Goal: Task Accomplishment & Management: Manage account settings

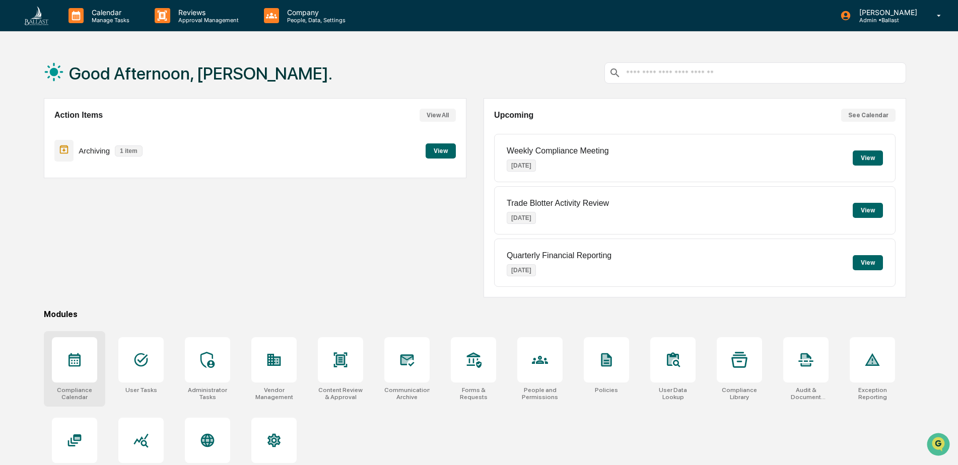
click at [76, 365] on icon at bounding box center [74, 360] width 16 height 16
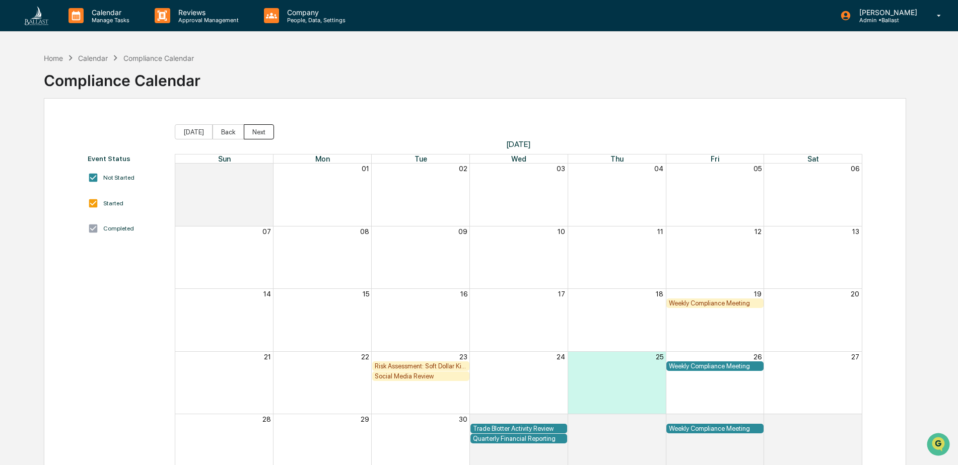
click at [255, 132] on button "Next" at bounding box center [259, 131] width 30 height 15
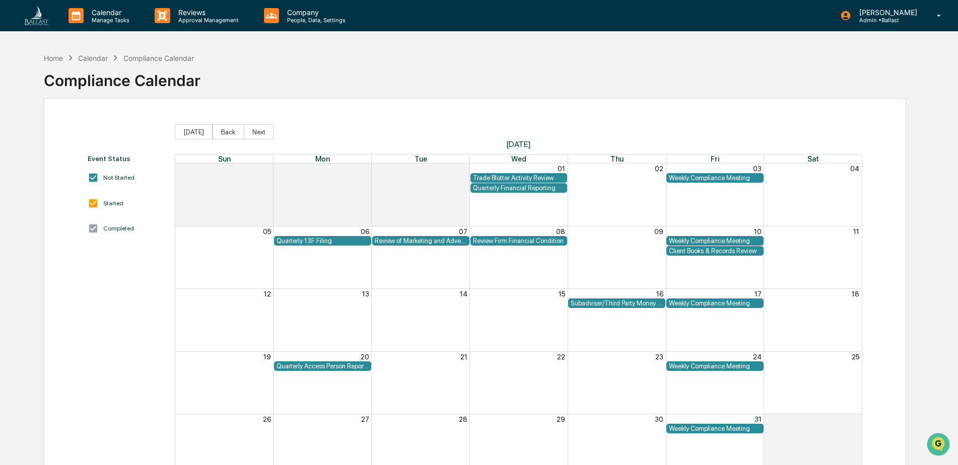
click at [725, 250] on div "Client Books & Records Review" at bounding box center [715, 251] width 92 height 8
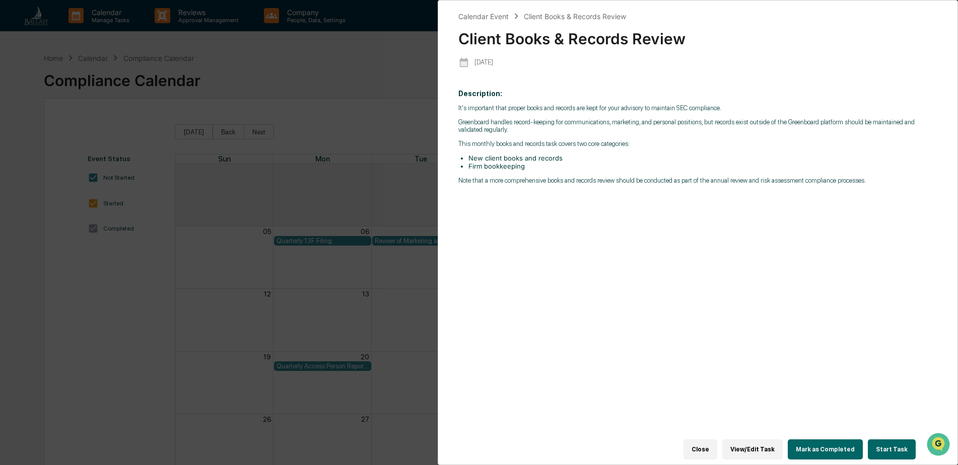
click at [699, 444] on button "Close" at bounding box center [701, 450] width 34 height 20
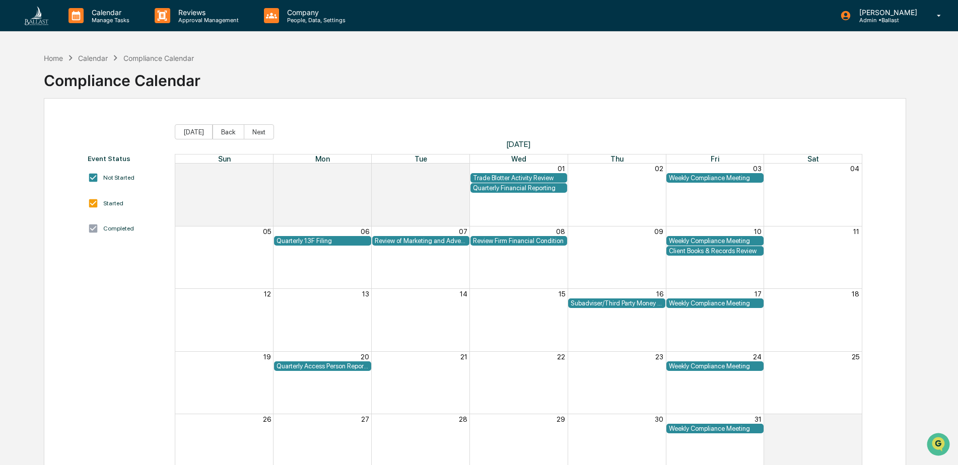
click at [319, 366] on div "Quarterly Access Person Reporting & Certification" at bounding box center [323, 367] width 92 height 8
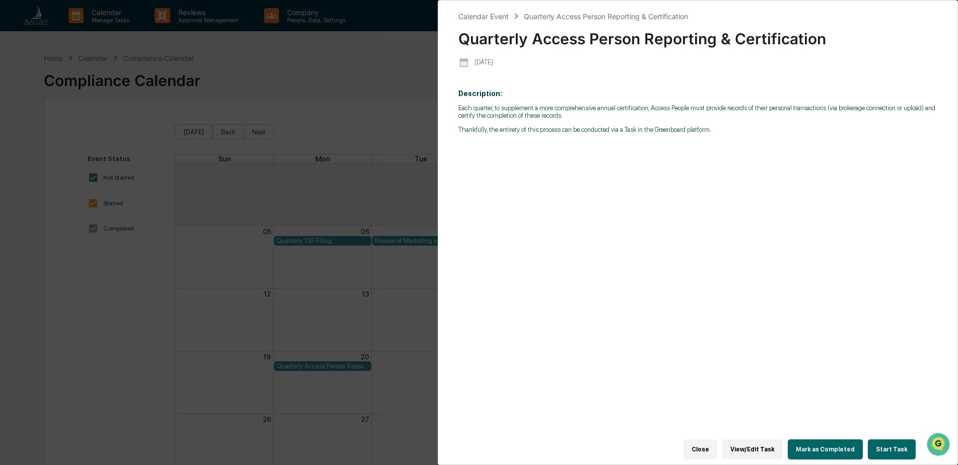
click at [711, 445] on button "Close" at bounding box center [701, 450] width 34 height 20
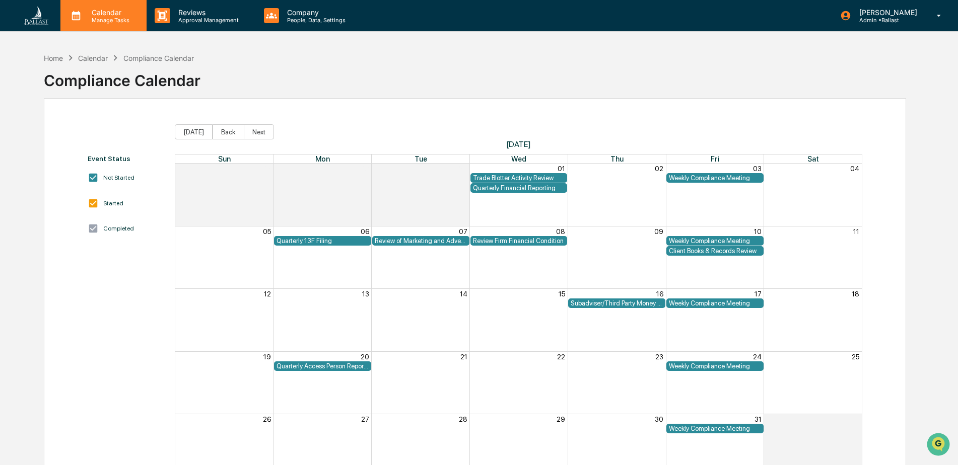
click at [114, 20] on p "Manage Tasks" at bounding box center [109, 20] width 51 height 7
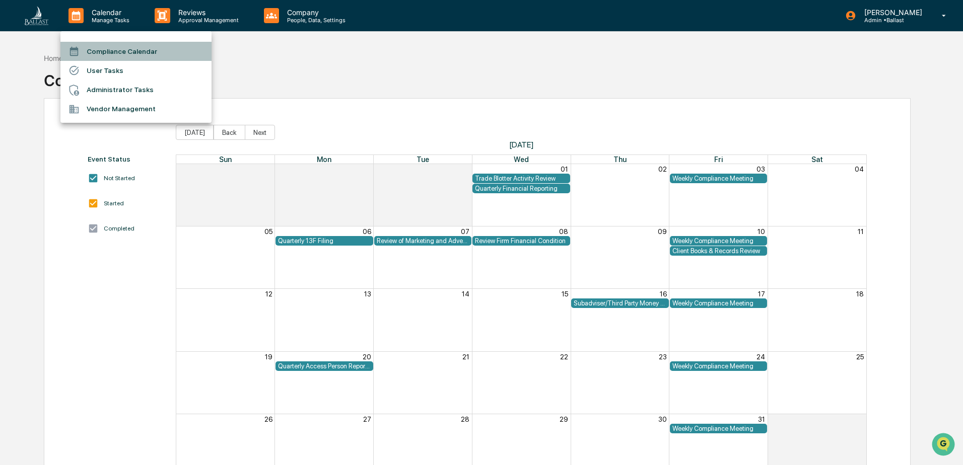
click at [115, 49] on li "Compliance Calendar" at bounding box center [135, 51] width 151 height 19
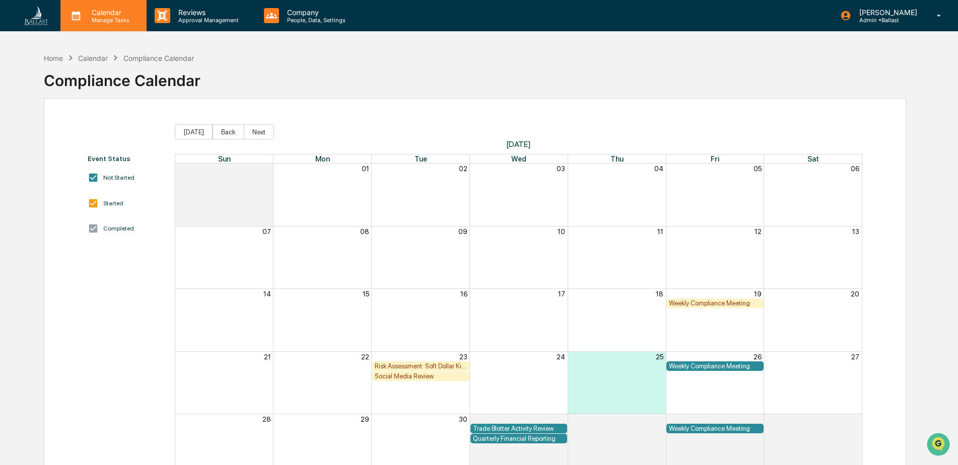
click at [100, 20] on p "Manage Tasks" at bounding box center [109, 20] width 51 height 7
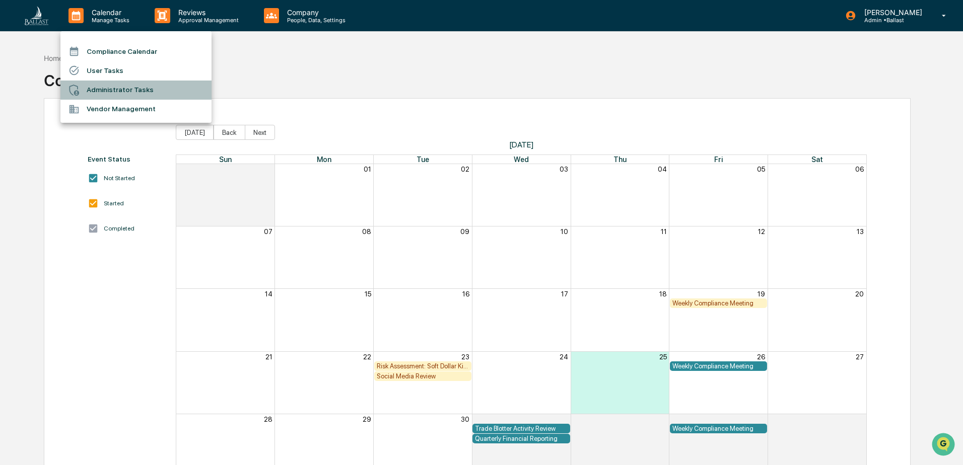
click at [103, 90] on li "Administrator Tasks" at bounding box center [135, 90] width 151 height 19
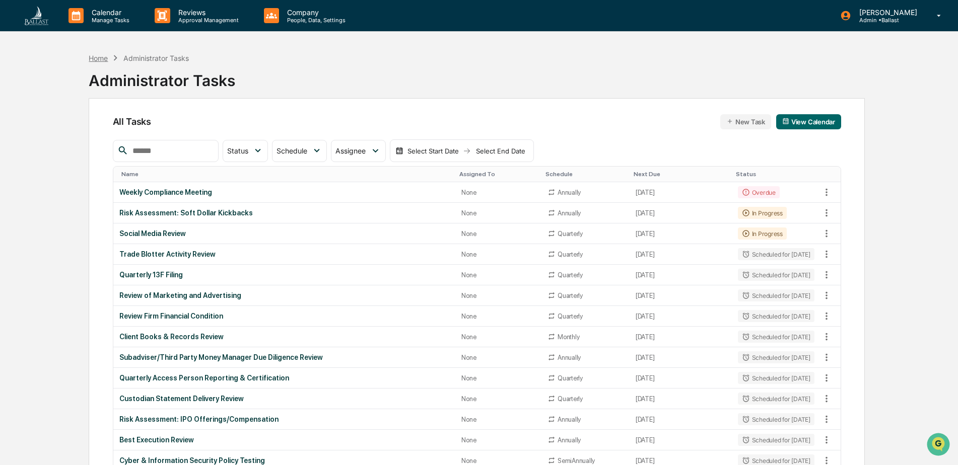
click at [104, 60] on div "Home" at bounding box center [98, 58] width 19 height 9
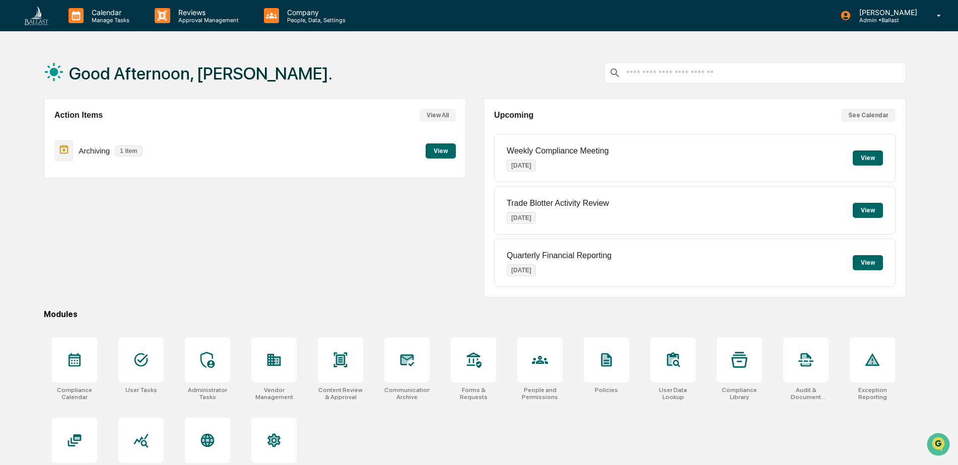
click at [439, 152] on button "View" at bounding box center [441, 151] width 30 height 15
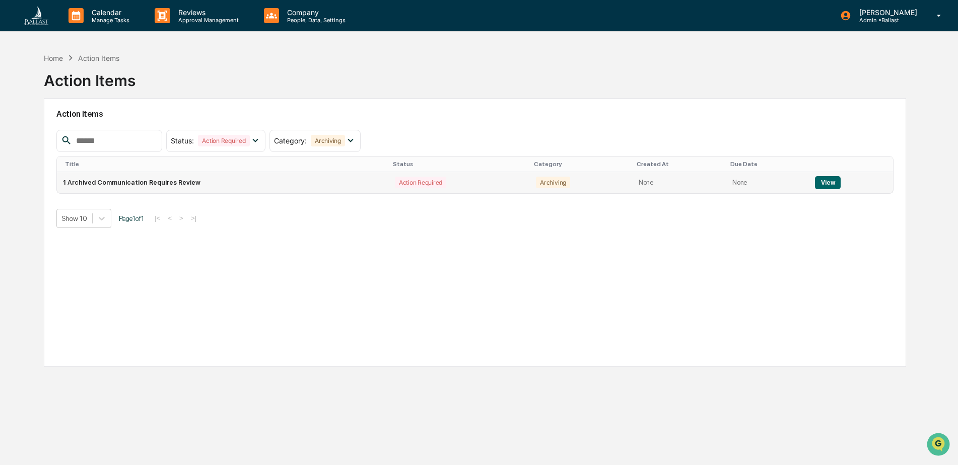
click at [822, 182] on button "View" at bounding box center [828, 182] width 26 height 13
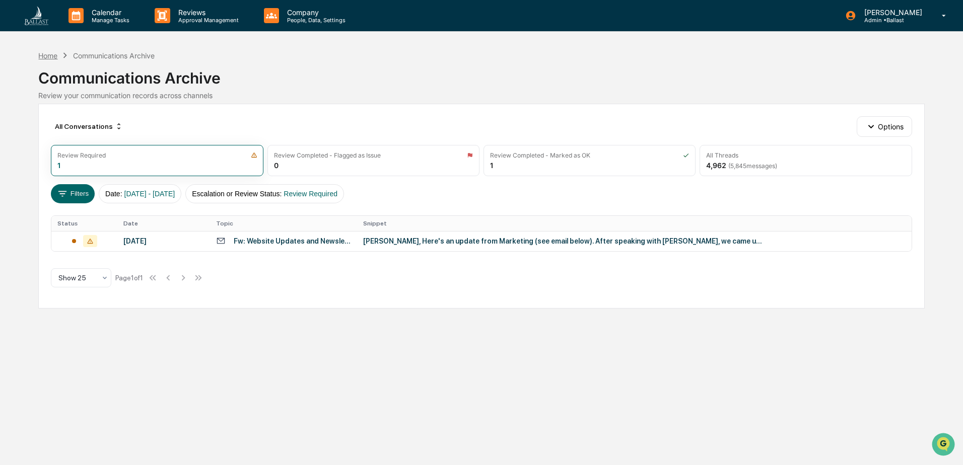
click at [52, 56] on div "Home" at bounding box center [47, 55] width 19 height 9
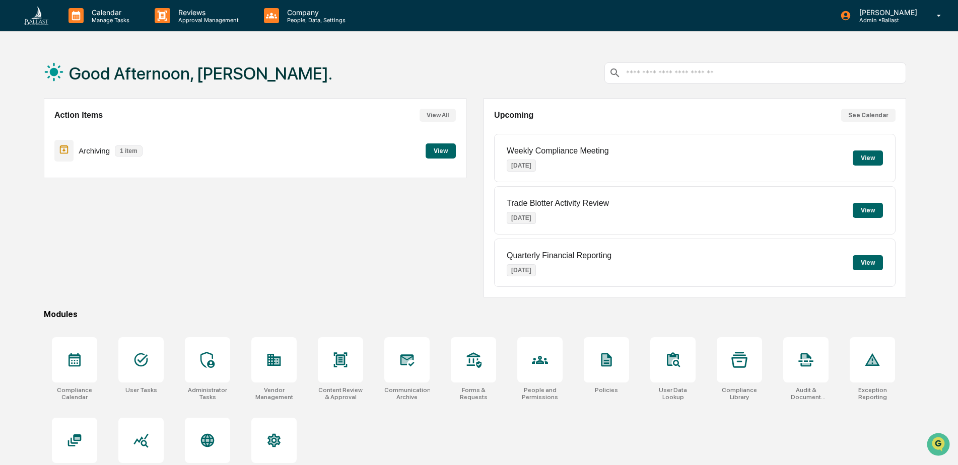
scroll to position [48, 0]
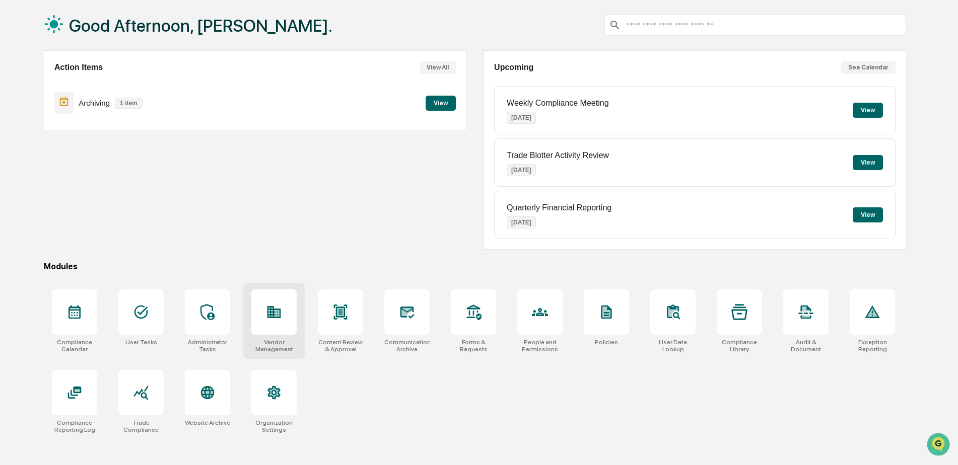
click at [275, 331] on div at bounding box center [273, 312] width 45 height 45
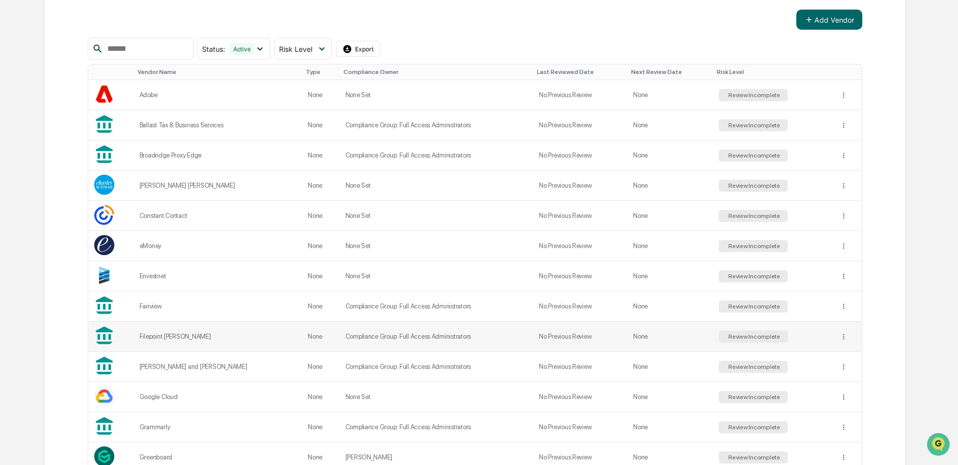
scroll to position [150, 0]
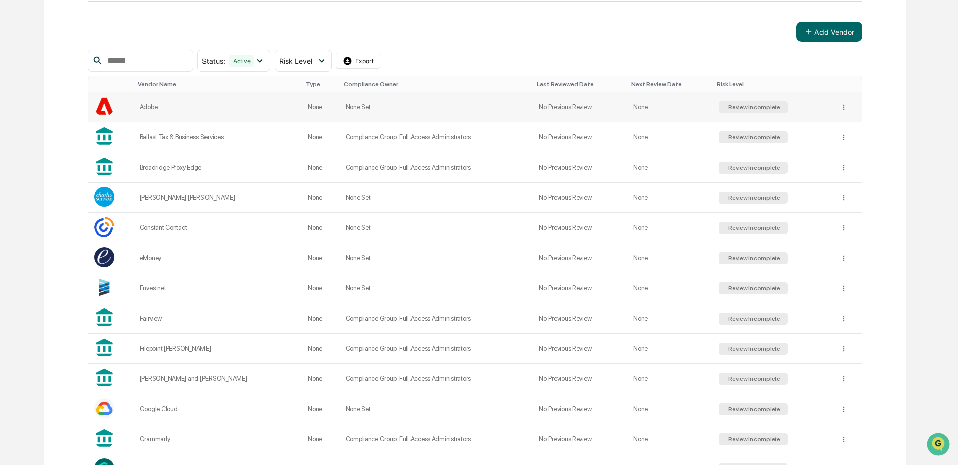
click at [154, 104] on div "Adobe" at bounding box center [218, 107] width 157 height 8
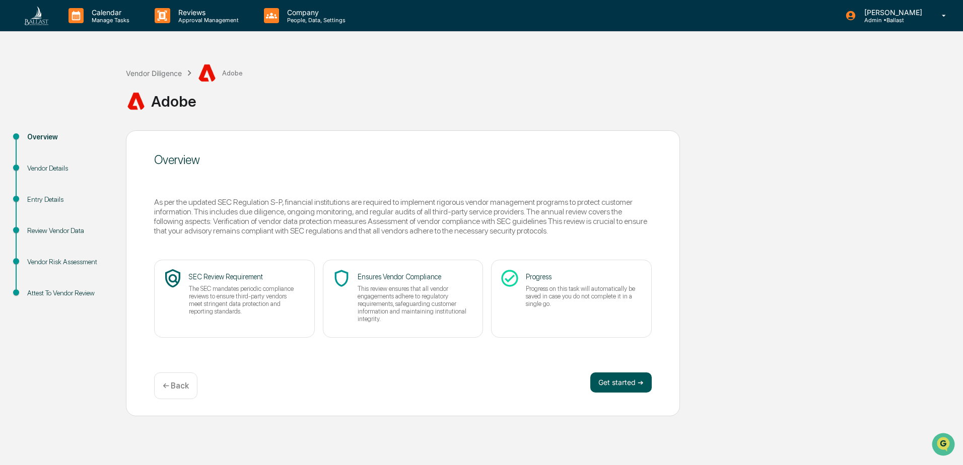
click at [612, 384] on button "Get started ➔" at bounding box center [620, 383] width 61 height 20
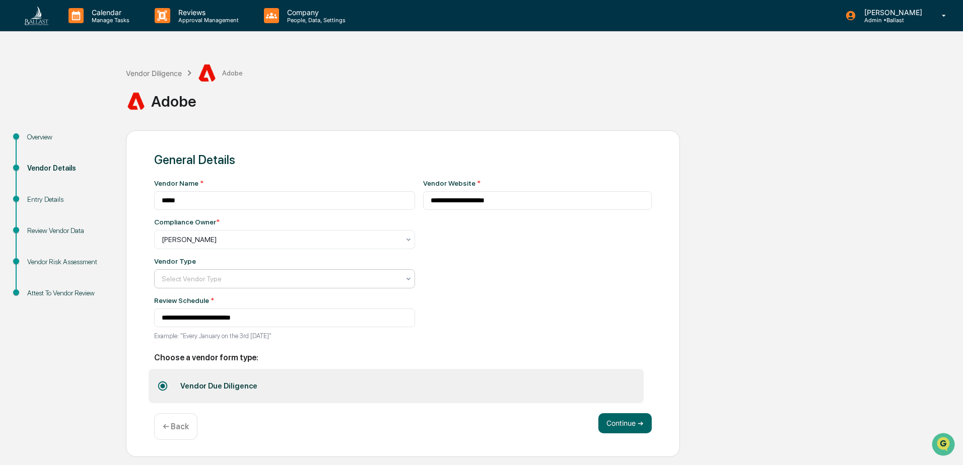
click at [386, 281] on div at bounding box center [281, 279] width 238 height 10
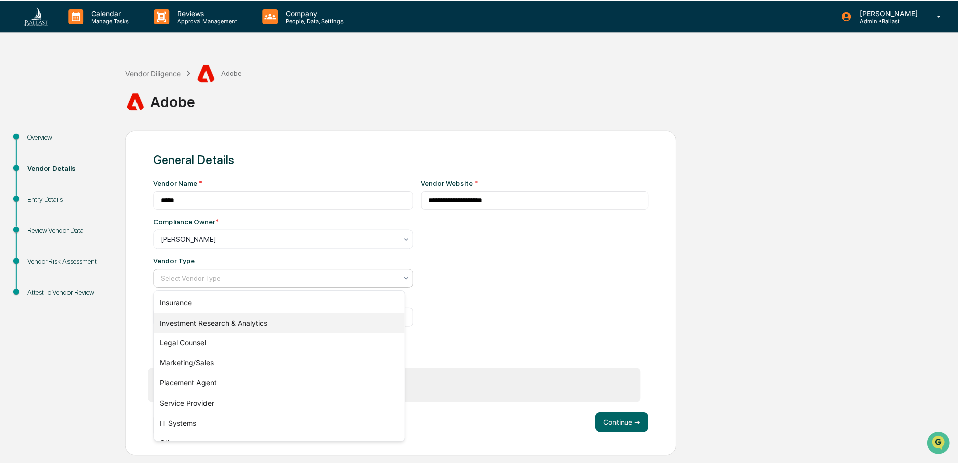
scroll to position [115, 0]
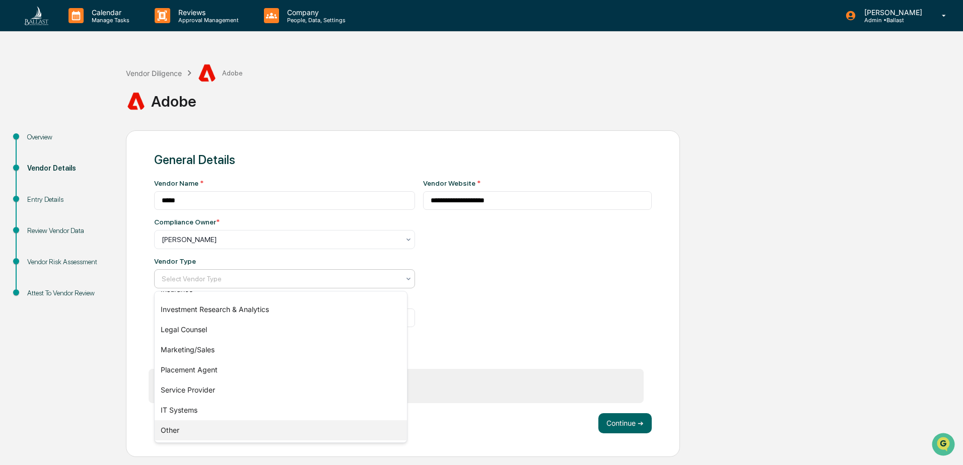
click at [370, 439] on div "Other" at bounding box center [281, 431] width 252 height 20
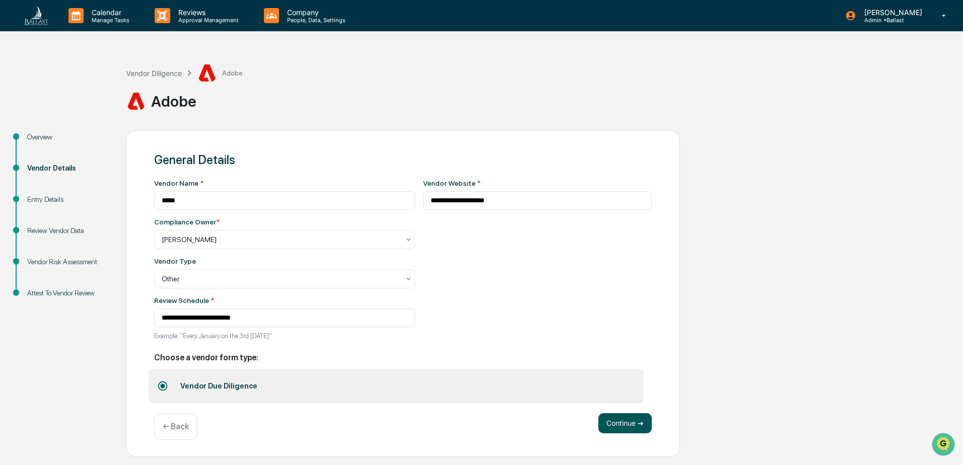
click at [612, 424] on button "Continue ➔" at bounding box center [624, 424] width 53 height 20
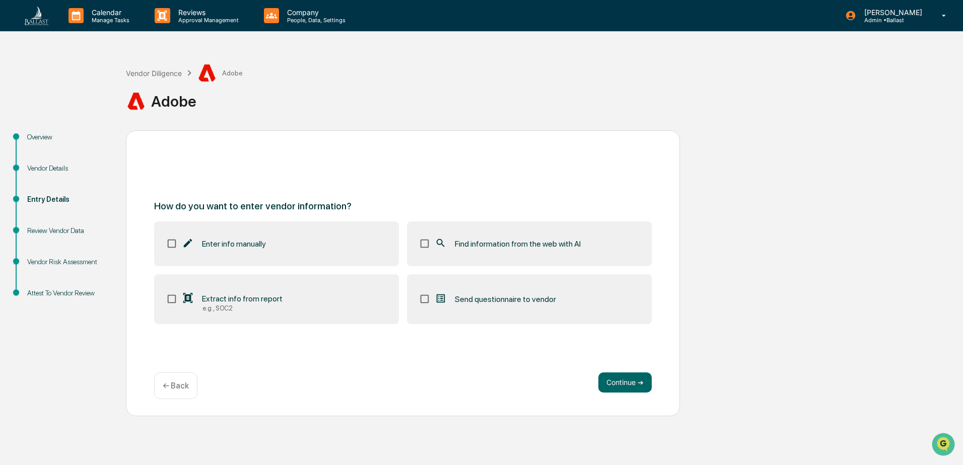
click at [218, 301] on span "Extract info from report" at bounding box center [242, 299] width 81 height 10
click at [617, 382] on button "Continue ➔" at bounding box center [624, 383] width 53 height 20
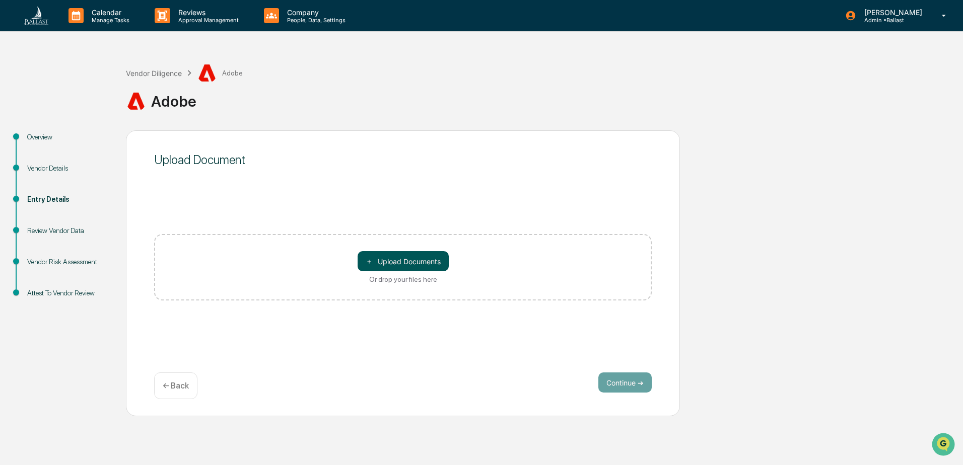
click at [412, 264] on button "＋ Upload Documents" at bounding box center [403, 261] width 91 height 20
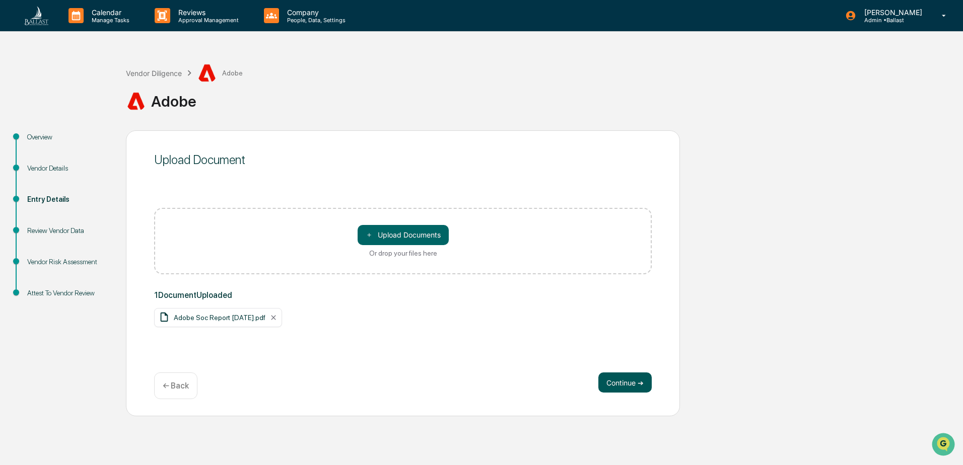
click at [620, 383] on button "Continue ➔" at bounding box center [624, 383] width 53 height 20
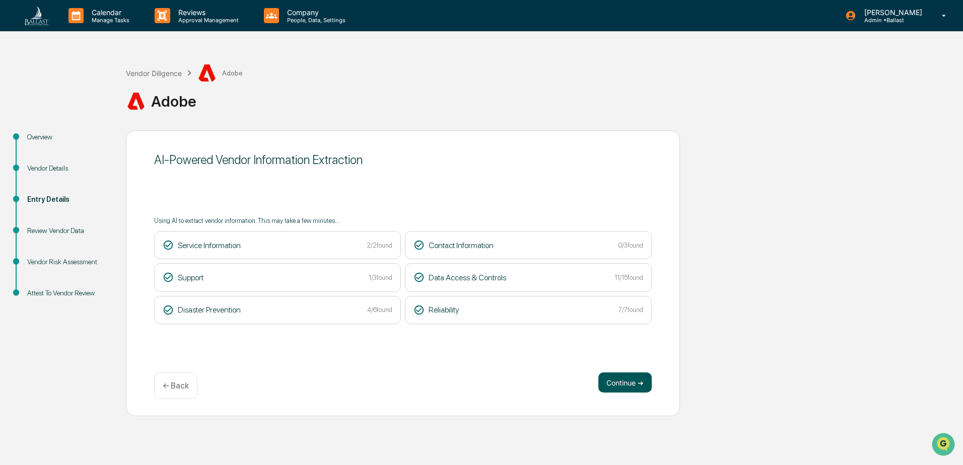
click at [624, 383] on button "Continue ➔" at bounding box center [624, 383] width 53 height 20
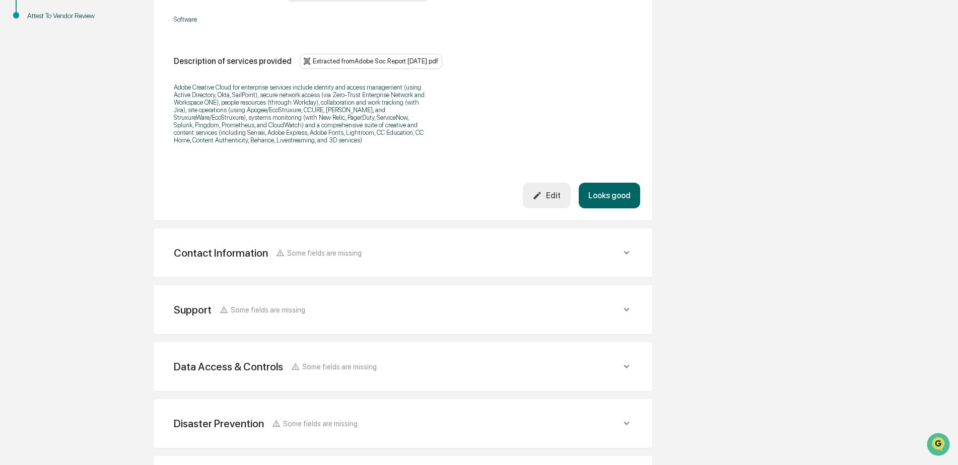
scroll to position [302, 0]
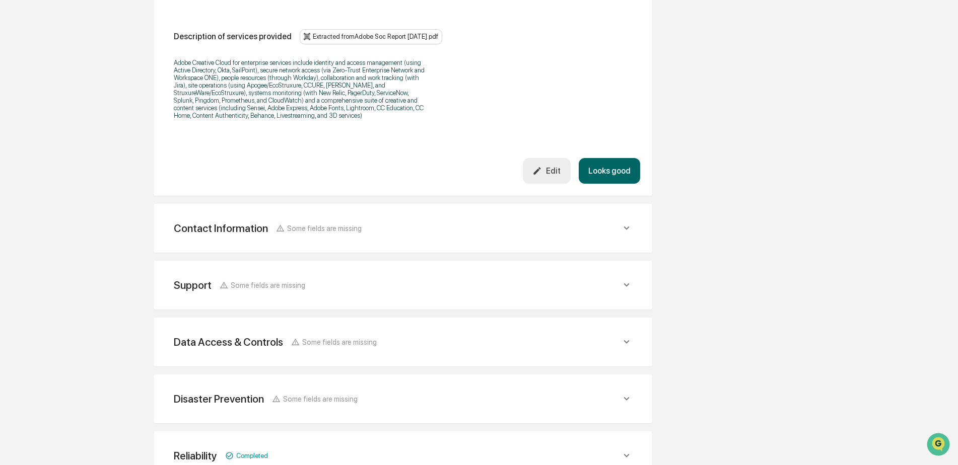
click at [626, 229] on icon at bounding box center [627, 229] width 6 height 4
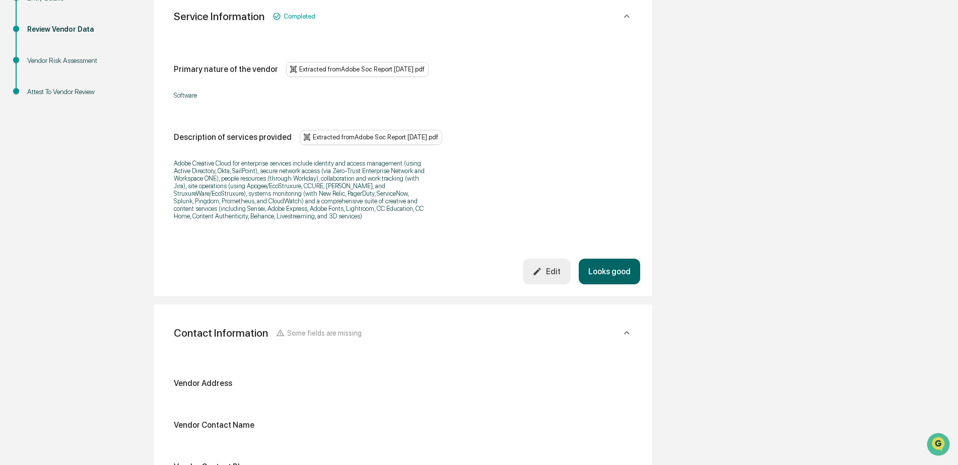
scroll to position [151, 0]
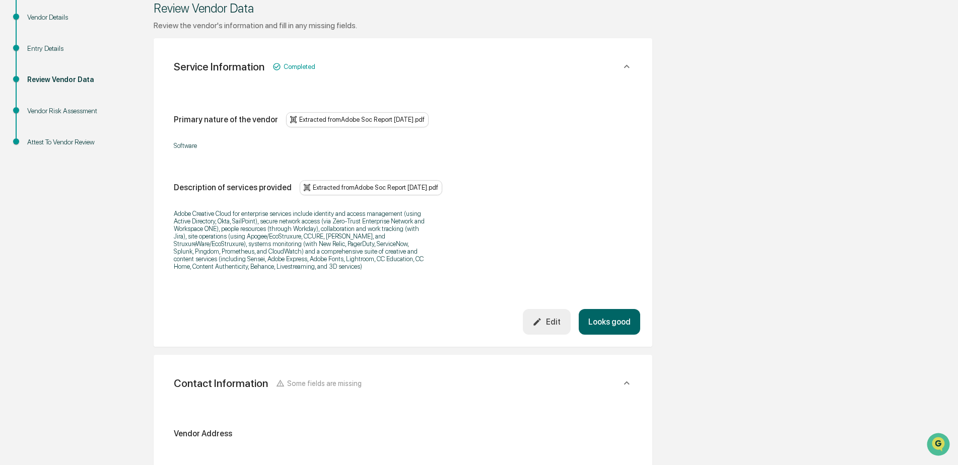
click at [611, 322] on button "Looks good" at bounding box center [609, 322] width 61 height 26
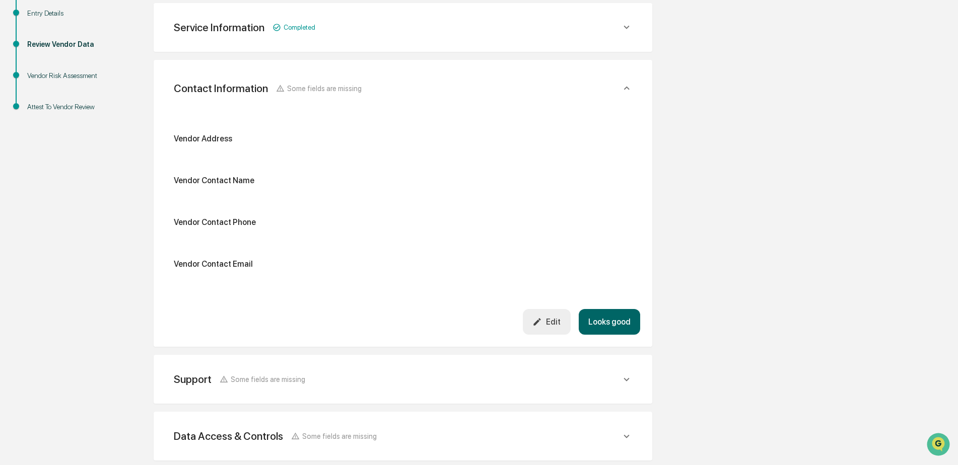
scroll to position [189, 0]
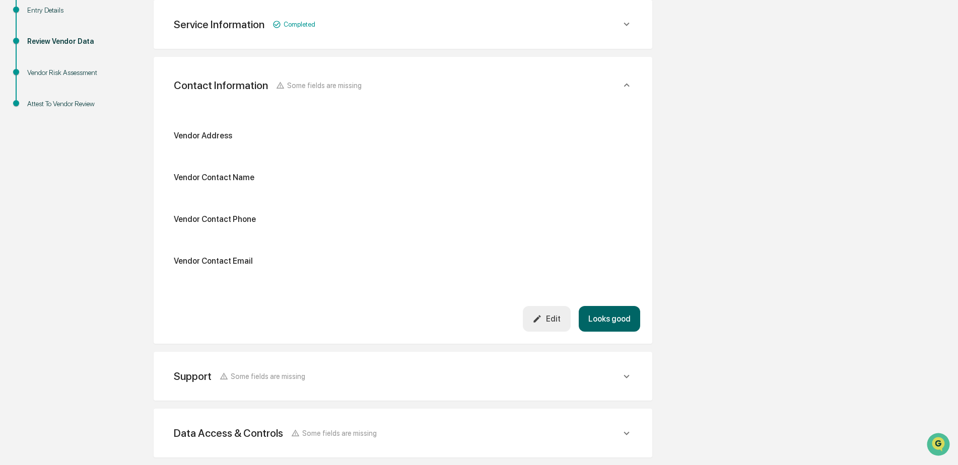
click at [553, 315] on div "Edit" at bounding box center [546, 319] width 28 height 10
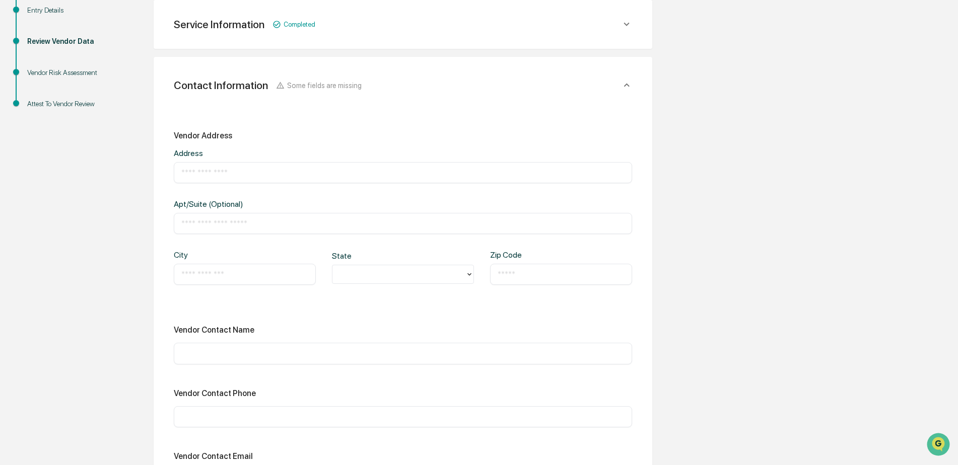
click at [190, 171] on input "text" at bounding box center [402, 173] width 443 height 10
type input "**********"
type input "********"
type input "*"
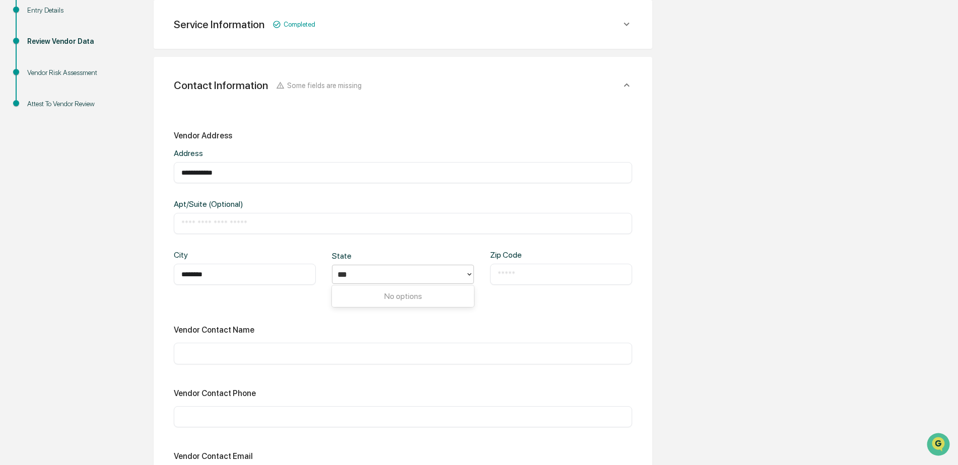
type input "**"
drag, startPoint x: 366, startPoint y: 296, endPoint x: 382, endPoint y: 297, distance: 15.6
click at [367, 296] on div "CA" at bounding box center [403, 298] width 142 height 20
click at [505, 271] on input "text" at bounding box center [561, 275] width 127 height 10
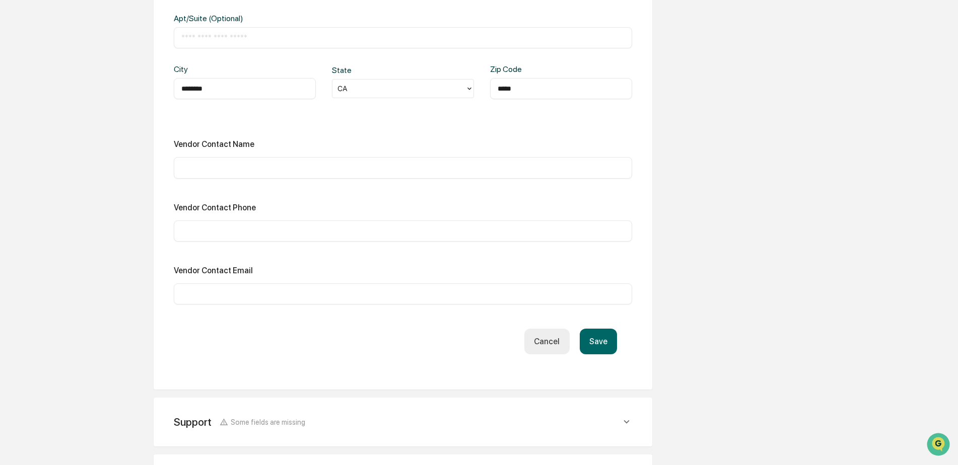
scroll to position [391, 0]
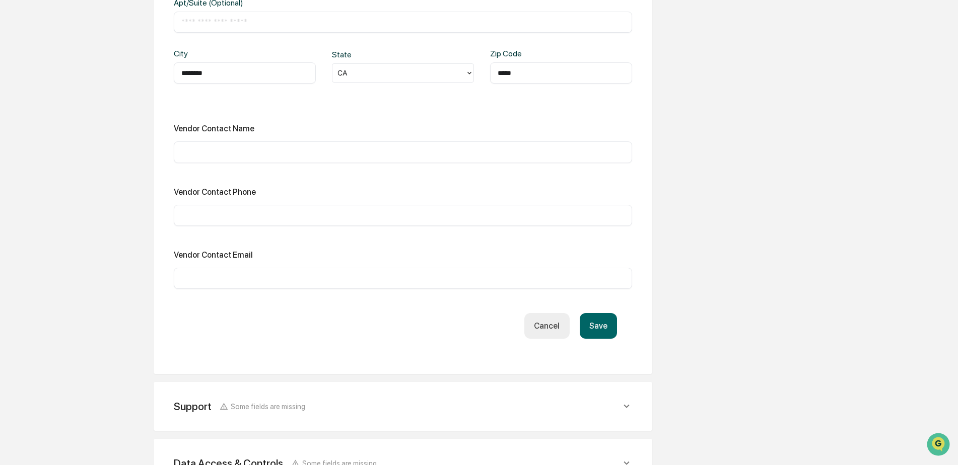
type input "*****"
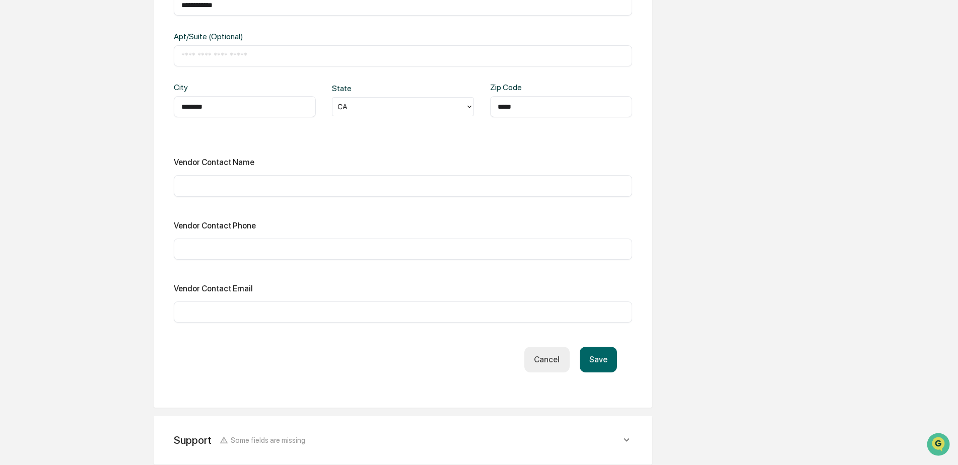
scroll to position [341, 0]
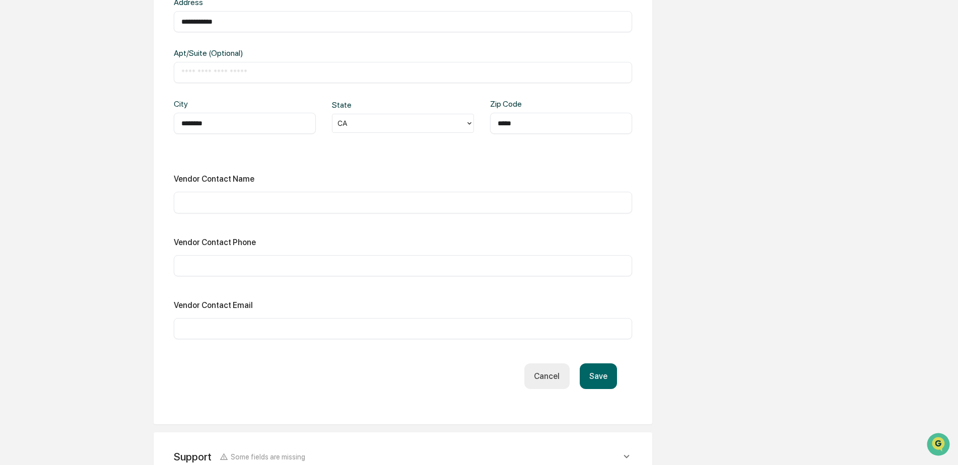
click at [223, 199] on input "text" at bounding box center [402, 202] width 443 height 10
type input "**********"
click at [202, 268] on input "text" at bounding box center [402, 266] width 443 height 10
type input "**********"
click at [600, 378] on button "Save" at bounding box center [598, 377] width 37 height 26
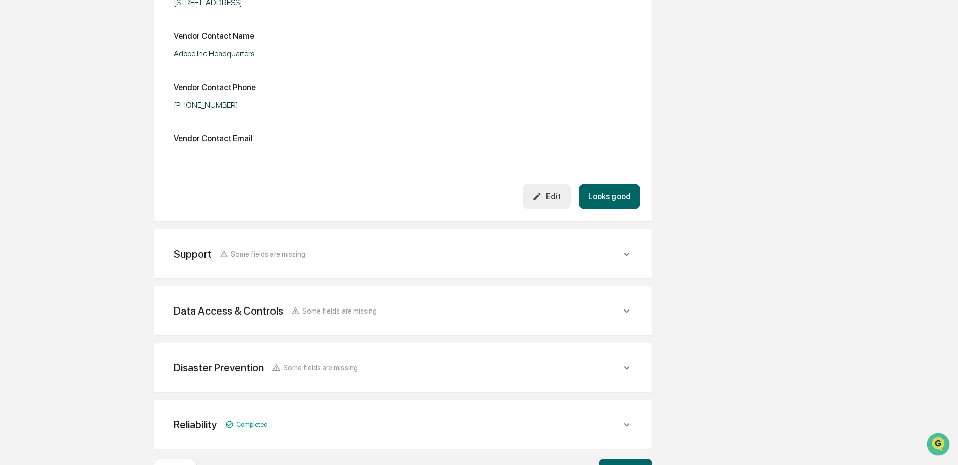
click at [601, 194] on button "Looks good" at bounding box center [609, 197] width 61 height 26
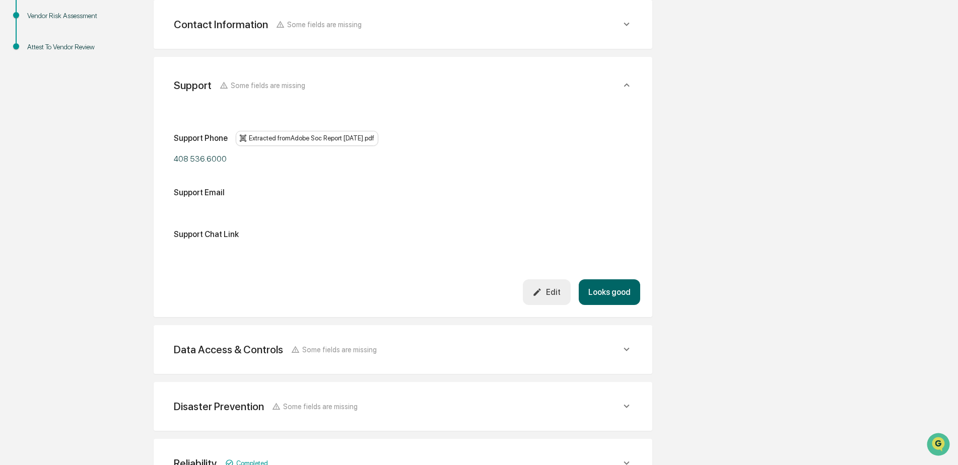
click at [546, 292] on div "Edit" at bounding box center [546, 293] width 28 height 10
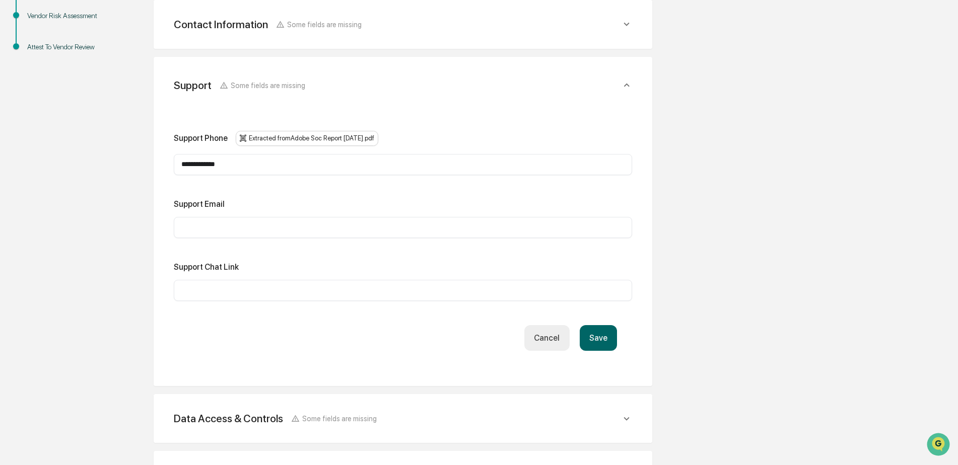
click at [195, 168] on input "**********" at bounding box center [402, 165] width 443 height 10
type input "**********"
click at [238, 293] on input "text" at bounding box center [402, 291] width 443 height 10
paste input "**********"
type input "**********"
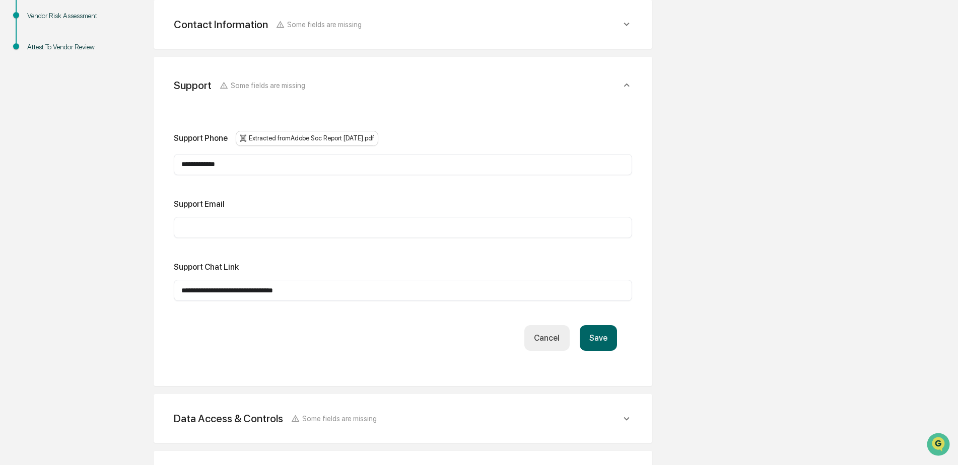
click at [220, 229] on input "text" at bounding box center [402, 228] width 443 height 10
paste input "**********"
type input "**********"
drag, startPoint x: 315, startPoint y: 293, endPoint x: 66, endPoint y: 308, distance: 249.3
click at [66, 308] on div "**********" at bounding box center [479, 247] width 948 height 726
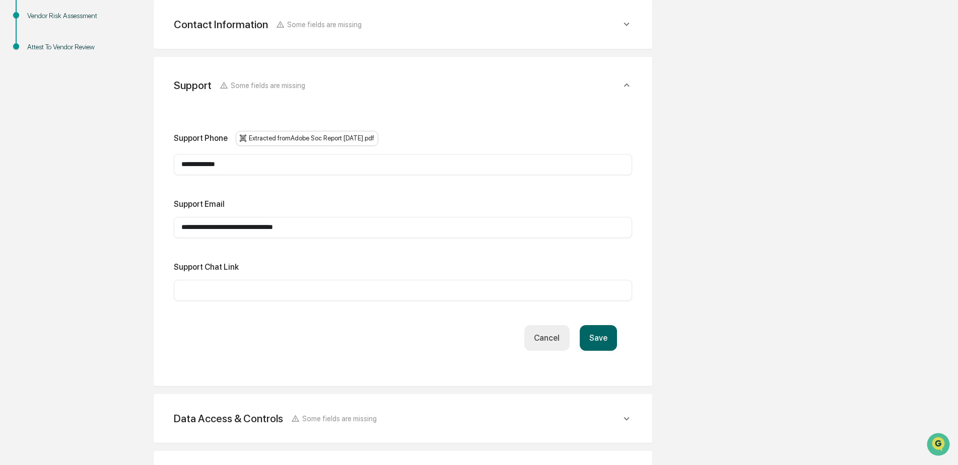
click at [605, 335] on button "Save" at bounding box center [598, 338] width 37 height 26
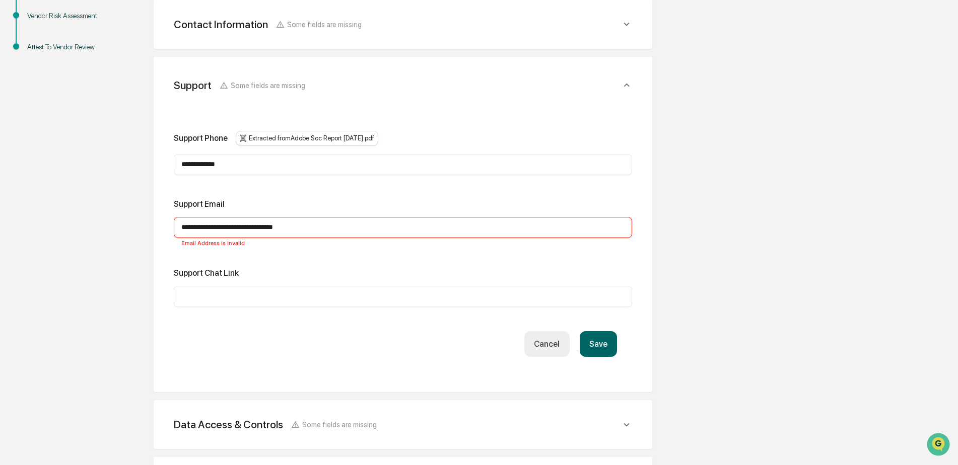
click at [292, 291] on div "​" at bounding box center [403, 296] width 458 height 21
click at [291, 294] on input "text" at bounding box center [402, 297] width 443 height 10
paste input "**********"
type input "**********"
drag, startPoint x: 314, startPoint y: 223, endPoint x: 78, endPoint y: 229, distance: 236.3
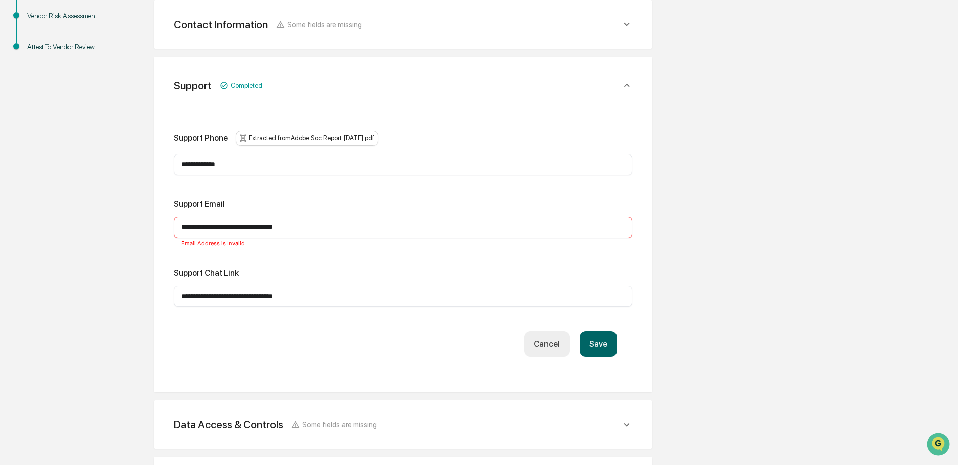
click at [78, 229] on div "**********" at bounding box center [479, 250] width 948 height 732
click at [600, 341] on button "Save" at bounding box center [598, 344] width 37 height 26
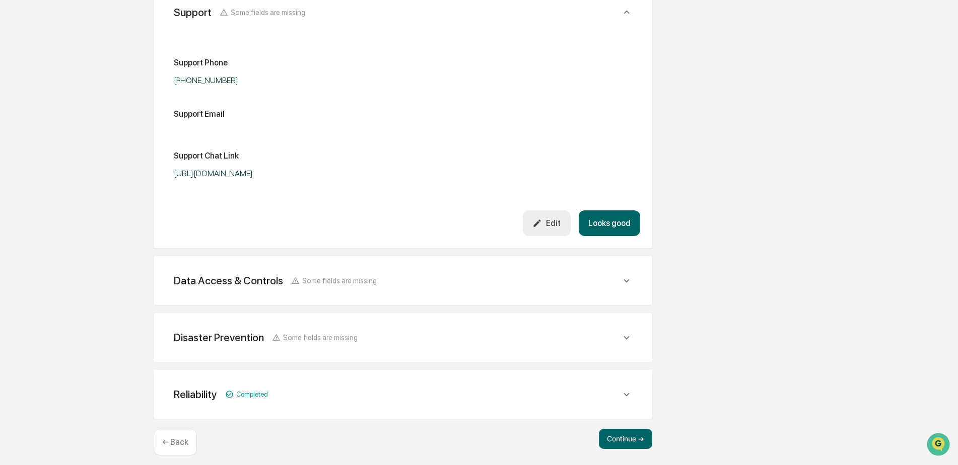
scroll to position [326, 0]
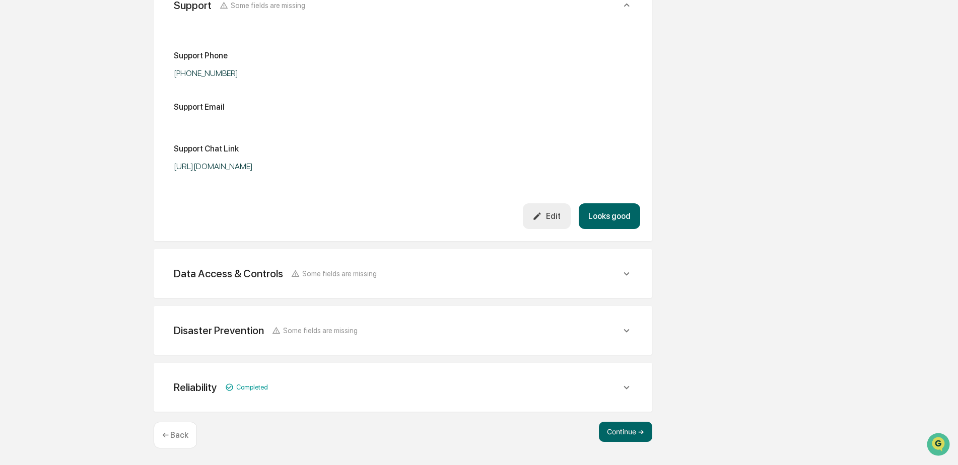
click at [620, 276] on div "Data Access & Controls Some fields are missing" at bounding box center [397, 273] width 447 height 13
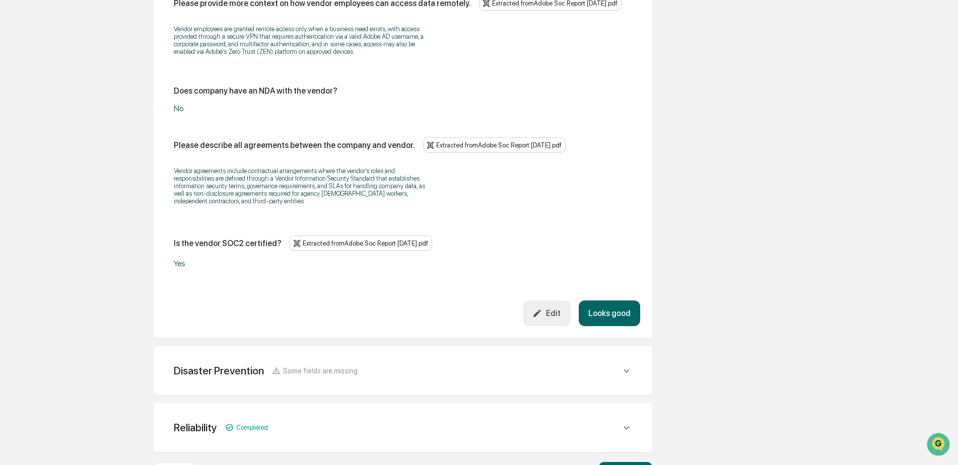
scroll to position [1377, 0]
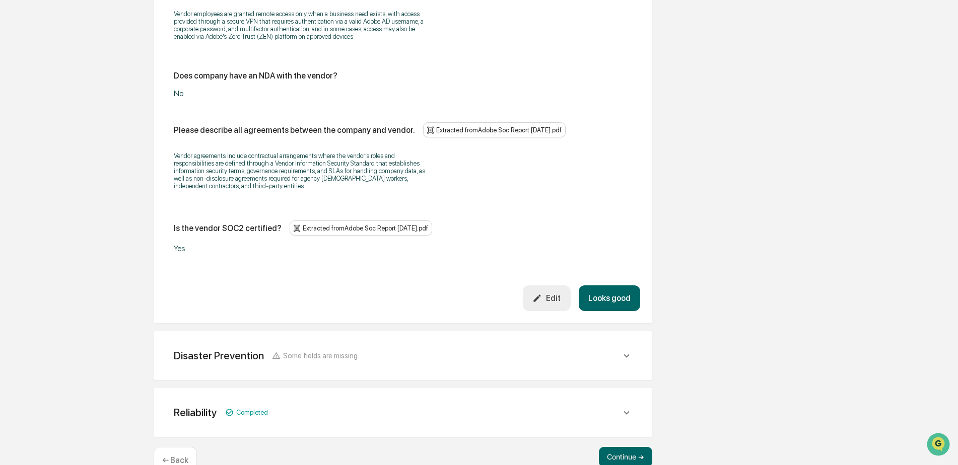
click at [598, 286] on button "Looks good" at bounding box center [609, 299] width 61 height 26
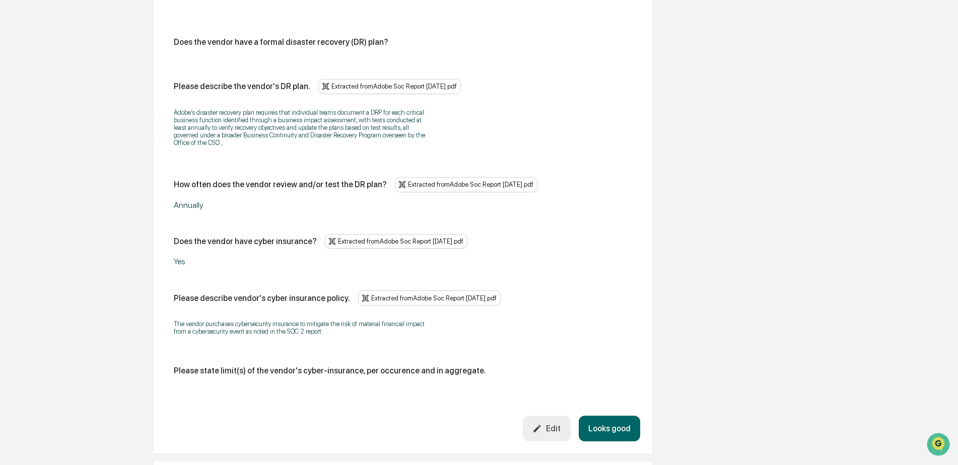
scroll to position [502, 0]
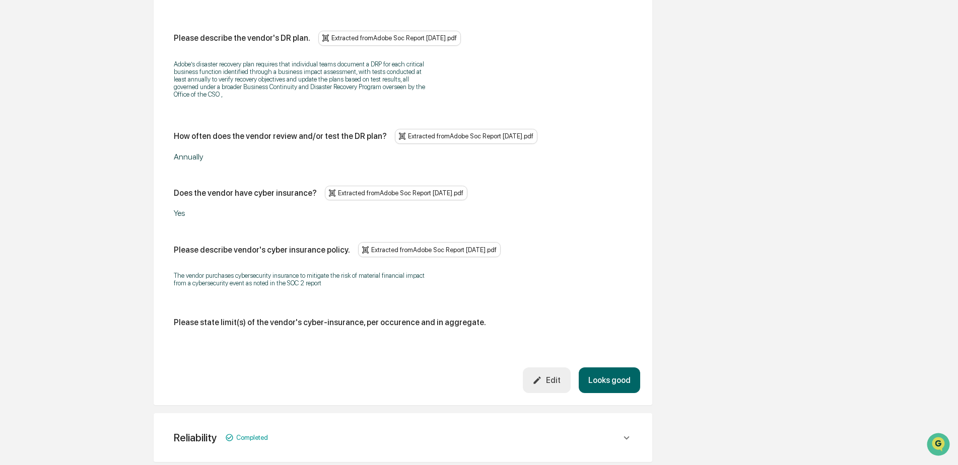
click at [542, 377] on icon "button" at bounding box center [537, 381] width 10 height 10
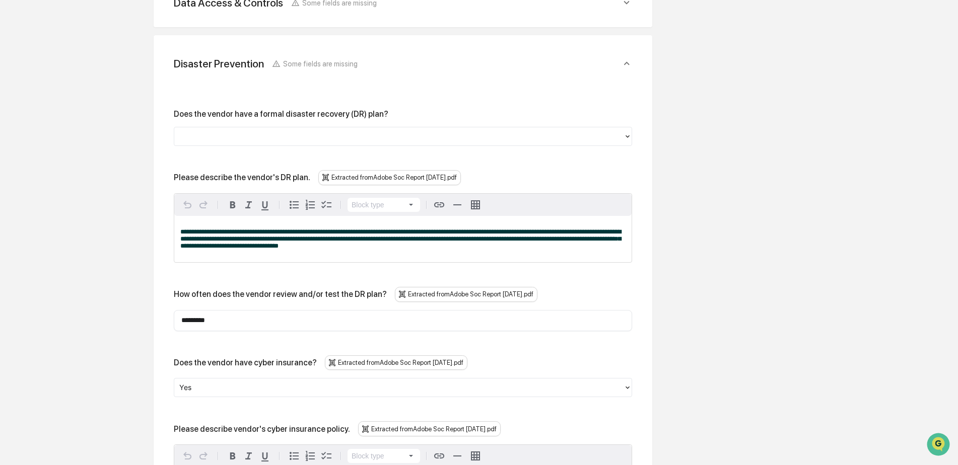
scroll to position [351, 0]
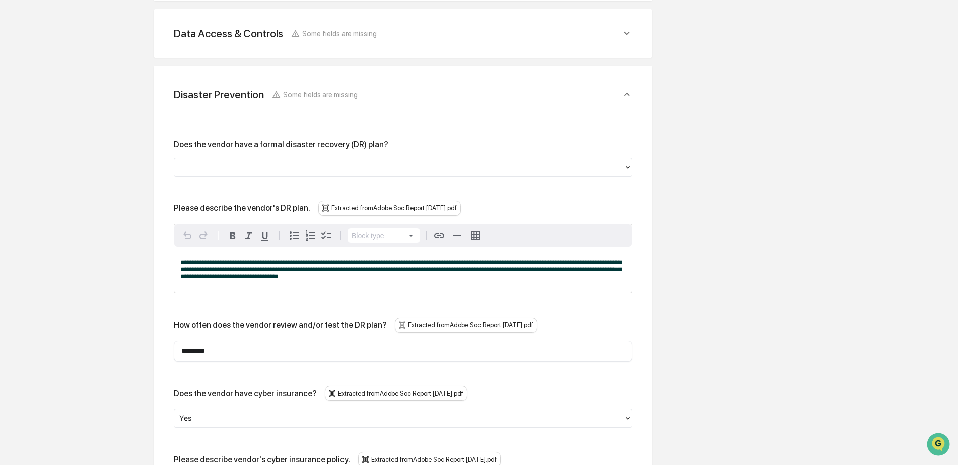
click at [295, 167] on div at bounding box center [398, 168] width 439 height 12
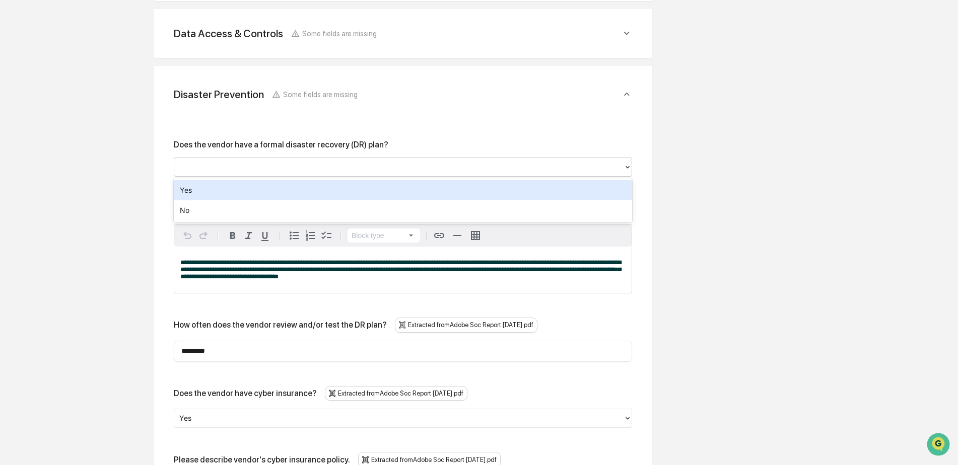
click at [265, 190] on div "Yes" at bounding box center [403, 190] width 458 height 20
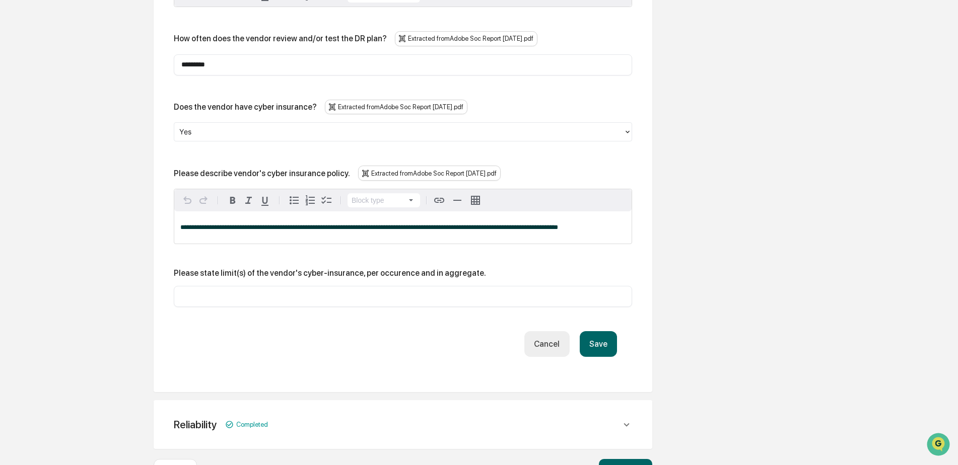
scroll to position [653, 0]
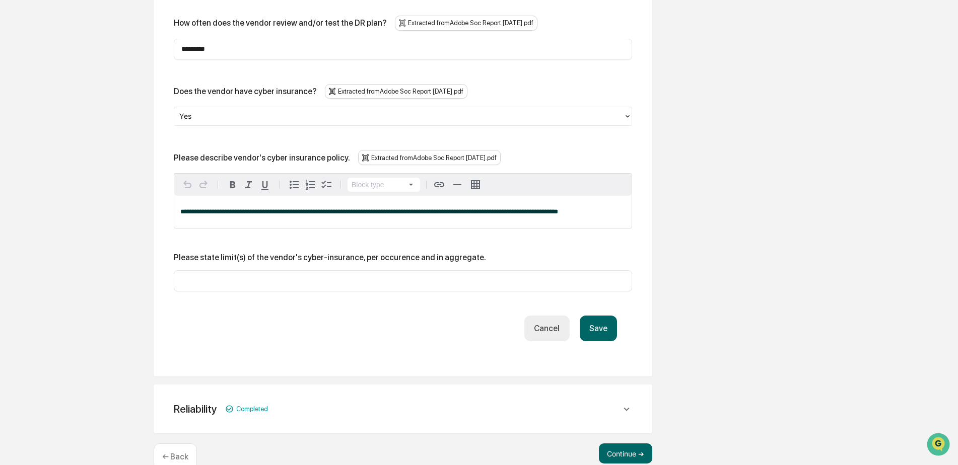
click at [597, 329] on button "Save" at bounding box center [598, 329] width 37 height 26
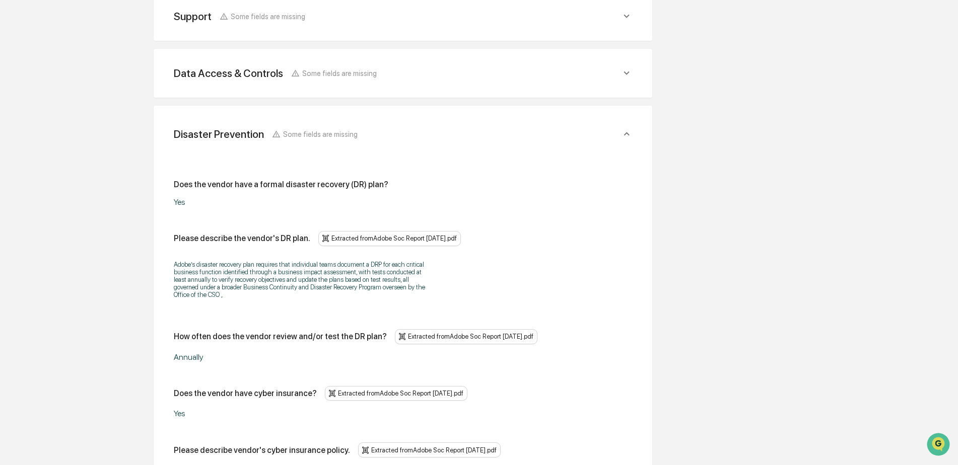
scroll to position [562, 0]
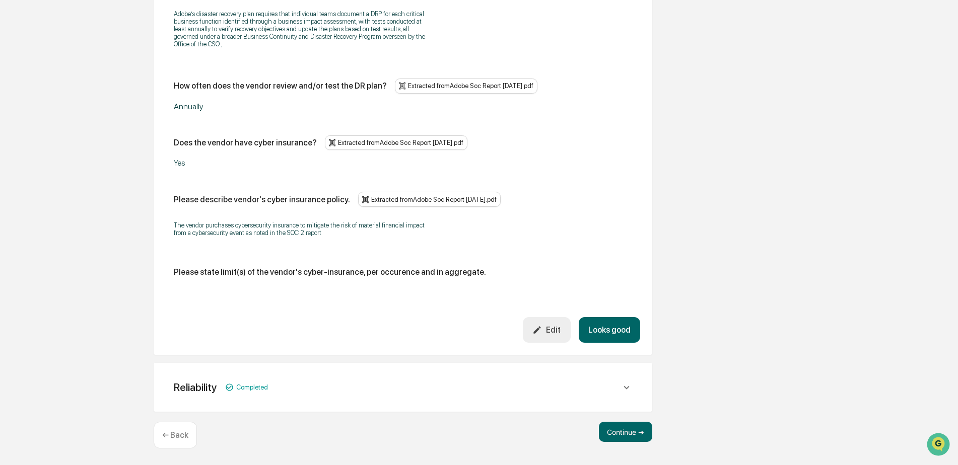
click at [602, 329] on button "Looks good" at bounding box center [609, 330] width 61 height 26
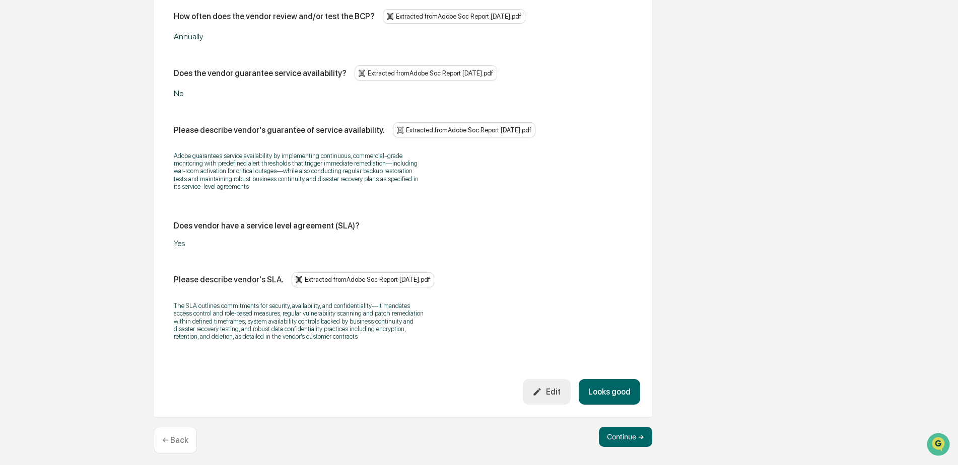
scroll to position [684, 0]
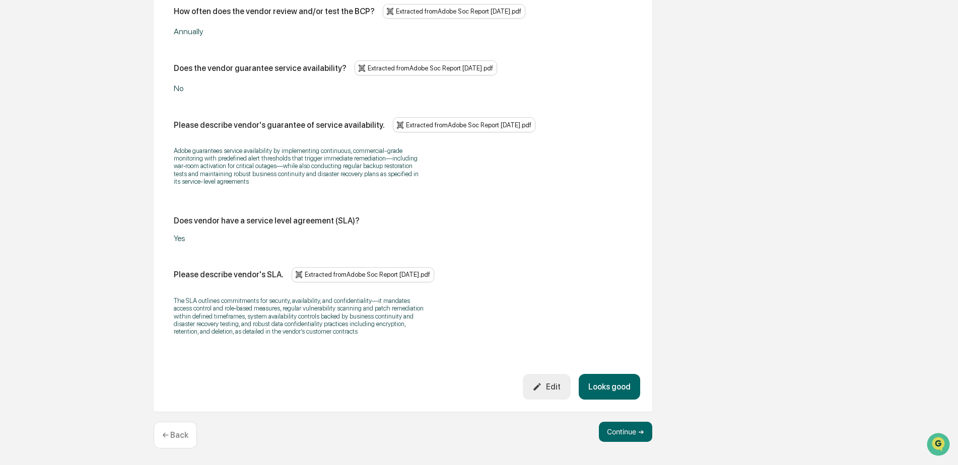
click at [609, 384] on button "Looks good" at bounding box center [609, 387] width 61 height 26
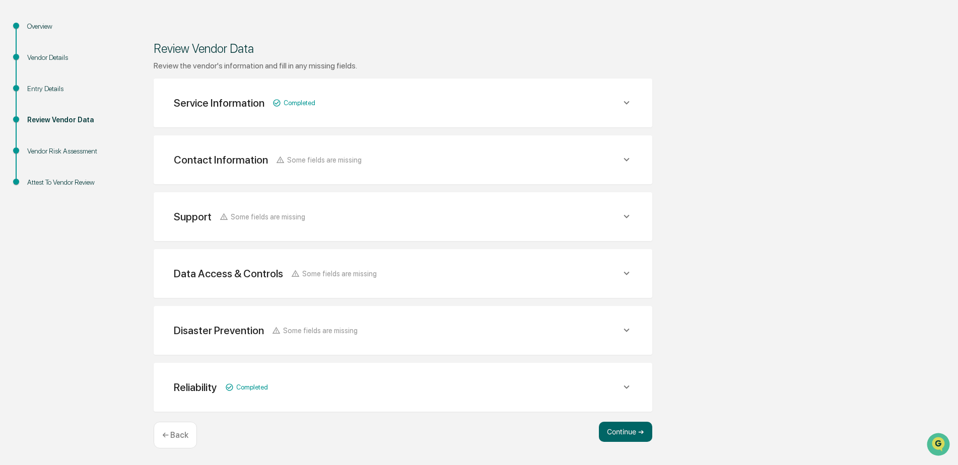
scroll to position [111, 0]
click at [613, 390] on div "Reliability Completed" at bounding box center [397, 387] width 447 height 13
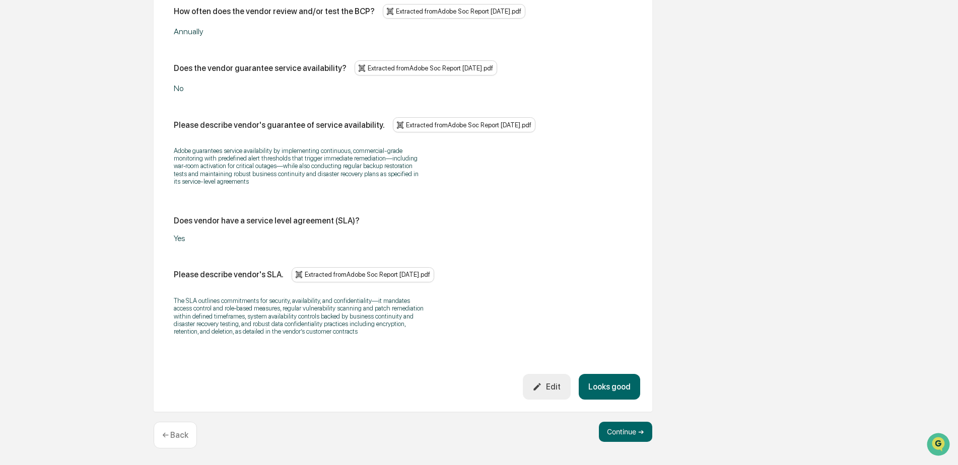
click at [613, 388] on button "Looks good" at bounding box center [609, 387] width 61 height 26
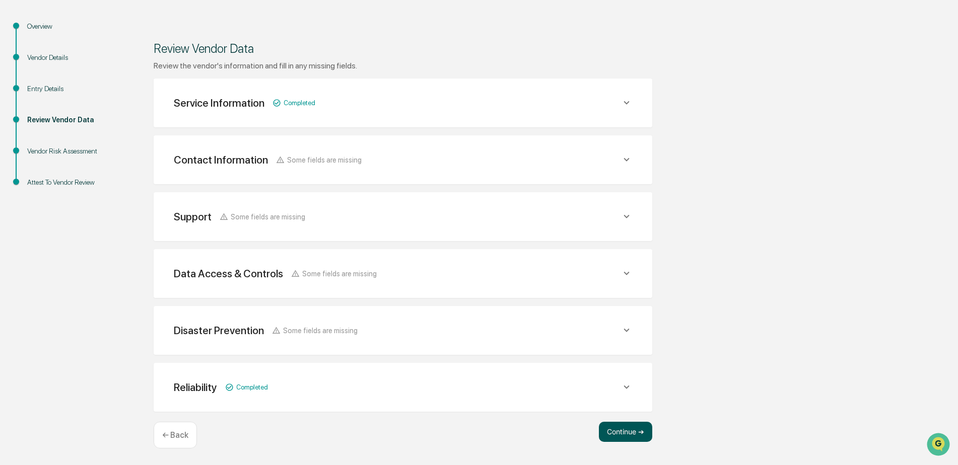
click at [624, 430] on button "Continue ➔" at bounding box center [625, 432] width 53 height 20
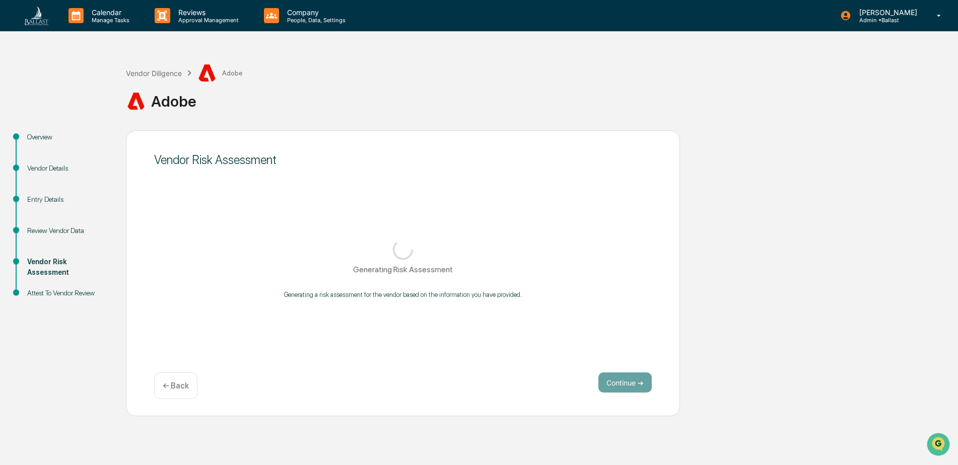
scroll to position [0, 0]
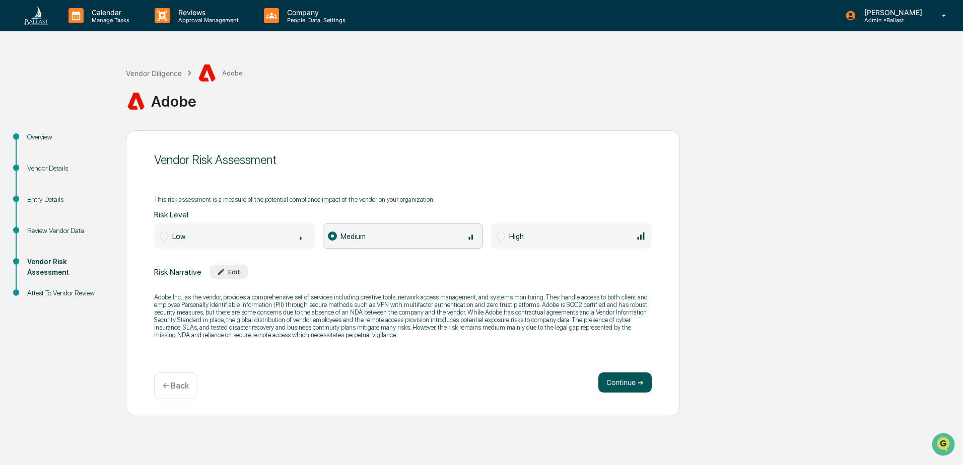
click at [625, 380] on button "Continue ➔" at bounding box center [624, 383] width 53 height 20
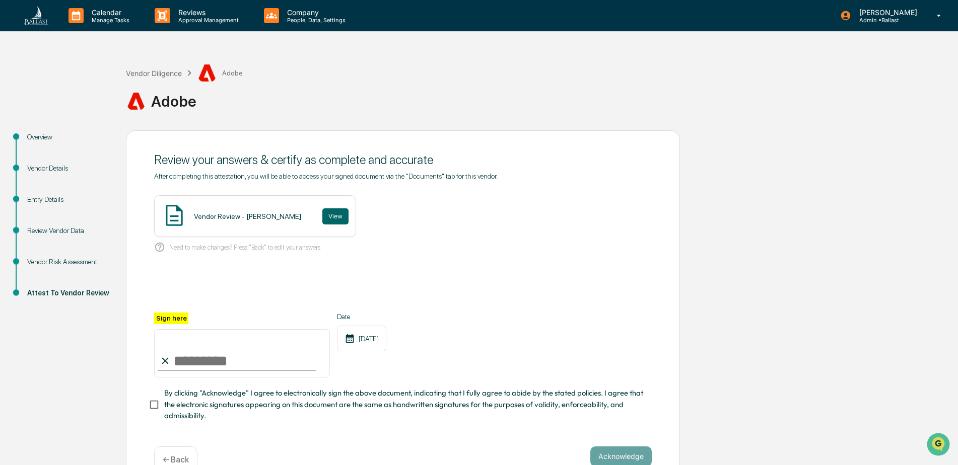
click at [176, 361] on input "Sign here" at bounding box center [242, 353] width 176 height 48
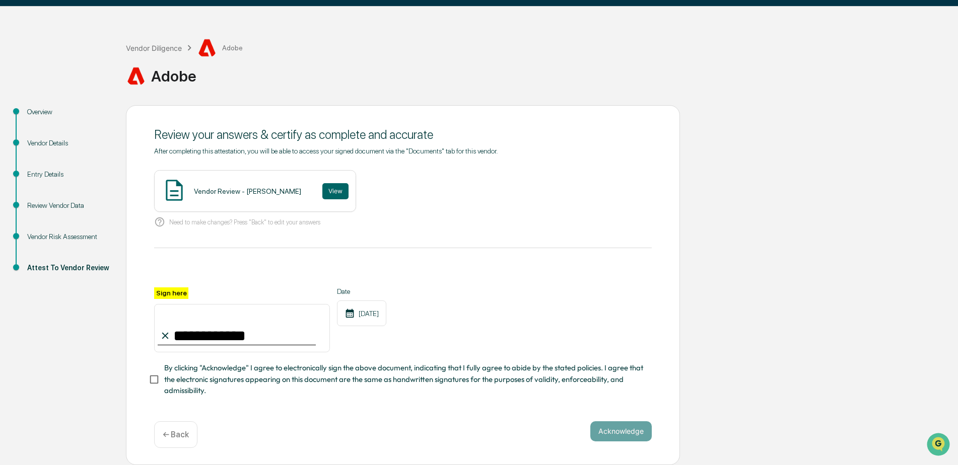
type input "**********"
click at [614, 431] on button "Acknowledge" at bounding box center [620, 432] width 61 height 20
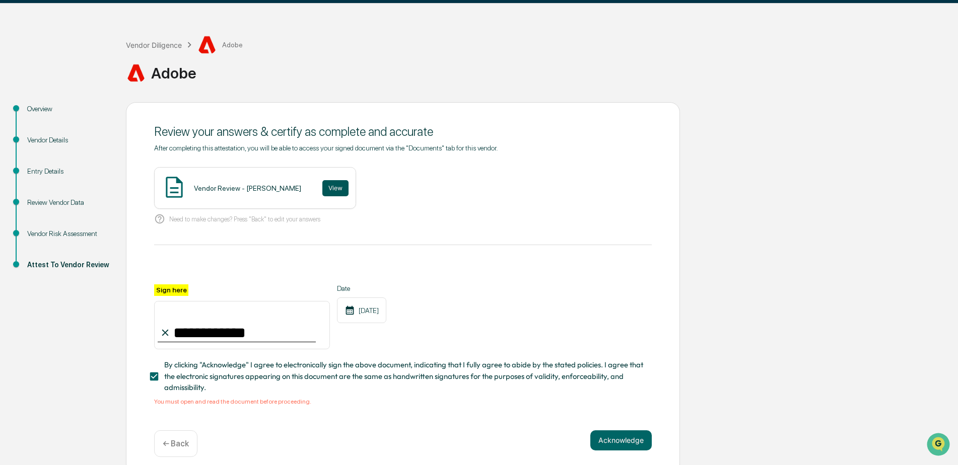
click at [322, 190] on button "View" at bounding box center [335, 188] width 26 height 16
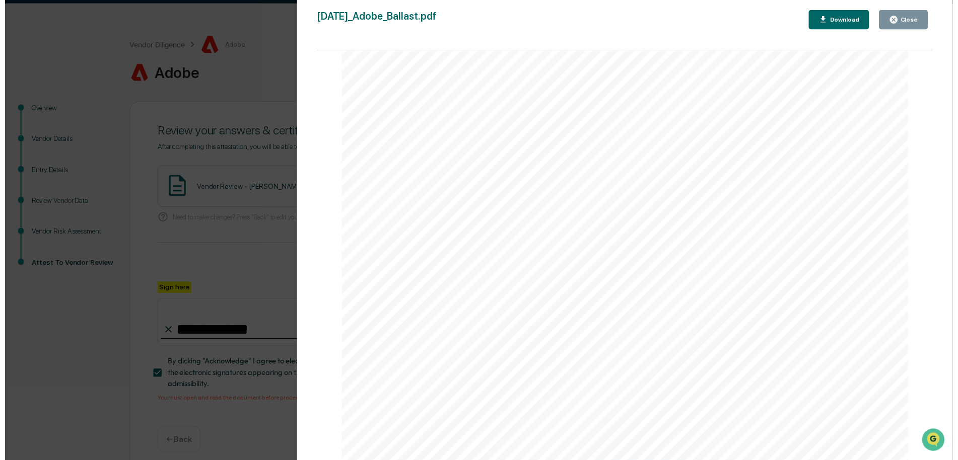
scroll to position [2104, 0]
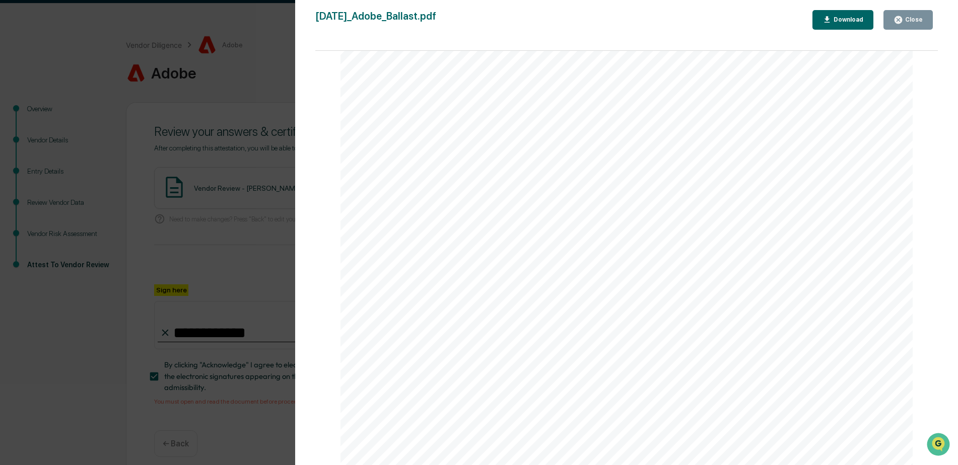
click at [836, 19] on div "Download" at bounding box center [848, 19] width 32 height 7
click at [917, 23] on div "Close" at bounding box center [913, 19] width 20 height 7
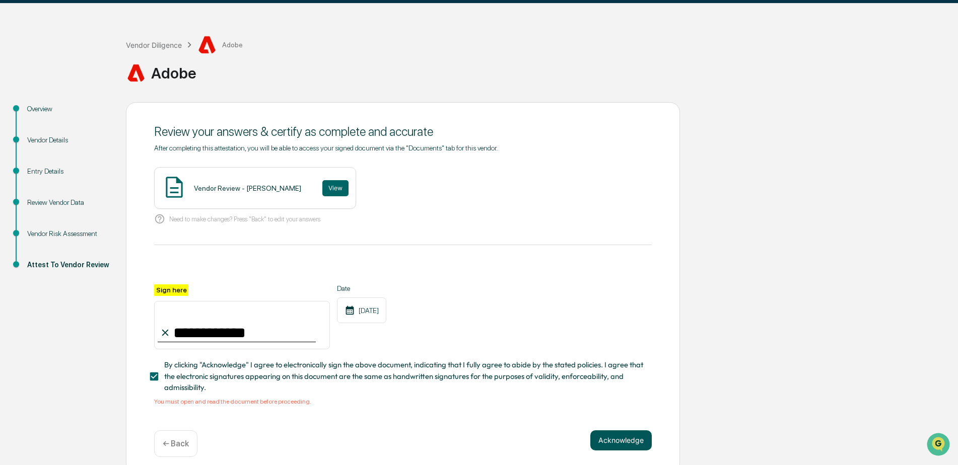
click at [615, 444] on button "Acknowledge" at bounding box center [620, 441] width 61 height 20
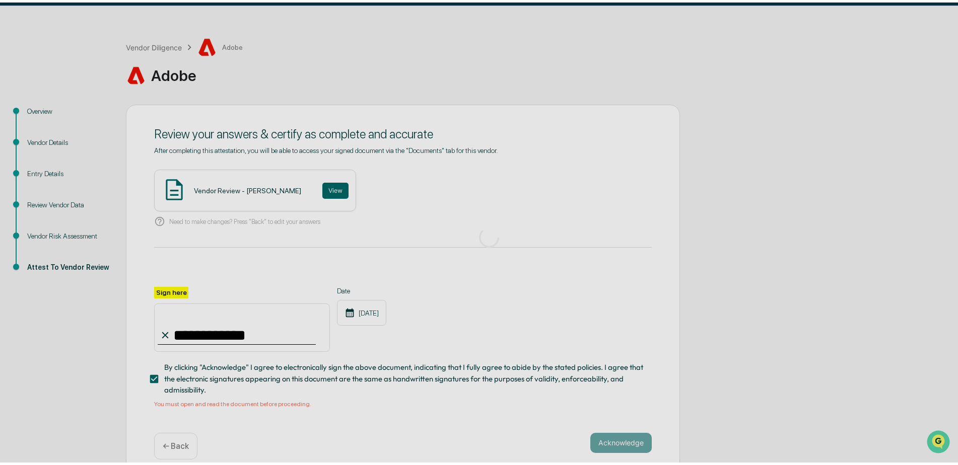
scroll to position [13, 0]
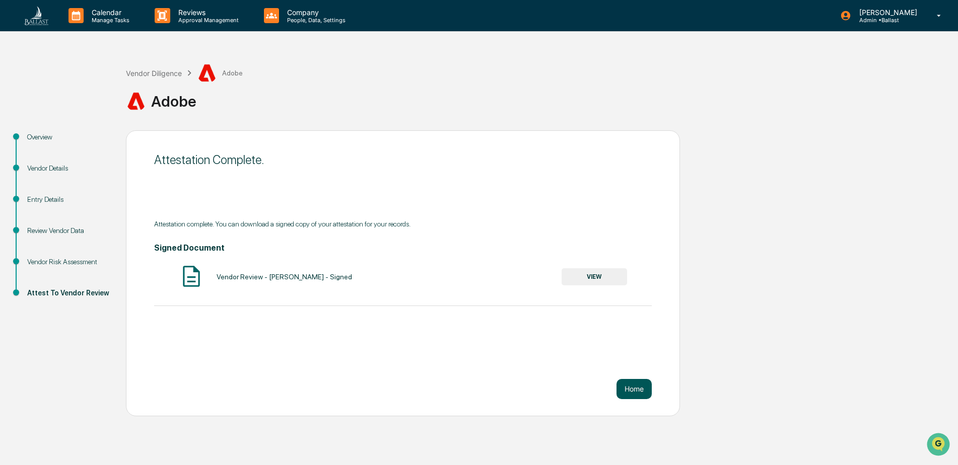
click at [633, 379] on button "Home" at bounding box center [634, 389] width 35 height 20
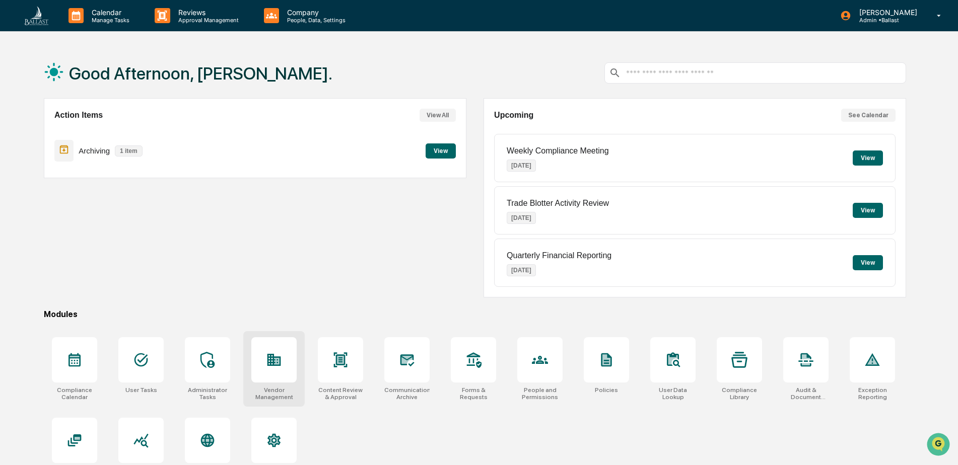
click at [275, 368] on div at bounding box center [274, 360] width 16 height 16
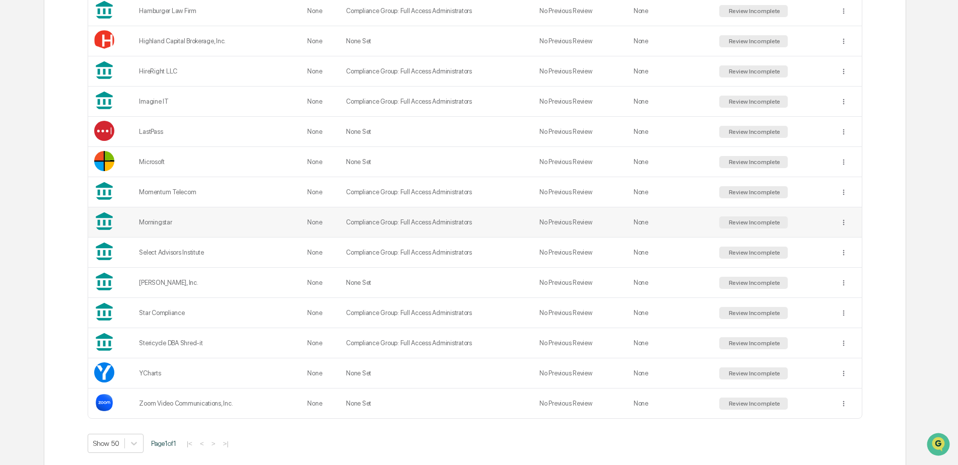
scroll to position [654, 0]
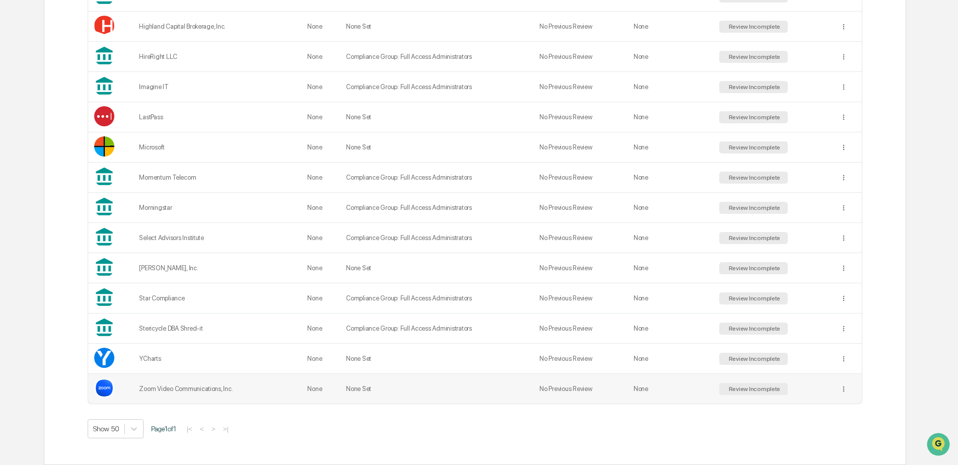
click at [233, 393] on div "Zoom Video Communications, Inc." at bounding box center [217, 389] width 156 height 8
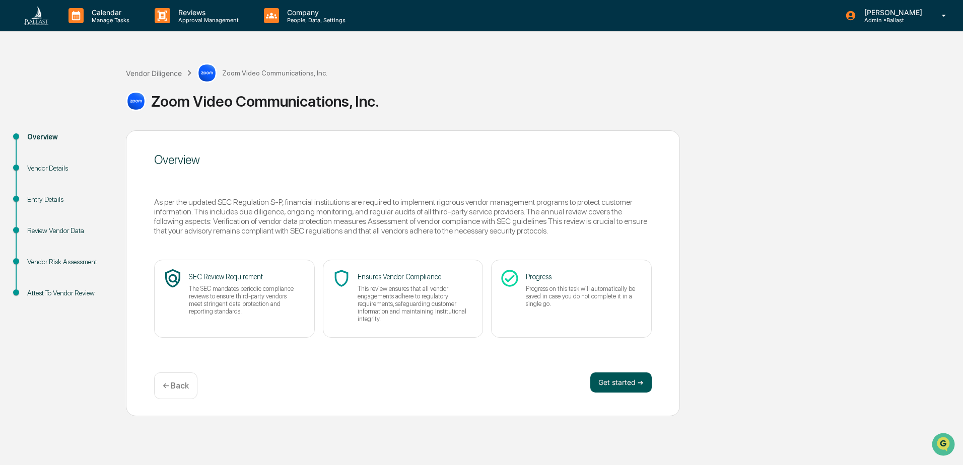
click at [616, 382] on button "Get started ➔" at bounding box center [620, 383] width 61 height 20
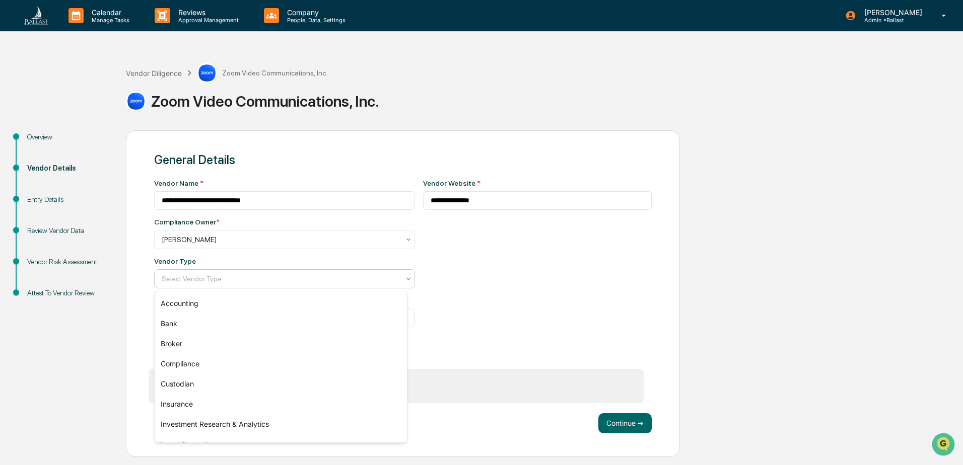
click at [368, 284] on div at bounding box center [281, 279] width 238 height 10
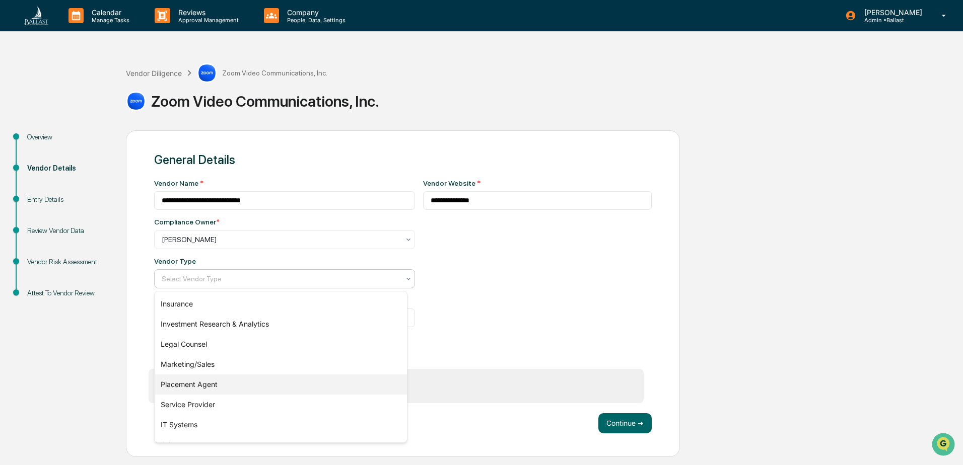
scroll to position [115, 0]
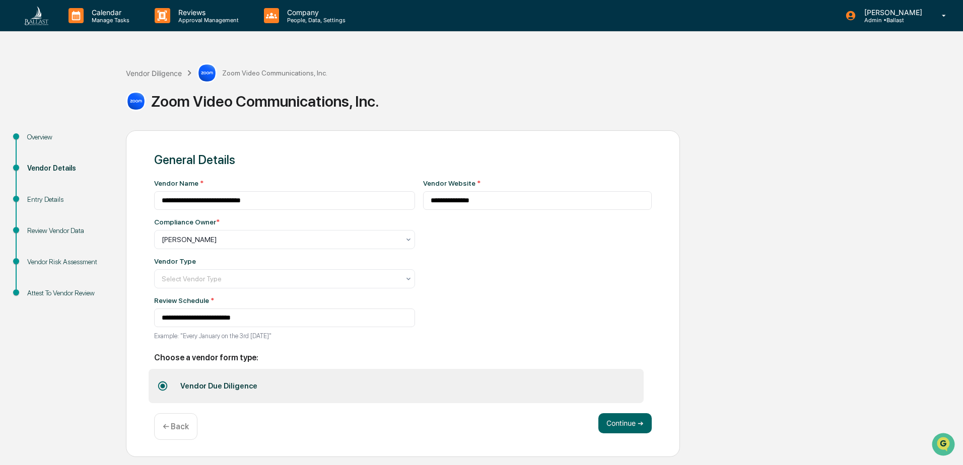
click at [457, 276] on div "**********" at bounding box center [537, 262] width 229 height 167
click at [206, 283] on div at bounding box center [281, 279] width 238 height 10
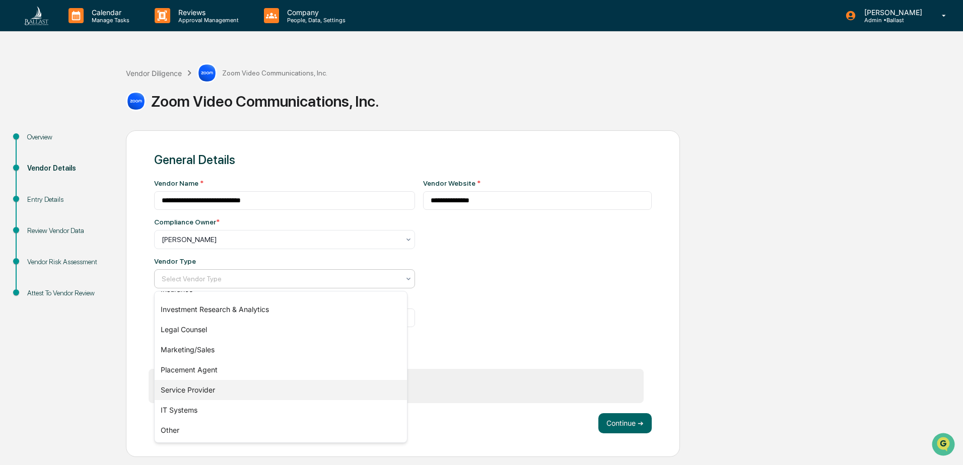
click at [242, 392] on div "Service Provider" at bounding box center [281, 390] width 252 height 20
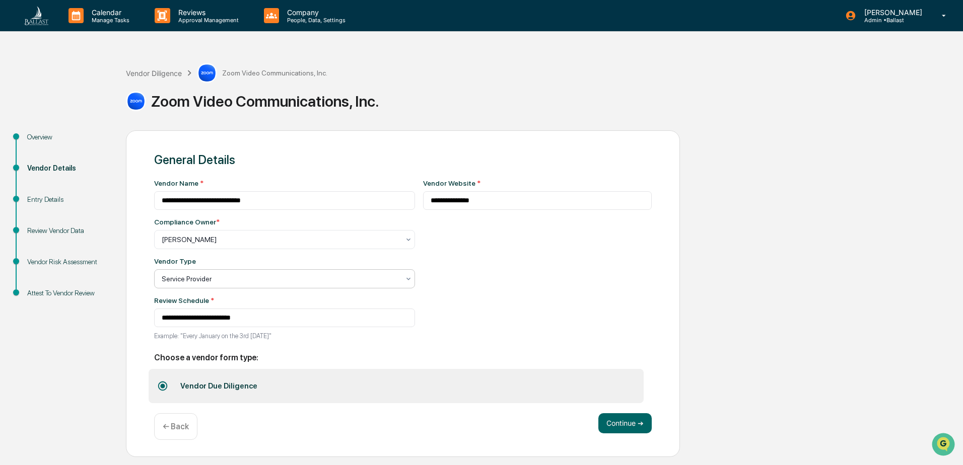
click at [373, 280] on div at bounding box center [281, 279] width 238 height 10
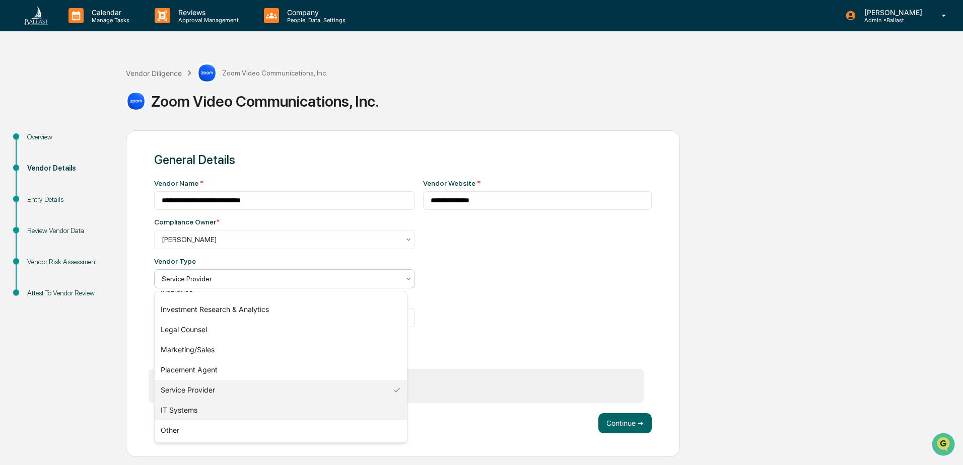
click at [338, 415] on div "IT Systems" at bounding box center [281, 410] width 252 height 20
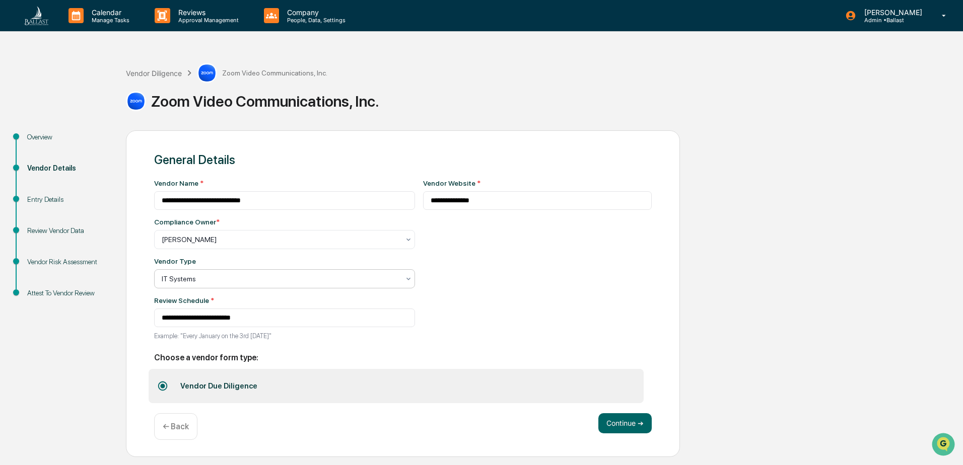
click at [191, 280] on div at bounding box center [281, 279] width 238 height 10
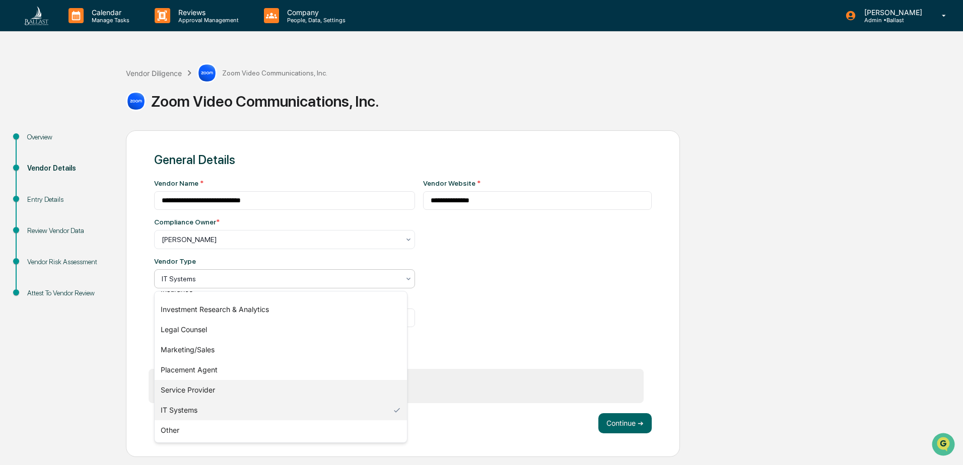
click at [200, 388] on div "Service Provider" at bounding box center [281, 390] width 252 height 20
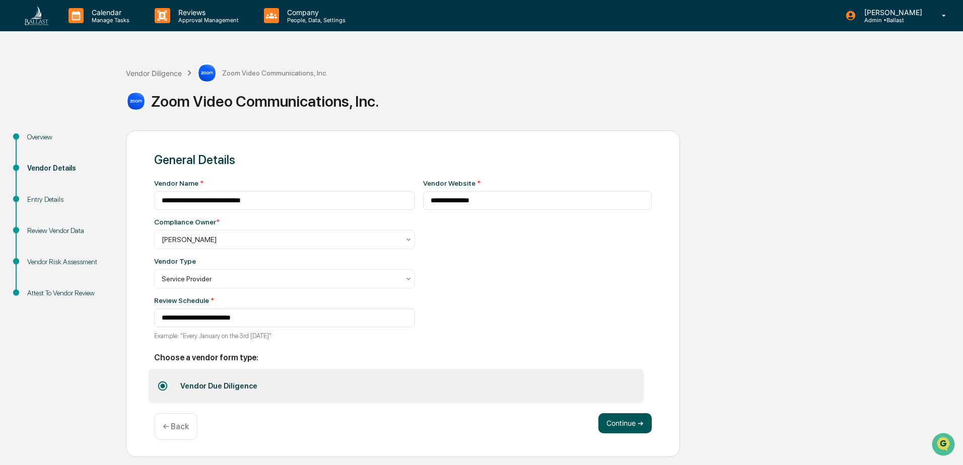
click at [621, 425] on button "Continue ➔" at bounding box center [624, 424] width 53 height 20
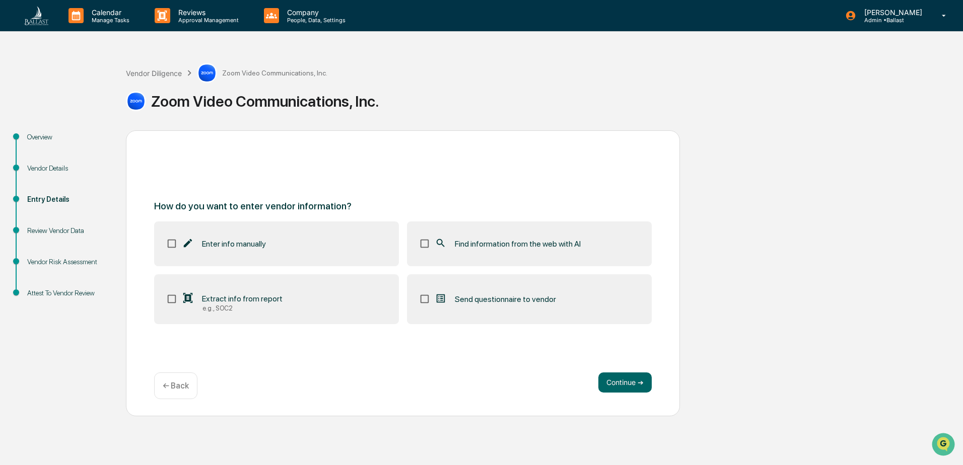
click at [242, 299] on span "Extract info from report" at bounding box center [242, 299] width 81 height 10
click at [621, 384] on button "Continue ➔" at bounding box center [624, 383] width 53 height 20
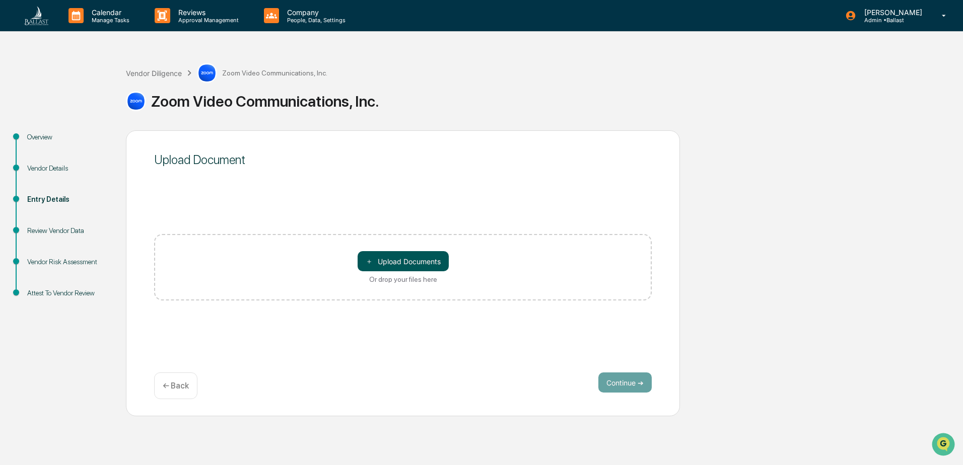
click at [406, 261] on button "＋ Upload Documents" at bounding box center [403, 261] width 91 height 20
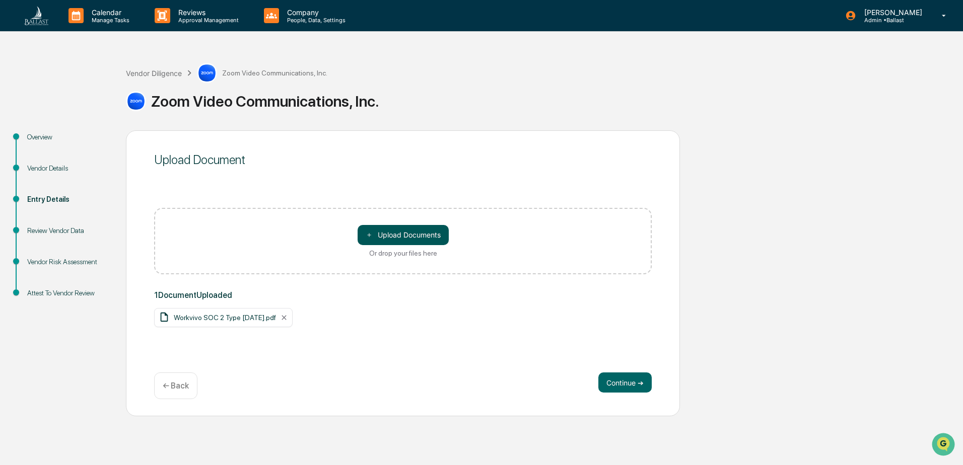
click at [400, 240] on button "＋ Upload Documents" at bounding box center [403, 235] width 91 height 20
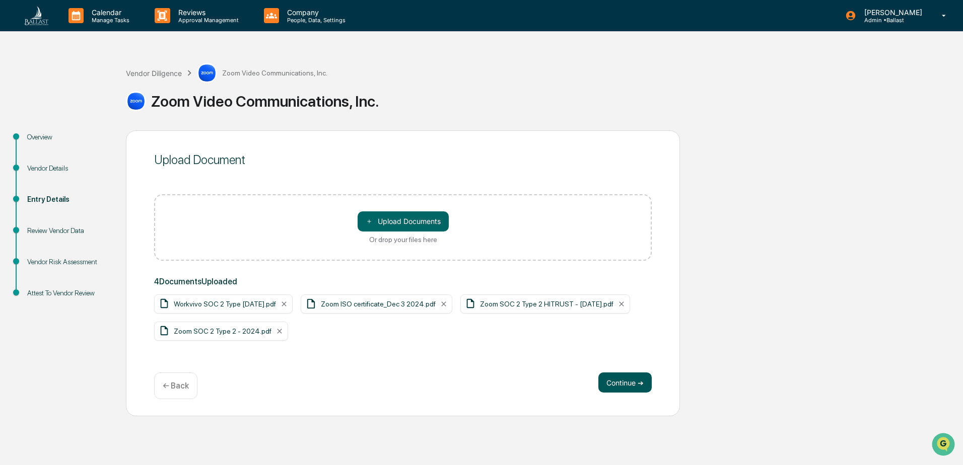
click at [619, 383] on button "Continue ➔" at bounding box center [624, 383] width 53 height 20
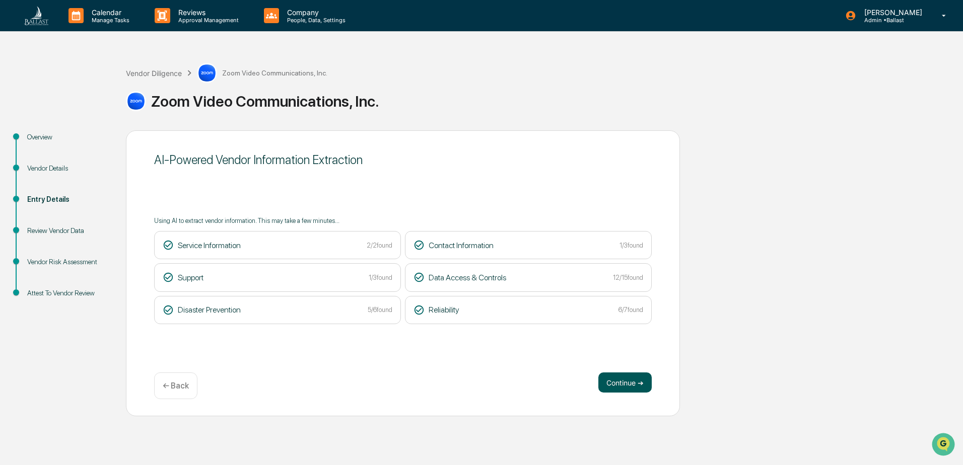
click at [618, 383] on button "Continue ➔" at bounding box center [624, 383] width 53 height 20
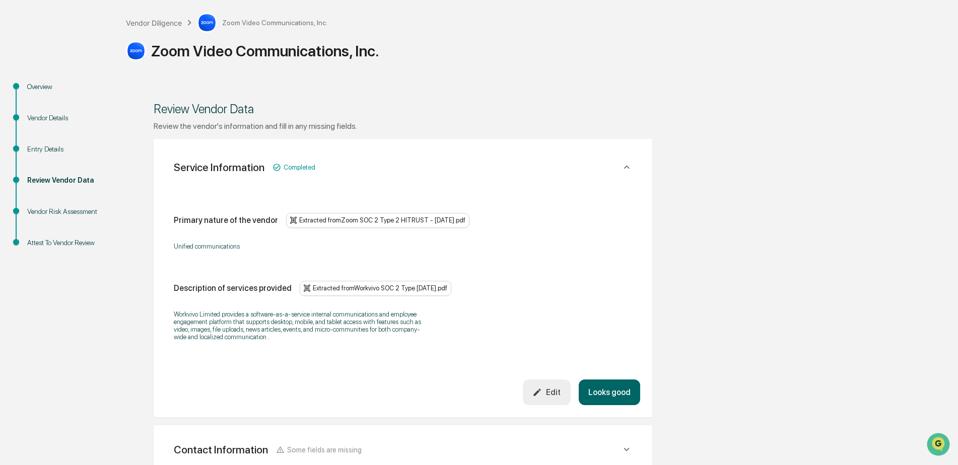
scroll to position [101, 0]
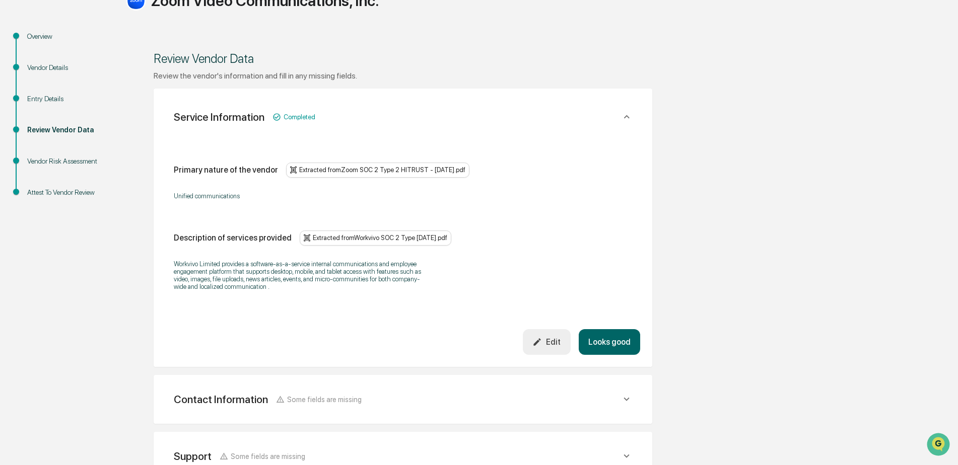
click at [600, 342] on button "Looks good" at bounding box center [609, 342] width 61 height 26
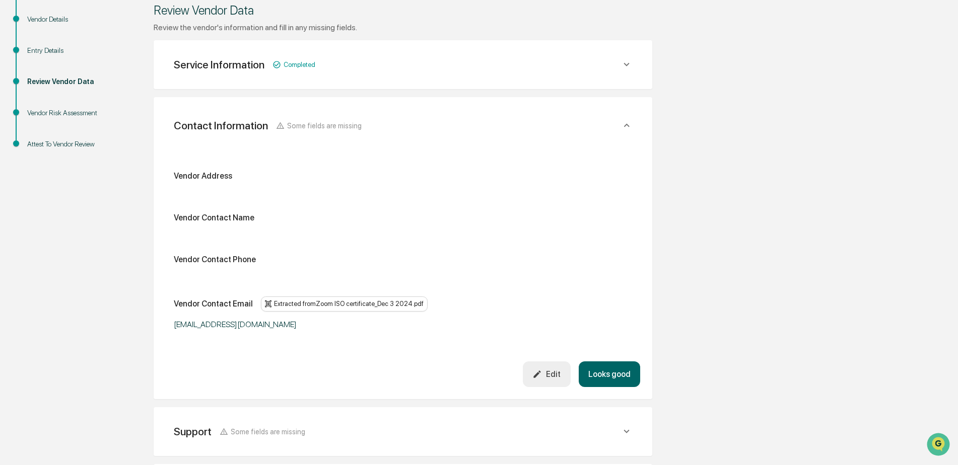
scroll to position [189, 0]
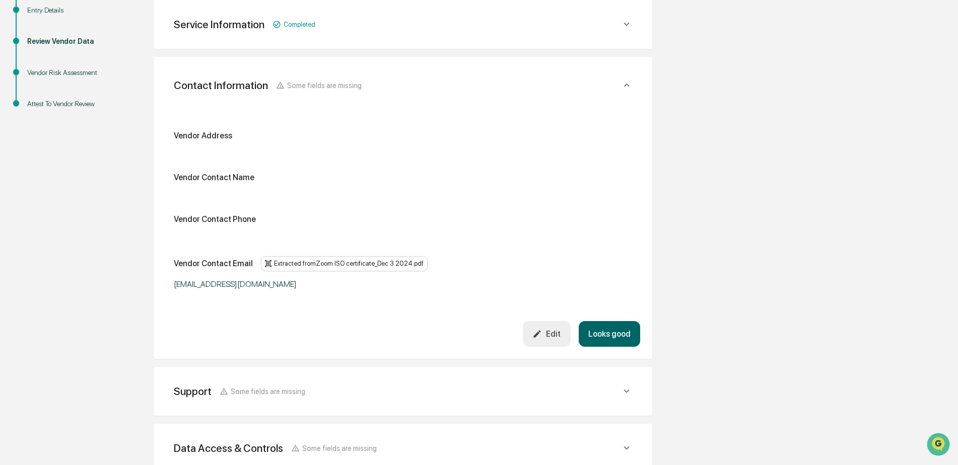
click at [551, 330] on div "Edit" at bounding box center [546, 334] width 28 height 10
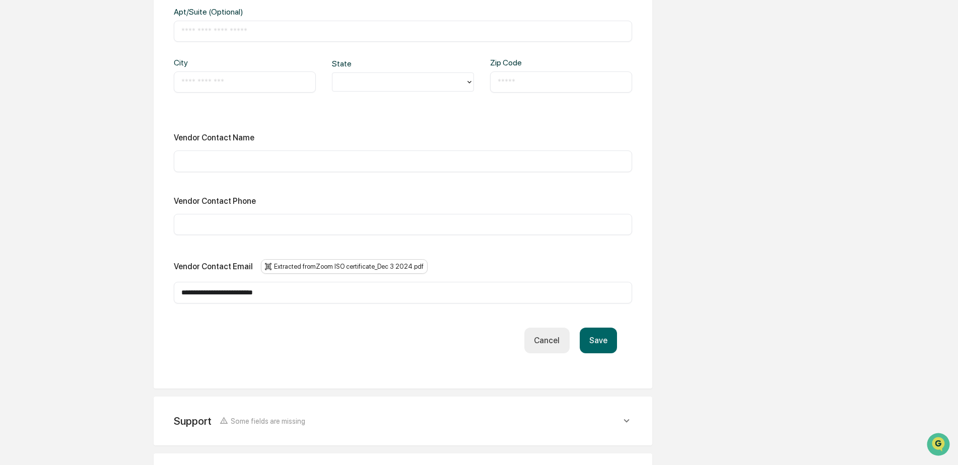
scroll to position [391, 0]
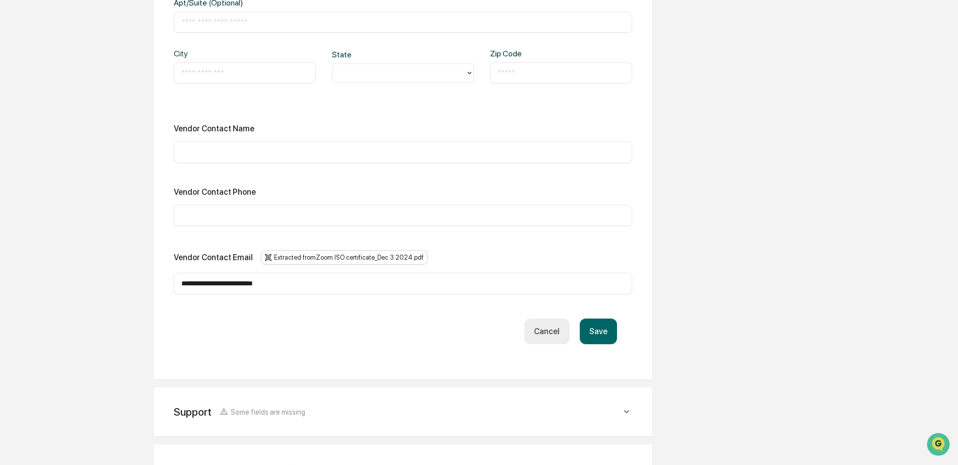
click at [249, 284] on input "**********" at bounding box center [402, 284] width 443 height 10
type input "**********"
drag, startPoint x: 274, startPoint y: 284, endPoint x: 140, endPoint y: 284, distance: 133.5
click at [140, 284] on div "**********" at bounding box center [403, 200] width 554 height 921
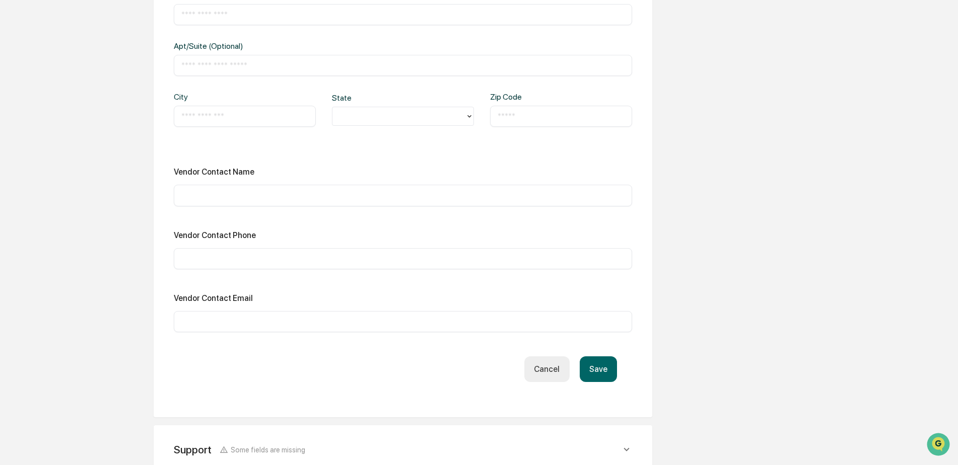
scroll to position [240, 0]
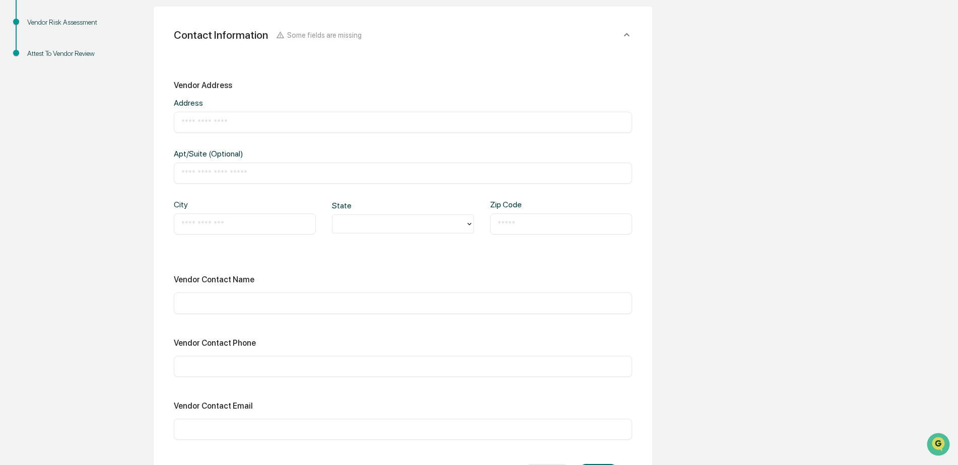
click at [194, 121] on input "text" at bounding box center [402, 122] width 443 height 10
type input "**********"
type input "********"
type input "**"
click at [528, 228] on input "text" at bounding box center [561, 224] width 127 height 10
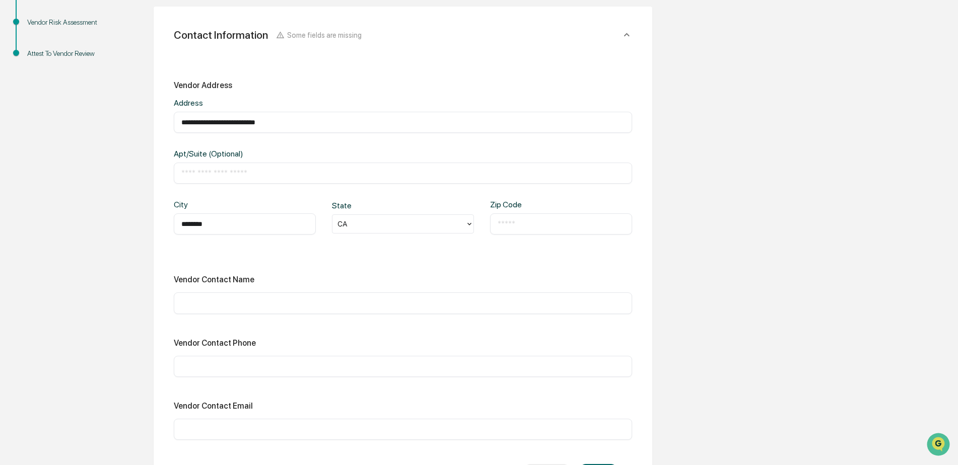
drag, startPoint x: 291, startPoint y: 126, endPoint x: 147, endPoint y: 126, distance: 143.6
click at [147, 126] on div "**********" at bounding box center [403, 349] width 554 height 916
click at [528, 228] on input "text" at bounding box center [561, 224] width 127 height 10
type input "*****"
click at [363, 304] on input "text" at bounding box center [402, 303] width 443 height 10
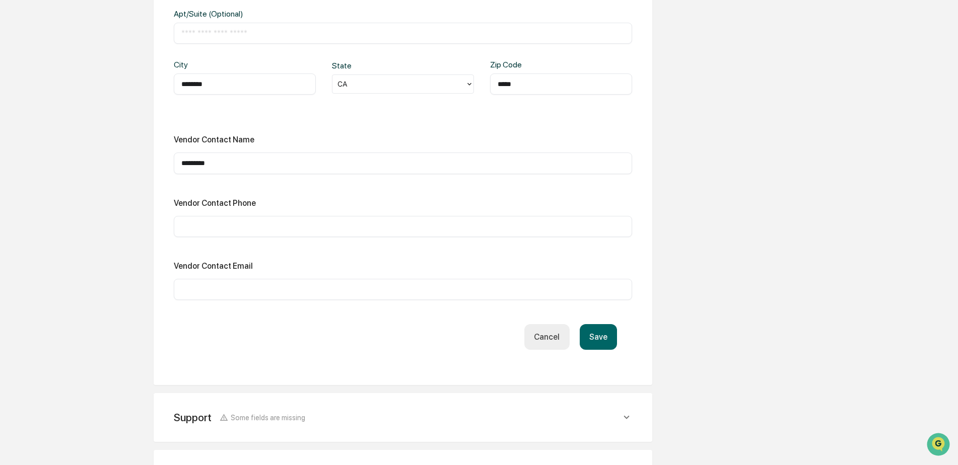
scroll to position [391, 0]
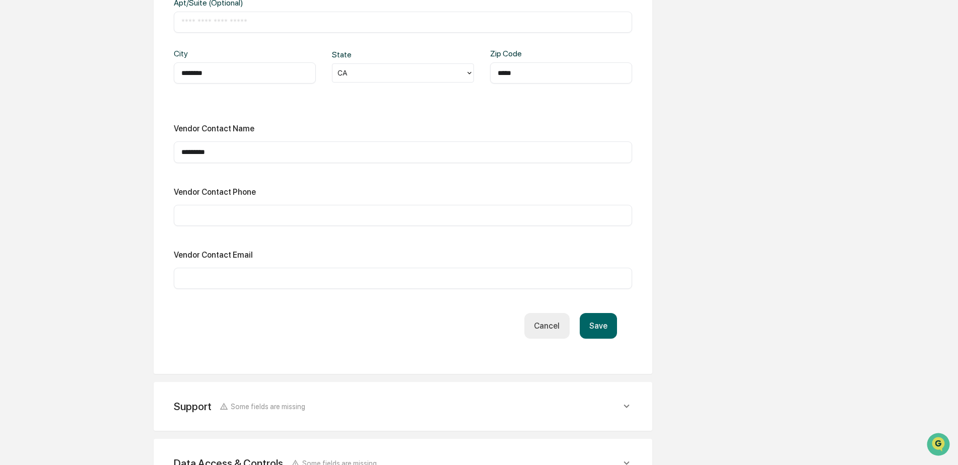
type input "*********"
click at [207, 213] on input "text" at bounding box center [402, 216] width 443 height 10
type input "**********"
click at [601, 324] on button "Save" at bounding box center [598, 326] width 37 height 26
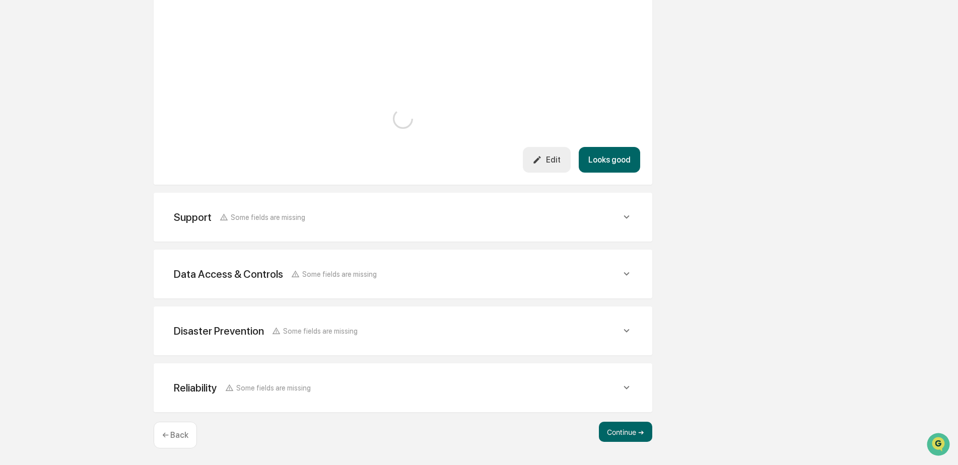
scroll to position [378, 0]
click at [623, 215] on icon at bounding box center [626, 217] width 11 height 11
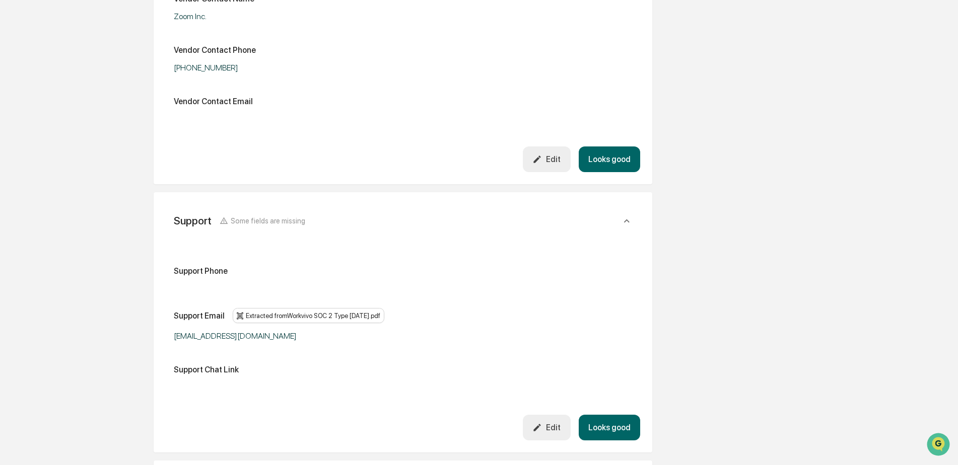
click at [542, 424] on icon "button" at bounding box center [537, 428] width 10 height 10
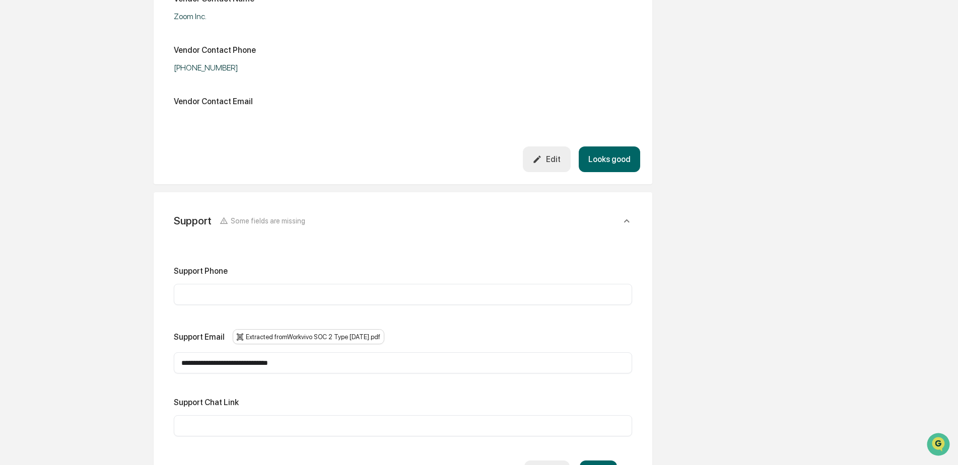
drag, startPoint x: 322, startPoint y: 367, endPoint x: 61, endPoint y: 359, distance: 261.1
click at [61, 359] on div "Overview Vendor Details Entry Details Review Vendor Data Vendor Risk Assessment…" at bounding box center [479, 249] width 948 height 993
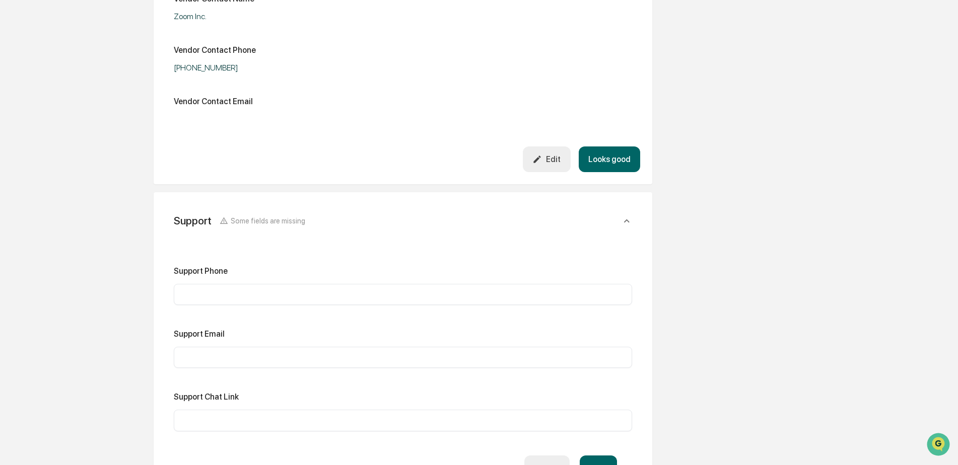
click at [189, 423] on input "text" at bounding box center [402, 421] width 443 height 10
paste input "**********"
click at [195, 354] on input "text" at bounding box center [402, 358] width 443 height 10
click at [237, 422] on input "**********" at bounding box center [402, 421] width 443 height 10
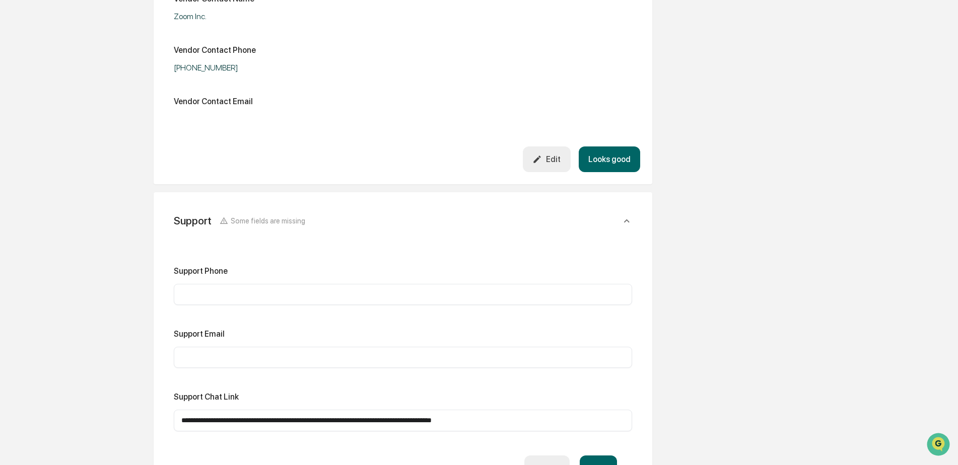
drag, startPoint x: 267, startPoint y: 421, endPoint x: 610, endPoint y: 429, distance: 342.6
click at [610, 429] on div "**********" at bounding box center [403, 420] width 458 height 21
type input "**********"
click at [206, 298] on input "text" at bounding box center [402, 295] width 443 height 10
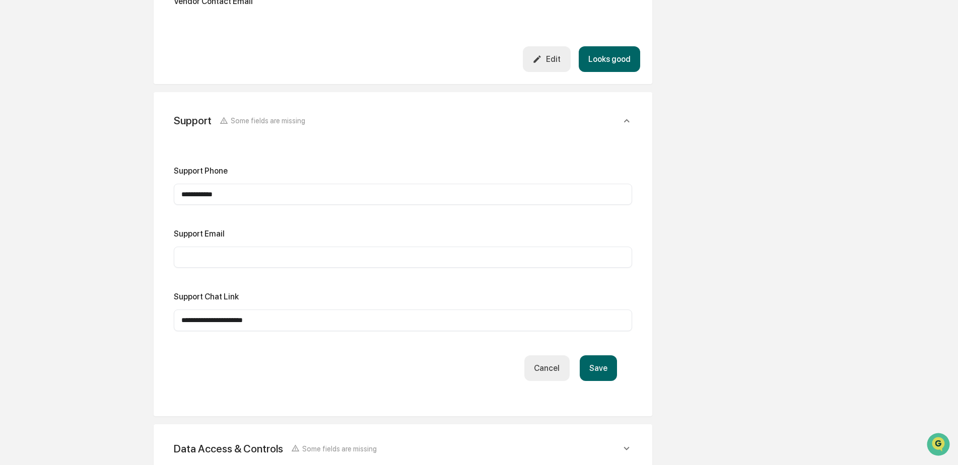
scroll to position [479, 0]
type input "**********"
click at [599, 371] on button "Save" at bounding box center [598, 368] width 37 height 26
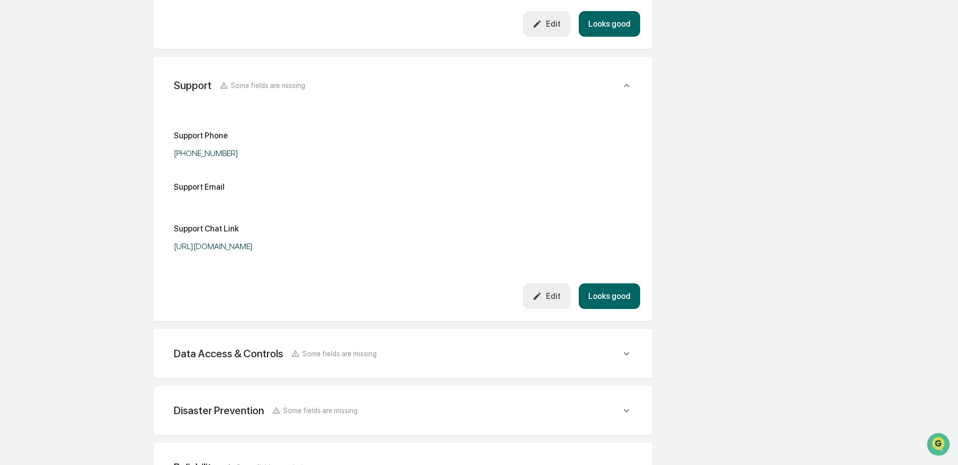
scroll to position [579, 0]
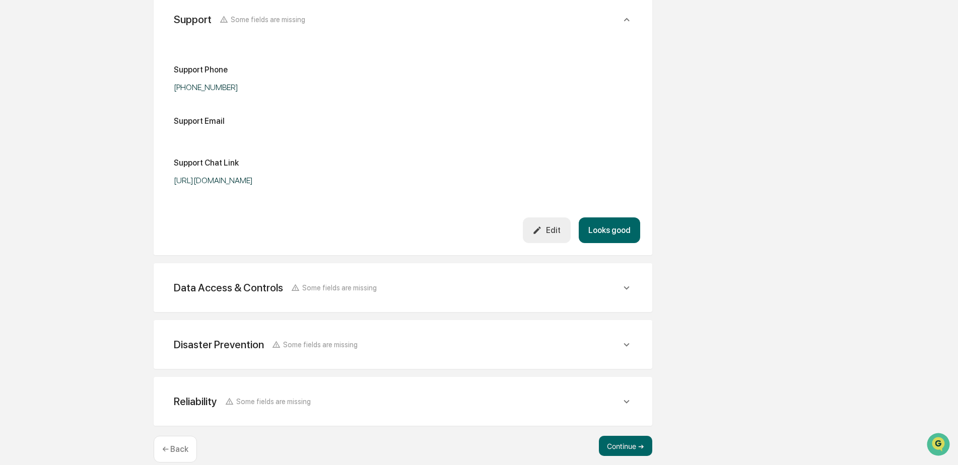
click at [625, 293] on icon at bounding box center [626, 288] width 11 height 11
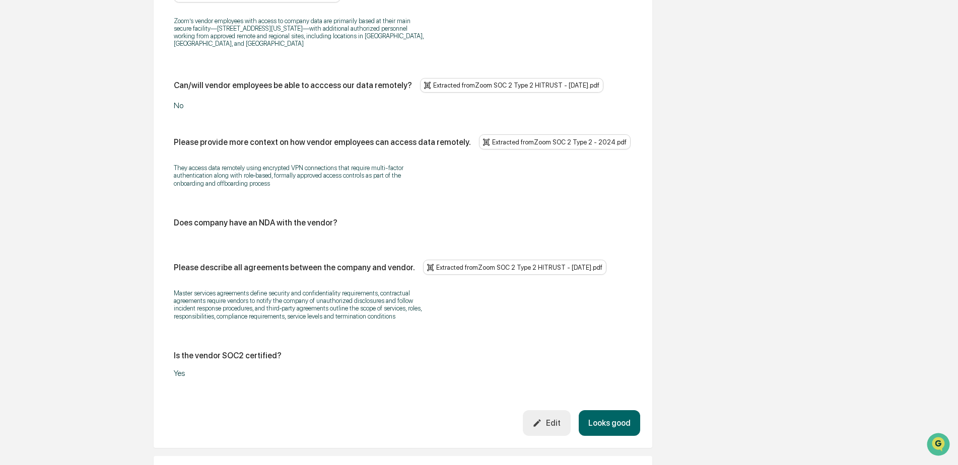
scroll to position [1637, 0]
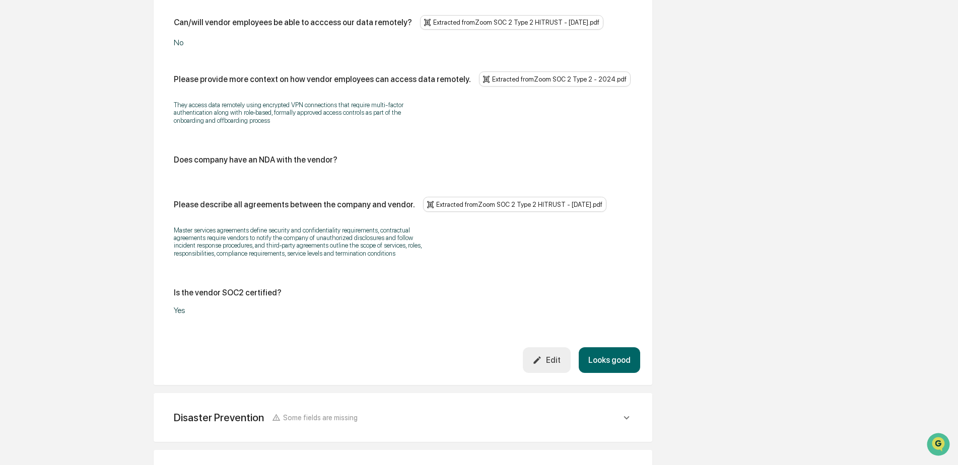
click at [558, 356] on div "Edit" at bounding box center [546, 361] width 28 height 10
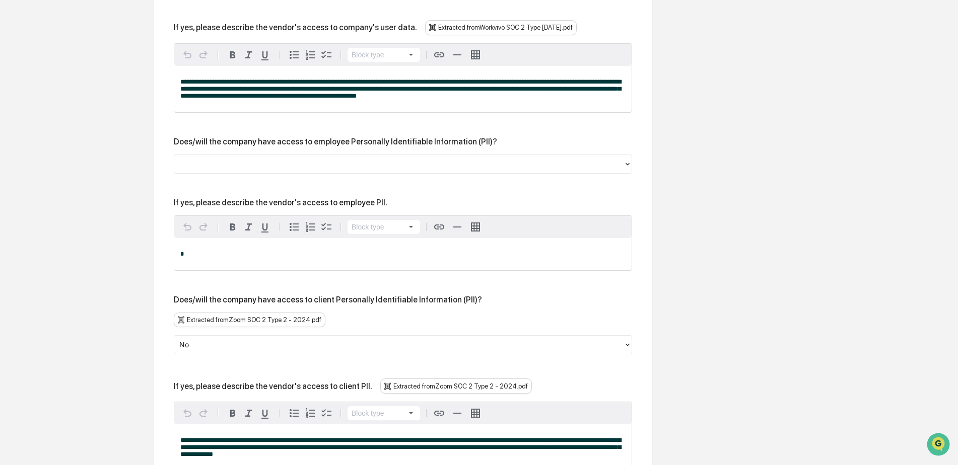
scroll to position [1033, 0]
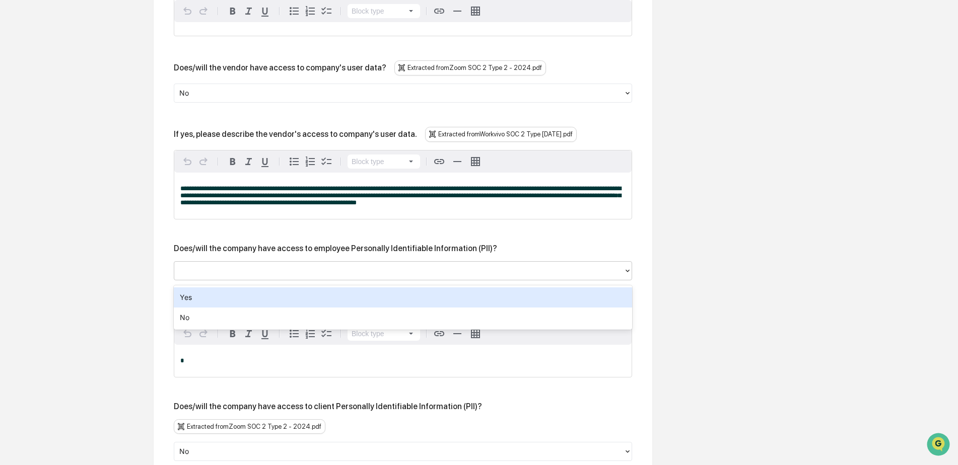
click at [277, 277] on div at bounding box center [398, 271] width 439 height 12
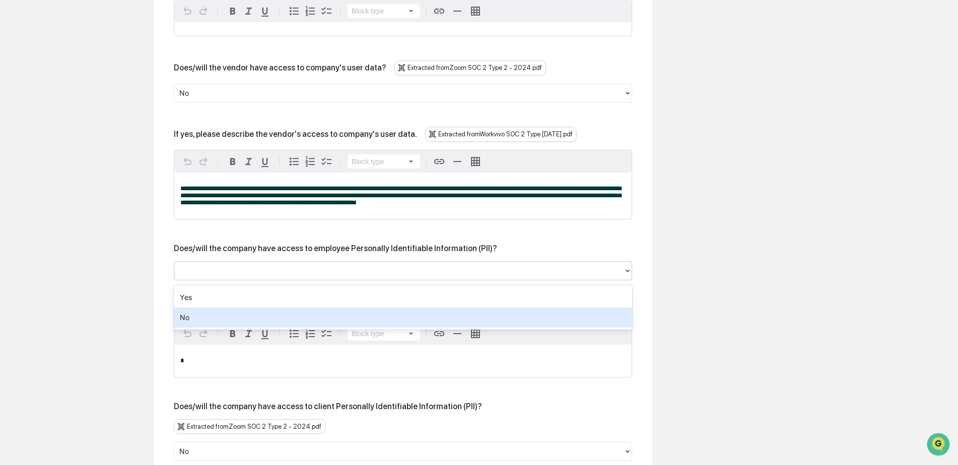
click at [252, 318] on div "No" at bounding box center [403, 318] width 458 height 20
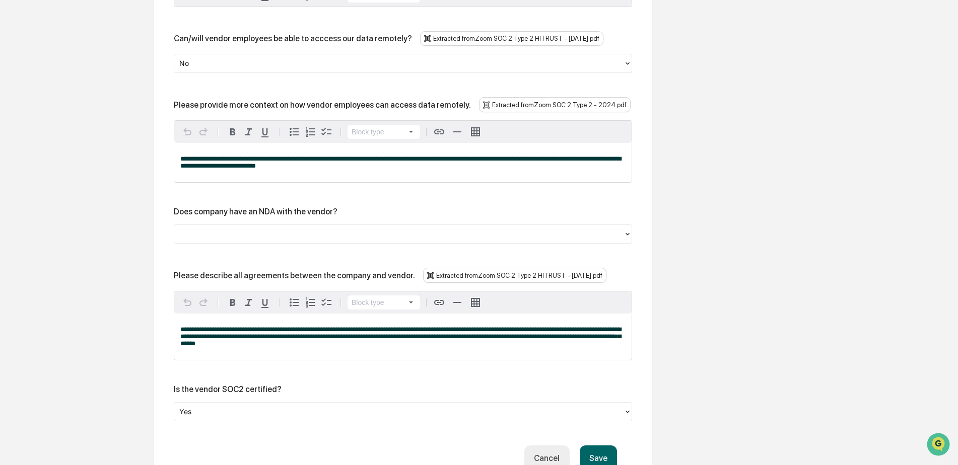
scroll to position [1839, 0]
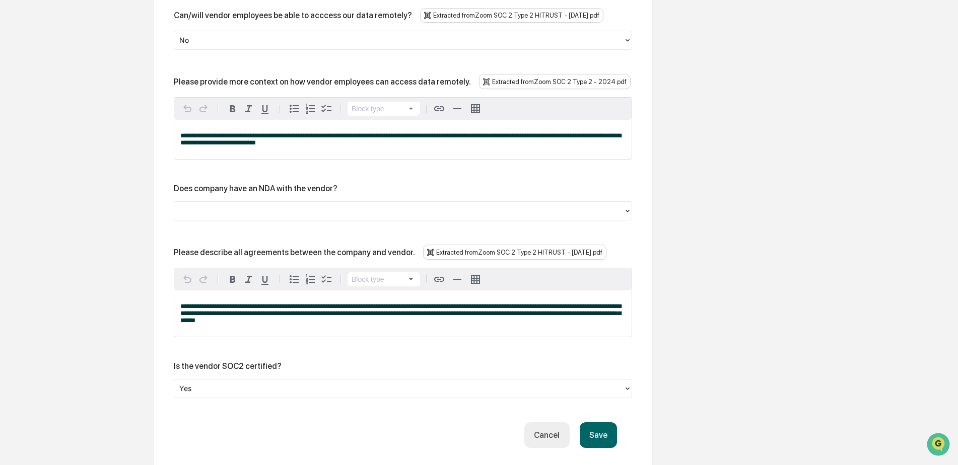
click at [275, 206] on div at bounding box center [398, 212] width 439 height 12
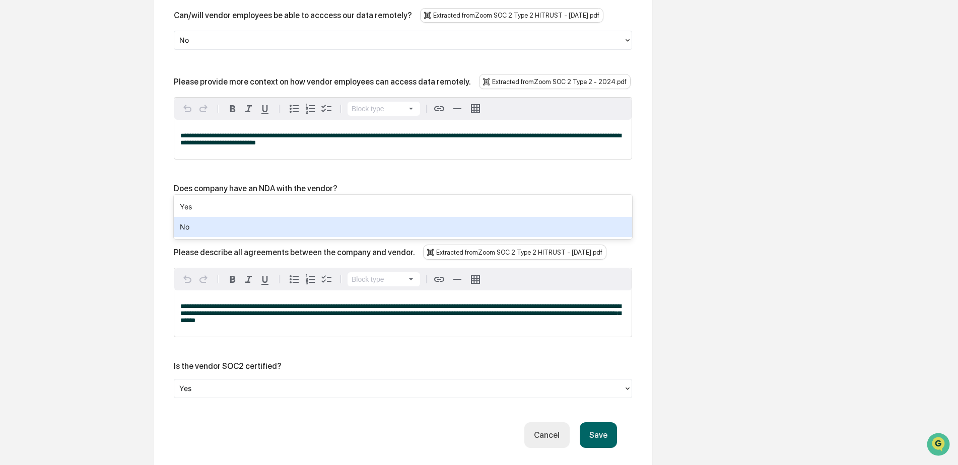
click at [262, 231] on div "No" at bounding box center [403, 227] width 458 height 20
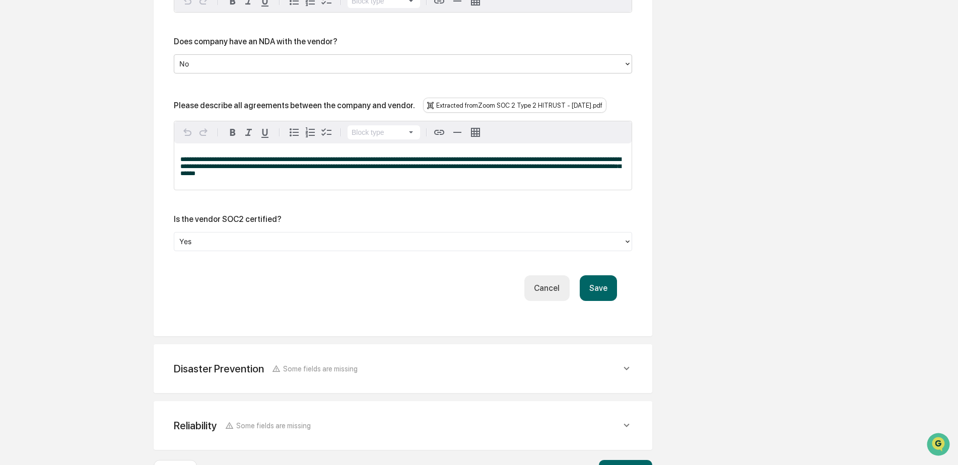
scroll to position [1990, 0]
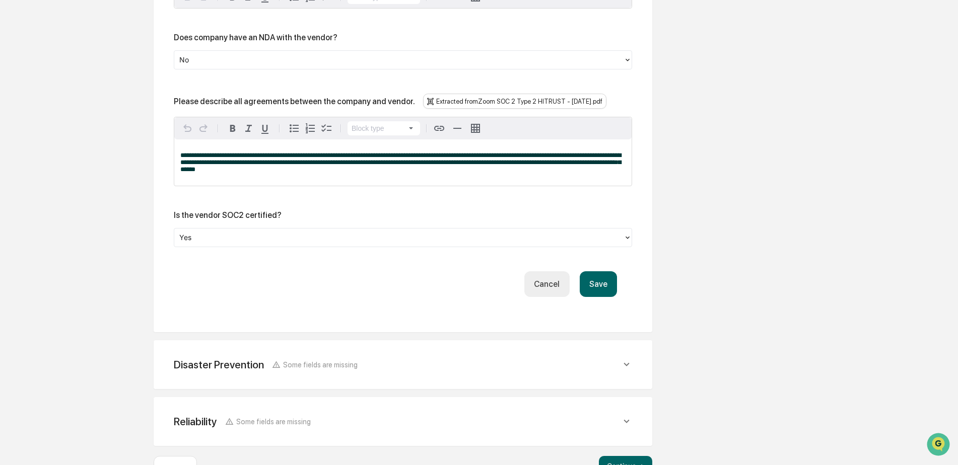
click at [596, 272] on button "Save" at bounding box center [598, 285] width 37 height 26
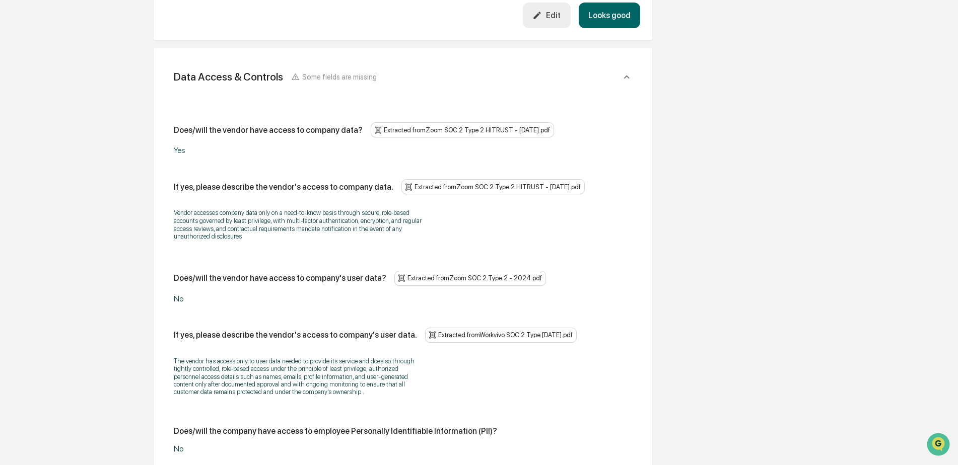
scroll to position [1708, 0]
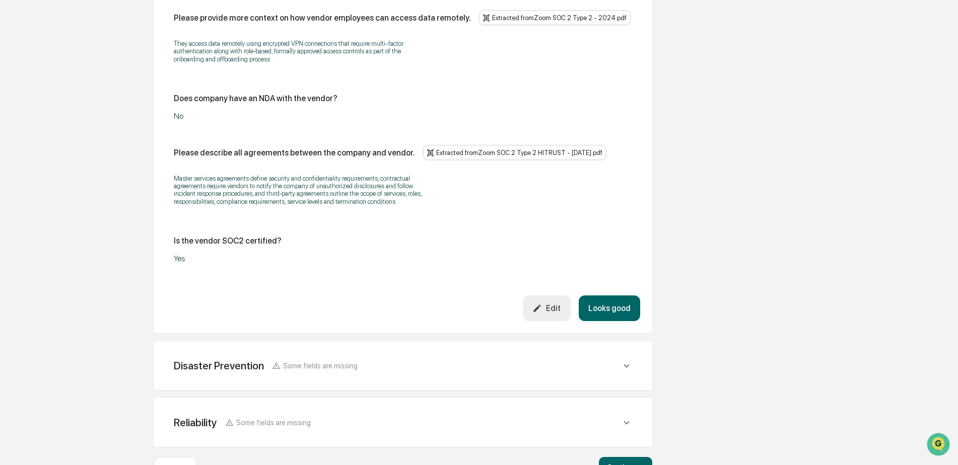
click at [617, 360] on div "Disaster Prevention Some fields are missing" at bounding box center [397, 366] width 447 height 13
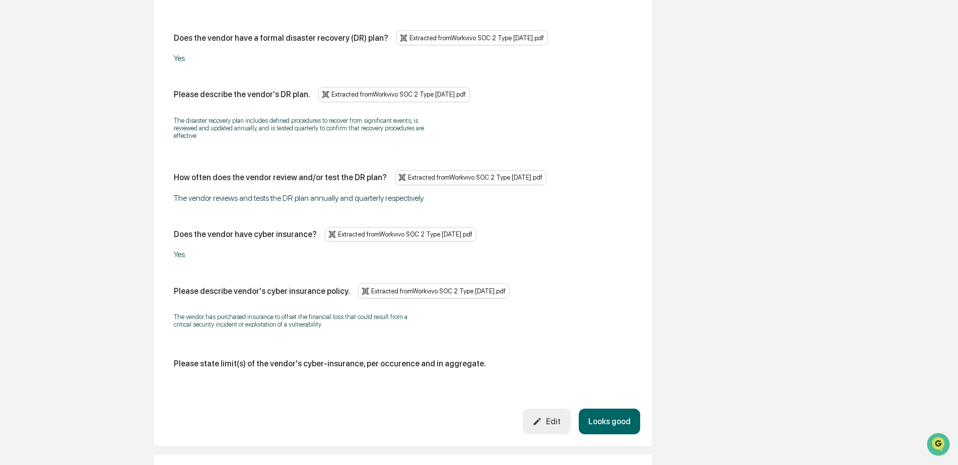
scroll to position [2111, 0]
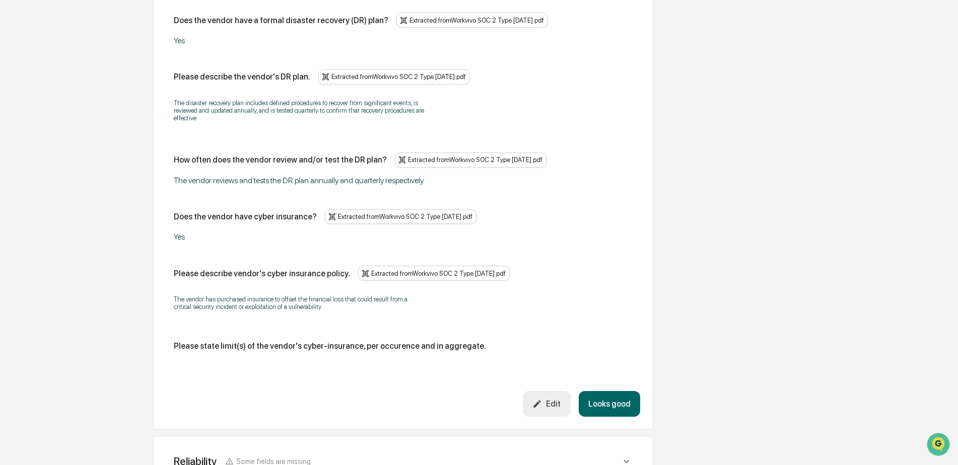
click at [598, 391] on button "Looks good" at bounding box center [609, 404] width 61 height 26
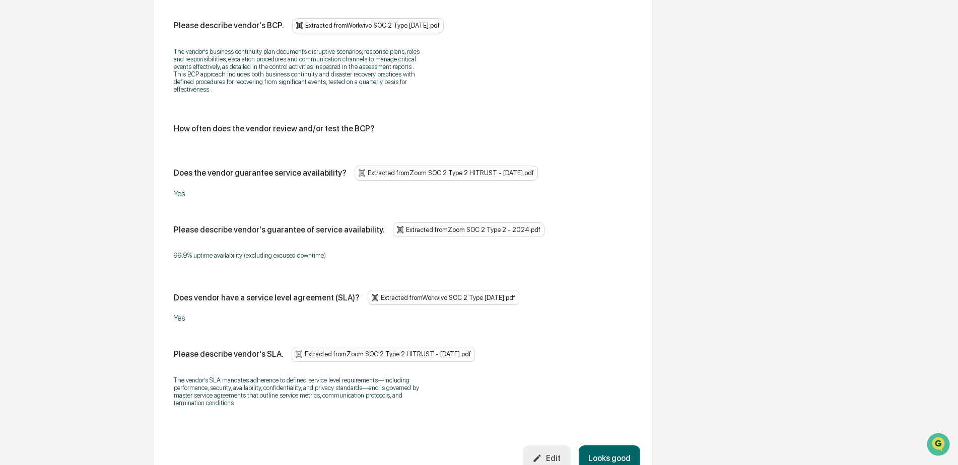
scroll to position [1976, 0]
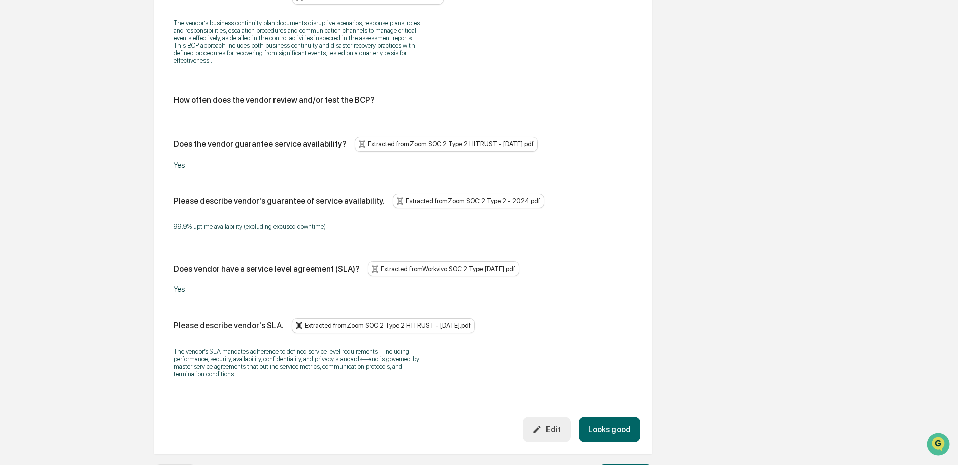
click at [555, 425] on div "Edit" at bounding box center [546, 430] width 28 height 10
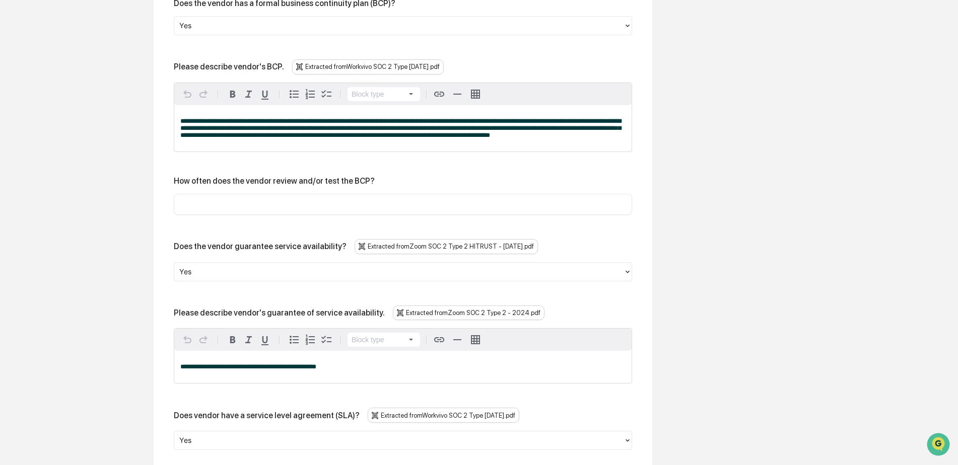
scroll to position [1875, 0]
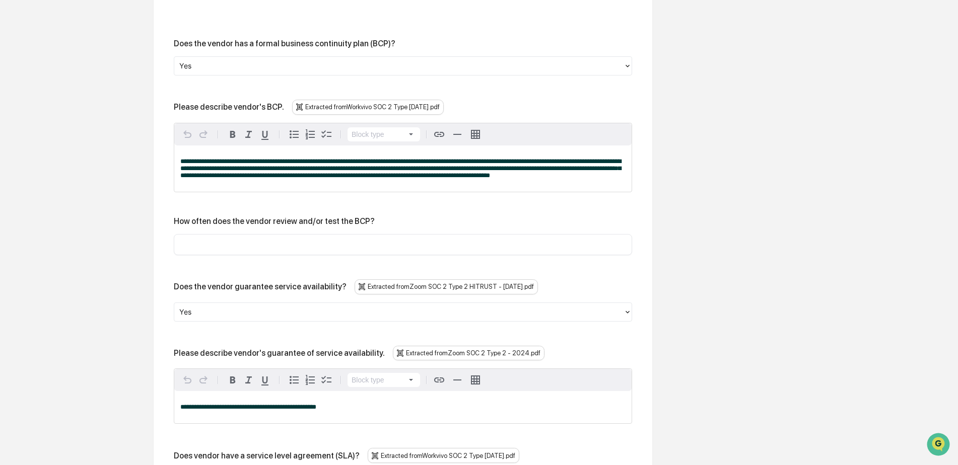
click at [292, 240] on input "text" at bounding box center [402, 245] width 443 height 10
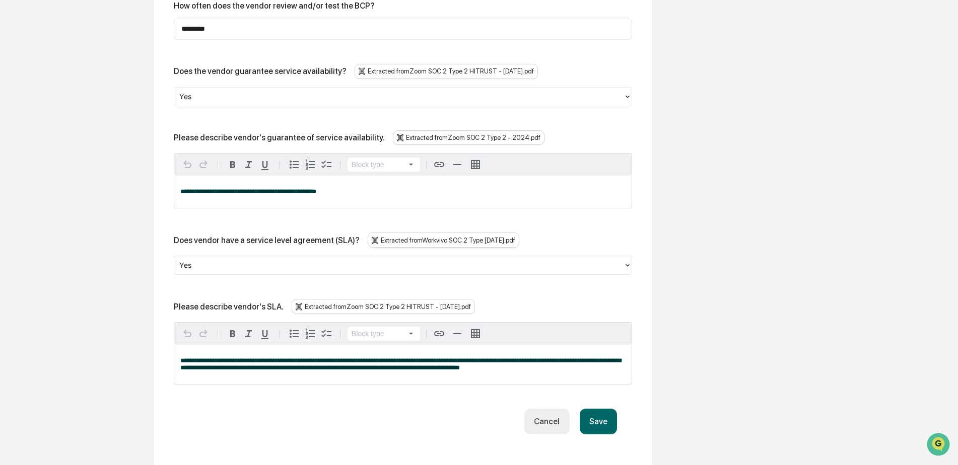
scroll to position [2116, 0]
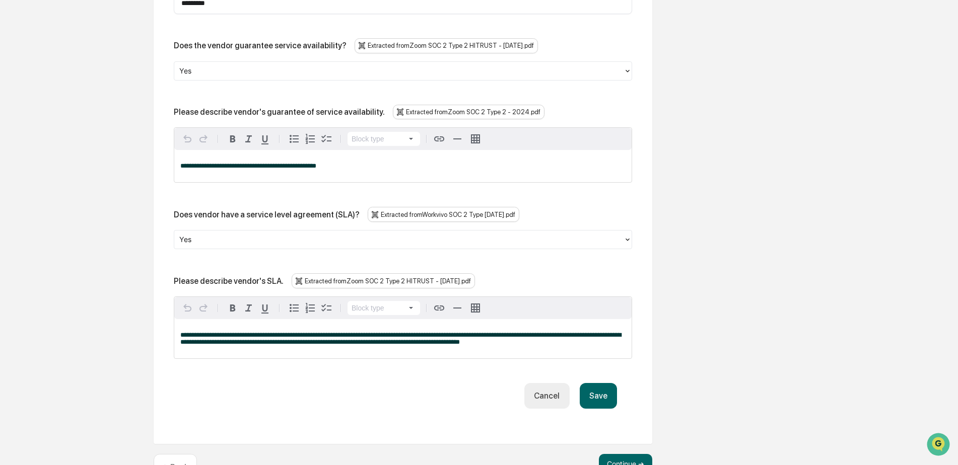
type input "*********"
click at [595, 383] on button "Save" at bounding box center [598, 396] width 37 height 26
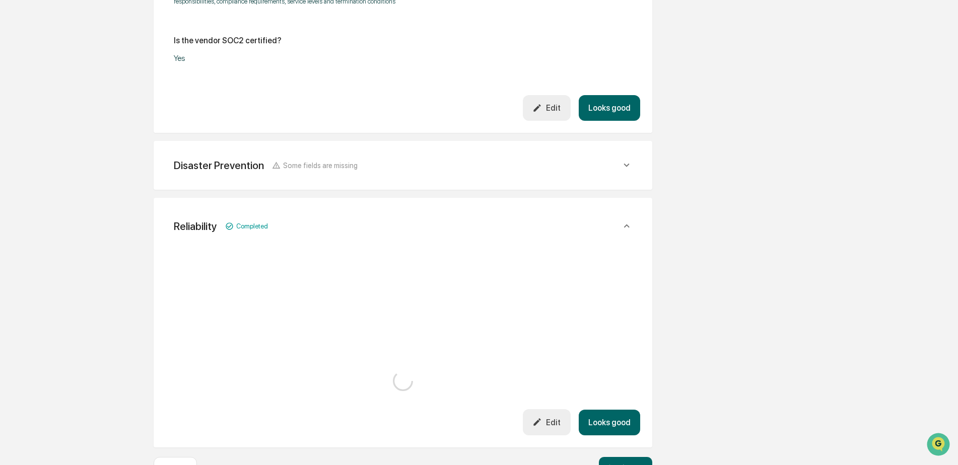
scroll to position [1985, 0]
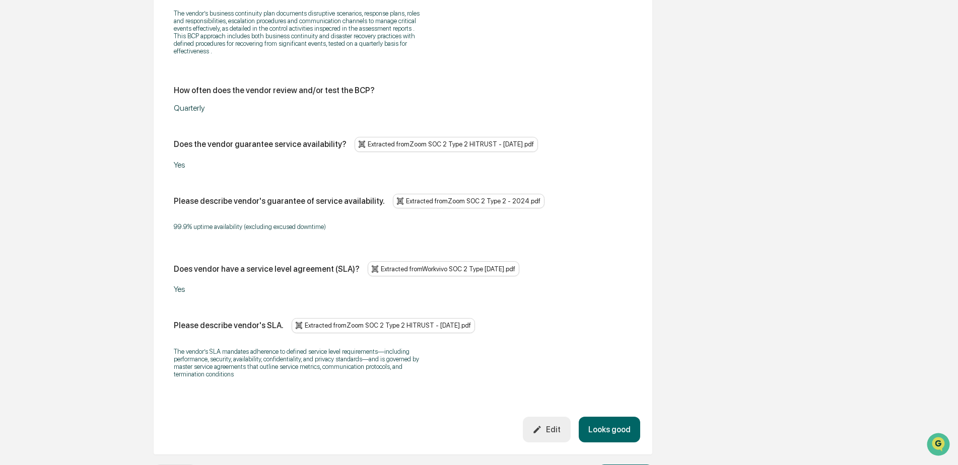
click at [621, 417] on button "Looks good" at bounding box center [609, 430] width 61 height 26
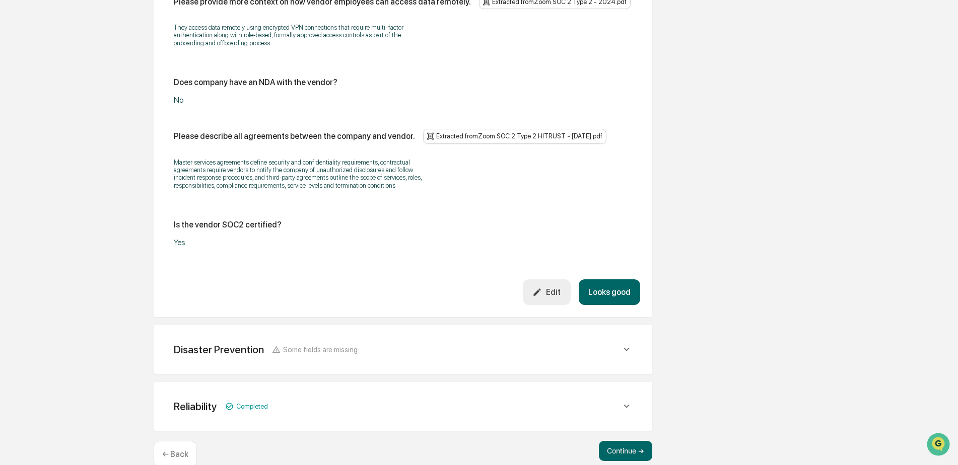
scroll to position [1441, 0]
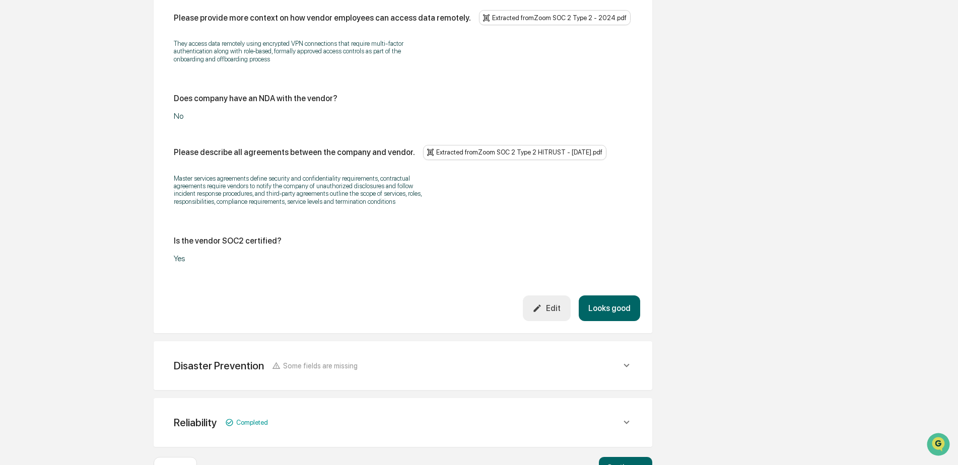
click at [623, 360] on icon at bounding box center [626, 365] width 11 height 11
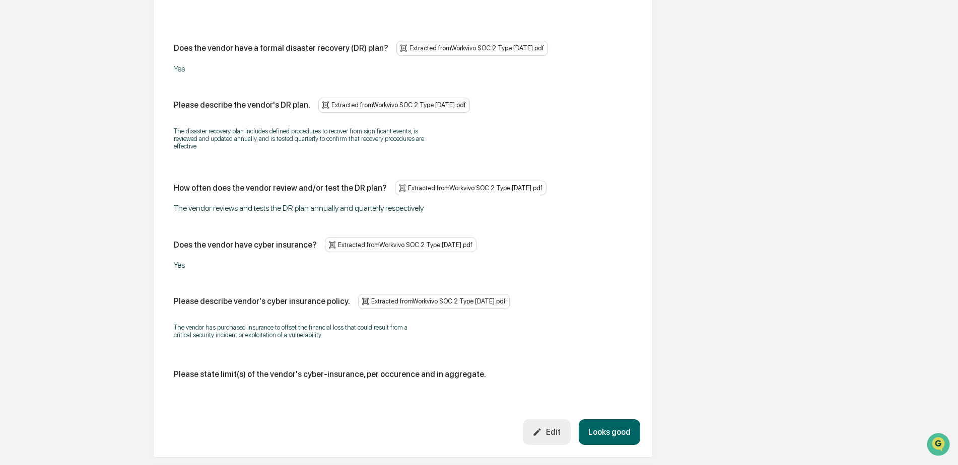
scroll to position [1844, 0]
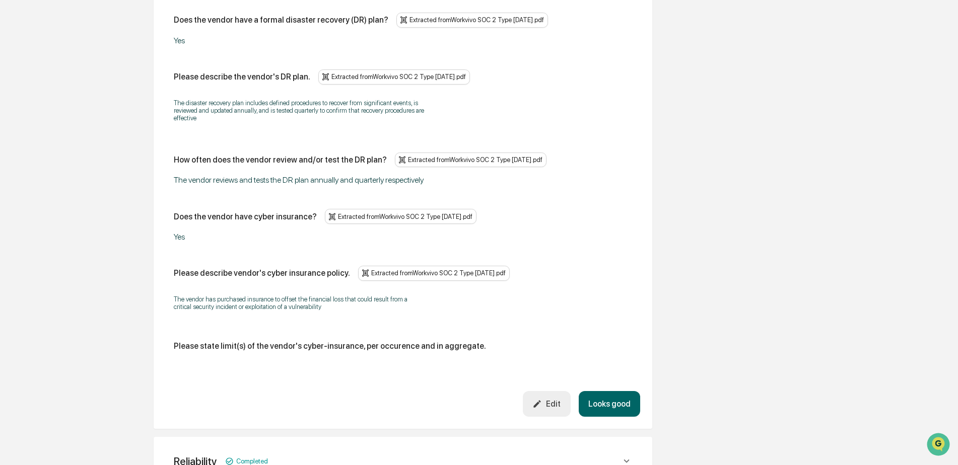
click at [556, 399] on div "Edit" at bounding box center [546, 404] width 28 height 10
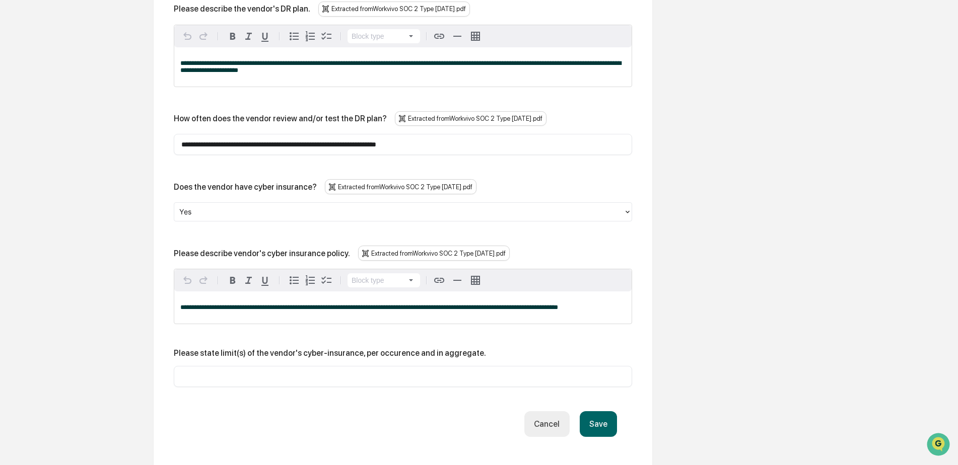
scroll to position [1945, 0]
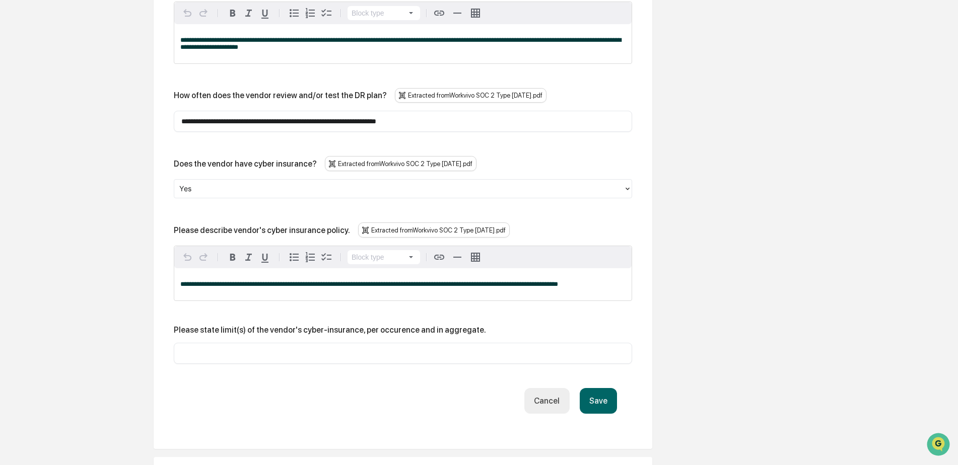
click at [198, 349] on input "text" at bounding box center [402, 354] width 443 height 10
type input "***"
click at [597, 388] on button "Save" at bounding box center [598, 401] width 37 height 26
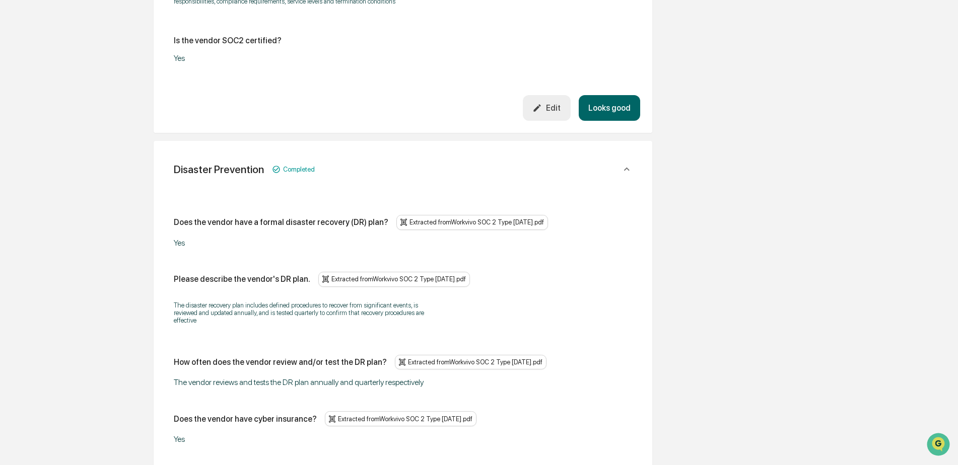
scroll to position [1893, 0]
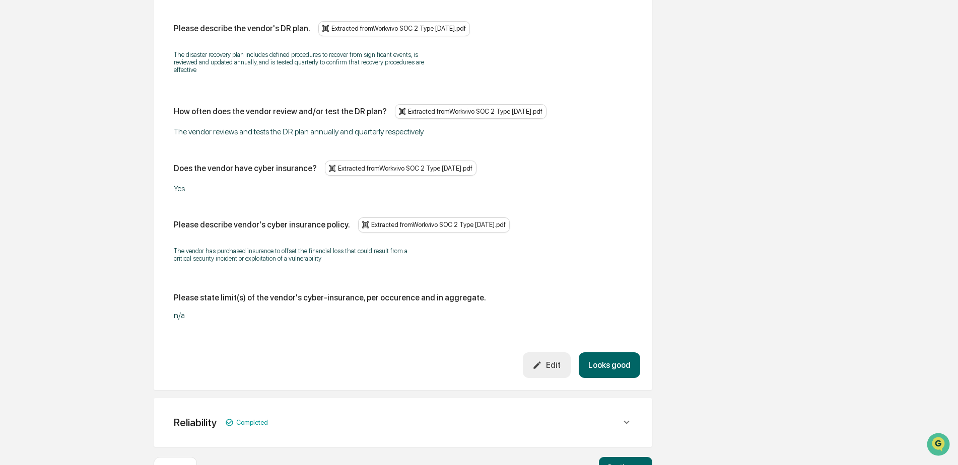
click at [607, 353] on button "Looks good" at bounding box center [609, 366] width 61 height 26
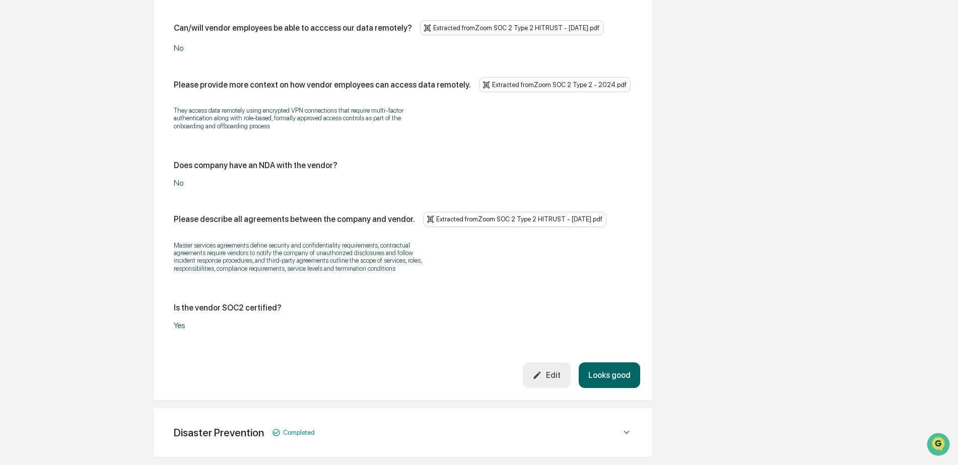
scroll to position [1290, 0]
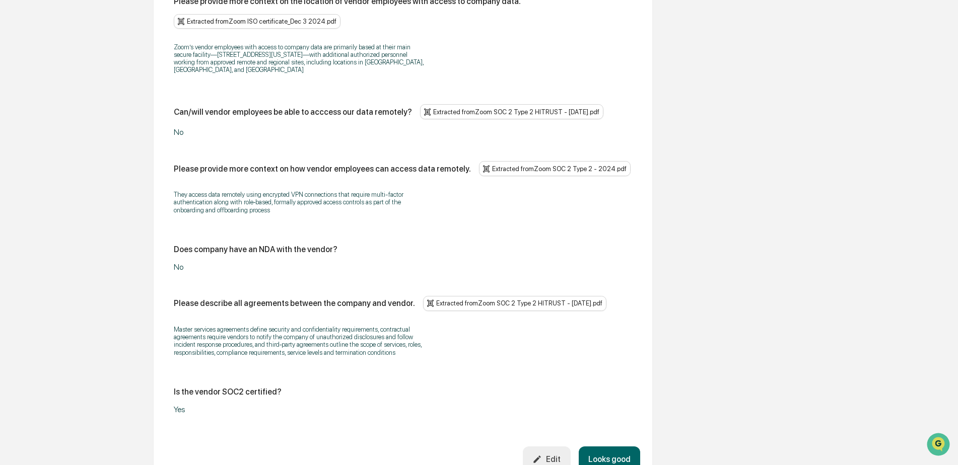
click at [618, 447] on button "Looks good" at bounding box center [609, 460] width 61 height 26
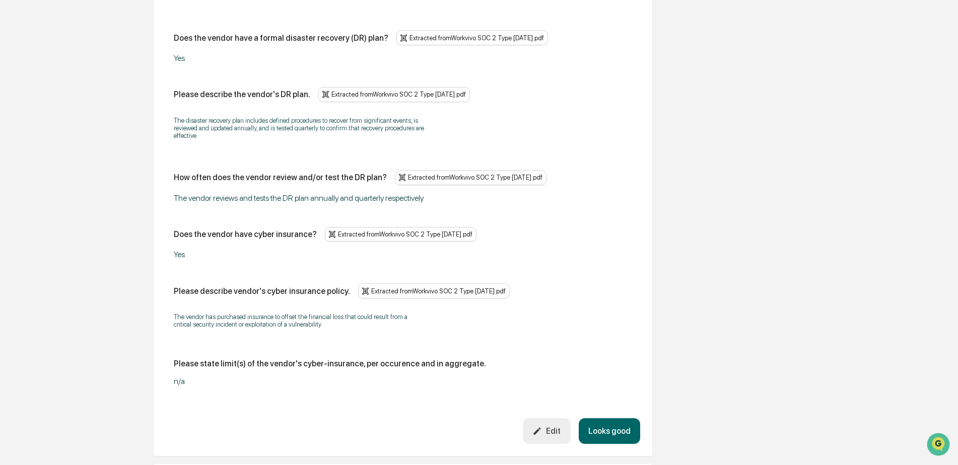
click at [612, 430] on button "Looks good" at bounding box center [609, 432] width 61 height 26
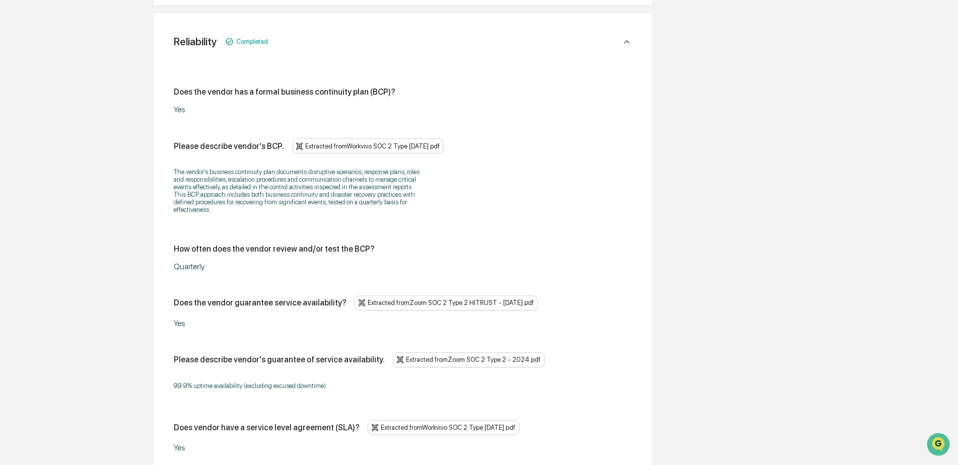
scroll to position [633, 0]
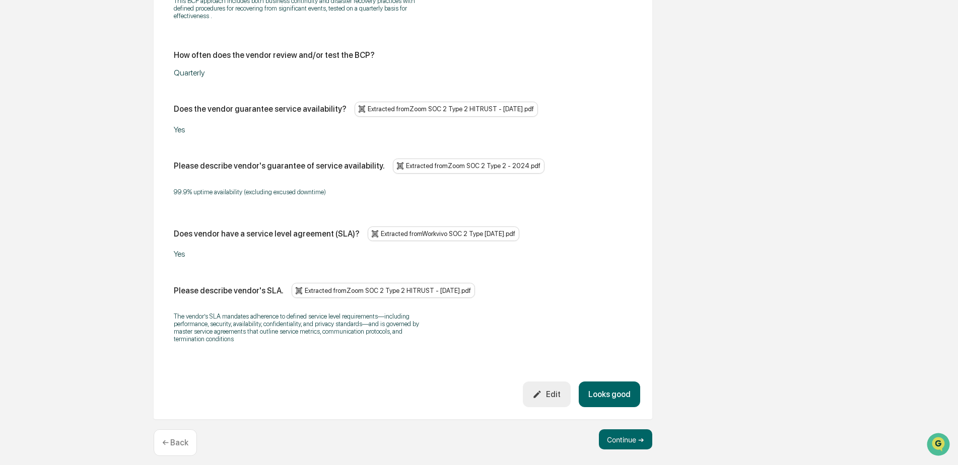
click at [610, 392] on button "Looks good" at bounding box center [609, 395] width 61 height 26
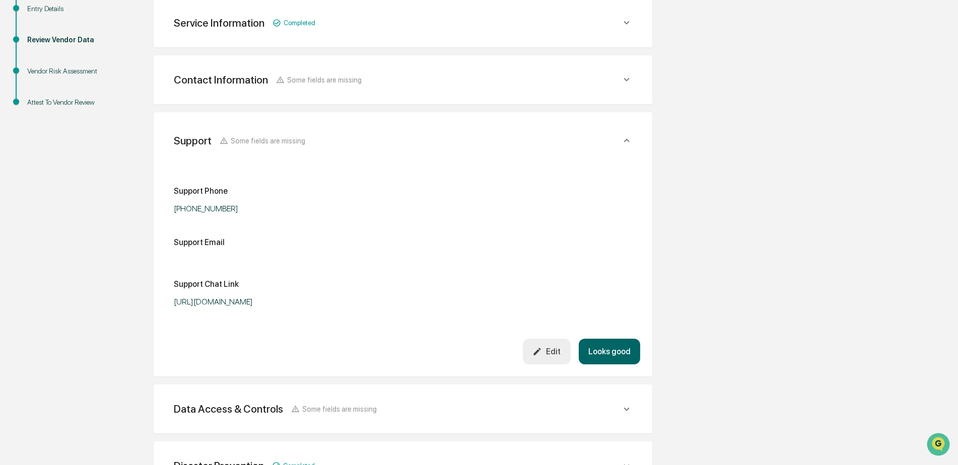
scroll to position [175, 0]
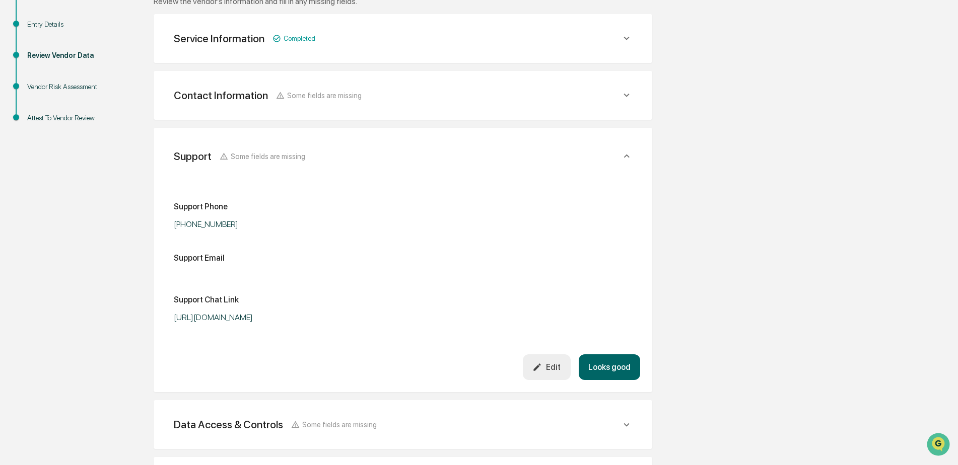
click at [552, 373] on button "Edit" at bounding box center [547, 368] width 48 height 26
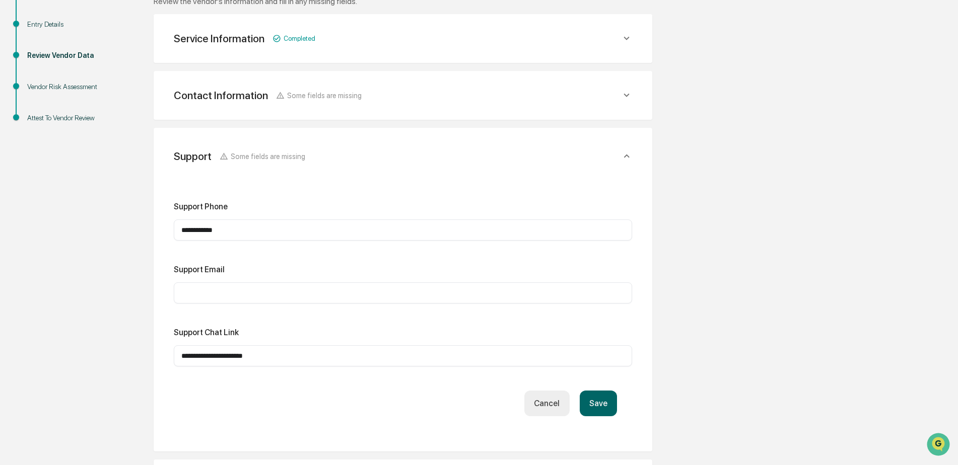
click at [176, 293] on div "​" at bounding box center [403, 293] width 458 height 21
click at [183, 294] on input "text" at bounding box center [402, 293] width 443 height 10
type input "***"
click at [598, 404] on button "Save" at bounding box center [598, 404] width 37 height 26
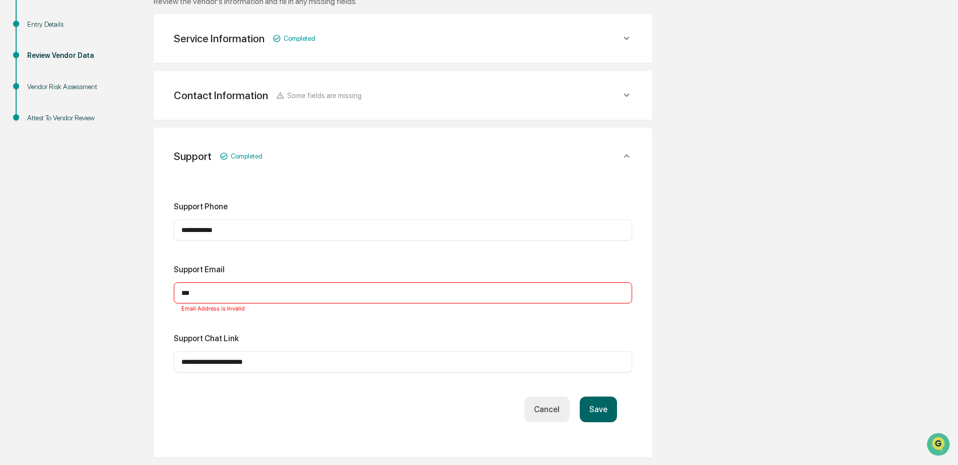
drag, startPoint x: 187, startPoint y: 295, endPoint x: 164, endPoint y: 298, distance: 22.9
click at [164, 298] on div "**********" at bounding box center [403, 293] width 499 height 330
click at [602, 406] on button "Save" at bounding box center [598, 410] width 37 height 26
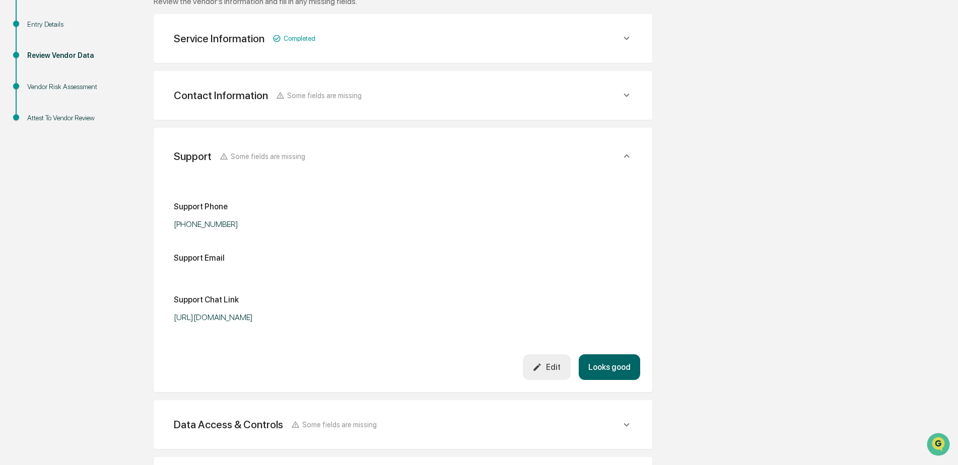
click at [619, 370] on button "Looks good" at bounding box center [609, 368] width 61 height 26
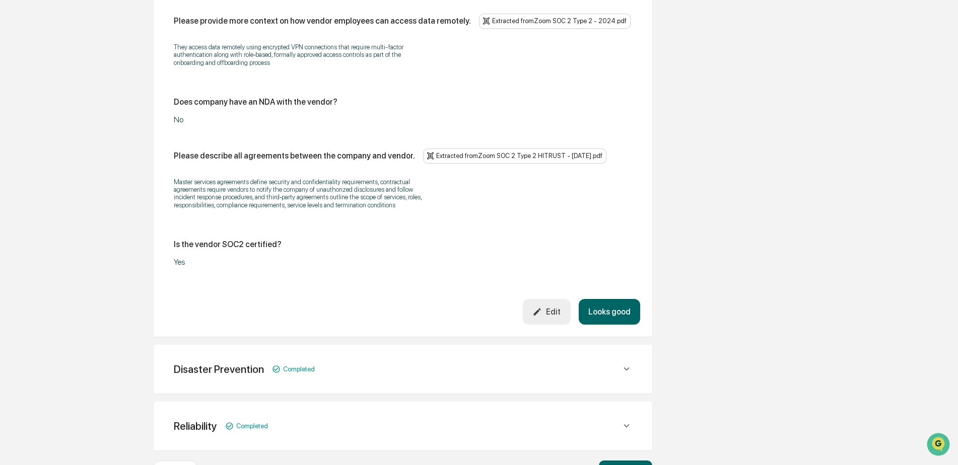
scroll to position [1226, 0]
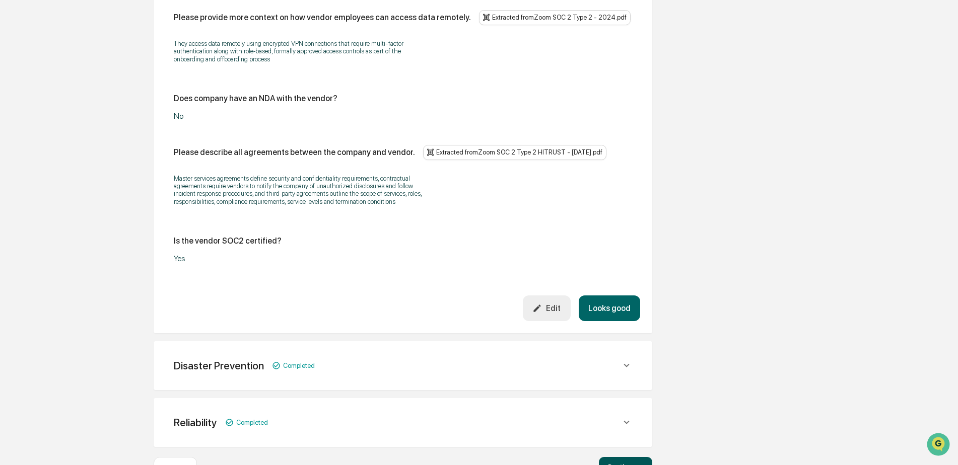
click at [623, 457] on button "Continue ➔" at bounding box center [625, 467] width 53 height 20
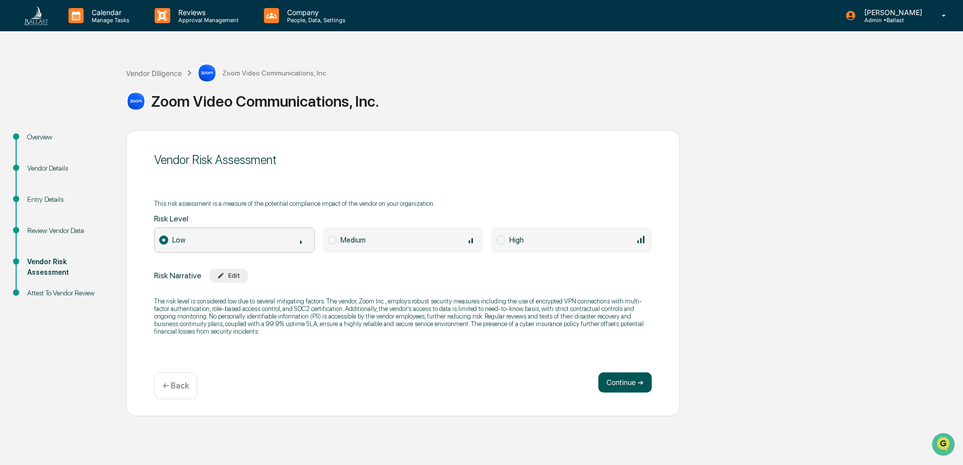
click at [627, 384] on button "Continue ➔" at bounding box center [624, 383] width 53 height 20
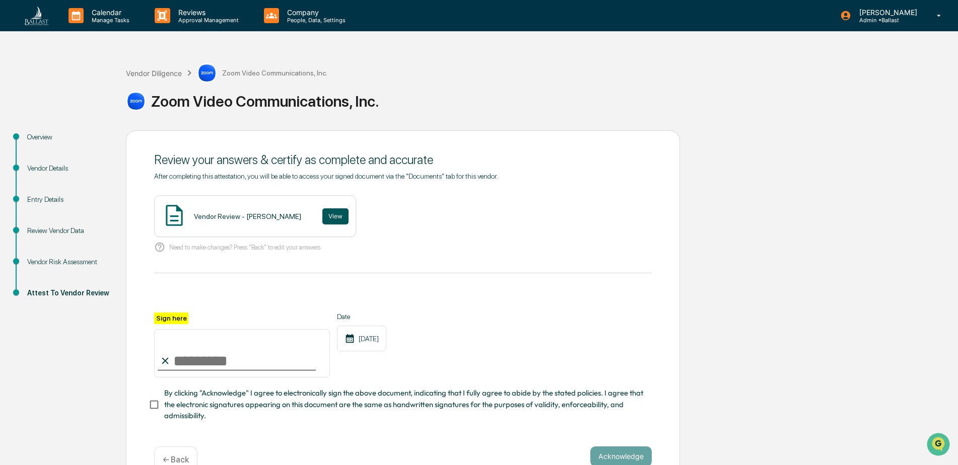
click at [322, 215] on button "View" at bounding box center [335, 217] width 26 height 16
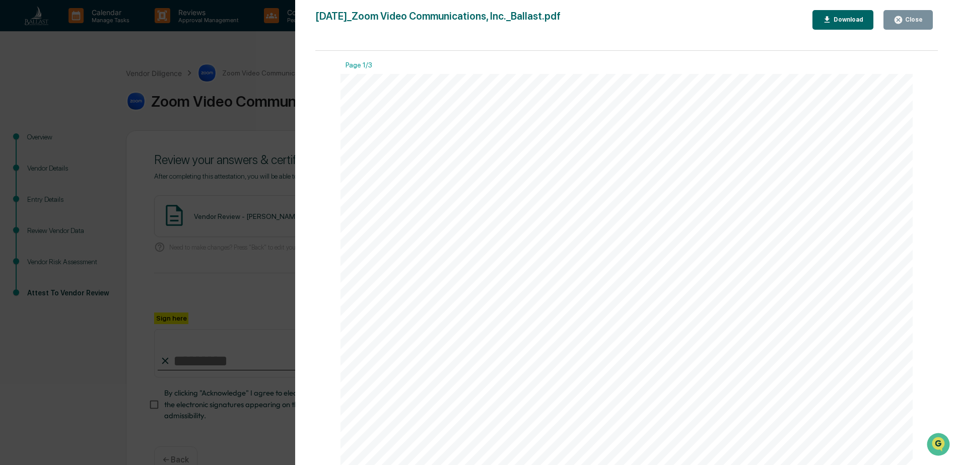
click at [847, 22] on div "Download" at bounding box center [848, 19] width 32 height 7
click at [941, 44] on div "Version History 09/25/2025, 07:23 PM Andrea Nease 2025-09-25_Zoom Video Communi…" at bounding box center [626, 243] width 663 height 486
click at [920, 18] on div "Close" at bounding box center [913, 19] width 20 height 7
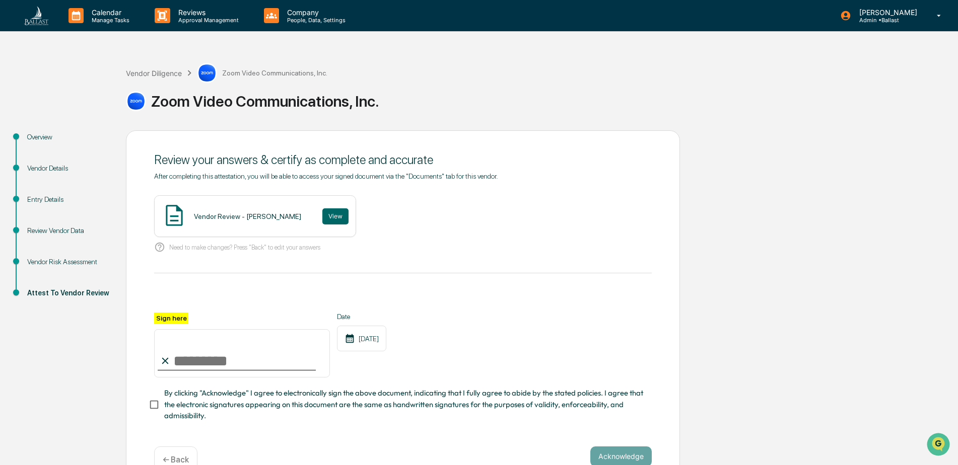
click at [235, 360] on input "Sign here" at bounding box center [242, 353] width 176 height 48
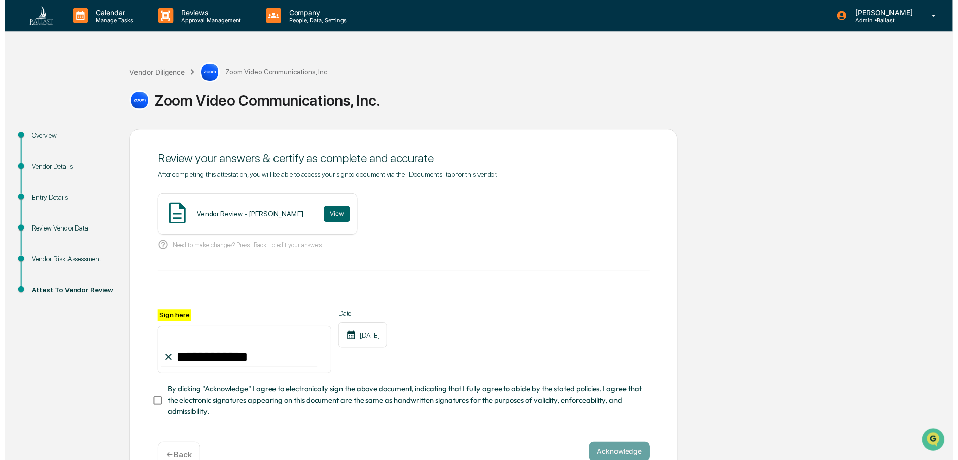
scroll to position [28, 0]
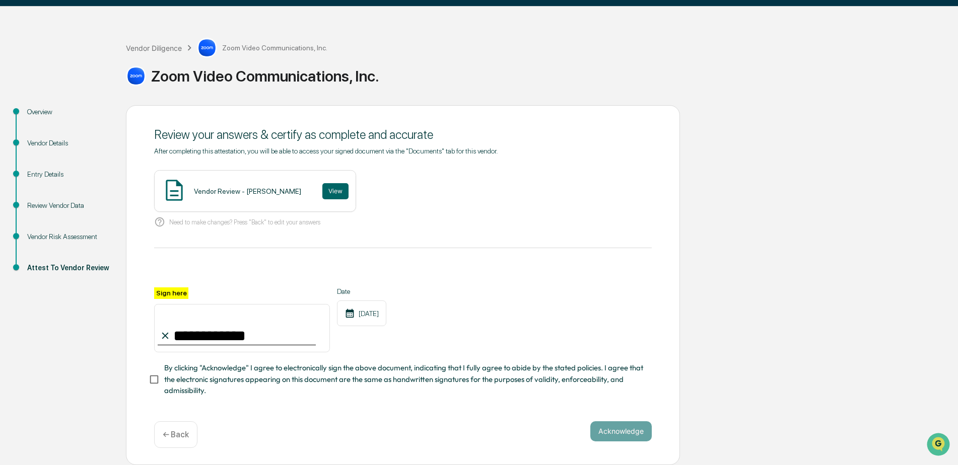
type input "**********"
click at [618, 432] on button "Acknowledge" at bounding box center [620, 432] width 61 height 20
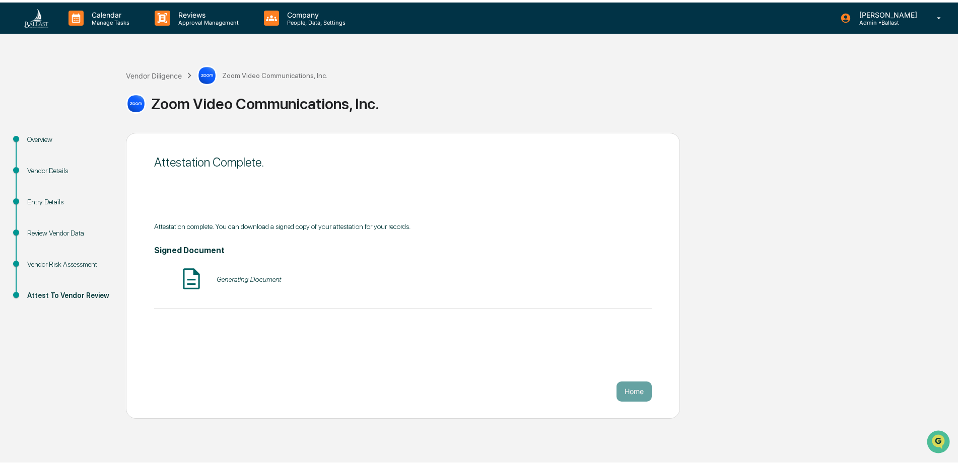
scroll to position [0, 0]
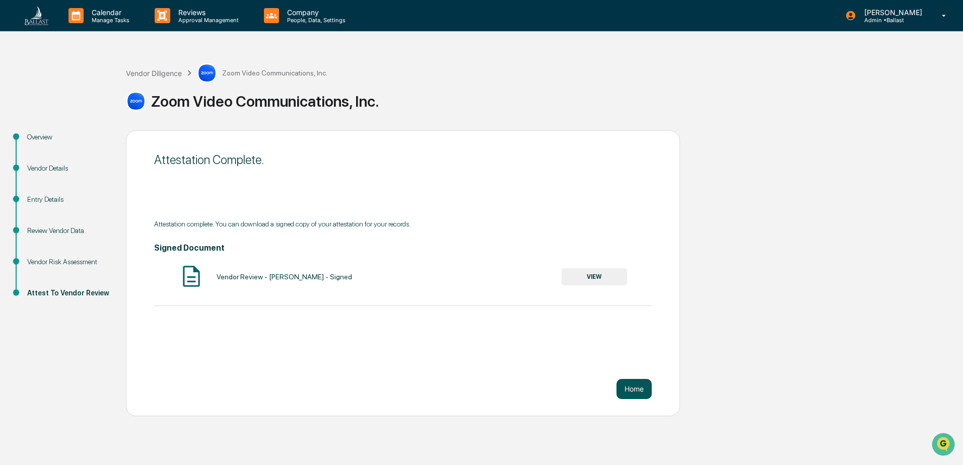
click at [632, 388] on button "Home" at bounding box center [634, 389] width 35 height 20
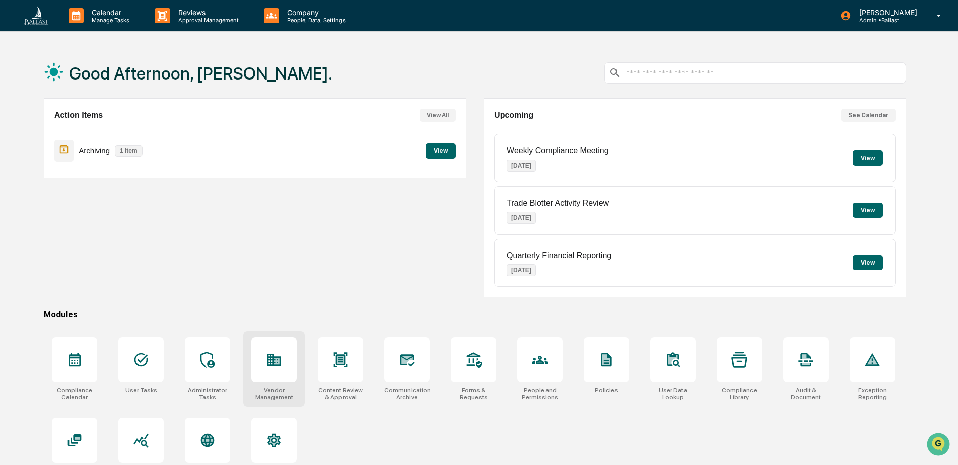
click at [277, 367] on icon at bounding box center [274, 360] width 16 height 16
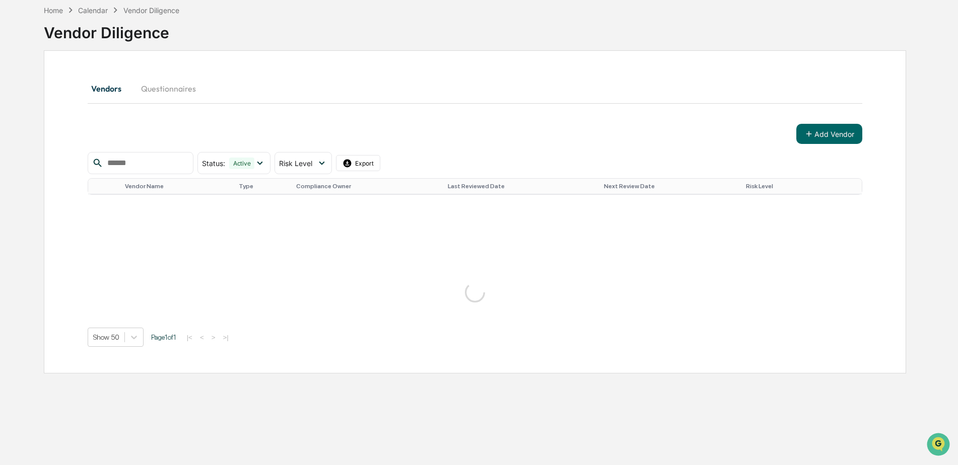
scroll to position [654, 0]
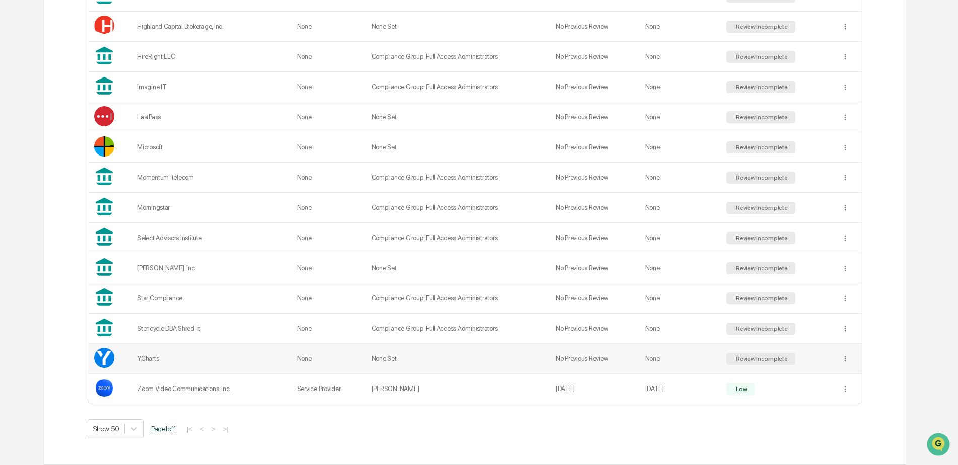
click at [150, 360] on div "YCharts" at bounding box center [211, 359] width 148 height 8
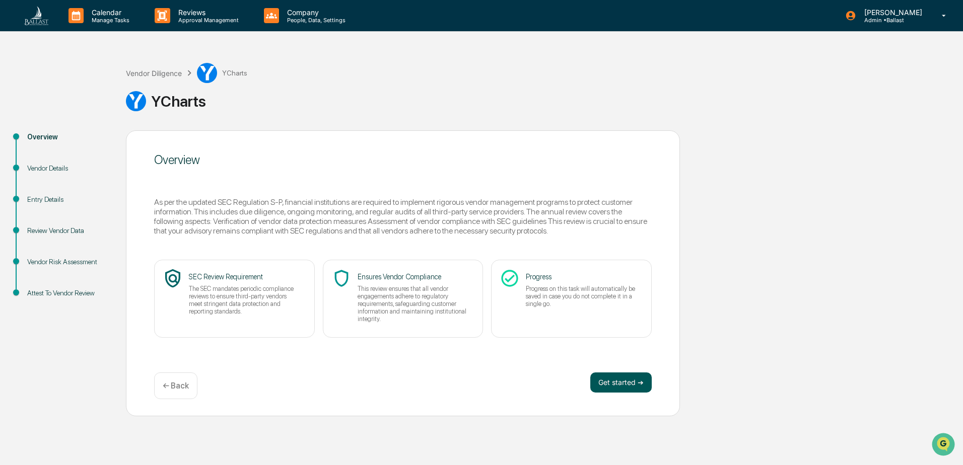
click at [614, 384] on button "Get started ➔" at bounding box center [620, 383] width 61 height 20
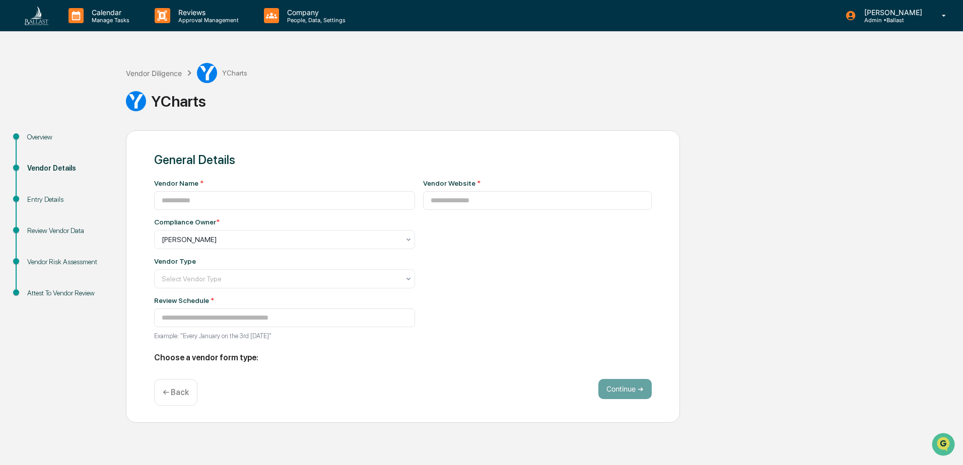
type input "*******"
type input "**********"
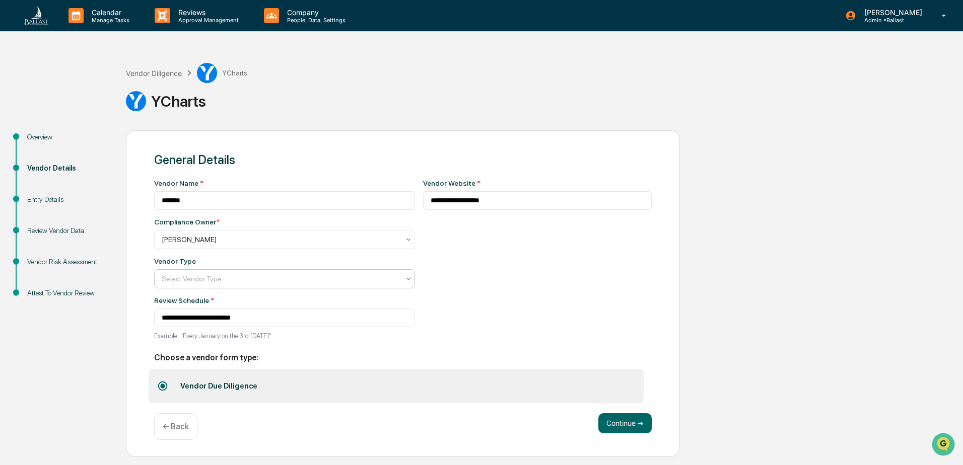
click at [254, 282] on div at bounding box center [281, 279] width 238 height 10
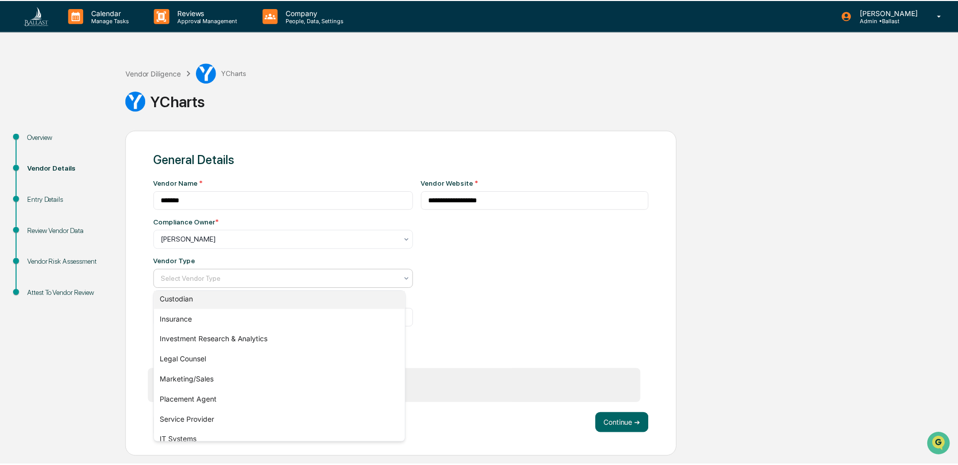
scroll to position [101, 0]
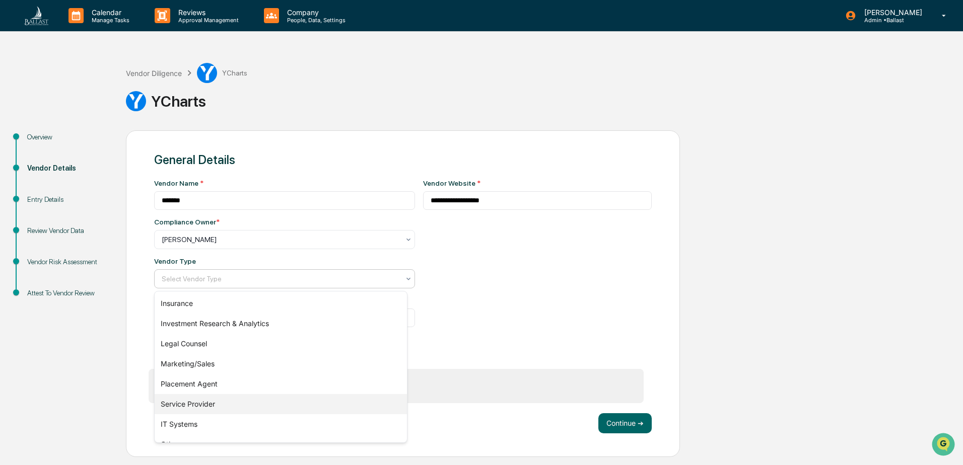
click at [192, 405] on div "Service Provider" at bounding box center [281, 404] width 252 height 20
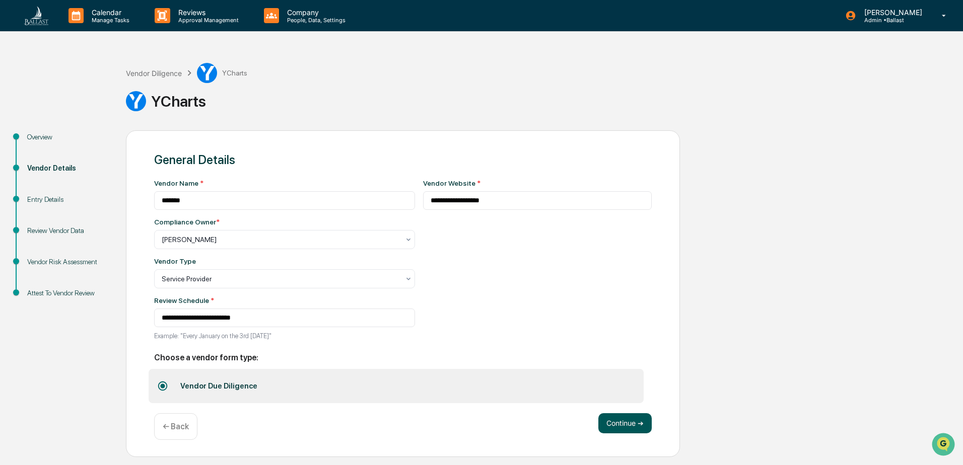
click at [632, 423] on button "Continue ➔" at bounding box center [624, 424] width 53 height 20
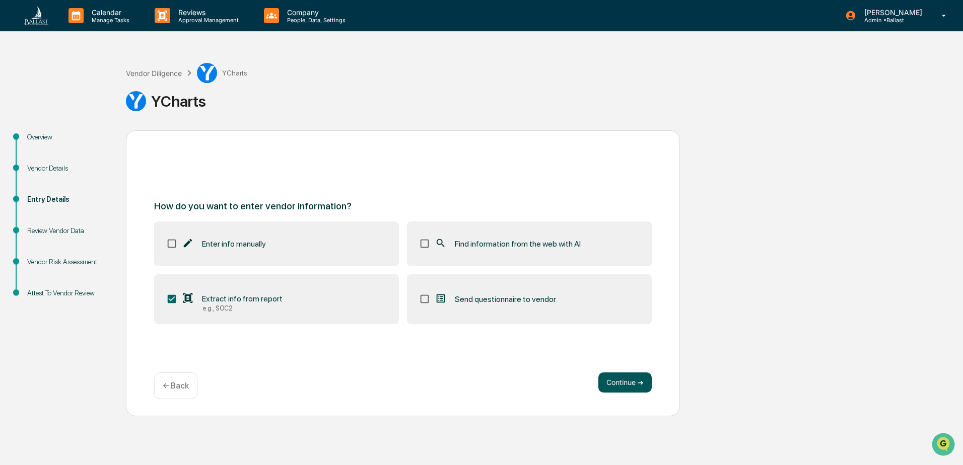
click at [622, 379] on button "Continue ➔" at bounding box center [624, 383] width 53 height 20
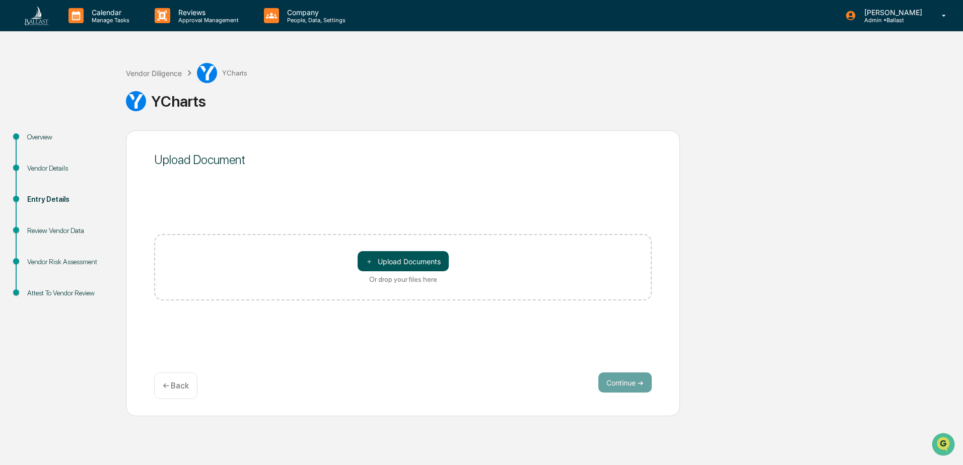
click at [412, 263] on button "＋ Upload Documents" at bounding box center [403, 261] width 91 height 20
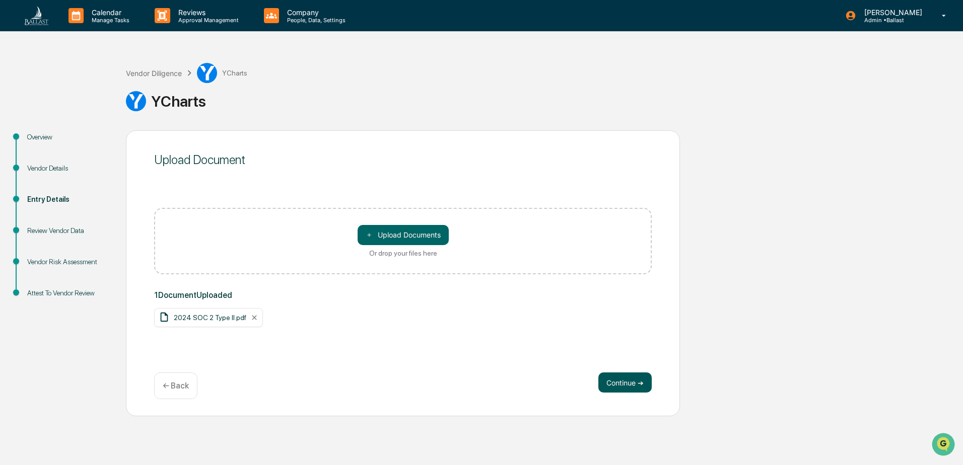
click at [630, 384] on button "Continue ➔" at bounding box center [624, 383] width 53 height 20
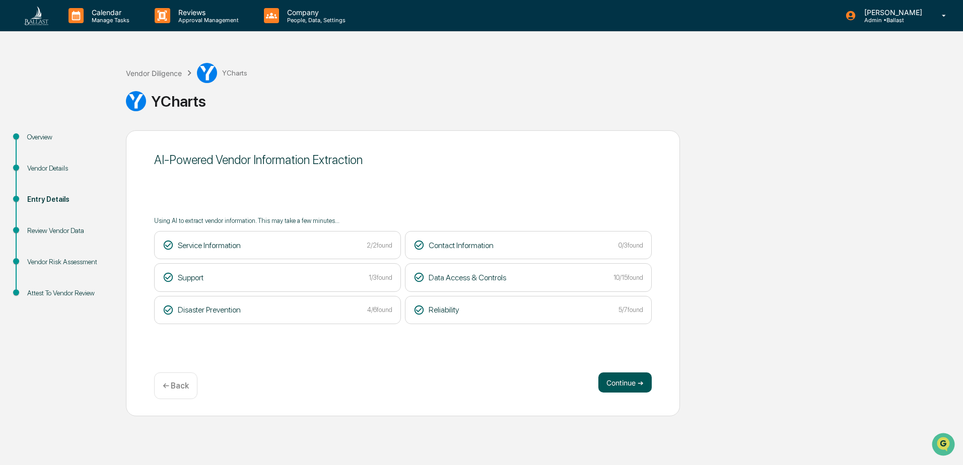
click at [623, 383] on button "Continue ➔" at bounding box center [624, 383] width 53 height 20
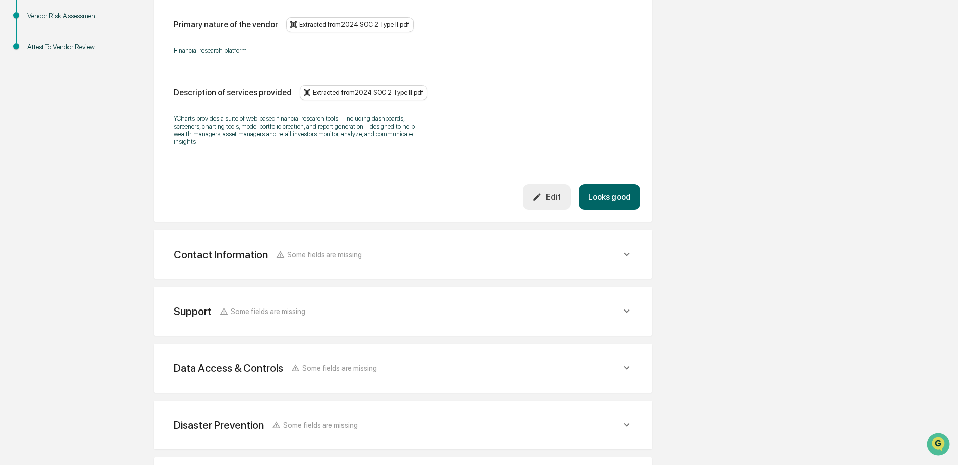
scroll to position [252, 0]
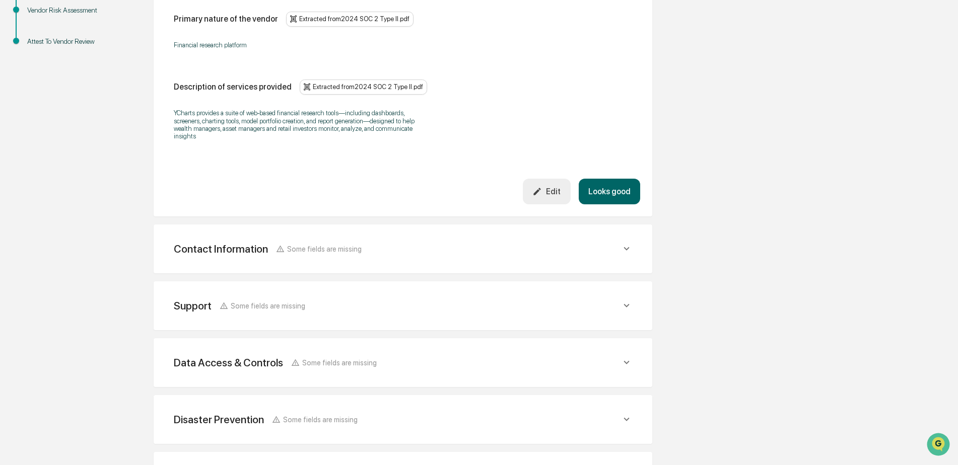
click at [602, 189] on button "Looks good" at bounding box center [609, 192] width 61 height 26
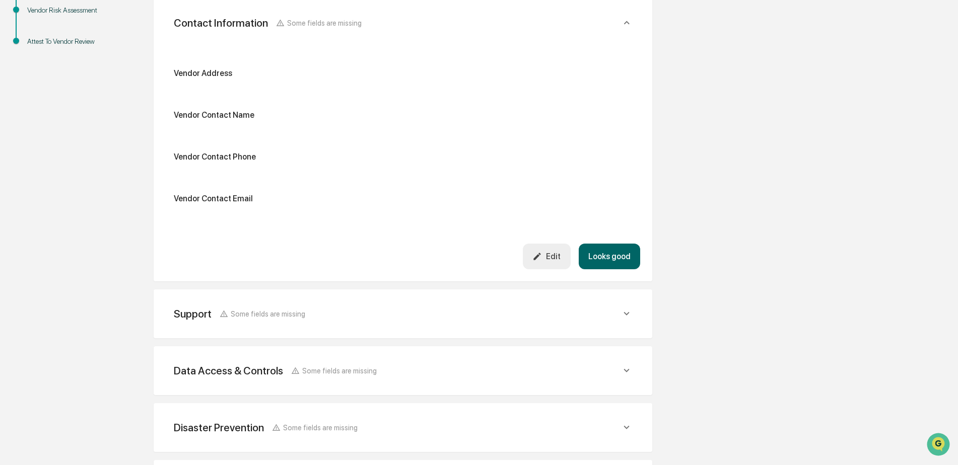
scroll to position [189, 0]
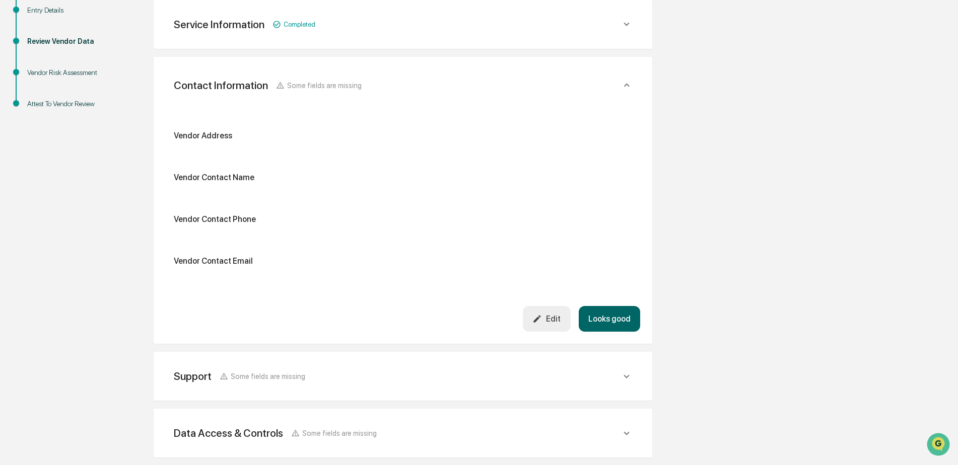
click at [548, 319] on div "Edit" at bounding box center [546, 319] width 28 height 10
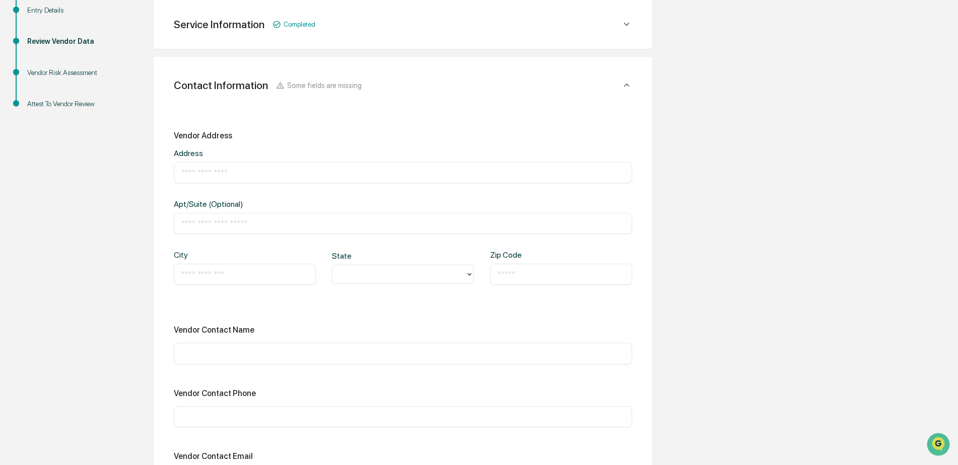
click at [224, 174] on input "text" at bounding box center [402, 173] width 443 height 10
type input "**********"
type input "*********"
type input "*******"
type input "**"
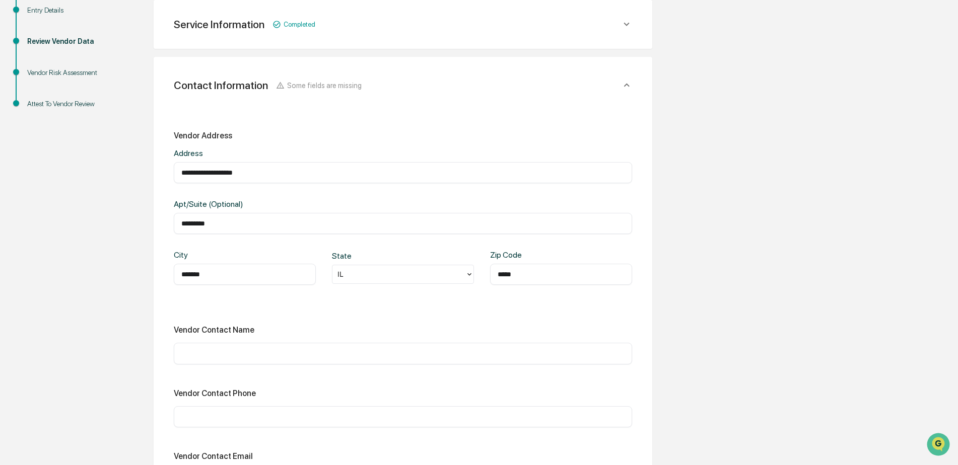
type input "*****"
click at [208, 354] on input "text" at bounding box center [402, 354] width 443 height 10
click at [216, 355] on input "*******" at bounding box center [402, 354] width 443 height 10
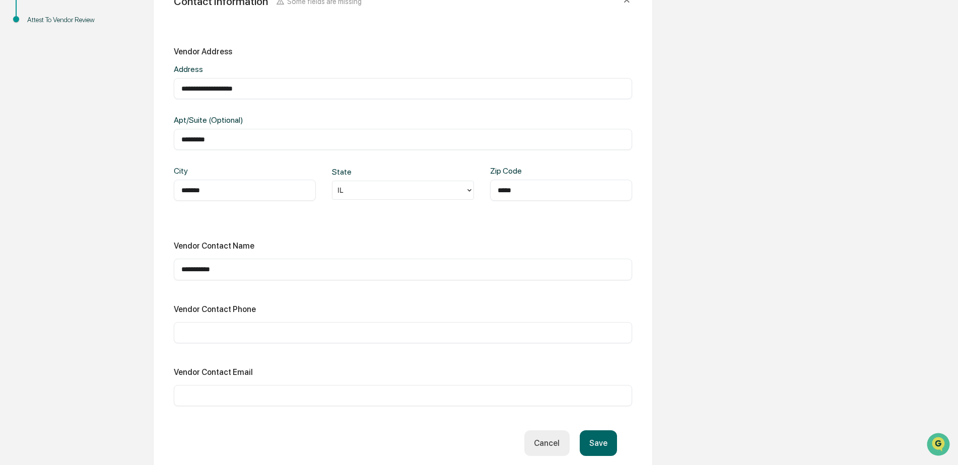
scroll to position [290, 0]
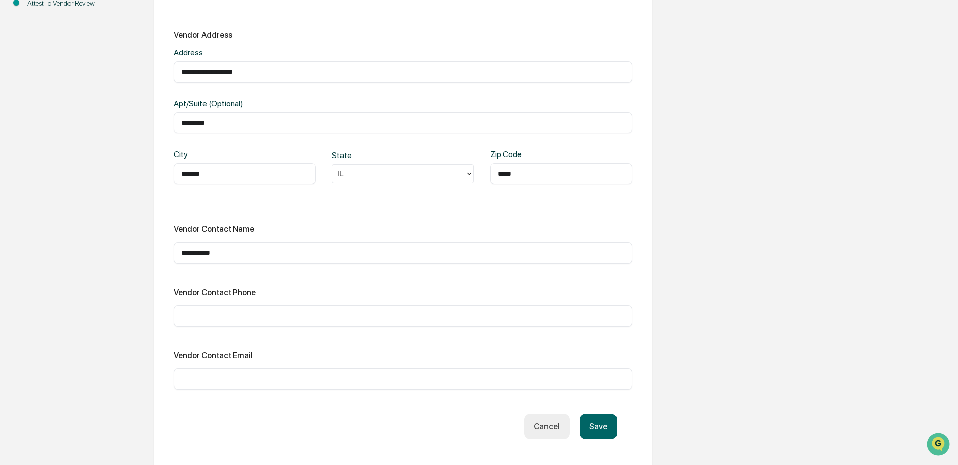
type input "**********"
click at [207, 316] on input "text" at bounding box center [402, 316] width 443 height 10
type input "**********"
click at [600, 429] on button "Save" at bounding box center [598, 427] width 37 height 26
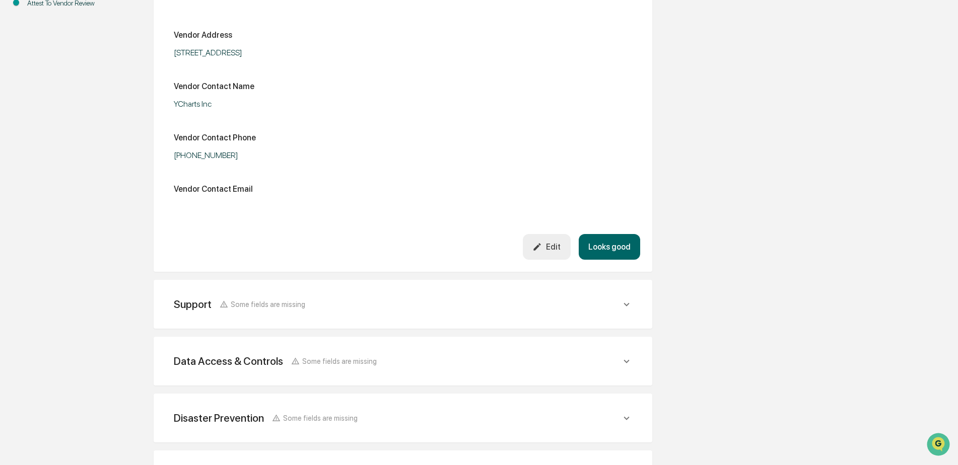
click at [615, 245] on button "Looks good" at bounding box center [609, 247] width 61 height 26
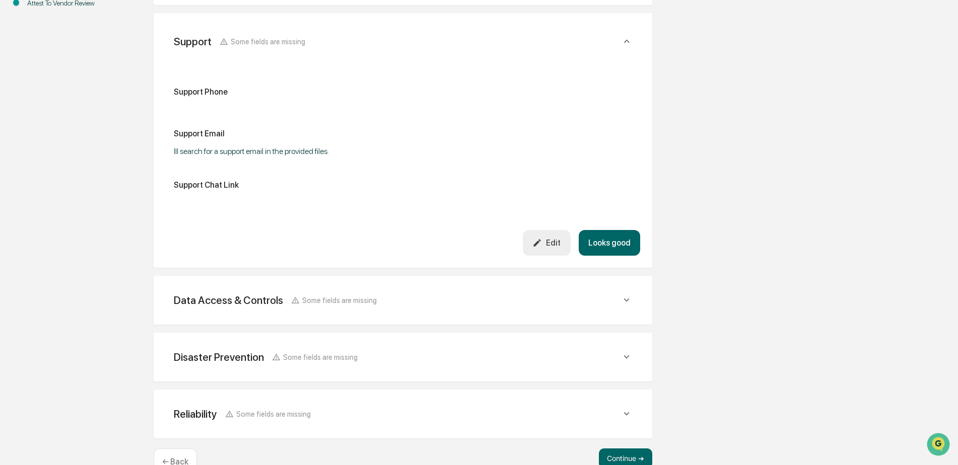
scroll to position [246, 0]
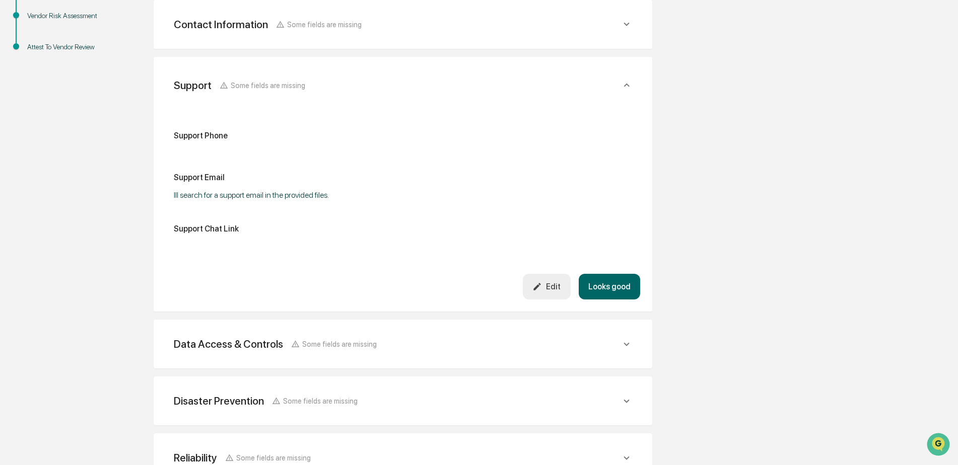
click at [559, 288] on div "Edit" at bounding box center [546, 287] width 28 height 10
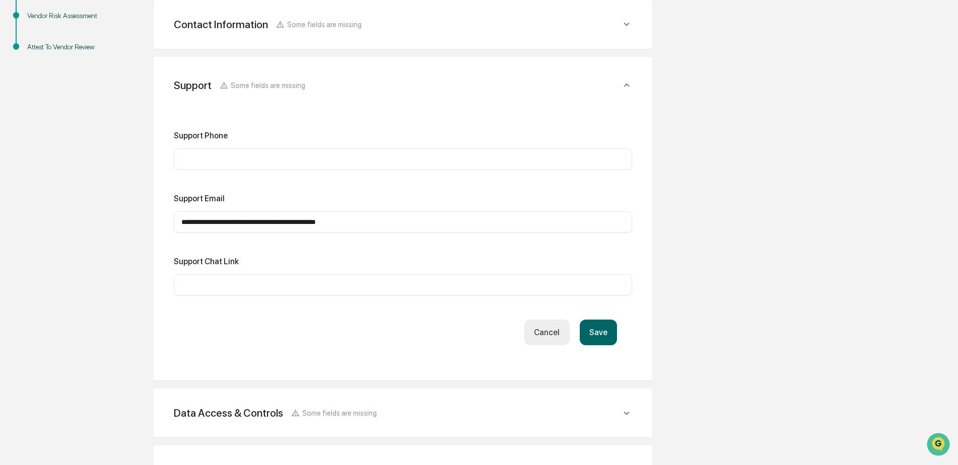
drag, startPoint x: 346, startPoint y: 223, endPoint x: 121, endPoint y: 226, distance: 225.2
click at [121, 226] on div "**********" at bounding box center [479, 244] width 948 height 721
click at [191, 286] on input "text" at bounding box center [402, 285] width 443 height 10
click at [192, 220] on input "text" at bounding box center [402, 222] width 443 height 10
paste input "**********"
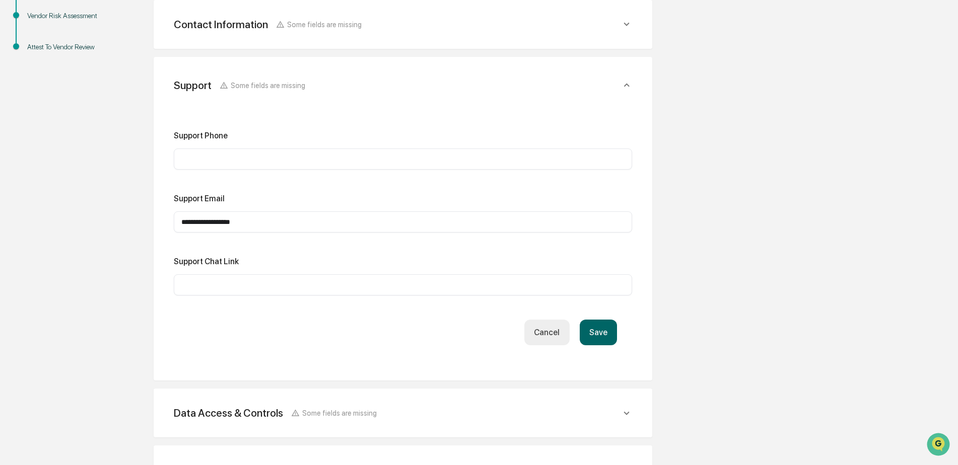
type input "**********"
click at [223, 158] on input "text" at bounding box center [402, 159] width 443 height 10
paste input "**********"
type input "**********"
click at [184, 287] on input "text" at bounding box center [402, 285] width 443 height 10
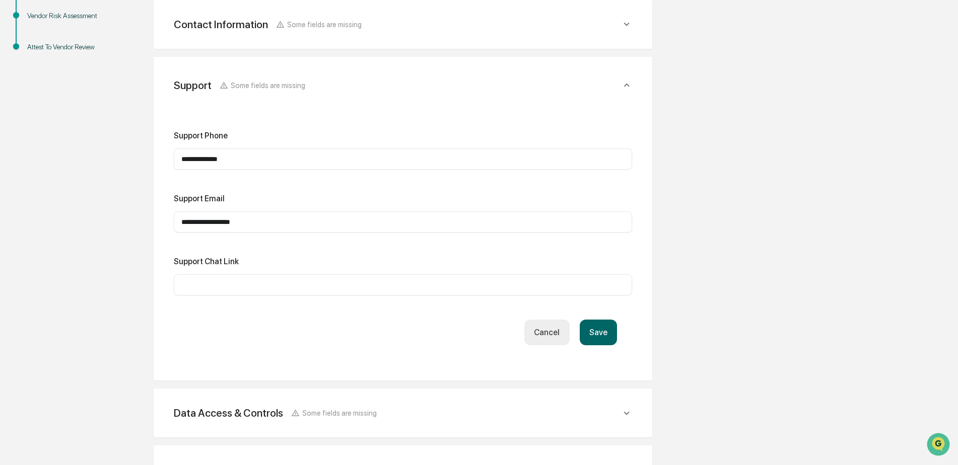
paste input "**********"
type input "**********"
click at [601, 334] on button "Save" at bounding box center [598, 333] width 37 height 26
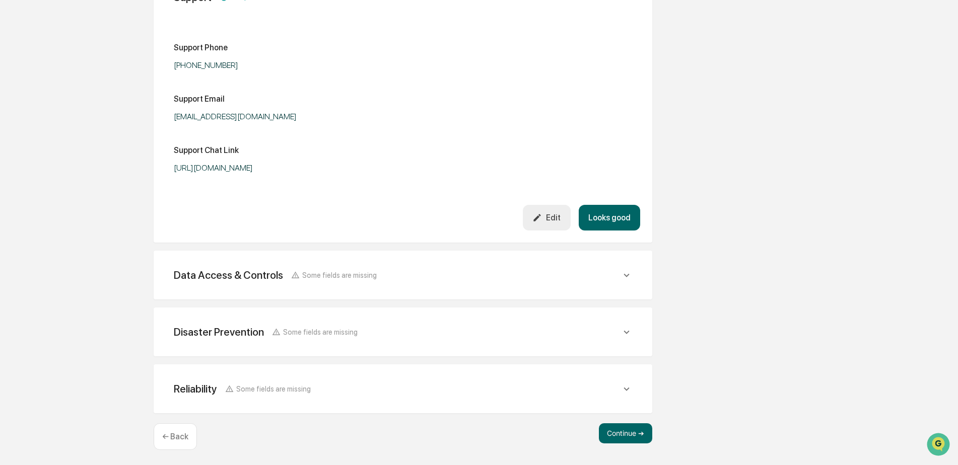
scroll to position [336, 0]
click at [617, 218] on button "Looks good" at bounding box center [609, 217] width 61 height 26
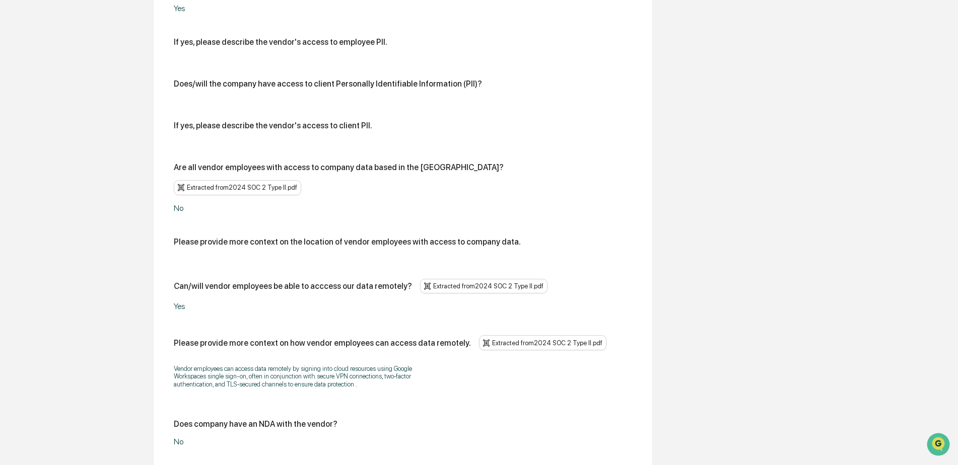
scroll to position [958, 0]
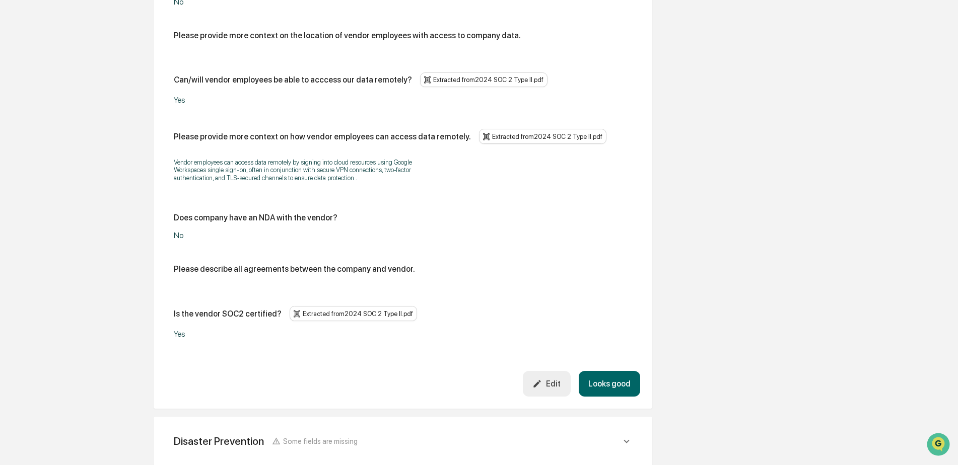
click at [542, 379] on icon "button" at bounding box center [537, 384] width 10 height 10
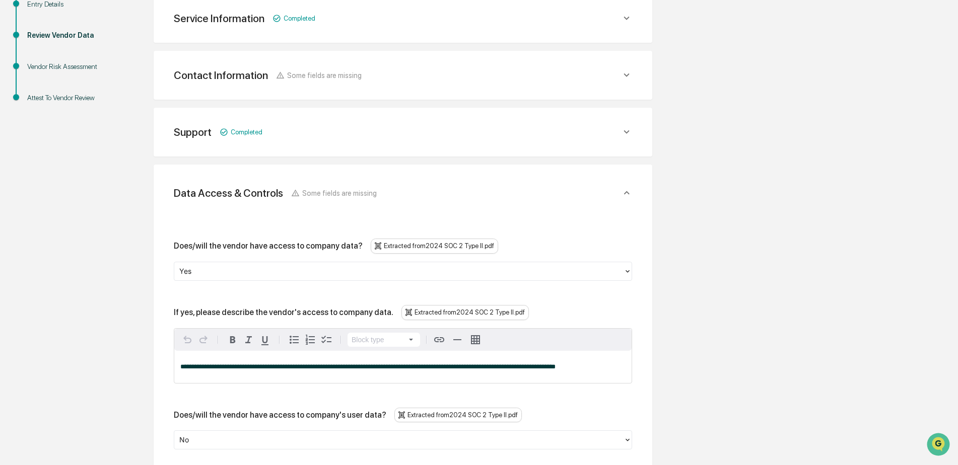
scroll to position [203, 0]
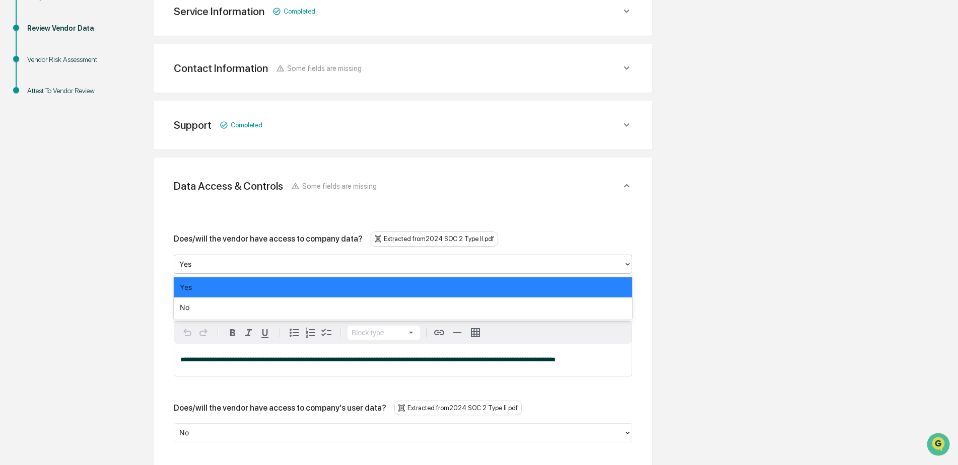
click at [285, 267] on div at bounding box center [398, 264] width 439 height 12
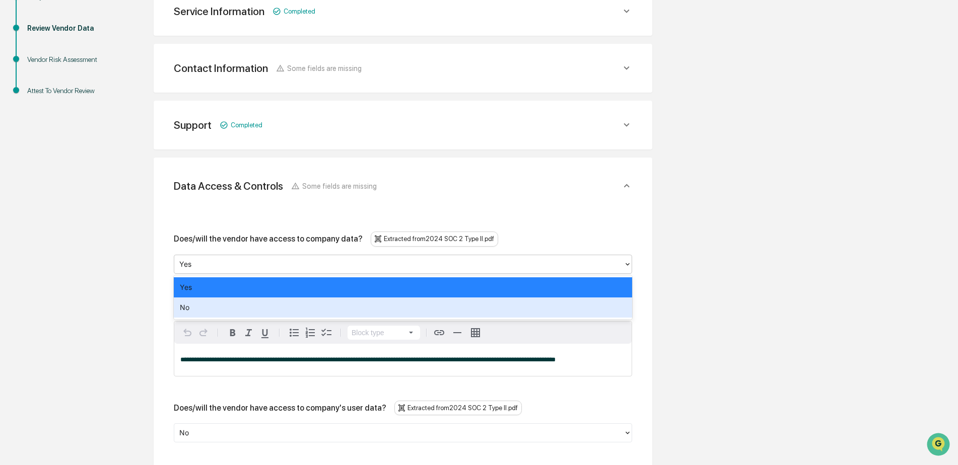
click at [217, 305] on div "No" at bounding box center [403, 308] width 458 height 20
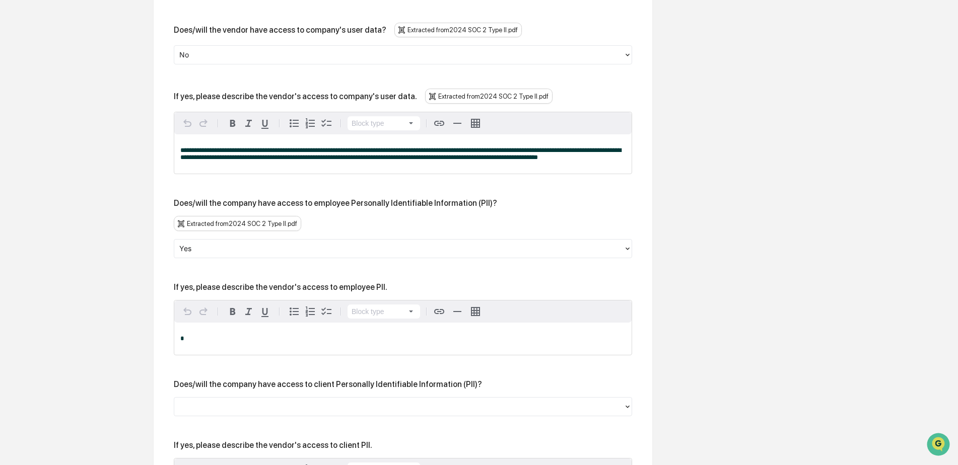
scroll to position [606, 0]
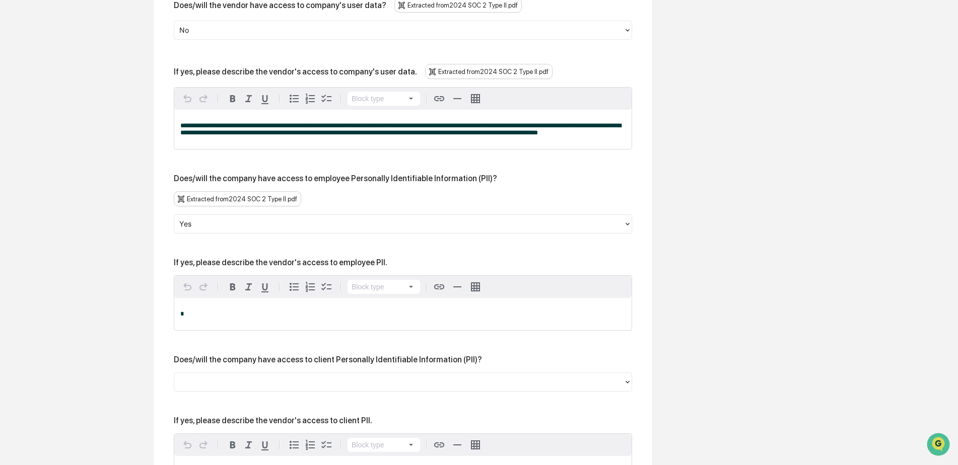
click at [426, 376] on div at bounding box center [398, 382] width 439 height 12
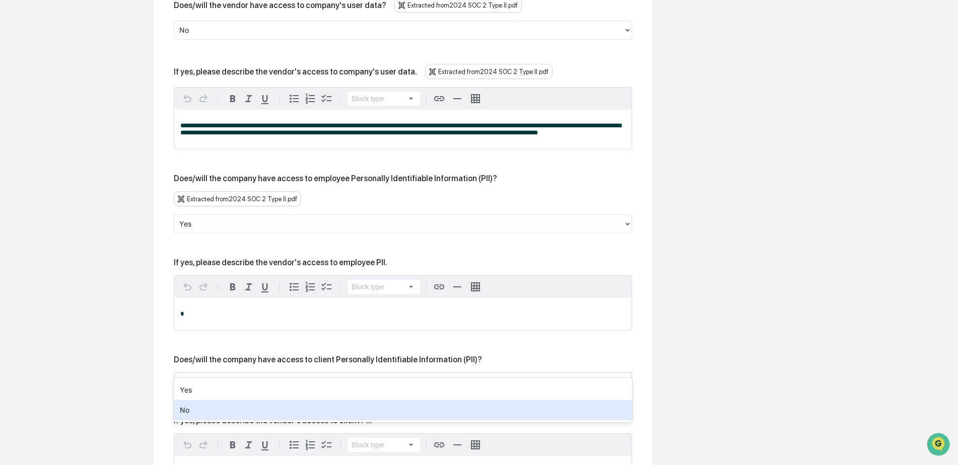
click at [393, 405] on div "No" at bounding box center [403, 410] width 458 height 20
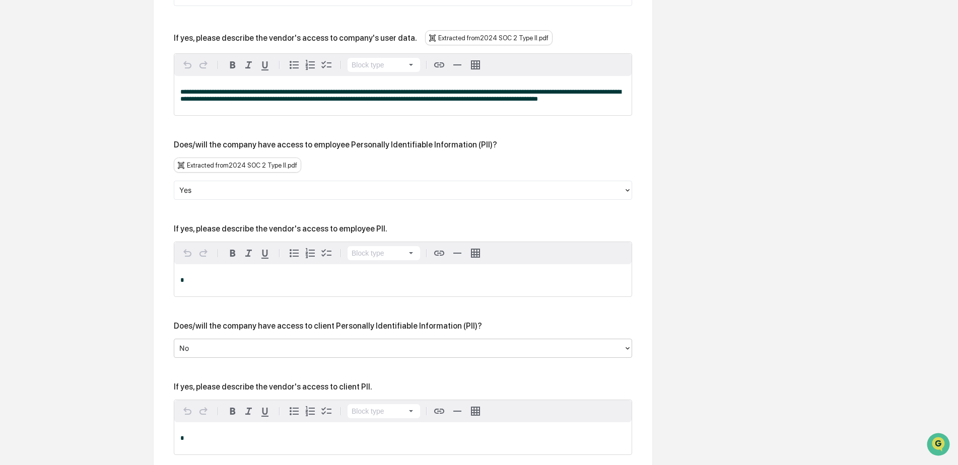
scroll to position [656, 0]
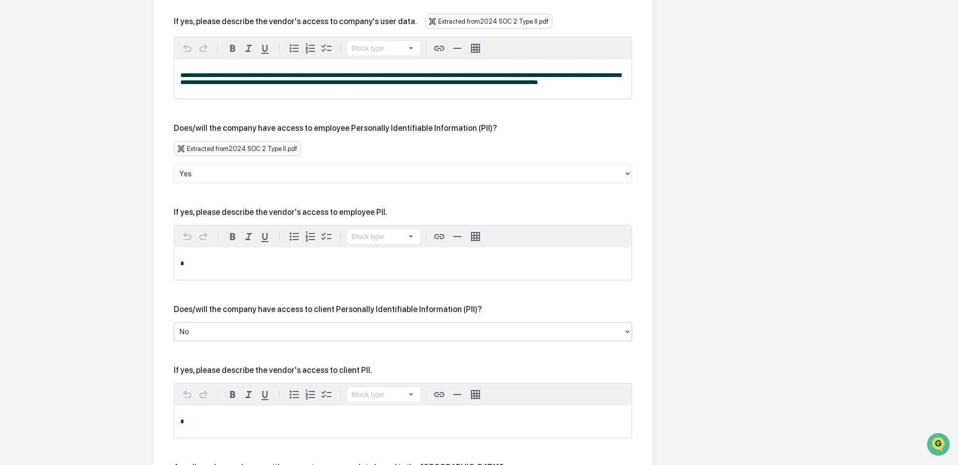
click at [345, 168] on div at bounding box center [398, 174] width 439 height 12
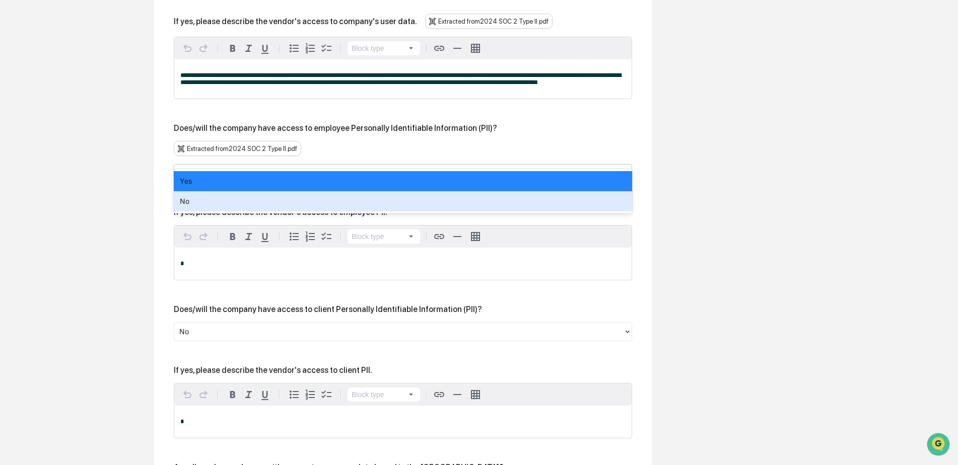
click at [323, 201] on div "No" at bounding box center [403, 201] width 458 height 20
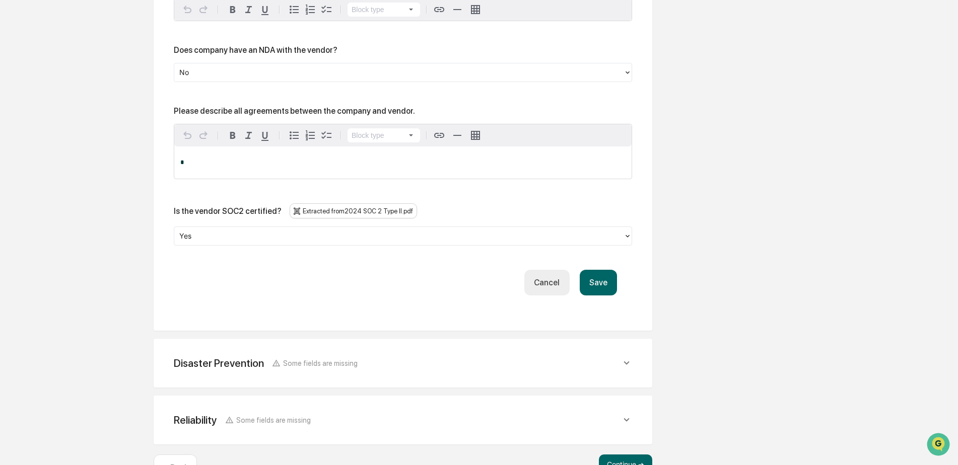
scroll to position [1434, 0]
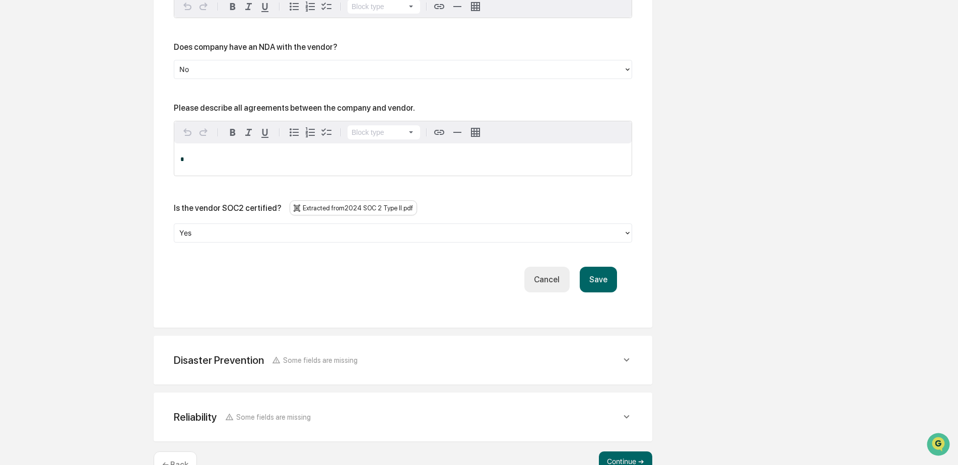
click at [410, 354] on div "Disaster Prevention Some fields are missing" at bounding box center [397, 360] width 447 height 13
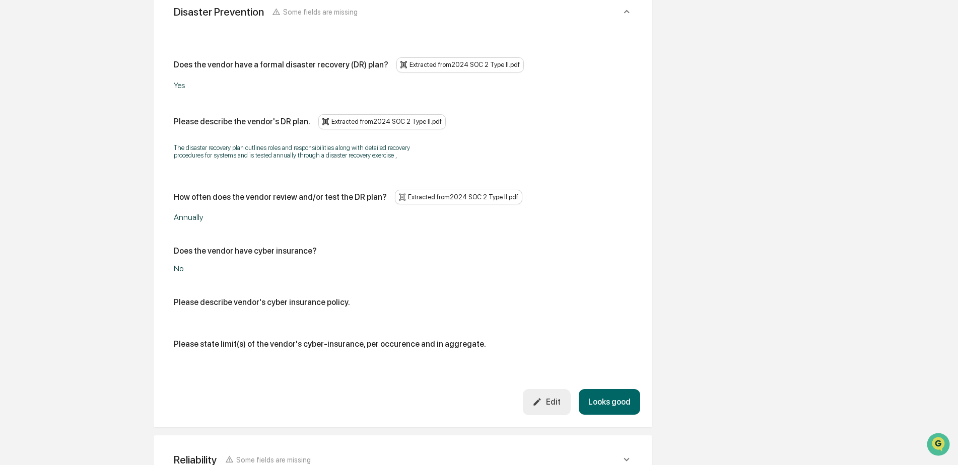
scroll to position [1829, 0]
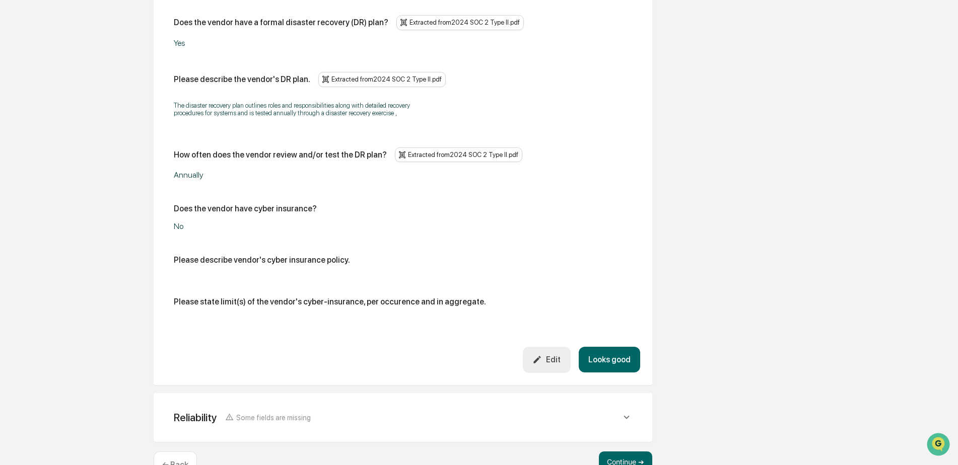
click at [622, 412] on icon at bounding box center [626, 417] width 11 height 11
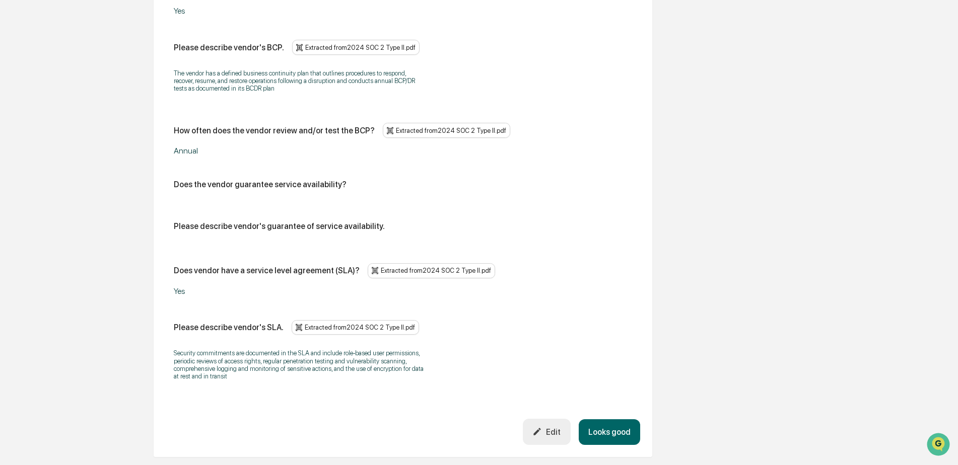
scroll to position [2328, 0]
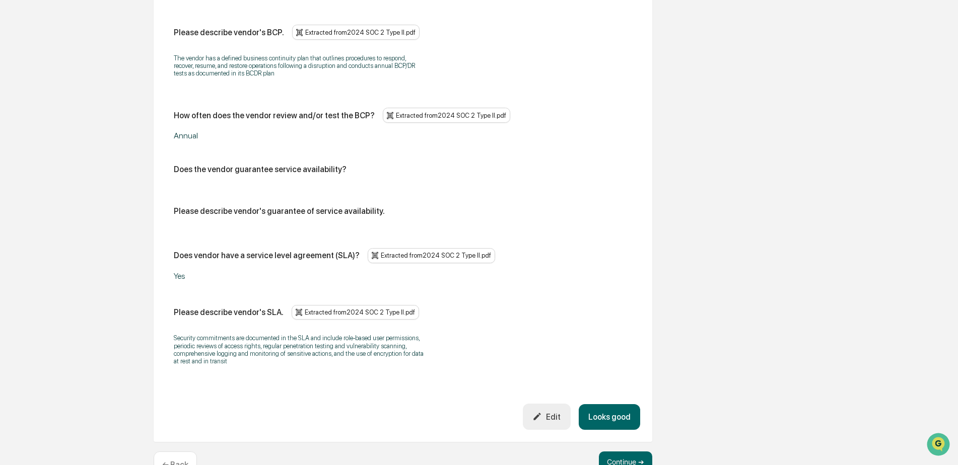
click at [607, 405] on button "Looks good" at bounding box center [609, 418] width 61 height 26
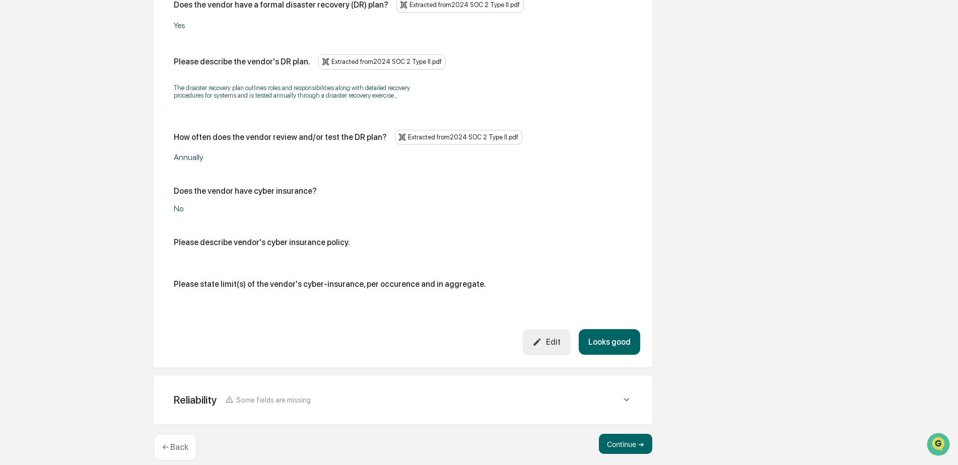
scroll to position [1829, 0]
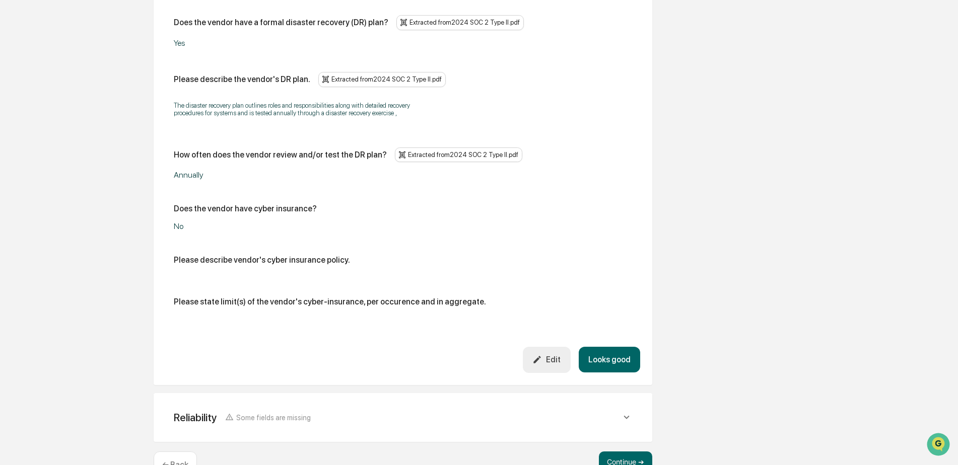
click at [614, 347] on button "Looks good" at bounding box center [609, 360] width 61 height 26
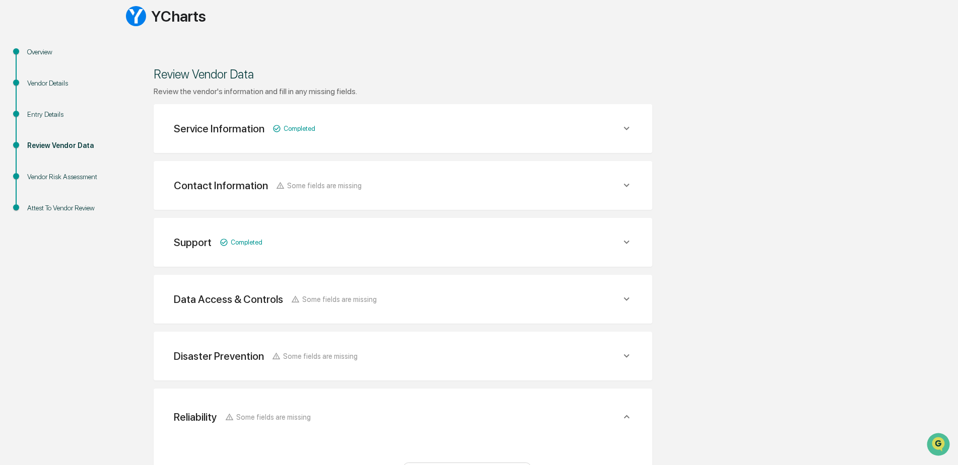
scroll to position [0, 0]
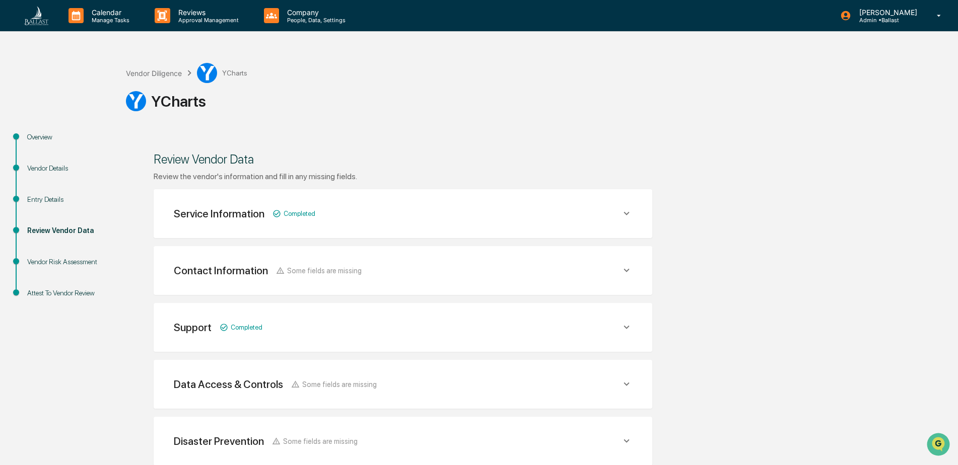
click at [45, 199] on div "Entry Details" at bounding box center [68, 199] width 83 height 11
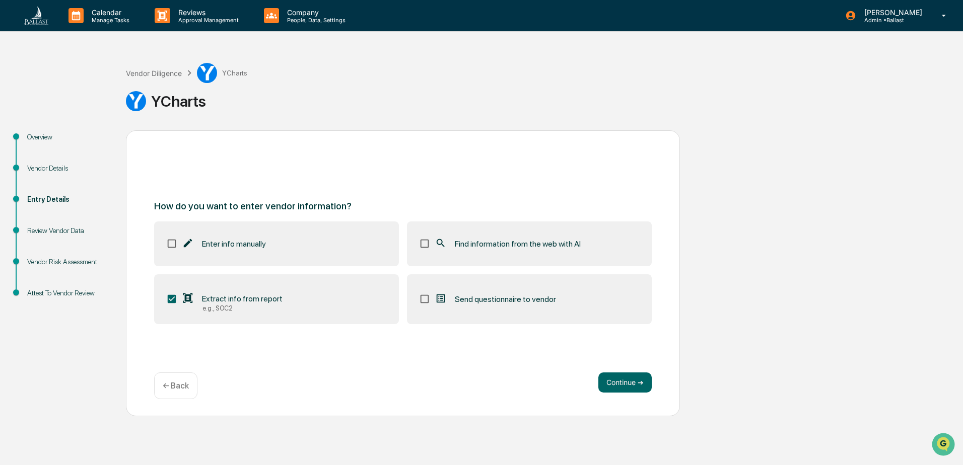
click at [259, 300] on span "Extract info from report" at bounding box center [242, 299] width 81 height 10
click at [621, 382] on button "Continue ➔" at bounding box center [624, 383] width 53 height 20
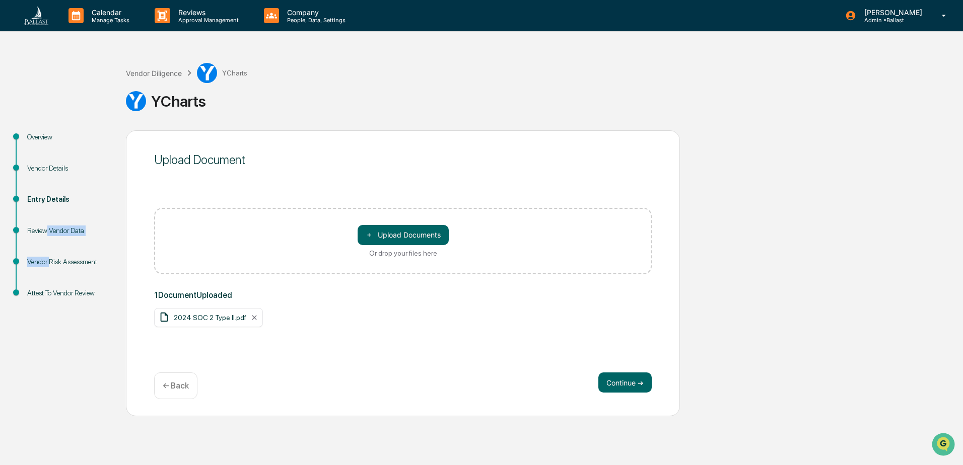
drag, startPoint x: 50, startPoint y: 263, endPoint x: 47, endPoint y: 237, distance: 26.9
click at [47, 237] on ul "Overview Vendor Details Entry Details Review Vendor Data Vendor Risk Assessment…" at bounding box center [65, 226] width 121 height 193
drag, startPoint x: 47, startPoint y: 237, endPoint x: 54, endPoint y: 230, distance: 9.3
click at [54, 230] on div "Review Vendor Data" at bounding box center [68, 231] width 83 height 11
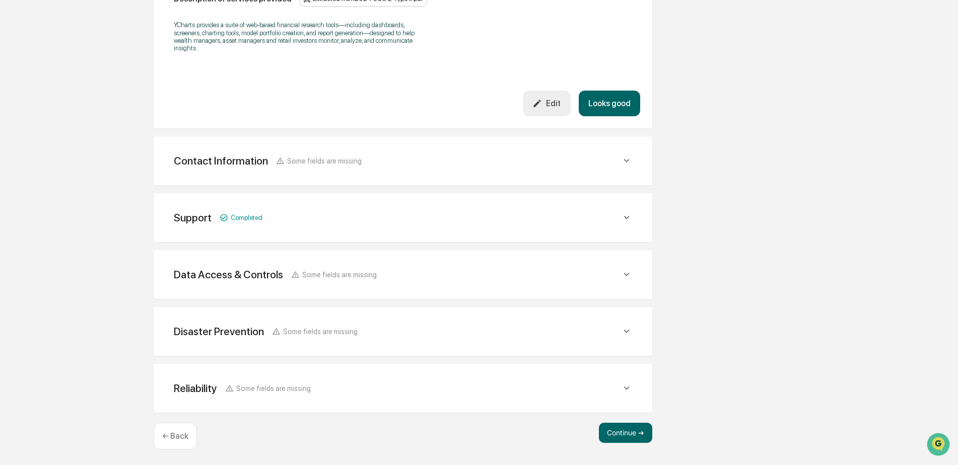
scroll to position [341, 0]
click at [401, 277] on div "Data Access & Controls Some fields are missing" at bounding box center [397, 273] width 447 height 13
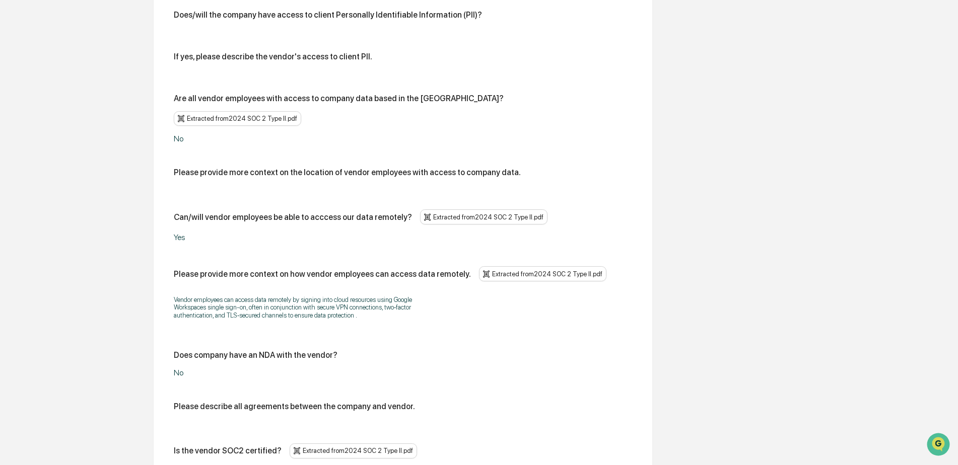
scroll to position [1097, 0]
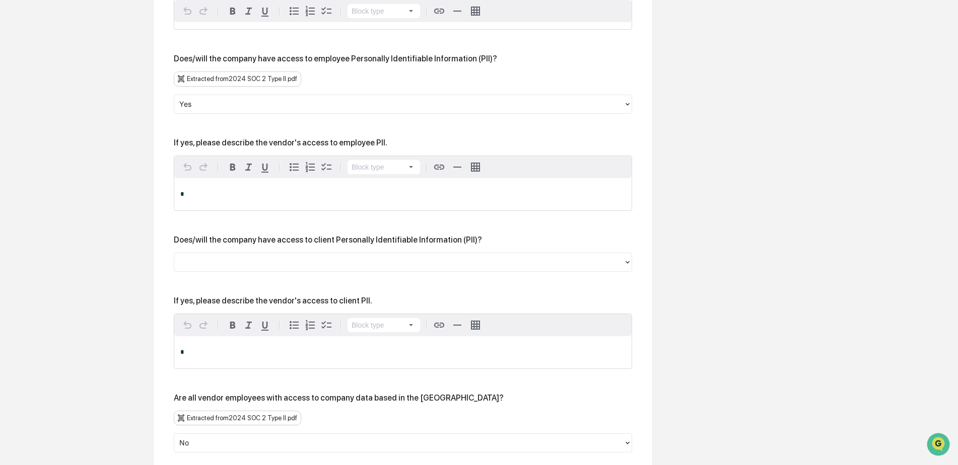
scroll to position [946, 0]
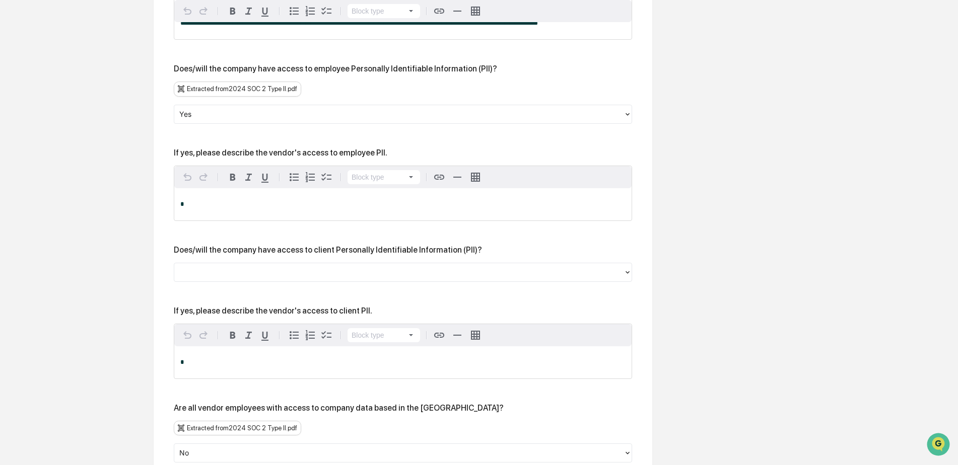
click at [306, 201] on p "*" at bounding box center [402, 204] width 445 height 7
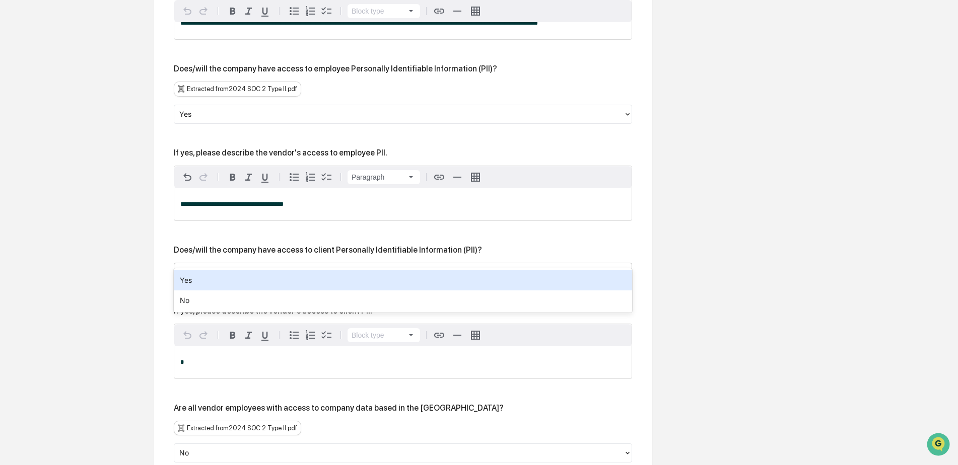
click at [334, 266] on div at bounding box center [398, 272] width 439 height 12
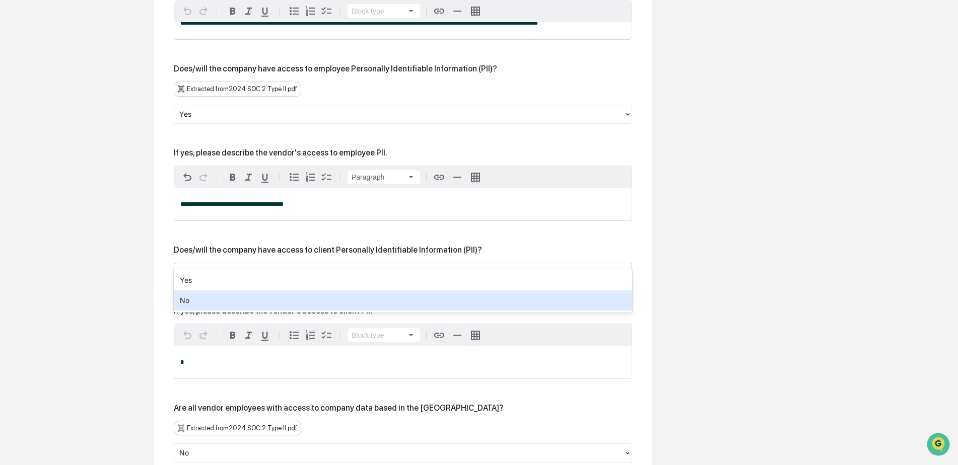
click at [318, 294] on div "No" at bounding box center [403, 301] width 458 height 20
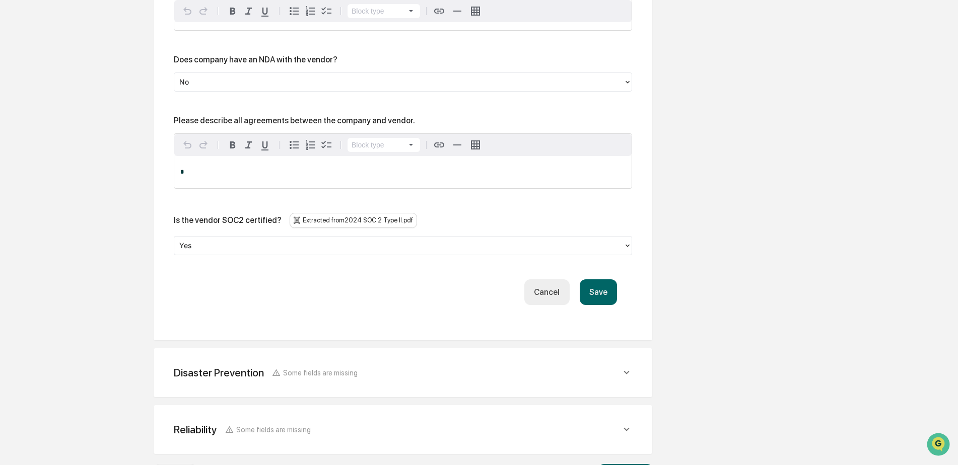
scroll to position [1664, 0]
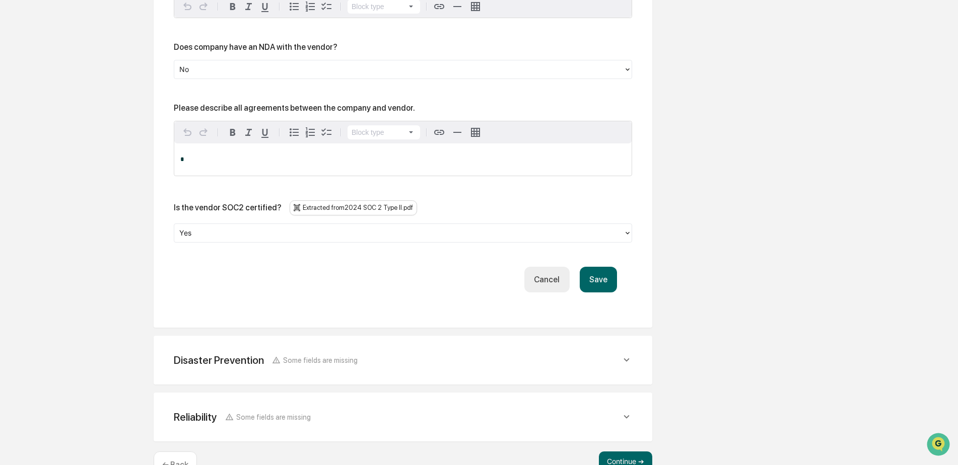
click at [597, 267] on button "Save" at bounding box center [598, 280] width 37 height 26
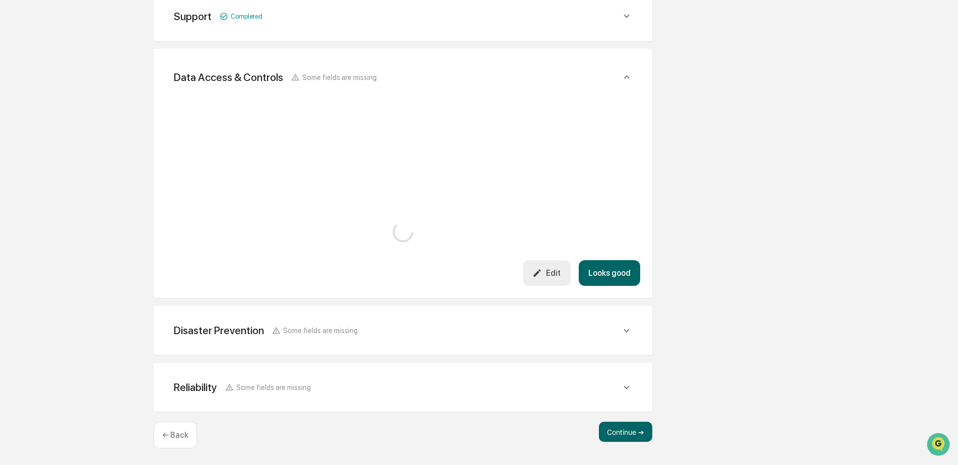
scroll to position [1294, 0]
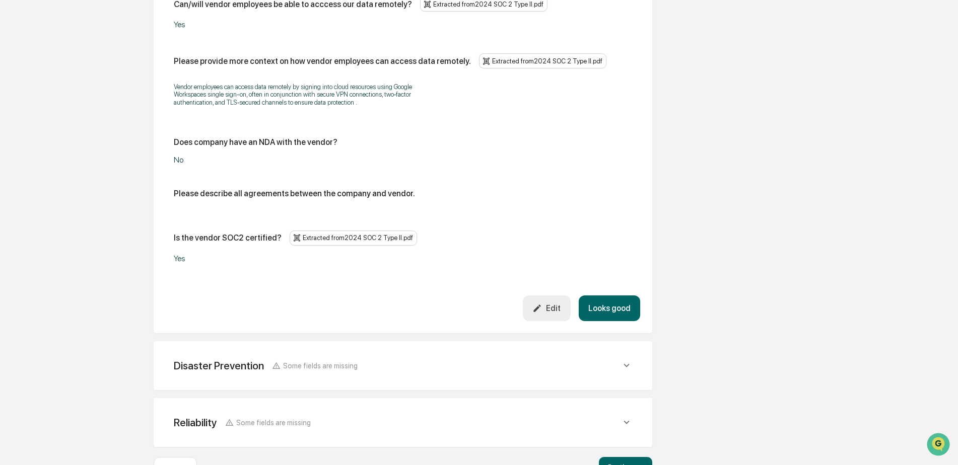
click at [624, 360] on icon at bounding box center [626, 365] width 11 height 11
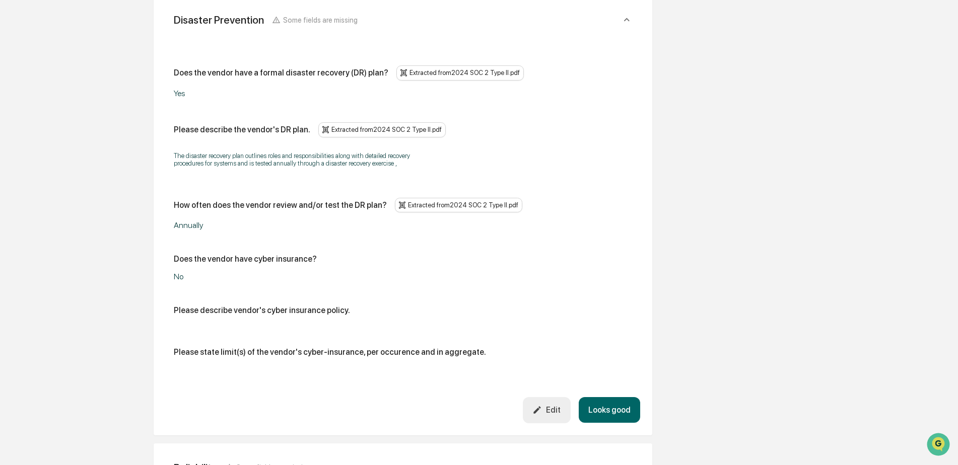
scroll to position [1647, 0]
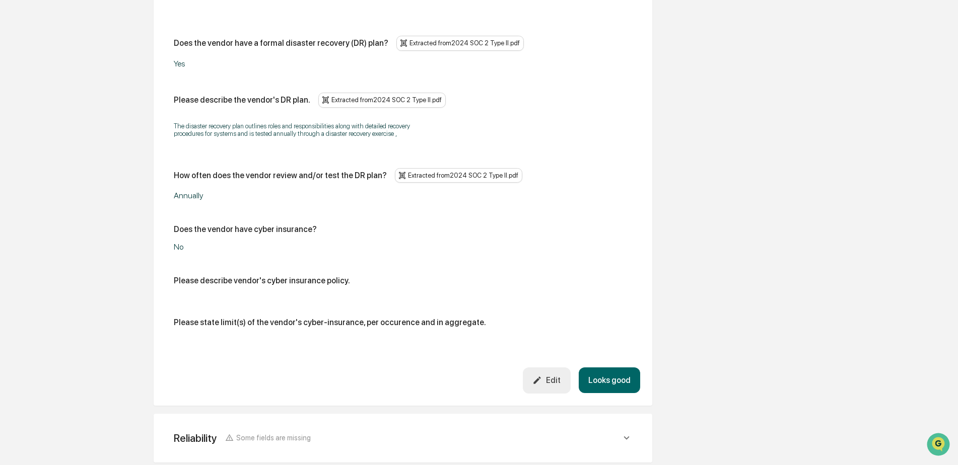
scroll to position [1689, 0]
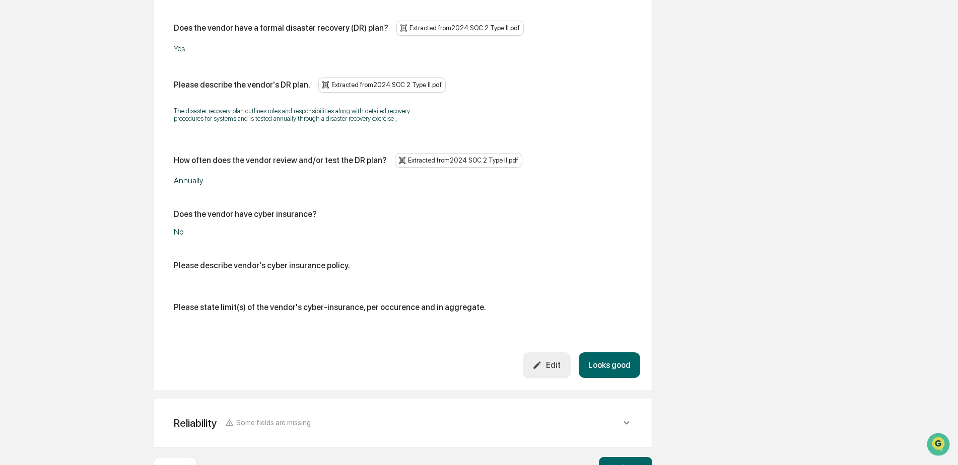
click at [621, 418] on icon at bounding box center [626, 423] width 11 height 11
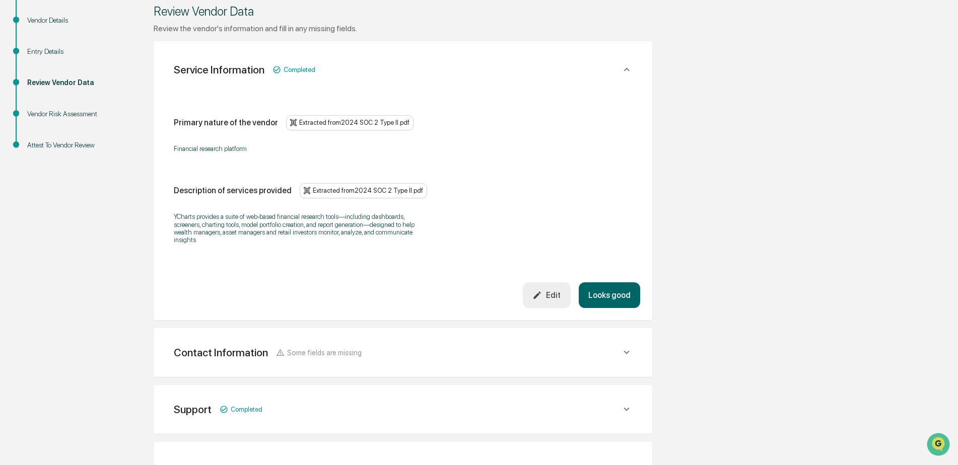
scroll to position [0, 0]
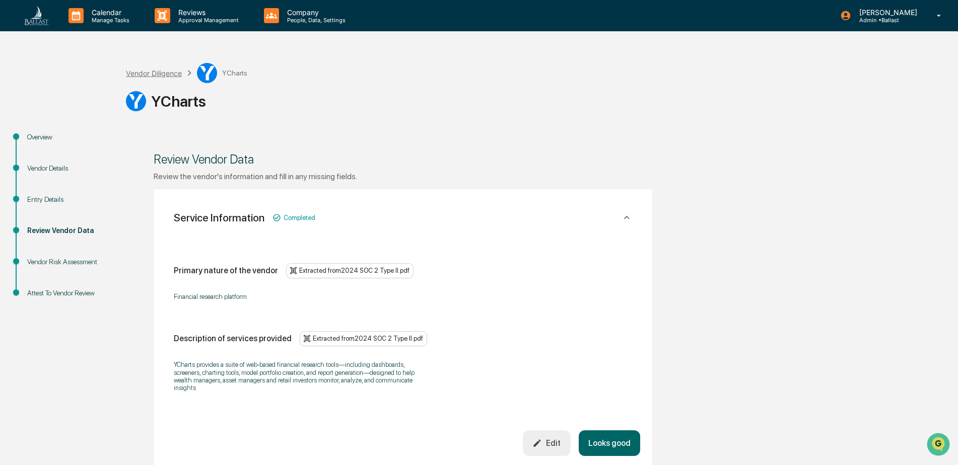
click at [170, 73] on div "Vendor Diligence" at bounding box center [154, 73] width 56 height 9
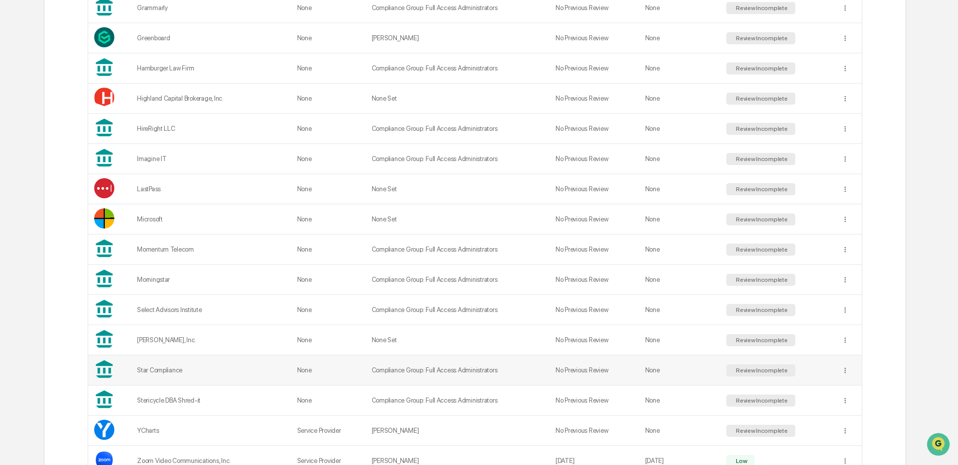
scroll to position [654, 0]
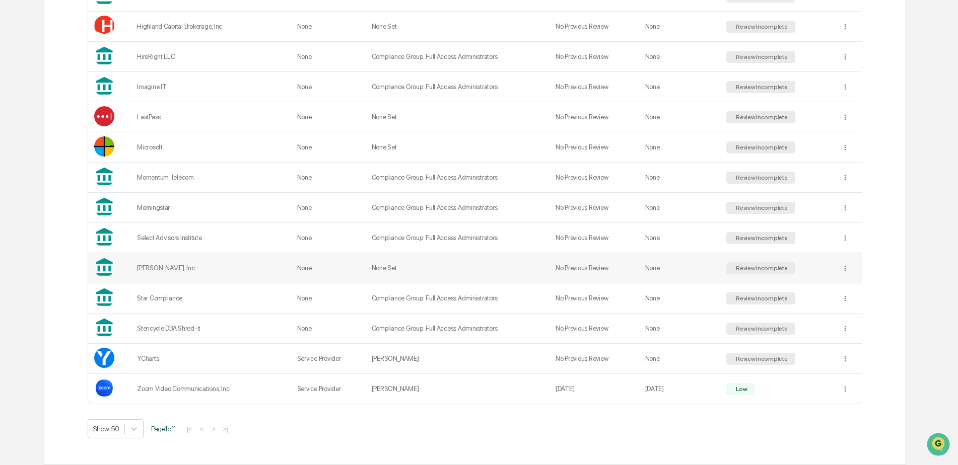
click at [373, 267] on td "None Set" at bounding box center [458, 268] width 184 height 30
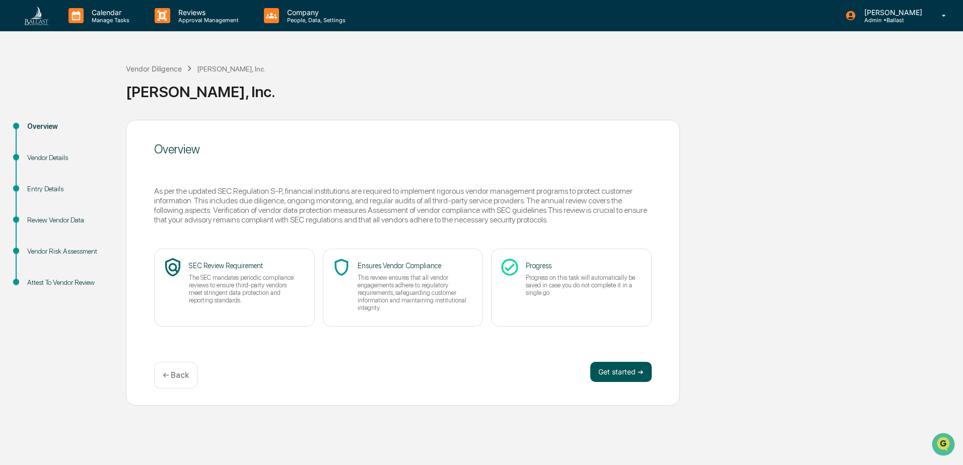
click at [617, 376] on button "Get started ➔" at bounding box center [620, 372] width 61 height 20
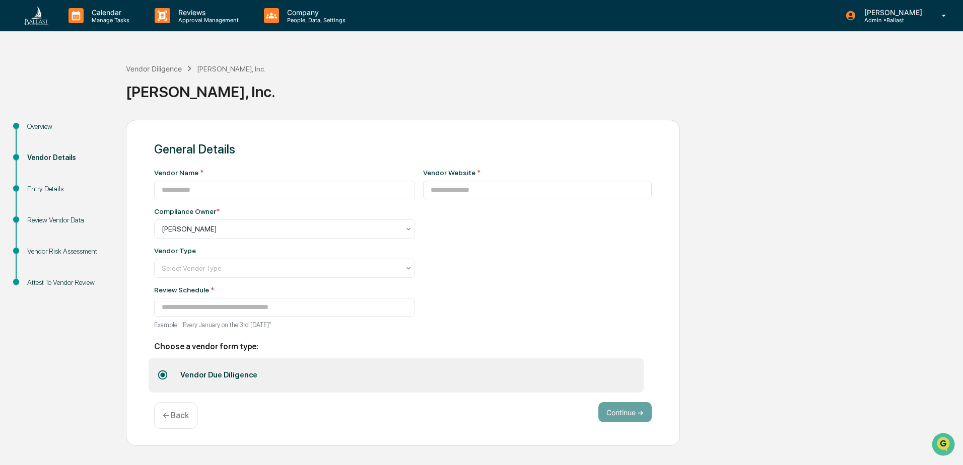
type input "**********"
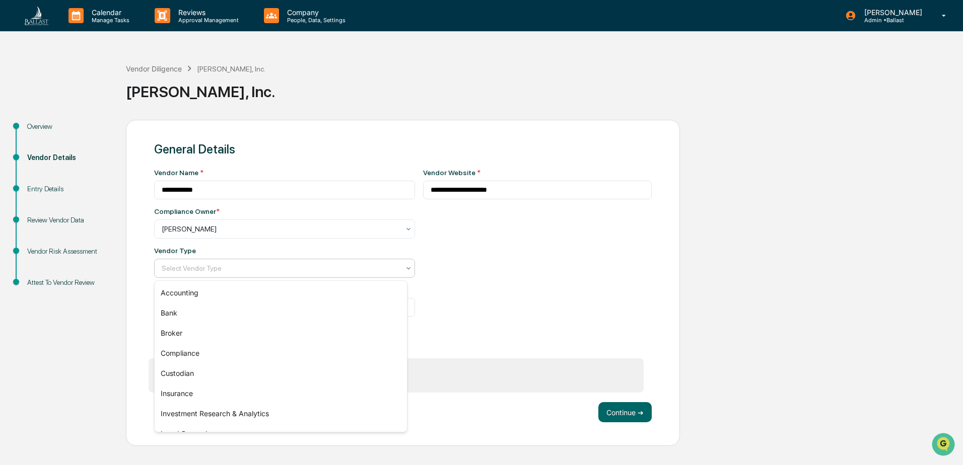
click at [394, 272] on div "Select Vendor Type" at bounding box center [281, 268] width 248 height 14
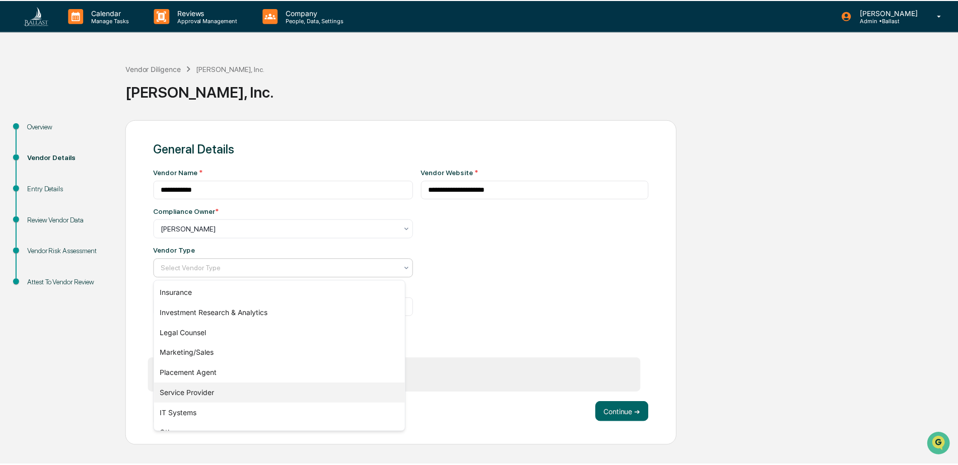
scroll to position [115, 0]
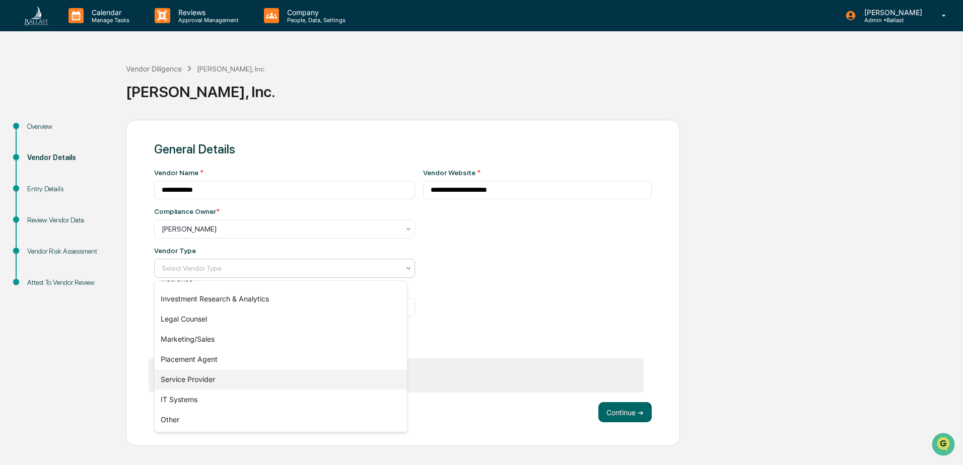
click at [213, 381] on div "Service Provider" at bounding box center [281, 380] width 252 height 20
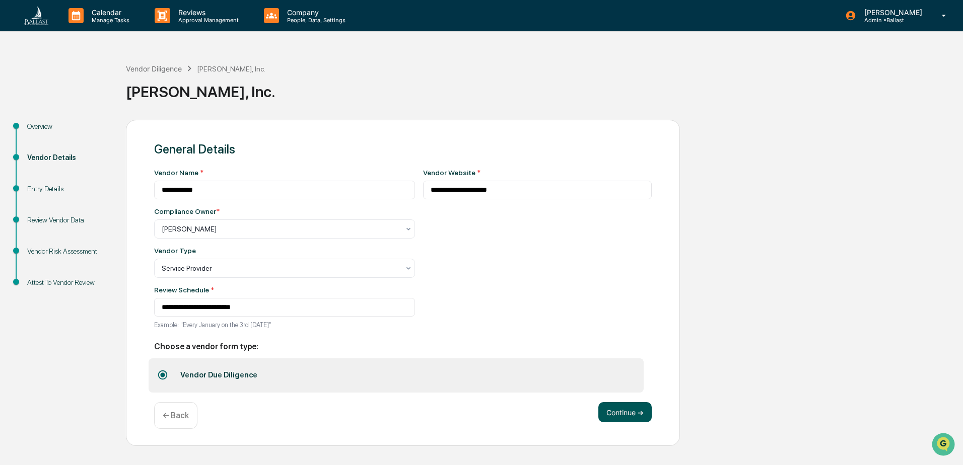
click at [628, 413] on button "Continue ➔" at bounding box center [624, 412] width 53 height 20
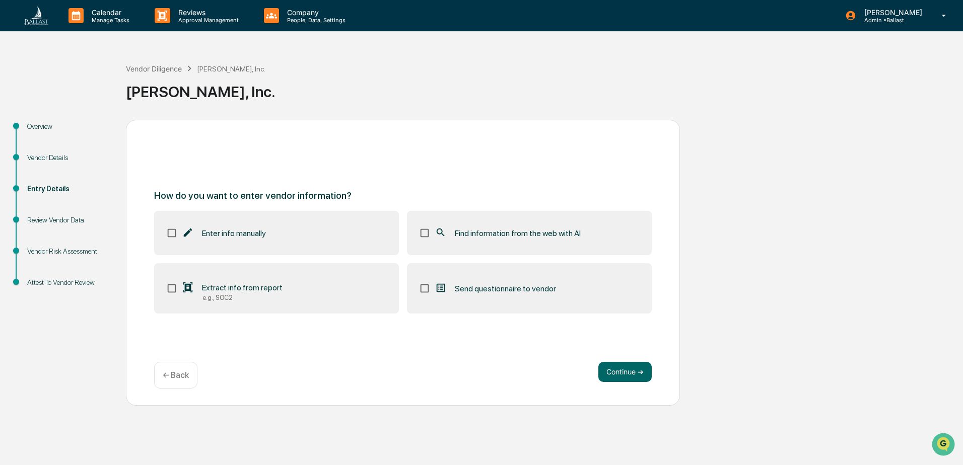
click at [240, 295] on div "e.g., SOC2" at bounding box center [243, 298] width 80 height 8
click at [608, 375] on button "Continue ➔" at bounding box center [624, 372] width 53 height 20
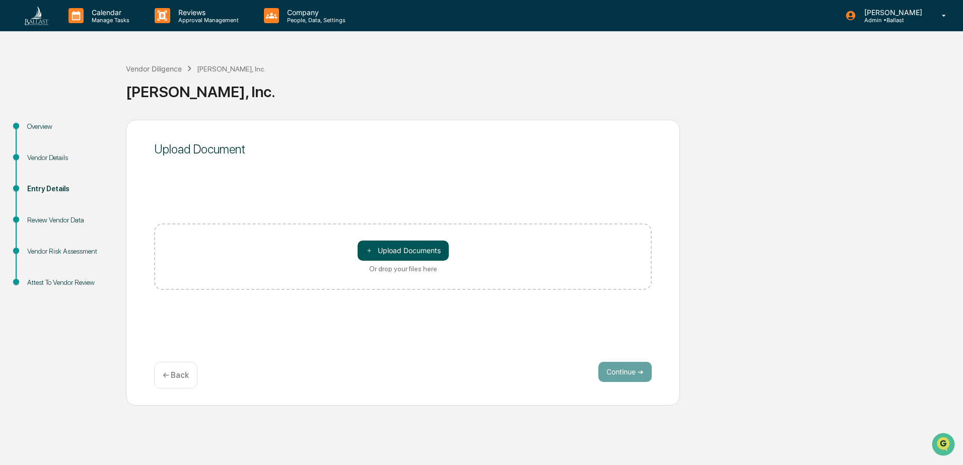
click at [390, 248] on button "＋ Upload Documents" at bounding box center [403, 251] width 91 height 20
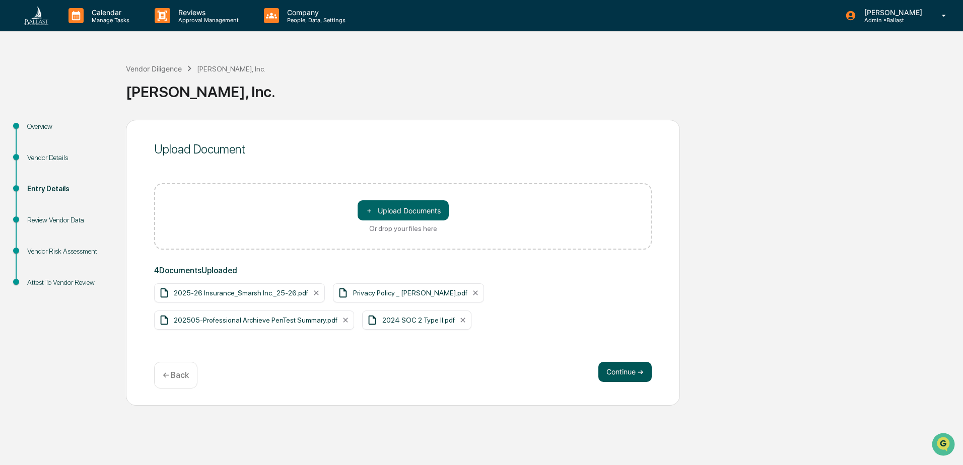
click at [623, 372] on button "Continue ➔" at bounding box center [624, 372] width 53 height 20
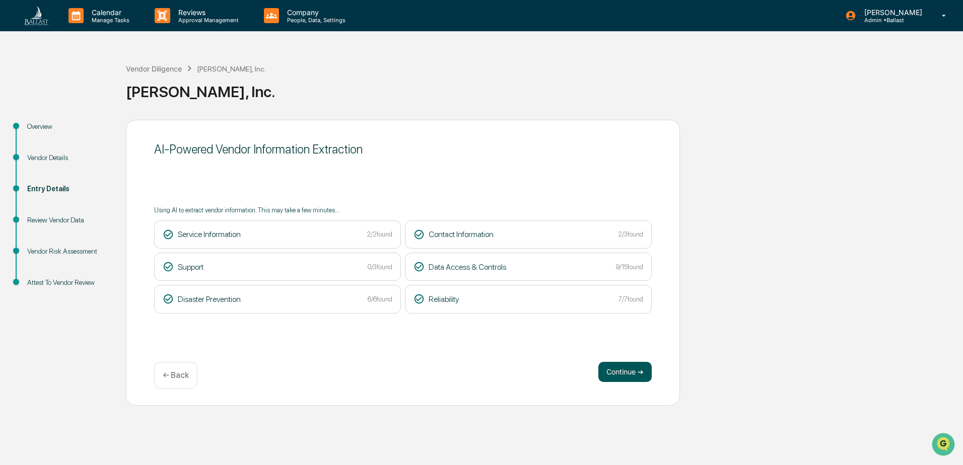
click at [620, 372] on button "Continue ➔" at bounding box center [624, 372] width 53 height 20
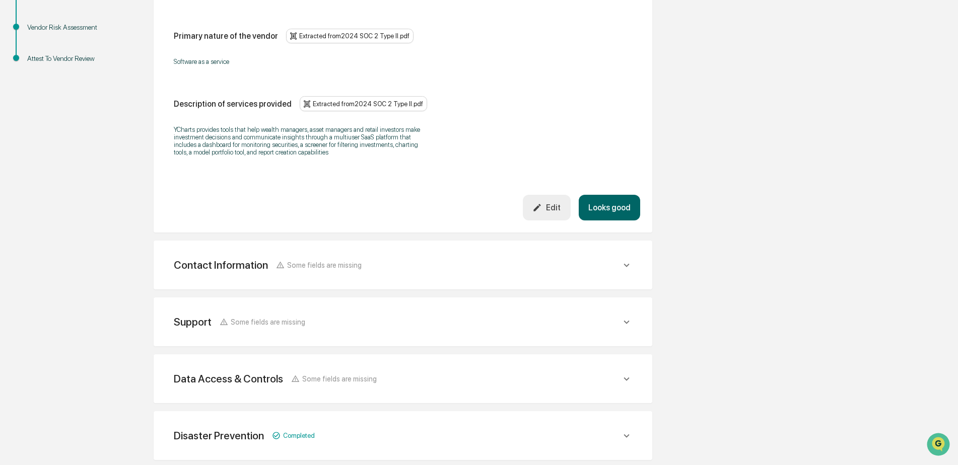
scroll to position [252, 0]
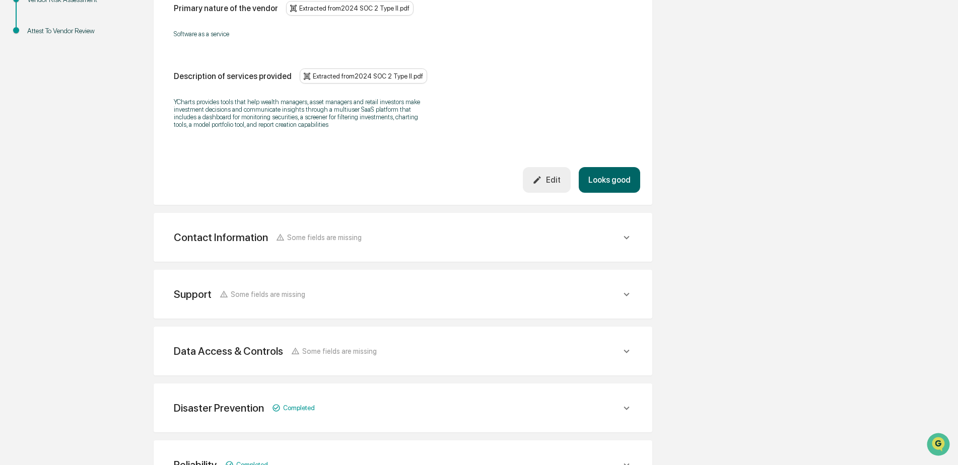
click at [623, 237] on icon at bounding box center [626, 237] width 11 height 11
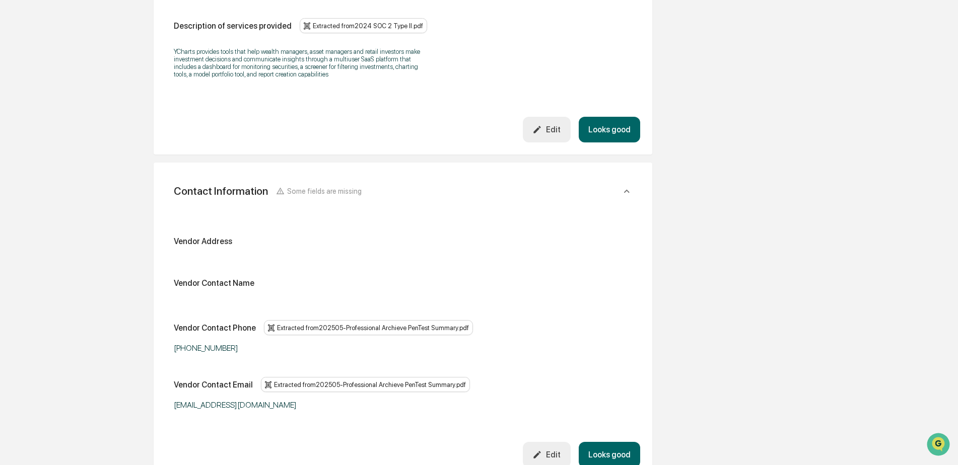
scroll to position [353, 0]
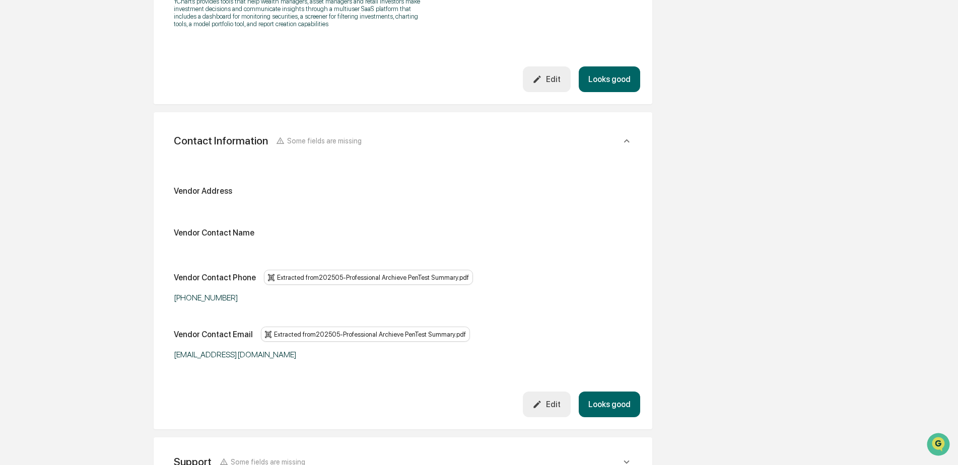
click at [552, 405] on div "Edit" at bounding box center [546, 405] width 28 height 10
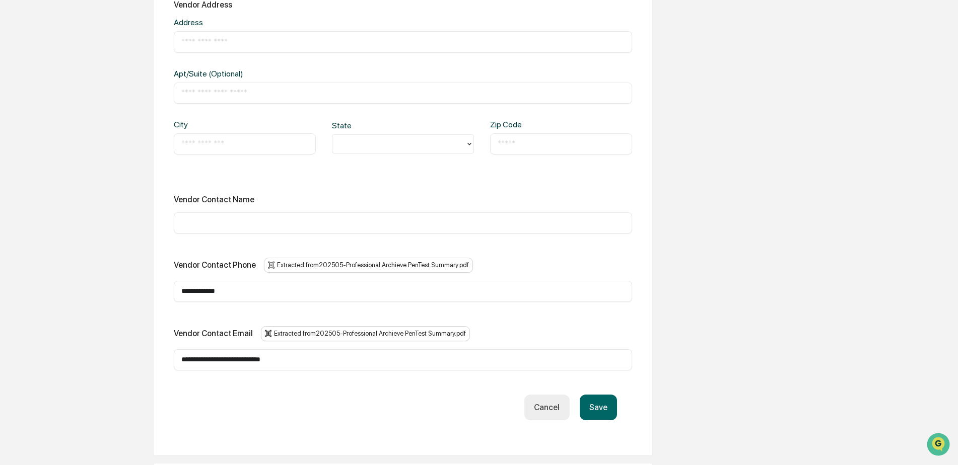
scroll to position [554, 0]
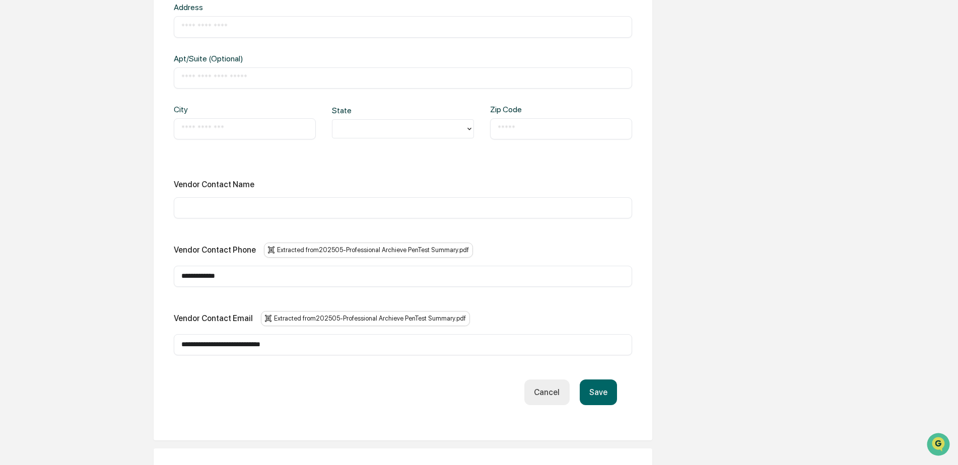
drag, startPoint x: 301, startPoint y: 344, endPoint x: 127, endPoint y: 342, distance: 173.8
click at [127, 342] on div "**********" at bounding box center [403, 144] width 554 height 1156
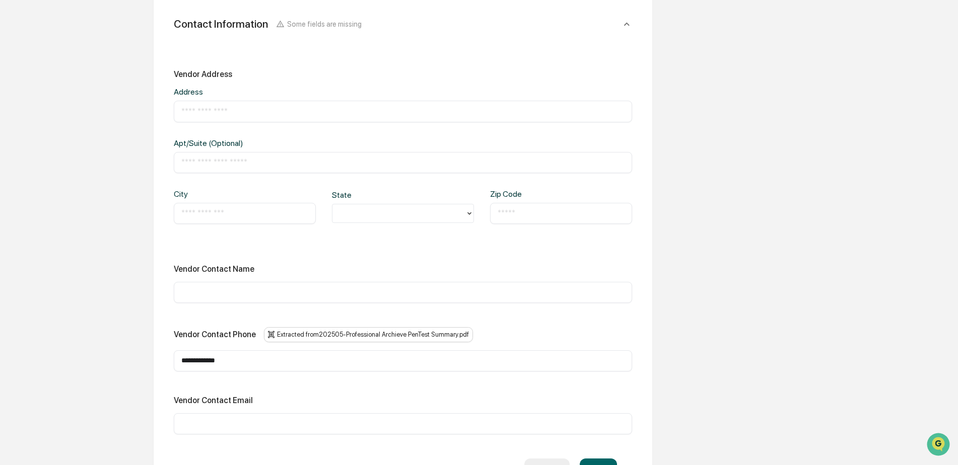
scroll to position [453, 0]
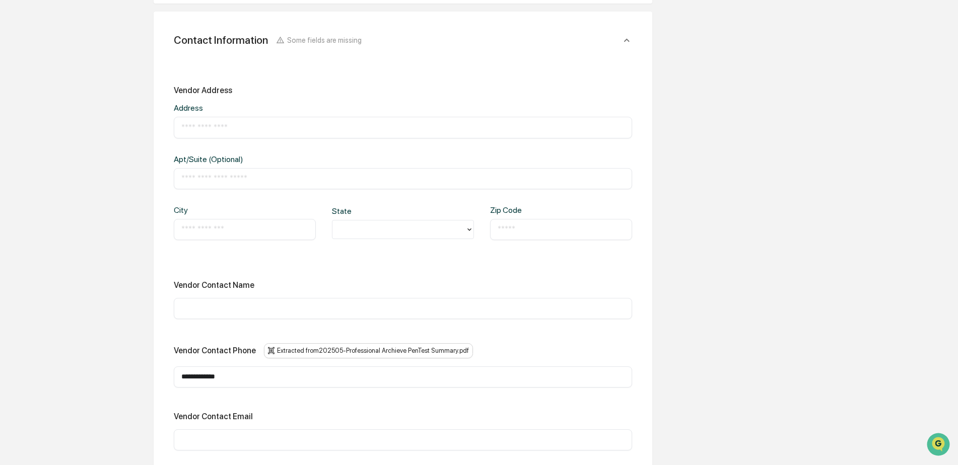
click at [201, 124] on input "text" at bounding box center [402, 127] width 443 height 10
type input "**********"
type input "***"
type input "********"
type input "*"
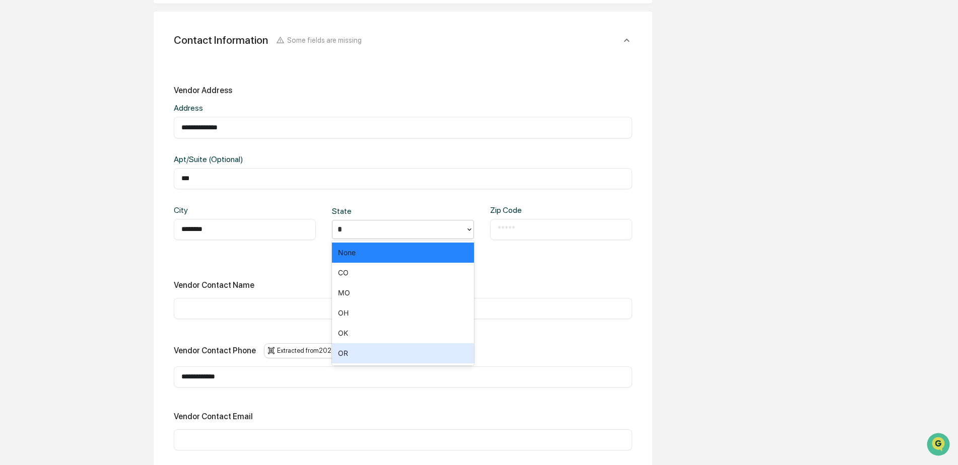
click at [348, 355] on div "OR" at bounding box center [403, 354] width 142 height 20
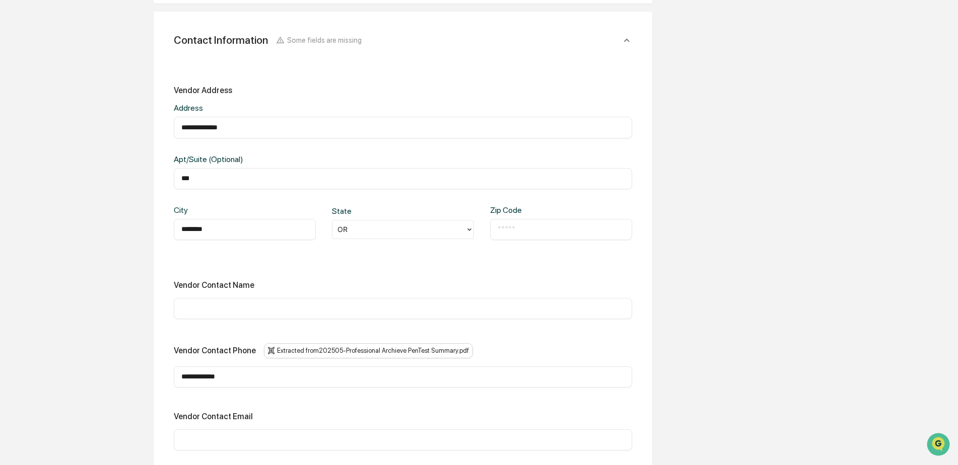
click at [530, 229] on input "text" at bounding box center [561, 230] width 127 height 10
type input "*****"
click at [453, 252] on div "City ******** ​ State [US_STATE] Zip Code ***** ​" at bounding box center [403, 231] width 458 height 51
click at [280, 311] on input "text" at bounding box center [402, 309] width 443 height 10
click at [191, 306] on input "text" at bounding box center [402, 309] width 443 height 10
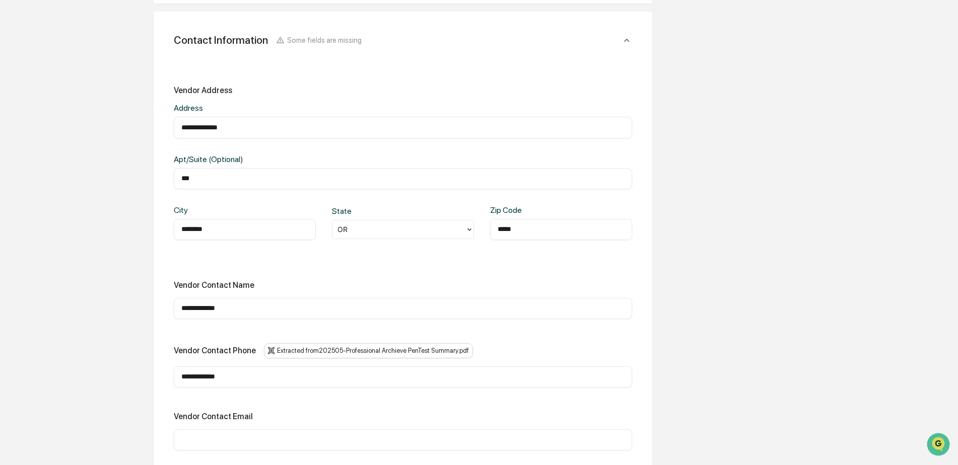
type input "**********"
drag, startPoint x: 240, startPoint y: 376, endPoint x: 160, endPoint y: 382, distance: 80.4
click at [160, 382] on div "**********" at bounding box center [403, 274] width 499 height 524
type input "**********"
click at [191, 441] on input "text" at bounding box center [402, 440] width 443 height 10
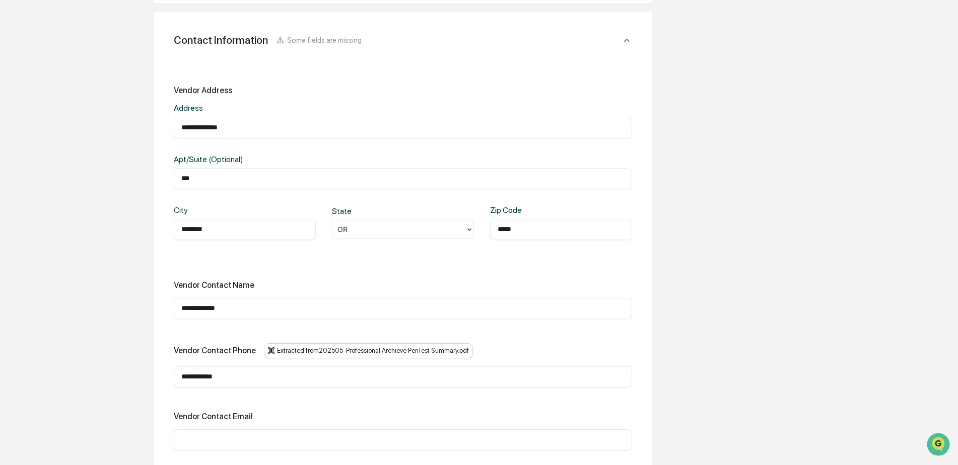
paste input "**********"
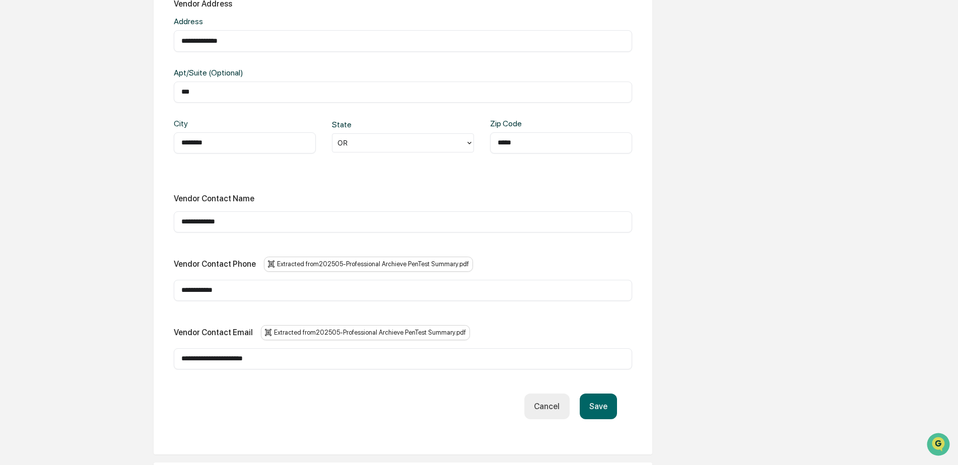
scroll to position [554, 0]
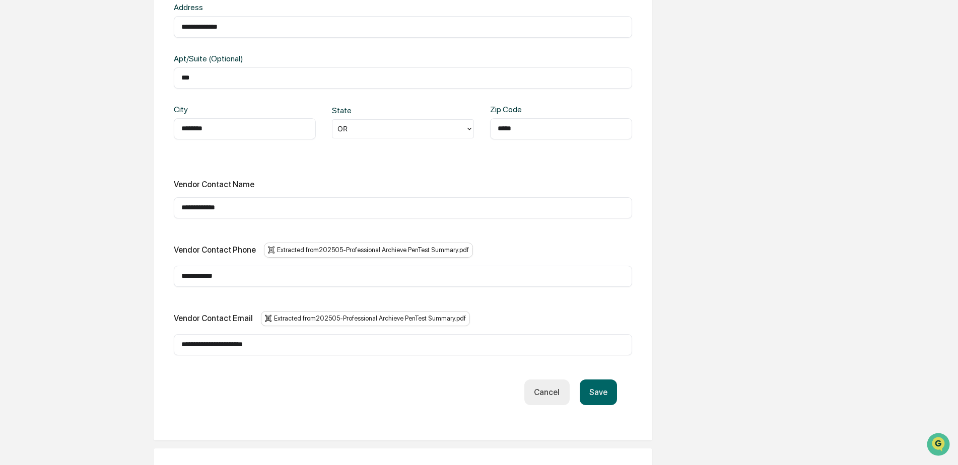
type input "**********"
click at [599, 393] on button "Save" at bounding box center [598, 393] width 37 height 26
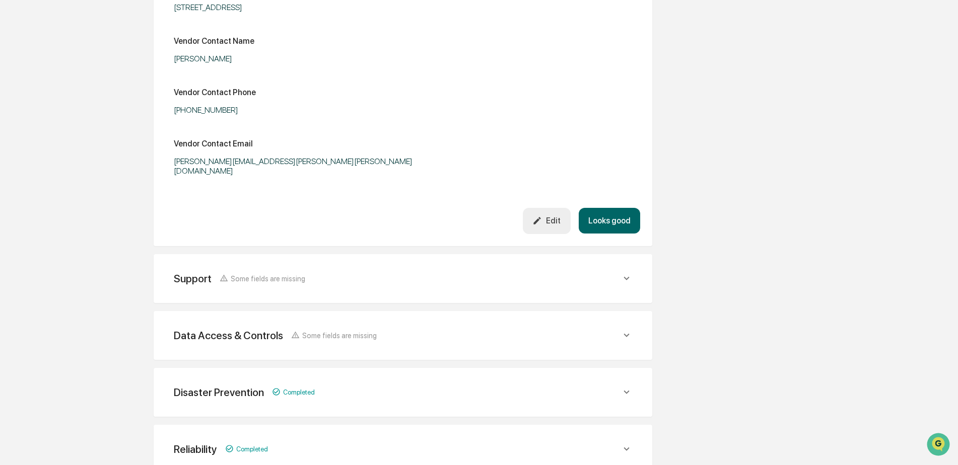
click at [624, 273] on icon at bounding box center [626, 278] width 11 height 11
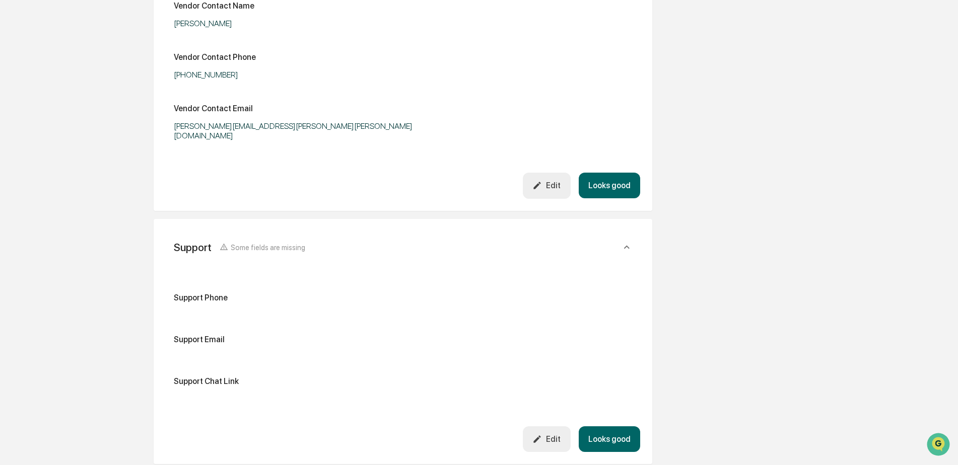
scroll to position [605, 0]
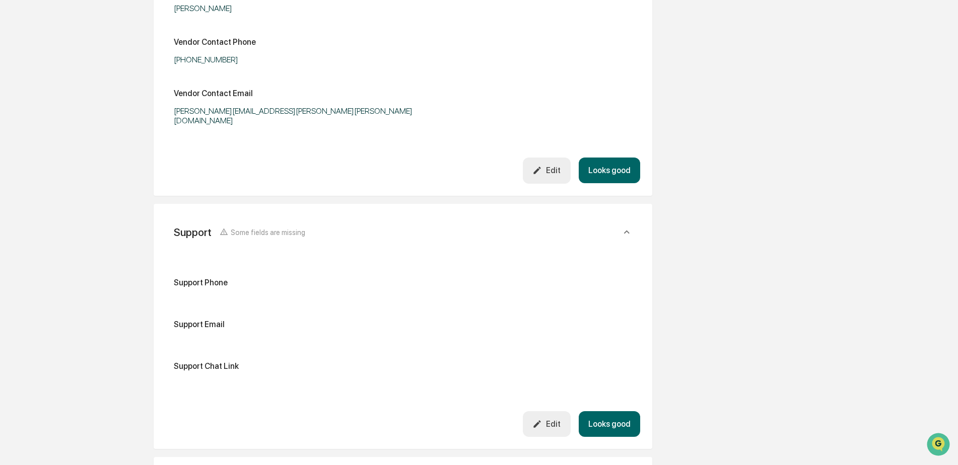
click at [551, 420] on div "Edit" at bounding box center [546, 425] width 28 height 10
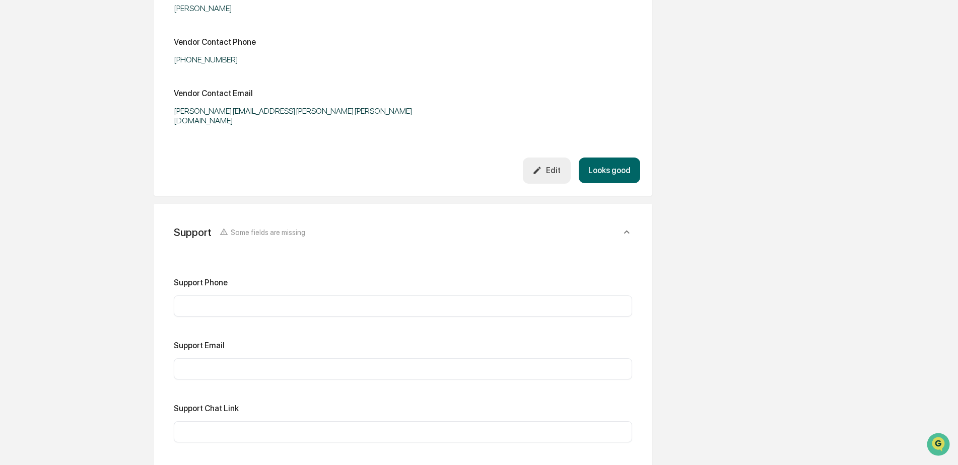
click at [240, 427] on input "text" at bounding box center [402, 432] width 443 height 10
paste input "**********"
type input "**********"
click at [227, 301] on input "text" at bounding box center [402, 306] width 443 height 10
paste input "**********"
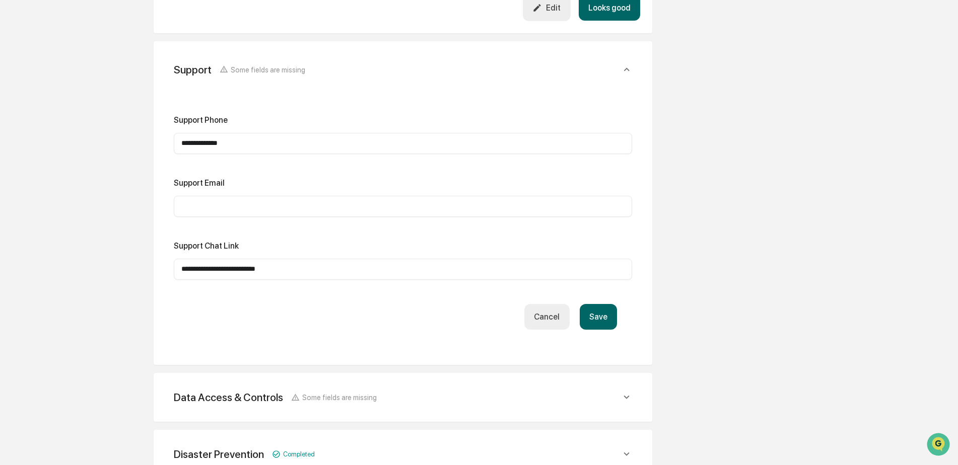
scroll to position [856, 0]
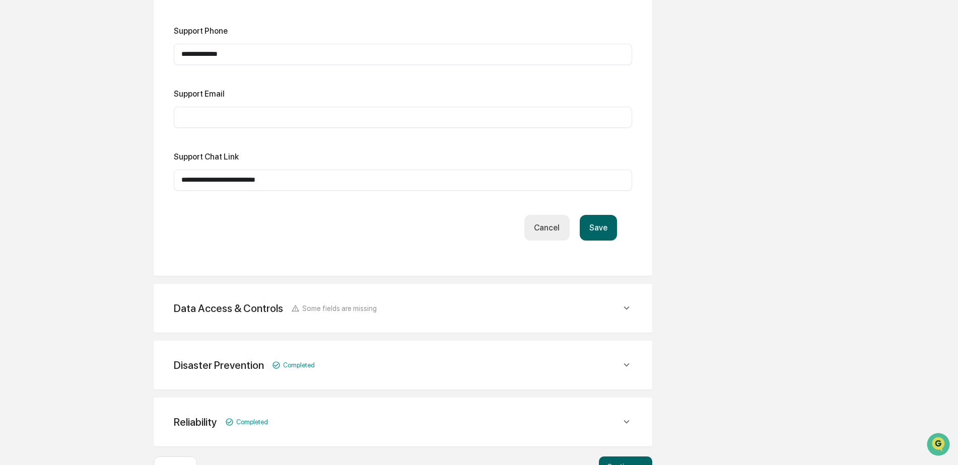
type input "**********"
click at [598, 218] on button "Save" at bounding box center [598, 228] width 37 height 26
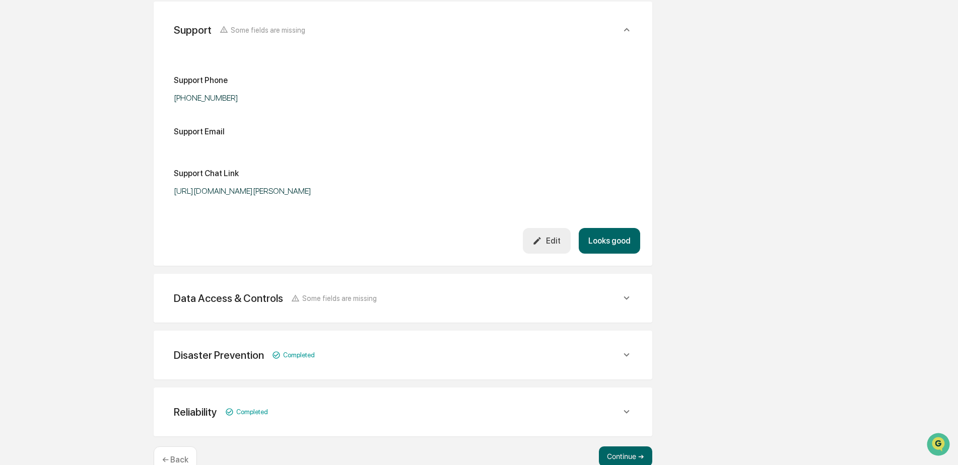
scroll to position [822, 0]
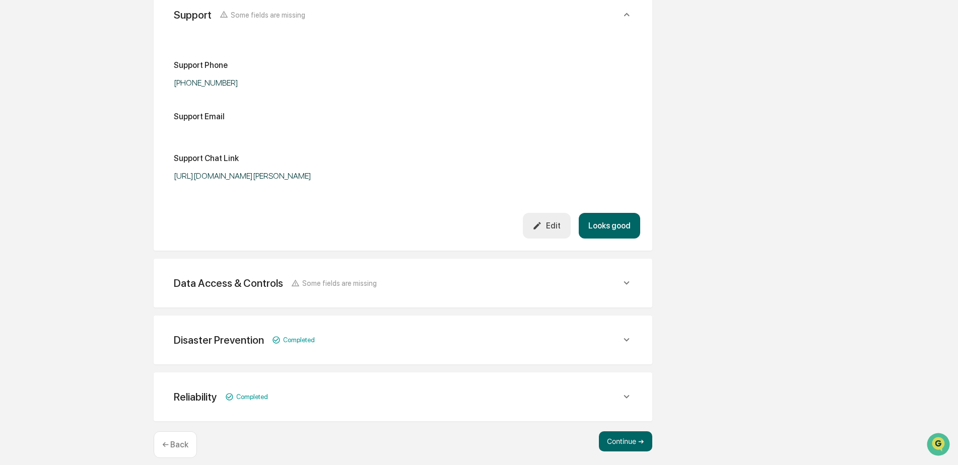
click at [627, 278] on icon at bounding box center [626, 283] width 11 height 11
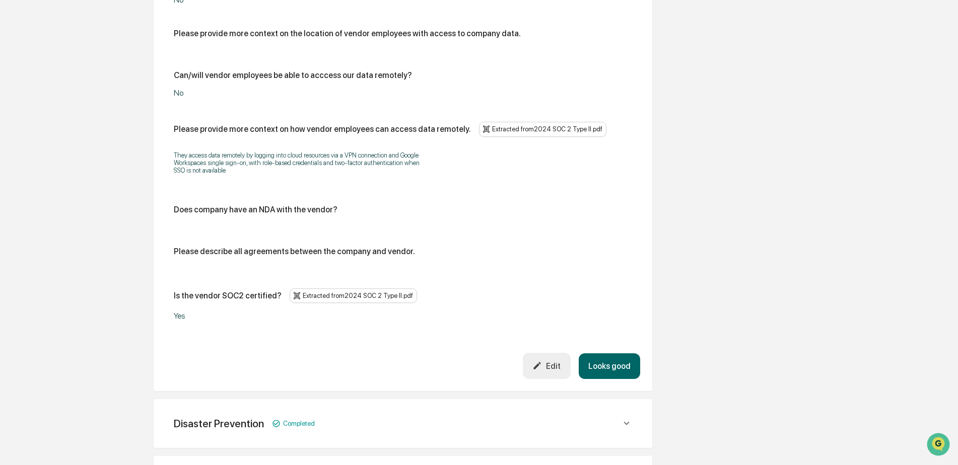
scroll to position [1628, 0]
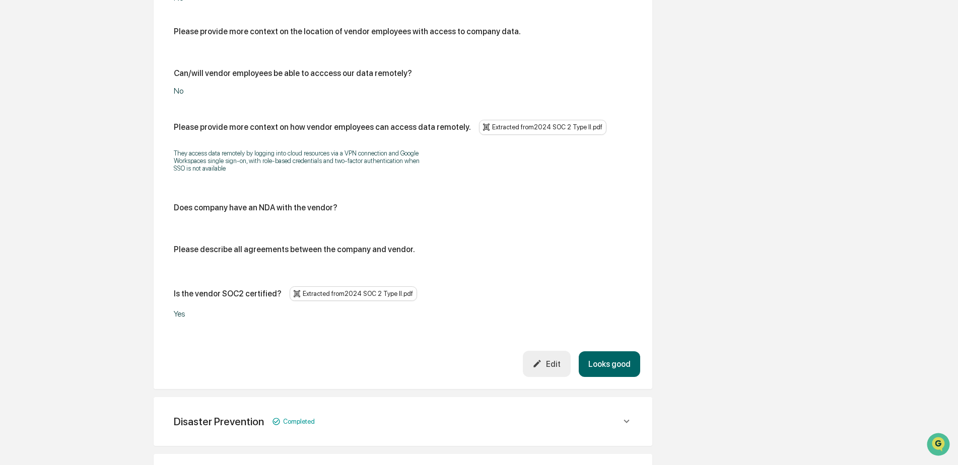
click at [542, 359] on icon "button" at bounding box center [537, 364] width 10 height 10
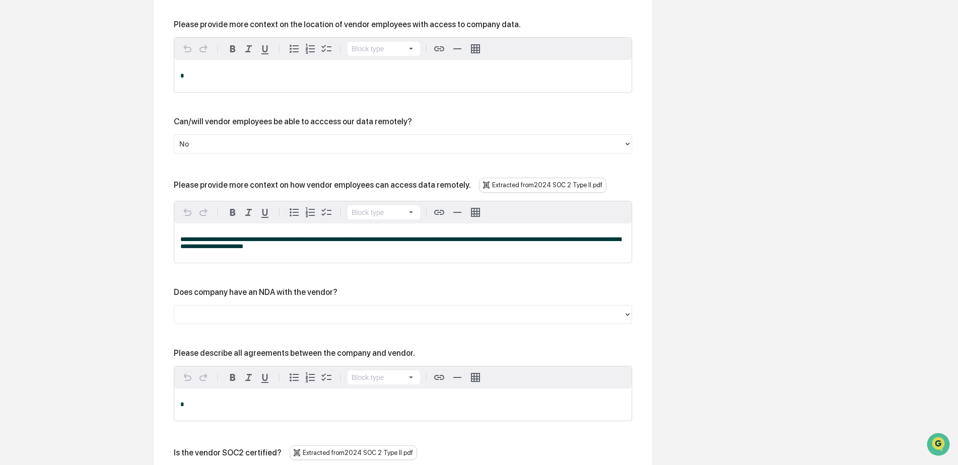
scroll to position [1880, 0]
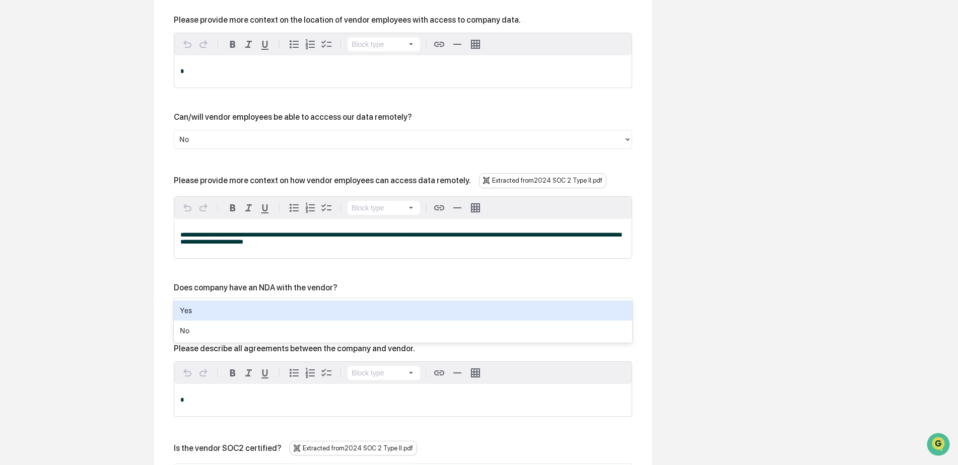
click at [322, 304] on div at bounding box center [398, 310] width 439 height 12
click at [285, 313] on div "Yes" at bounding box center [403, 311] width 458 height 20
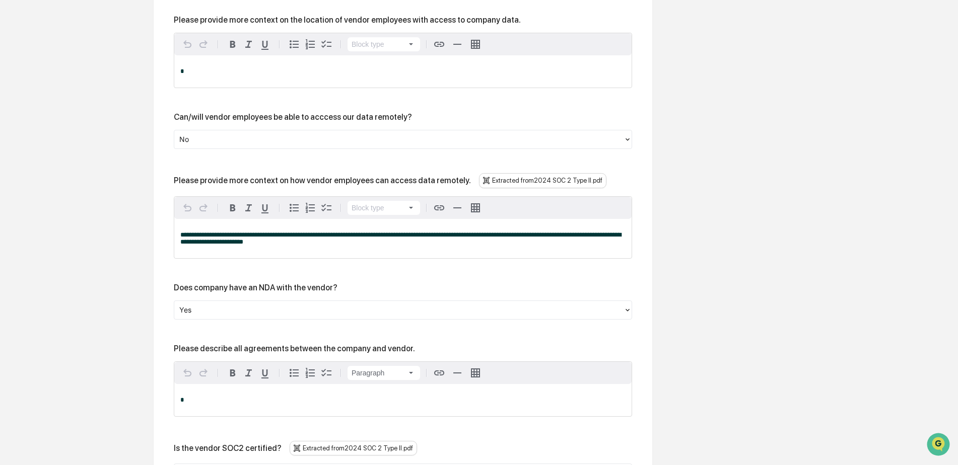
click at [289, 397] on p "*" at bounding box center [402, 400] width 445 height 7
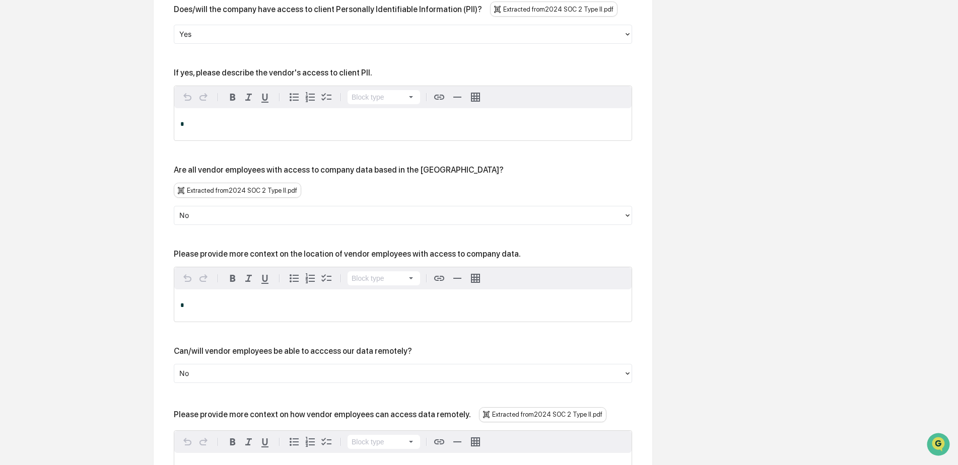
scroll to position [1628, 0]
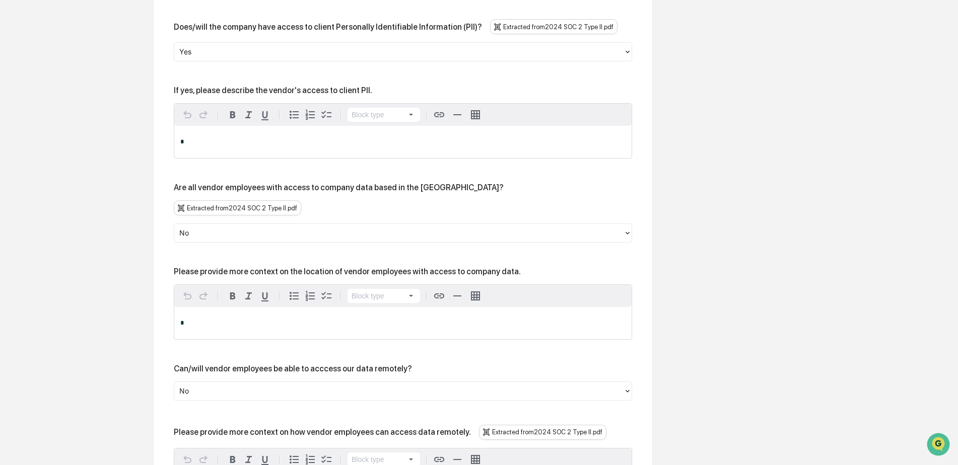
click at [264, 320] on p "*" at bounding box center [402, 323] width 445 height 7
click at [272, 139] on p "*" at bounding box center [402, 142] width 445 height 7
click at [309, 320] on span "**********" at bounding box center [268, 323] width 176 height 7
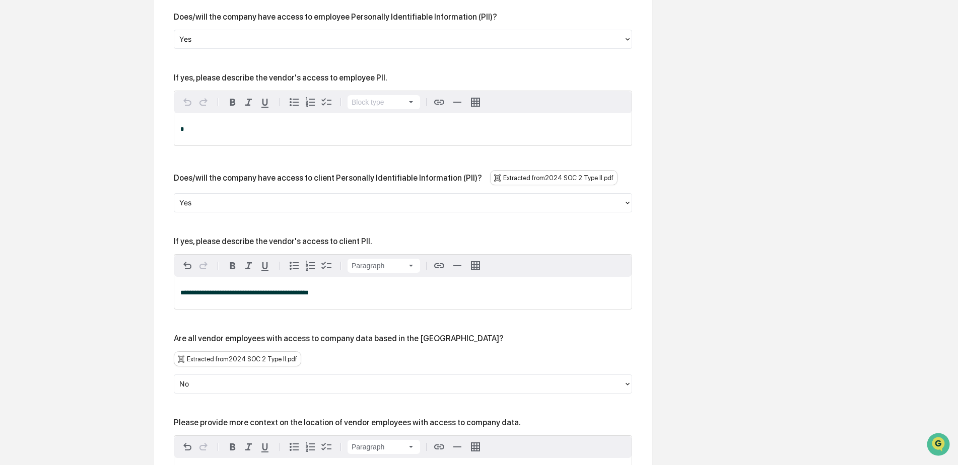
scroll to position [1427, 0]
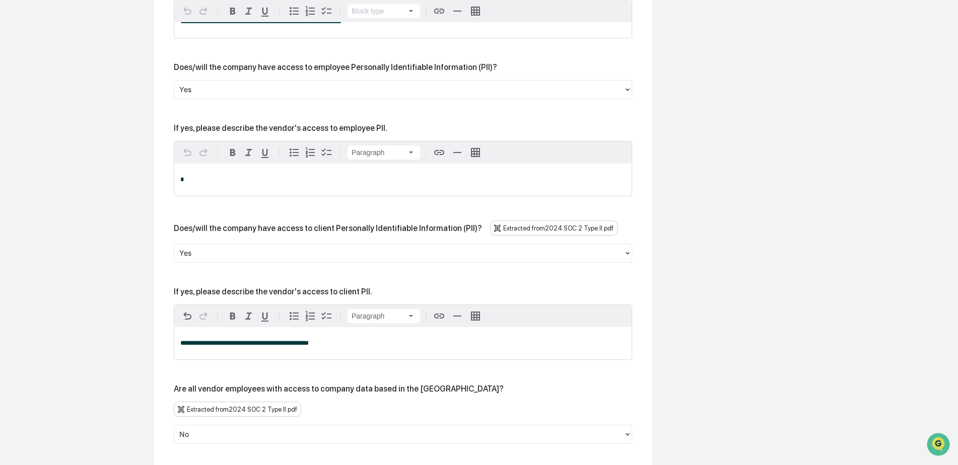
click at [249, 176] on p "*" at bounding box center [402, 179] width 445 height 7
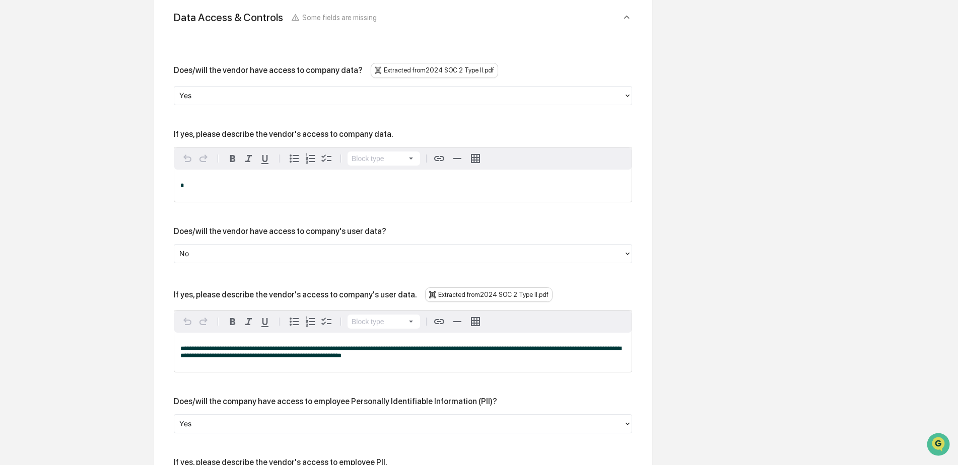
scroll to position [1074, 0]
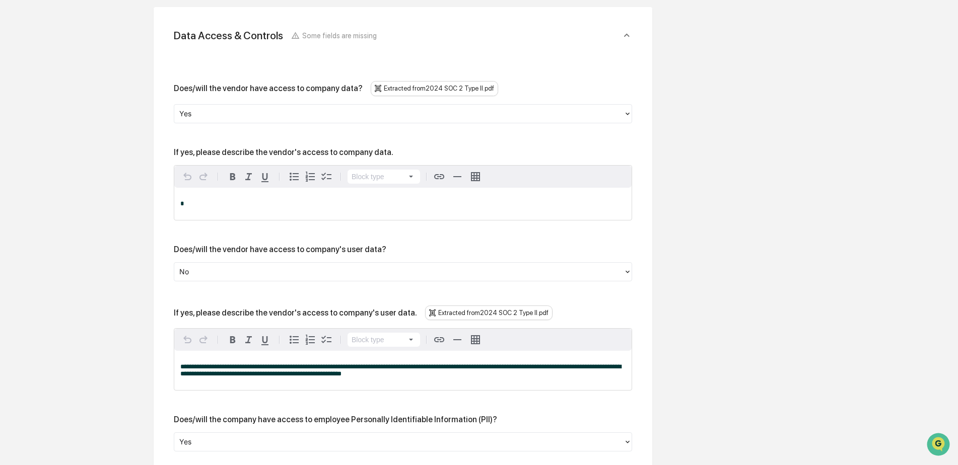
click at [271, 200] on p "*" at bounding box center [402, 203] width 445 height 7
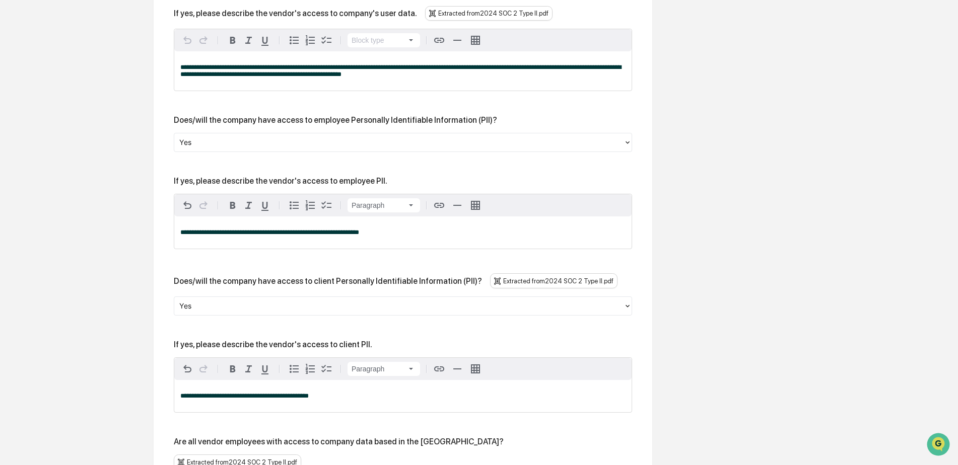
scroll to position [1376, 0]
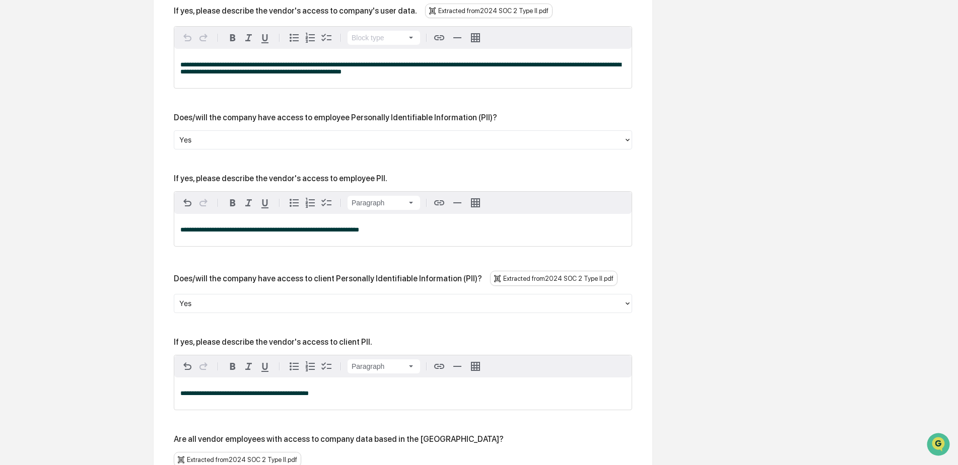
click at [264, 227] on span "**********" at bounding box center [269, 230] width 179 height 7
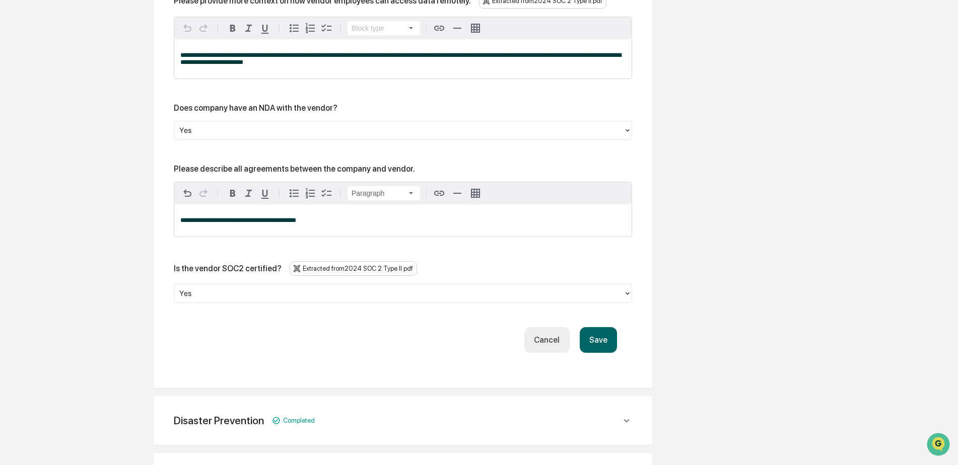
scroll to position [2082, 0]
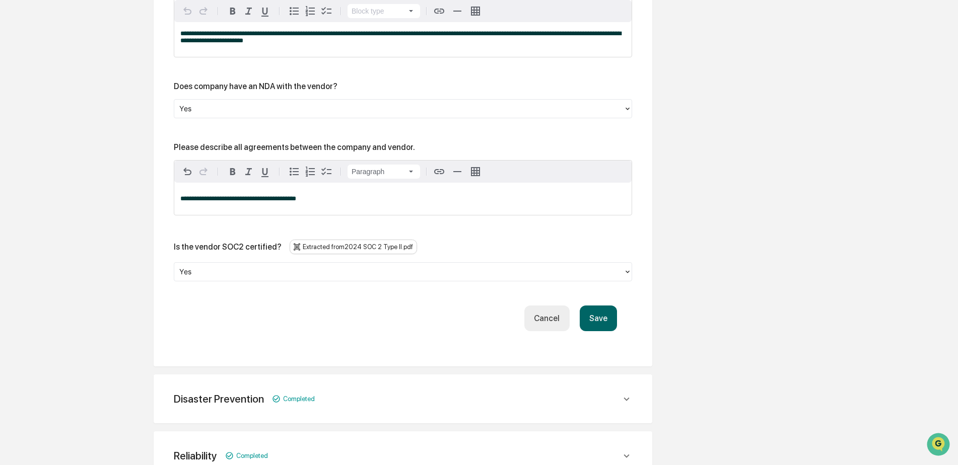
click at [592, 306] on button "Save" at bounding box center [598, 319] width 37 height 26
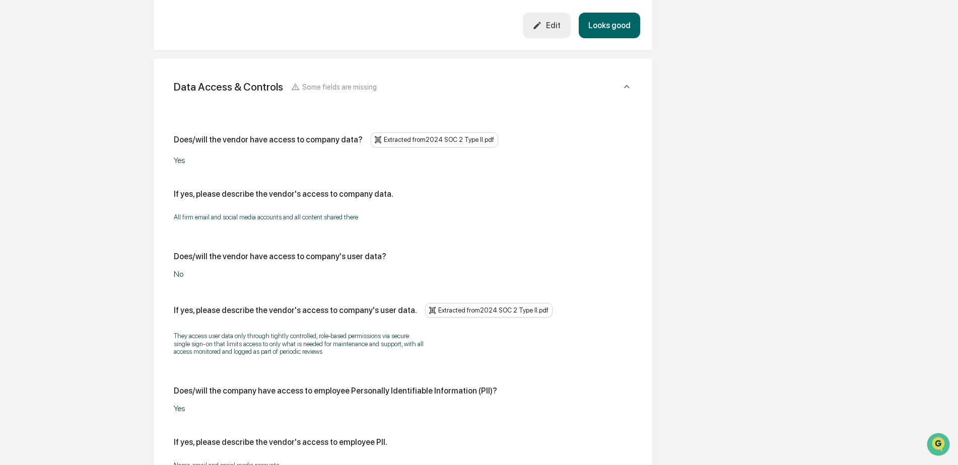
scroll to position [1784, 0]
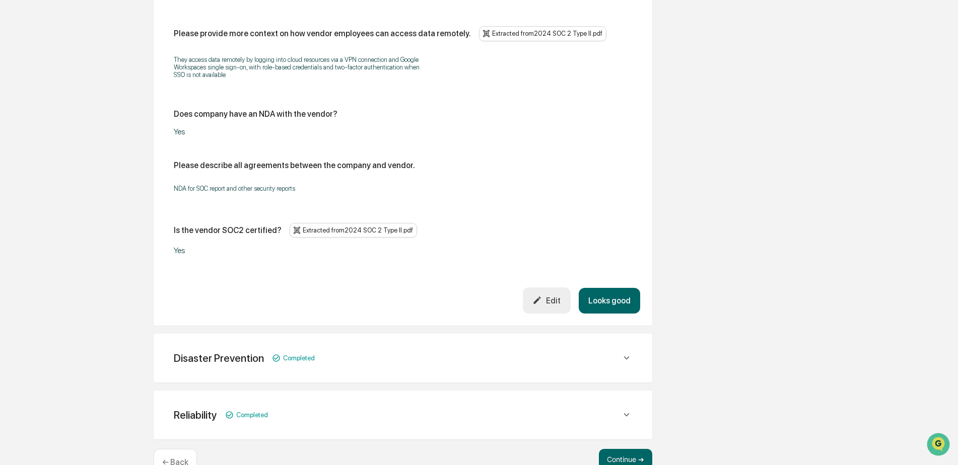
click at [626, 353] on icon at bounding box center [626, 358] width 11 height 11
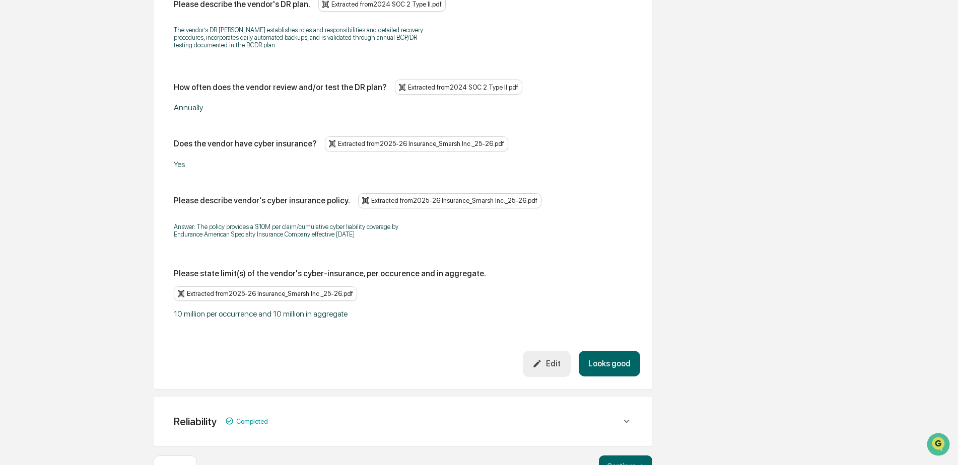
scroll to position [2258, 0]
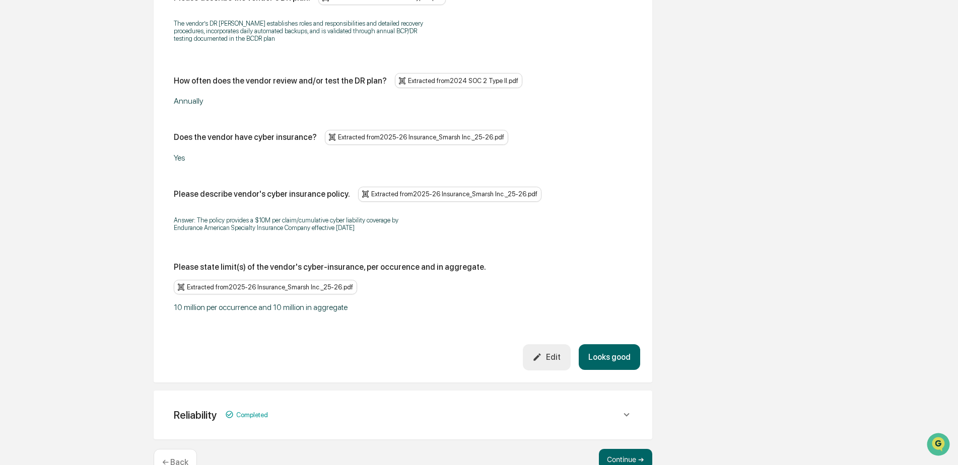
click at [626, 410] on icon at bounding box center [626, 415] width 11 height 11
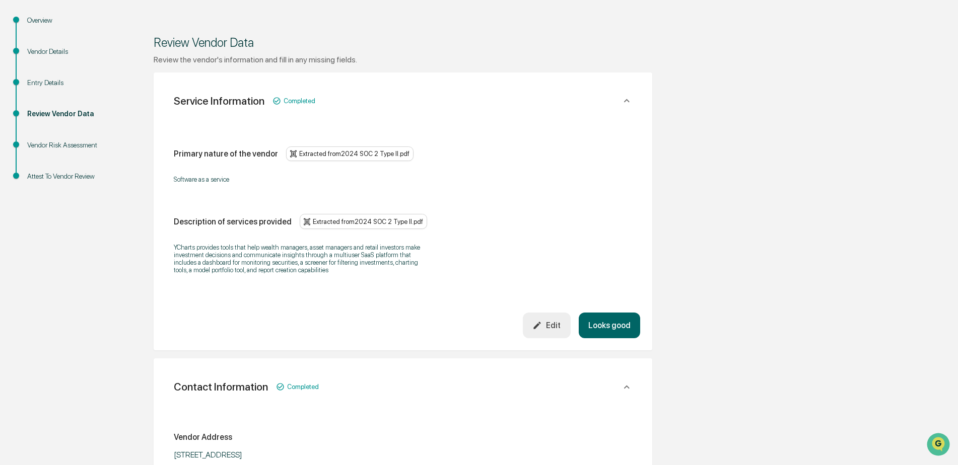
scroll to position [0, 0]
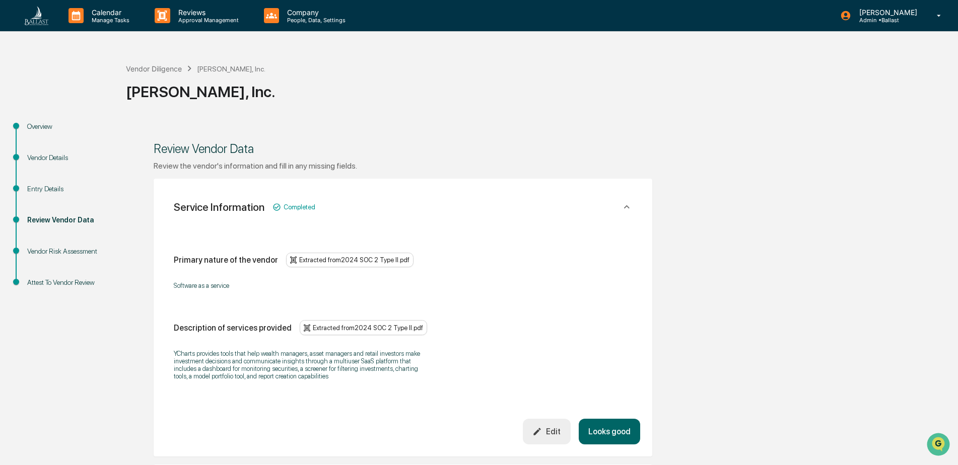
click at [53, 186] on div "Entry Details" at bounding box center [68, 189] width 83 height 11
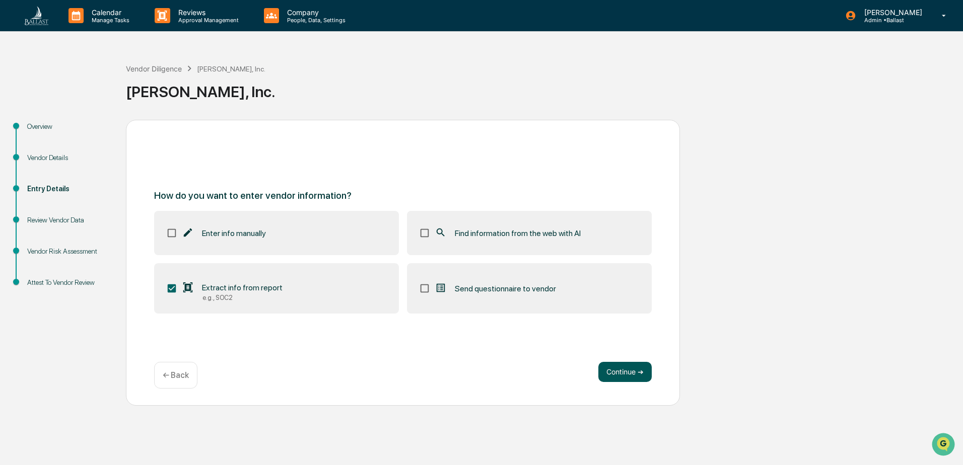
click at [620, 369] on button "Continue ➔" at bounding box center [624, 372] width 53 height 20
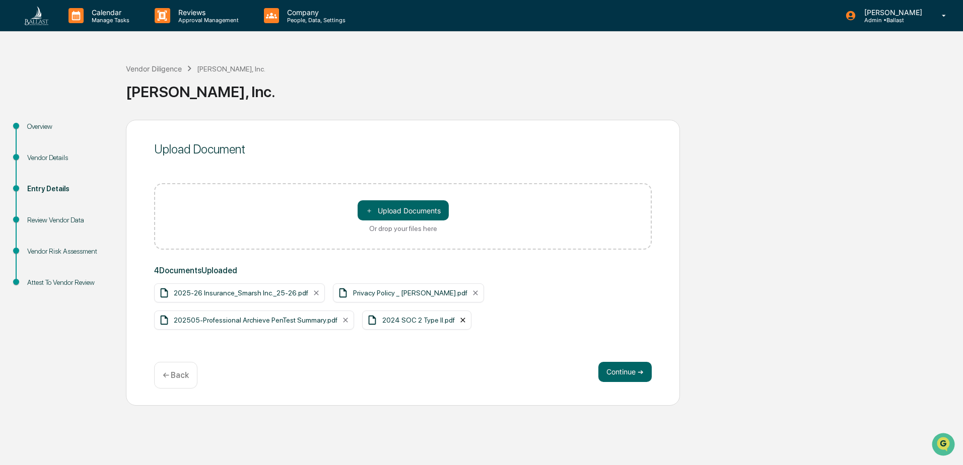
click at [459, 319] on icon at bounding box center [463, 320] width 8 height 8
click at [414, 221] on button "＋ Upload Documents" at bounding box center [403, 210] width 91 height 20
click at [621, 370] on button "Continue ➔" at bounding box center [624, 372] width 53 height 20
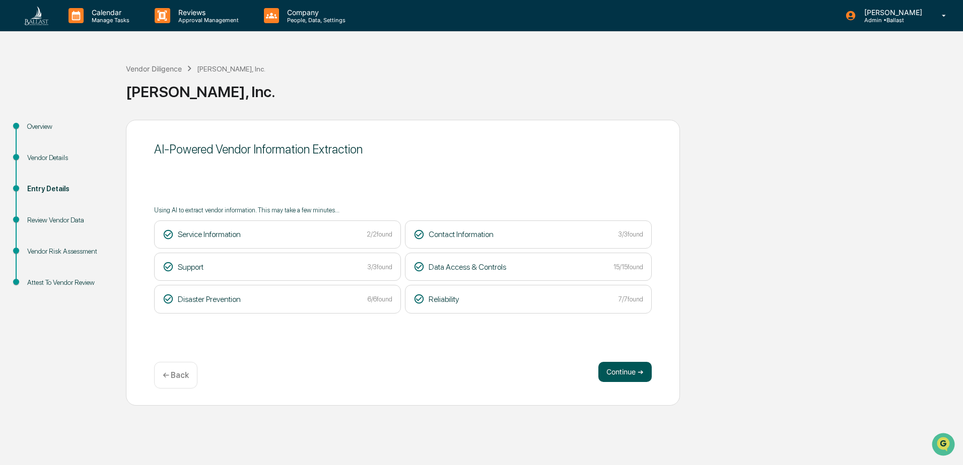
click at [619, 372] on button "Continue ➔" at bounding box center [624, 372] width 53 height 20
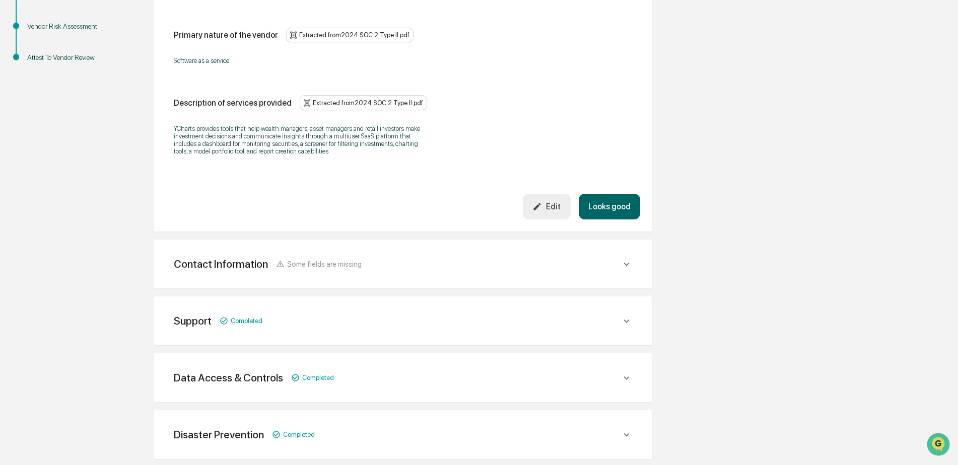
scroll to position [202, 0]
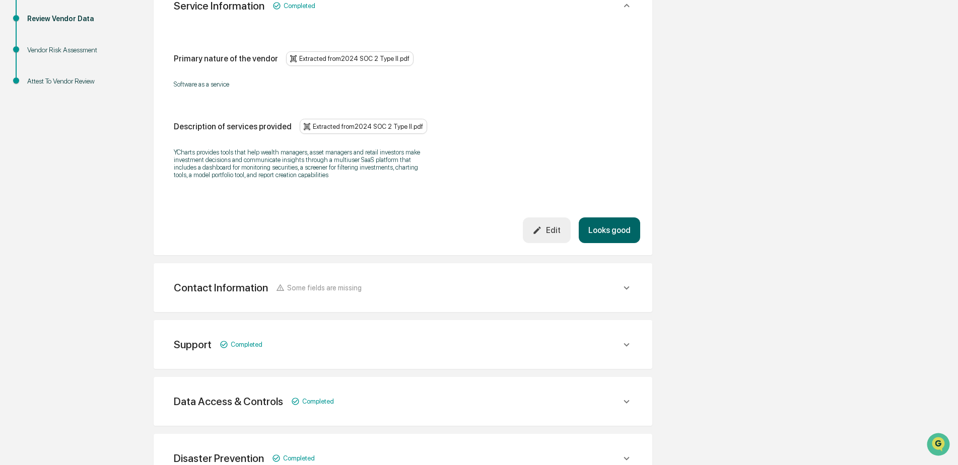
click at [542, 231] on icon "button" at bounding box center [537, 231] width 10 height 10
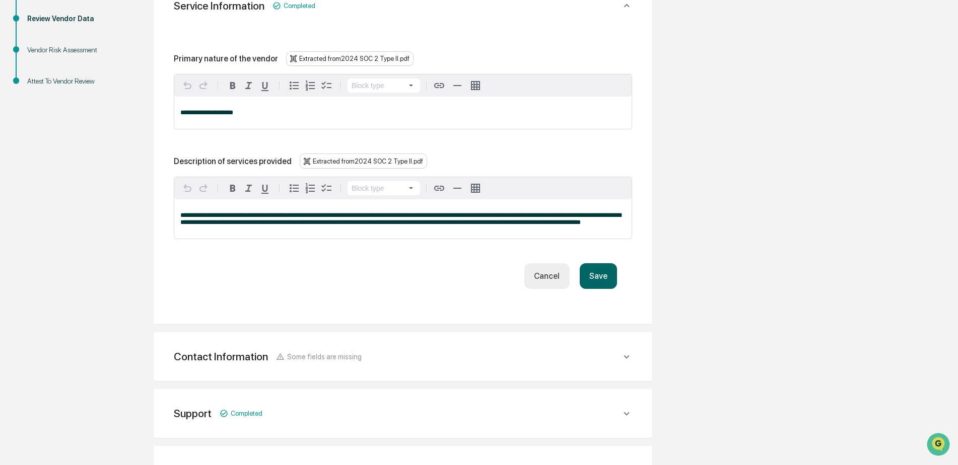
click at [208, 219] on span "**********" at bounding box center [400, 219] width 441 height 14
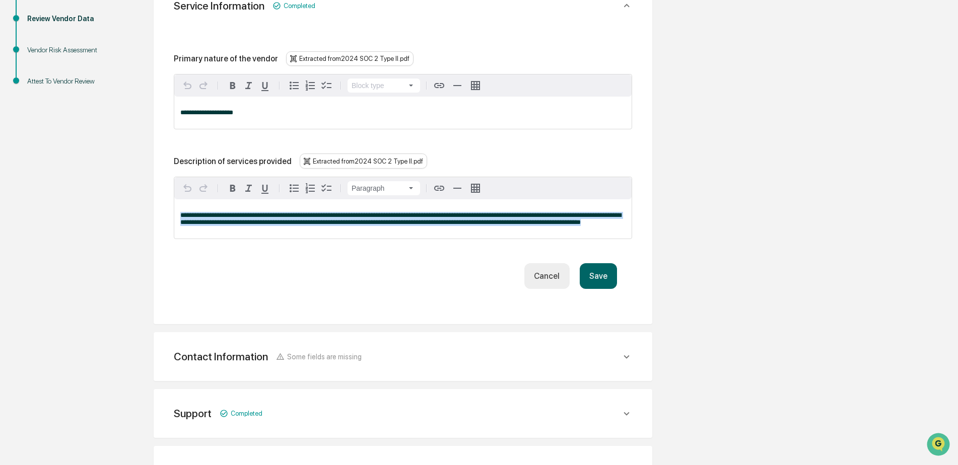
click at [208, 219] on span "**********" at bounding box center [400, 219] width 441 height 14
click at [360, 224] on span "**********" at bounding box center [400, 219] width 441 height 14
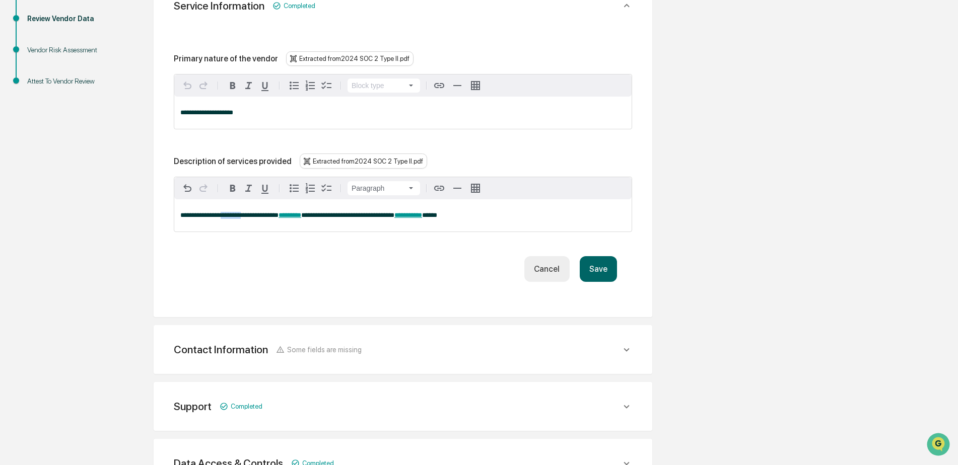
click at [242, 217] on span "**********" at bounding box center [229, 215] width 98 height 7
drag, startPoint x: 283, startPoint y: 218, endPoint x: 258, endPoint y: 215, distance: 24.8
click at [256, 215] on span "**********" at bounding box center [218, 215] width 76 height 7
click at [399, 217] on span "**********" at bounding box center [386, 215] width 28 height 7
click at [597, 213] on icon "Remove link" at bounding box center [591, 213] width 12 height 12
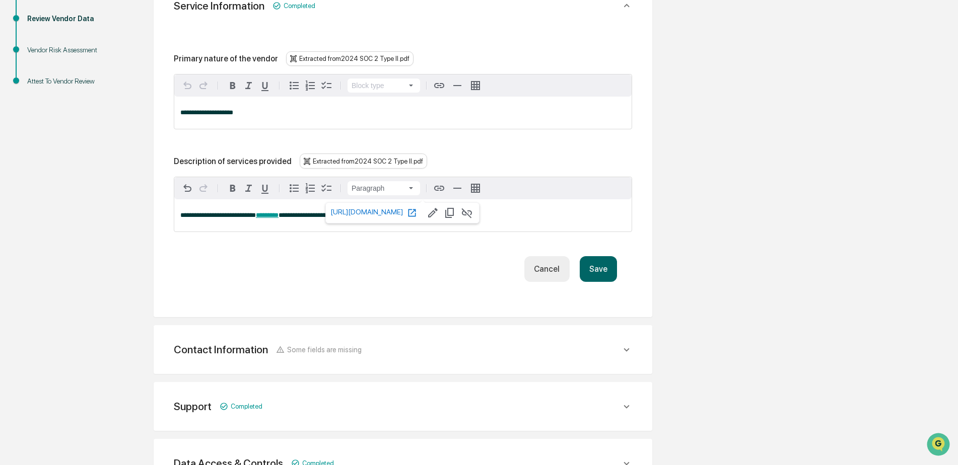
click at [279, 217] on span "*********" at bounding box center [267, 215] width 23 height 7
click at [473, 211] on icon "Remove link" at bounding box center [467, 213] width 12 height 12
click at [467, 218] on p "**********" at bounding box center [402, 215] width 445 height 7
click at [0, 0] on span "**********" at bounding box center [0, 0] width 0 height 0
click at [599, 265] on button "Save" at bounding box center [598, 269] width 37 height 26
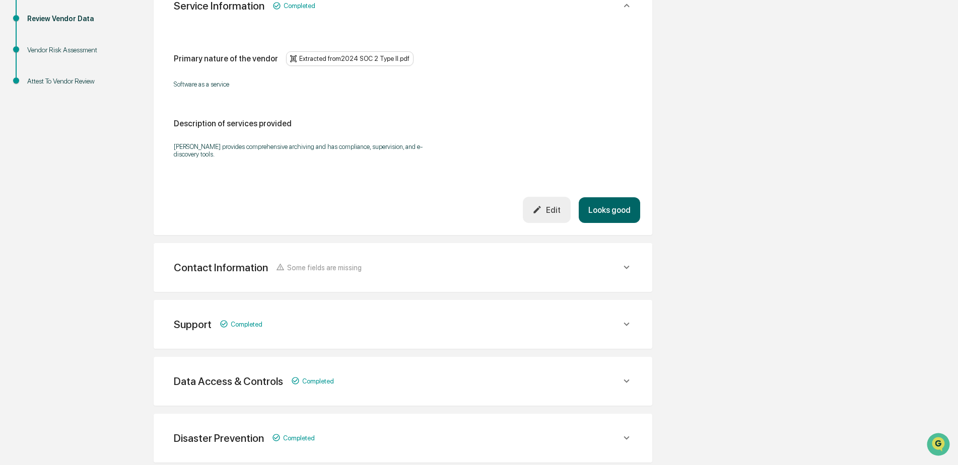
click at [556, 269] on div "Contact Information Some fields are missing" at bounding box center [397, 267] width 447 height 13
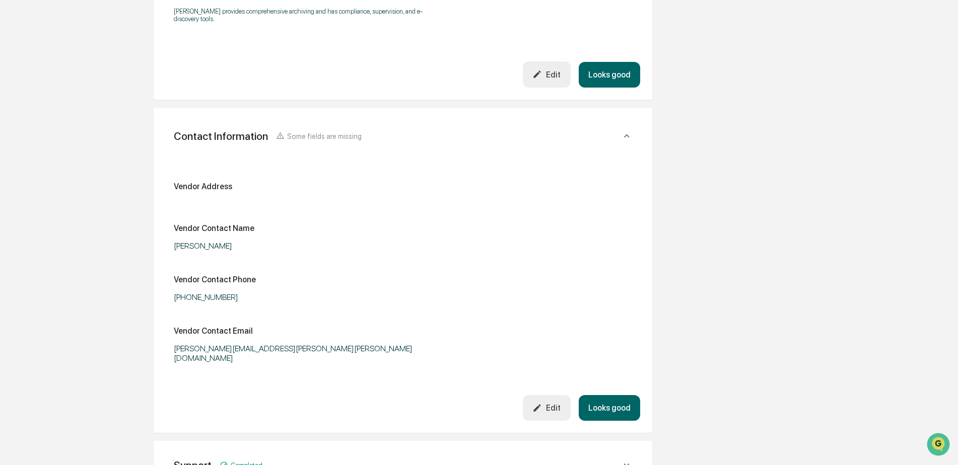
scroll to position [353, 0]
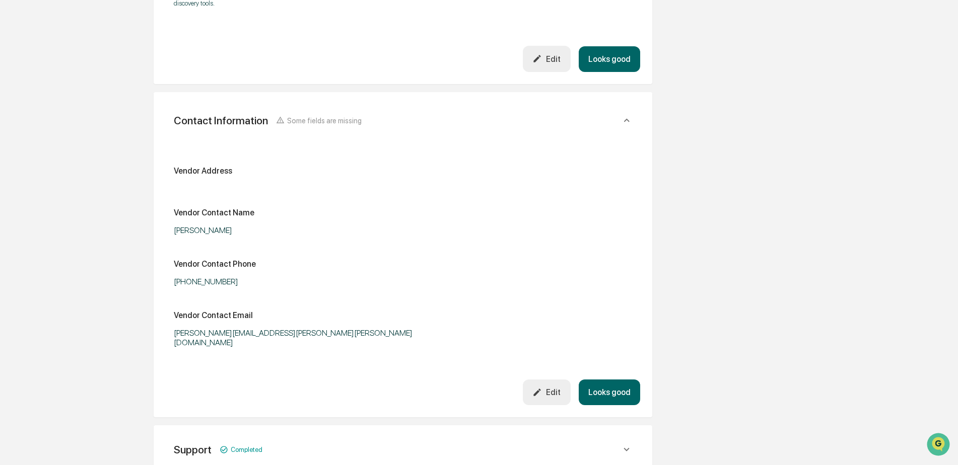
click at [553, 388] on div "Edit" at bounding box center [546, 393] width 28 height 10
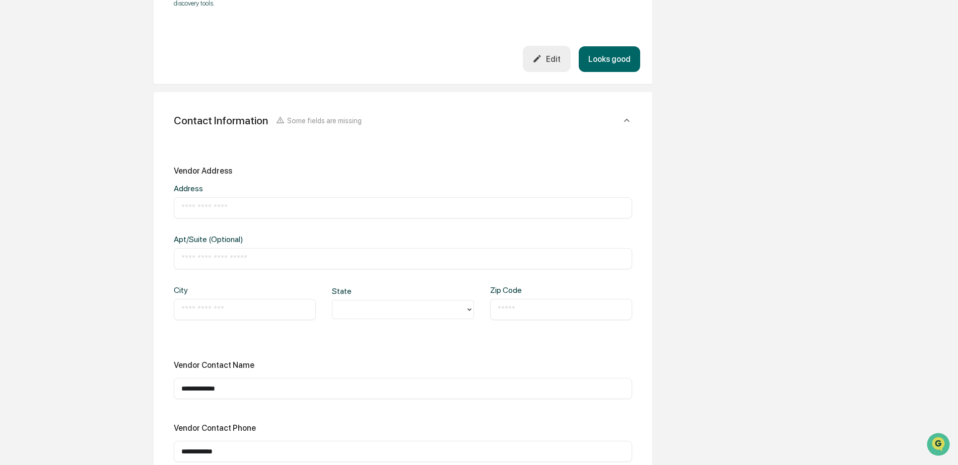
click at [192, 210] on input "text" at bounding box center [402, 208] width 443 height 10
paste input "**********"
type input "**********"
click at [203, 309] on input "text" at bounding box center [244, 310] width 127 height 10
type input "********"
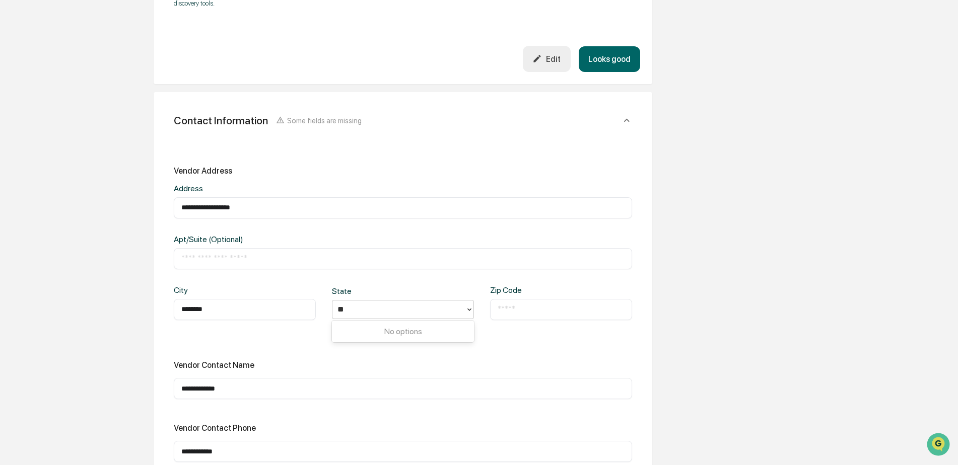
type input "*"
type input "**"
click at [540, 311] on input "text" at bounding box center [561, 310] width 127 height 10
type input "*****"
click at [547, 338] on div "**********" at bounding box center [403, 346] width 458 height 360
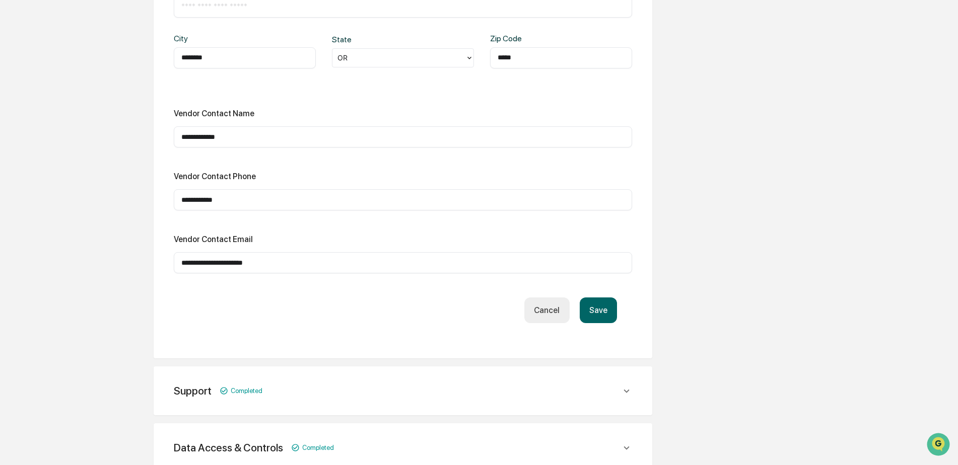
click at [598, 310] on button "Save" at bounding box center [598, 311] width 37 height 26
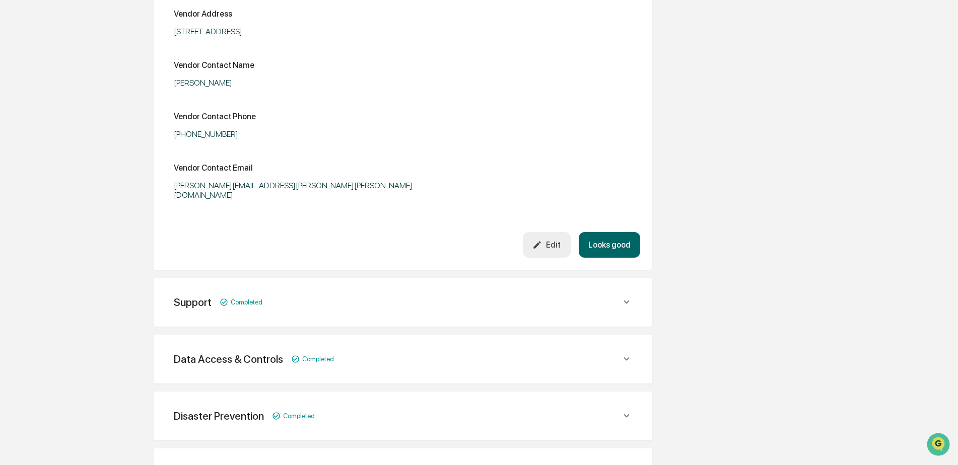
scroll to position [586, 0]
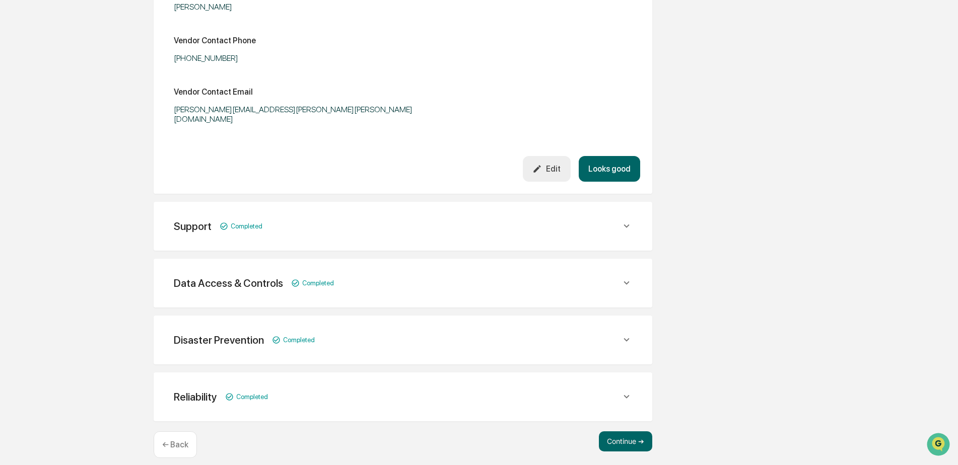
click at [624, 221] on icon at bounding box center [626, 226] width 11 height 11
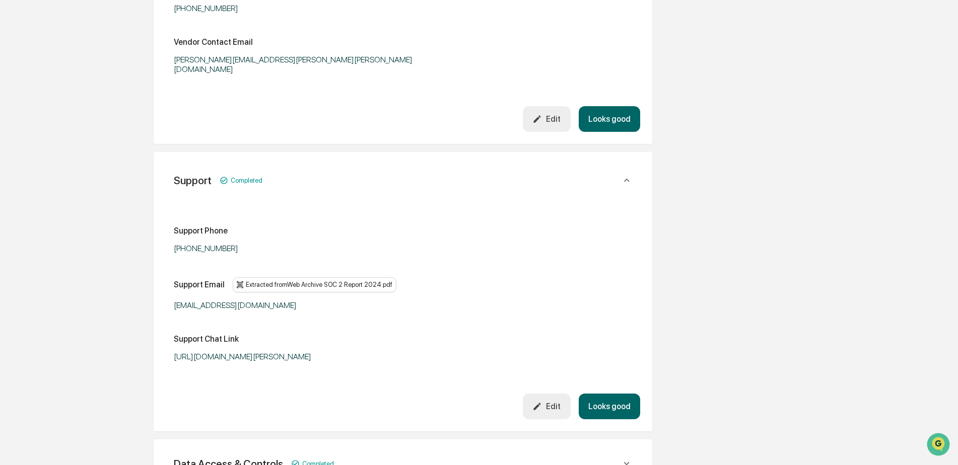
scroll to position [636, 0]
click at [555, 401] on div "Edit" at bounding box center [546, 406] width 28 height 10
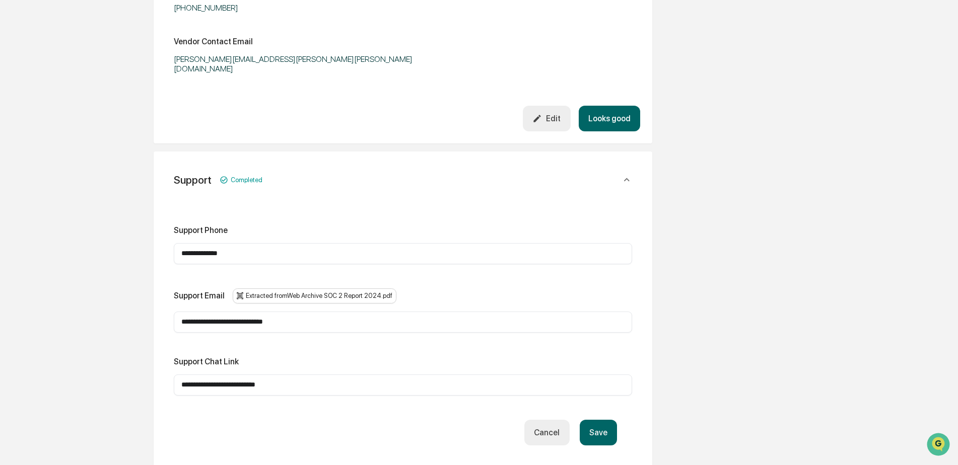
drag, startPoint x: 298, startPoint y: 312, endPoint x: 136, endPoint y: 315, distance: 162.2
click at [136, 315] on div "**********" at bounding box center [403, 95] width 554 height 1222
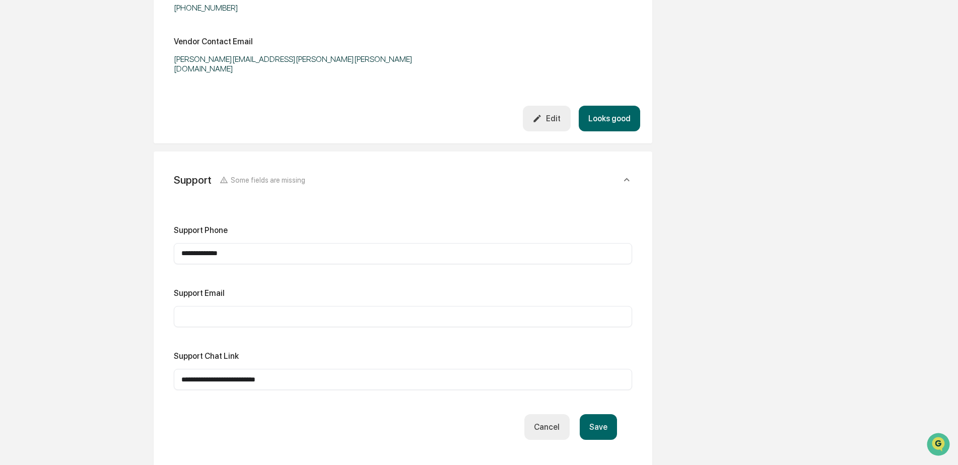
click at [598, 415] on button "Save" at bounding box center [598, 428] width 37 height 26
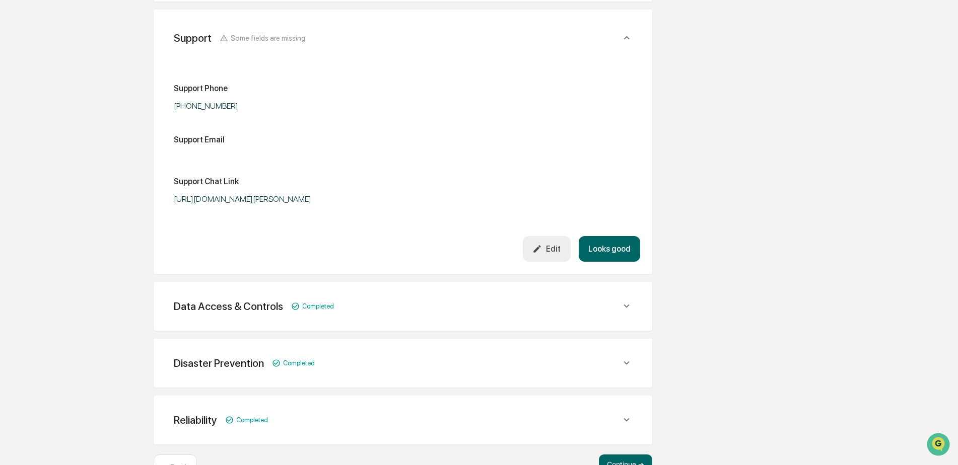
scroll to position [787, 0]
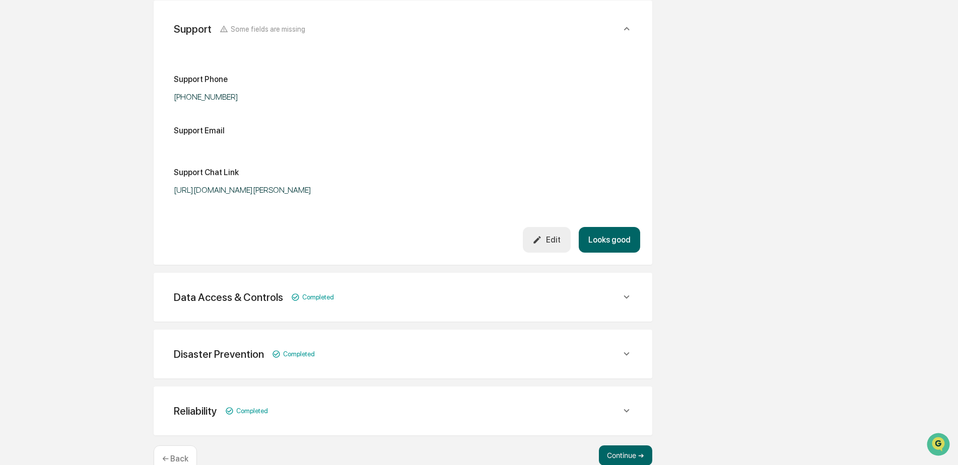
click at [624, 292] on icon at bounding box center [626, 297] width 11 height 11
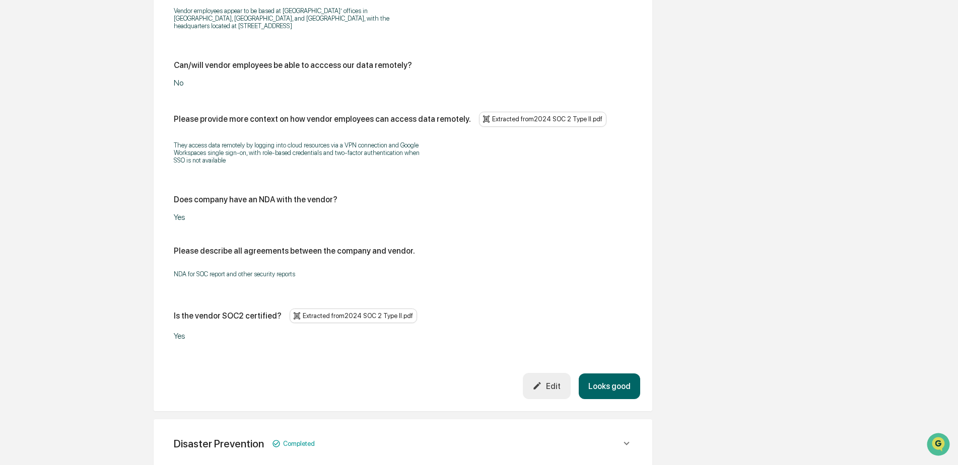
scroll to position [1744, 0]
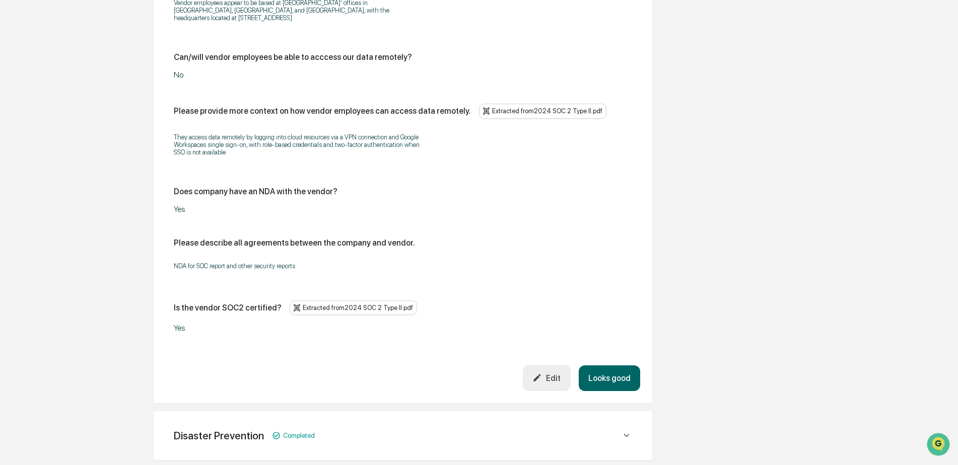
click at [546, 373] on div "Edit" at bounding box center [546, 378] width 28 height 10
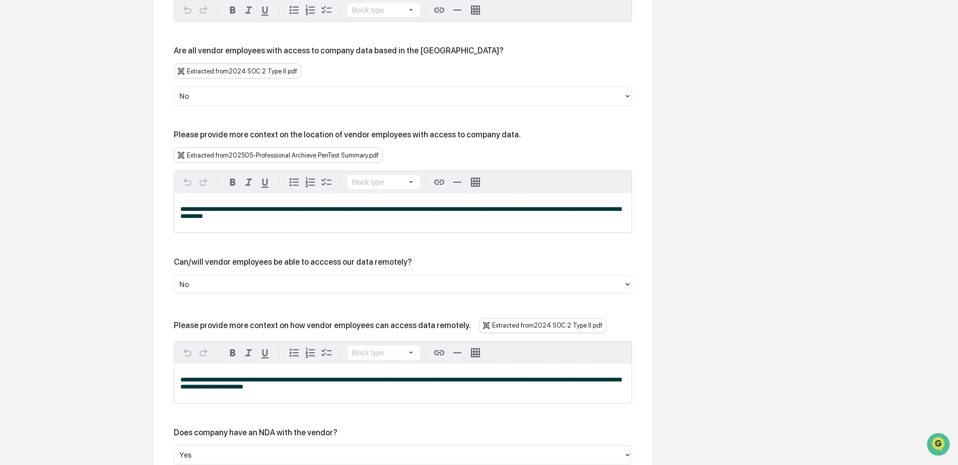
click at [198, 206] on span "**********" at bounding box center [400, 213] width 441 height 14
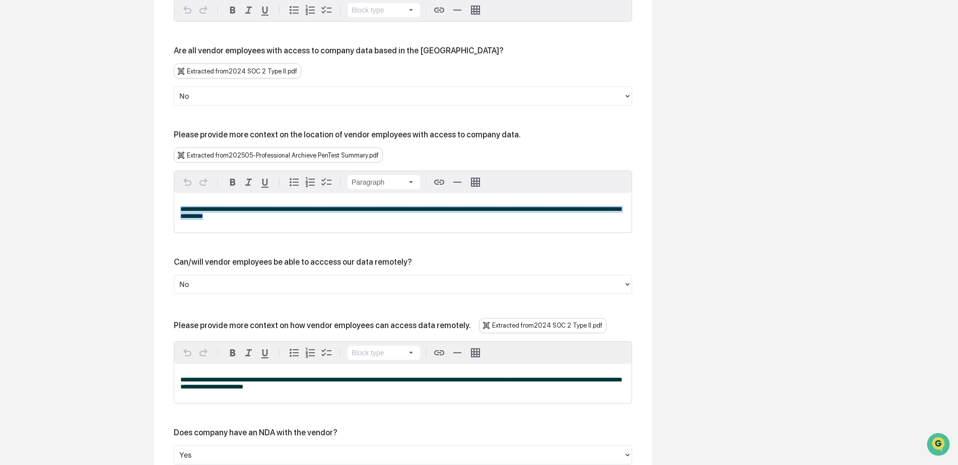
click at [198, 206] on span "**********" at bounding box center [400, 213] width 441 height 14
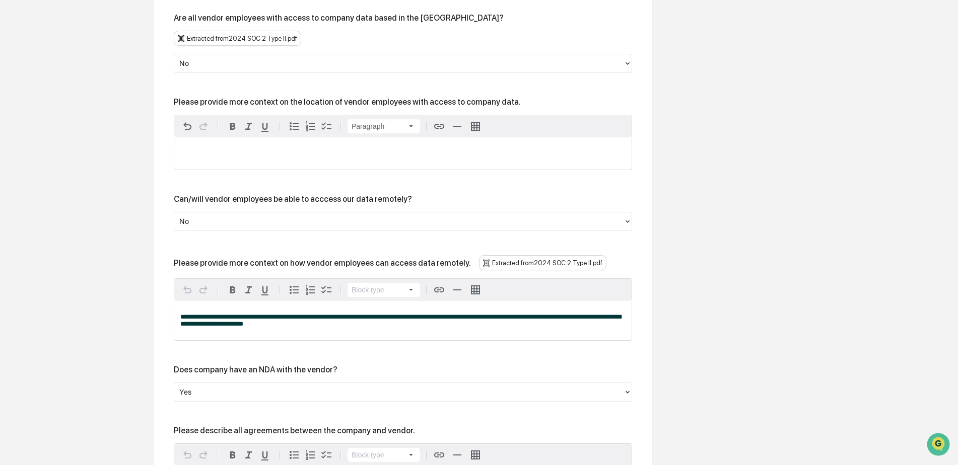
scroll to position [1795, 0]
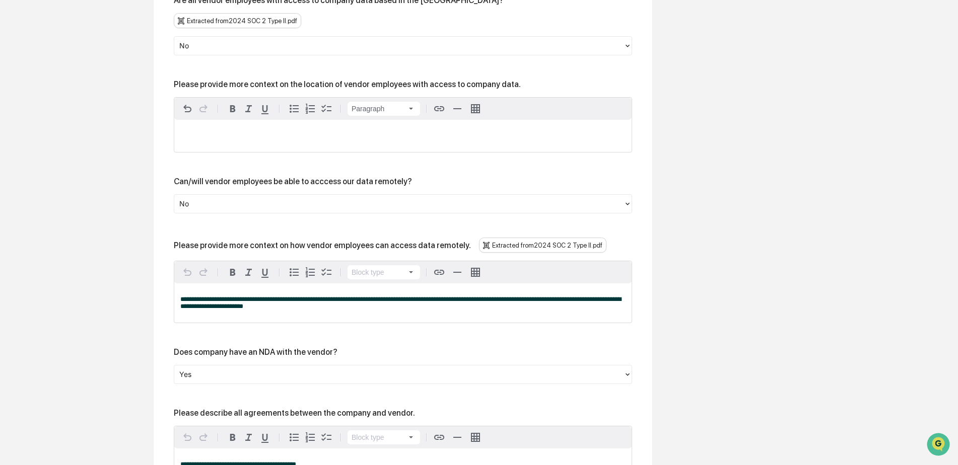
click at [219, 296] on span "**********" at bounding box center [400, 303] width 441 height 14
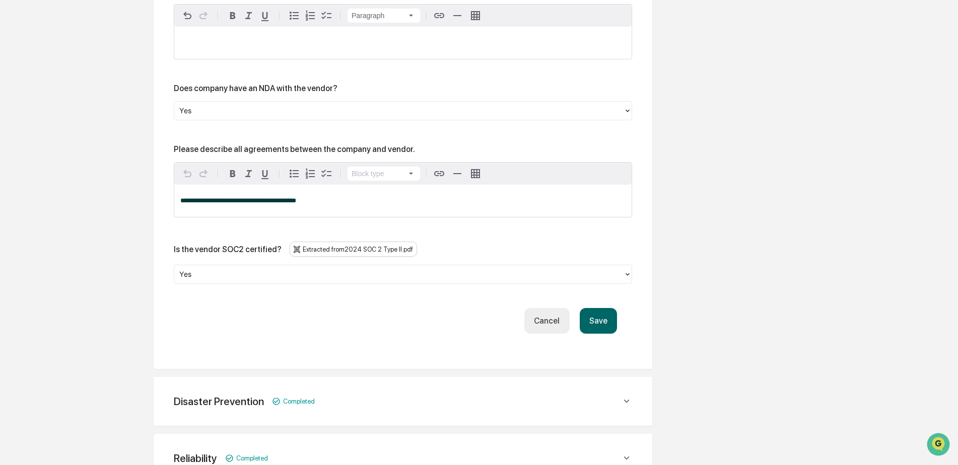
scroll to position [2047, 0]
click at [603, 308] on button "Save" at bounding box center [598, 321] width 37 height 26
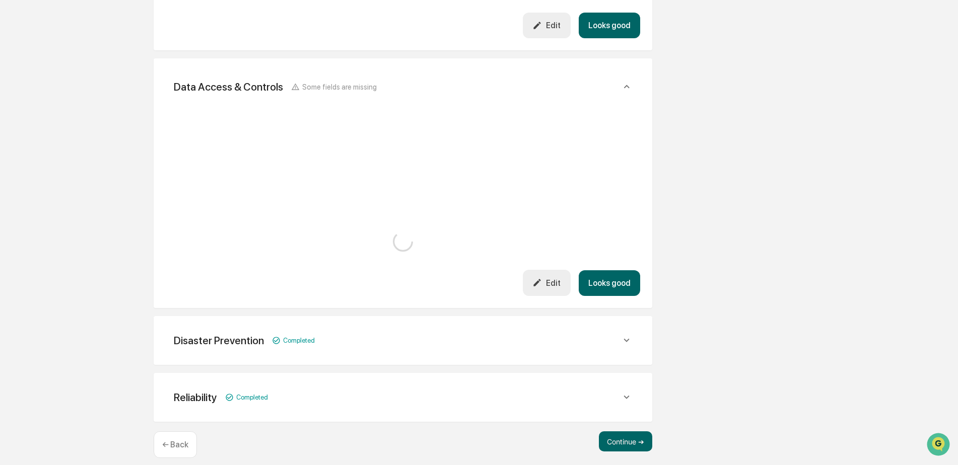
scroll to position [1722, 0]
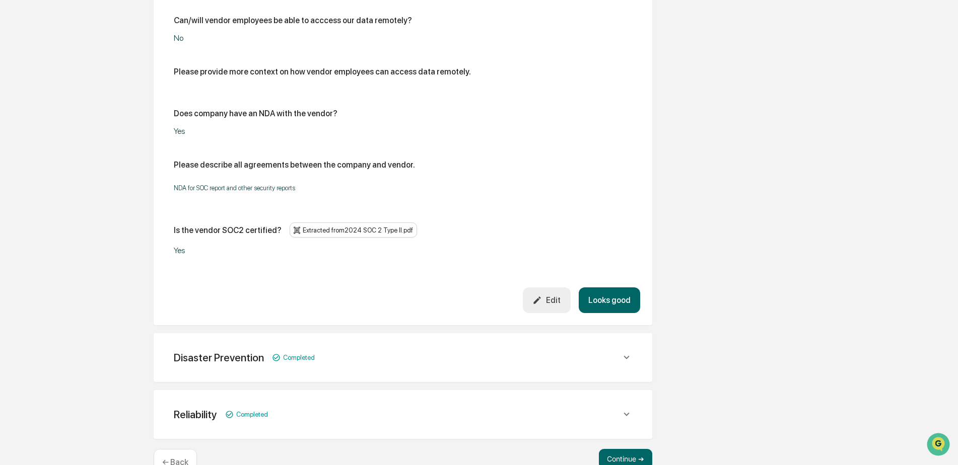
click at [621, 352] on icon at bounding box center [626, 357] width 11 height 11
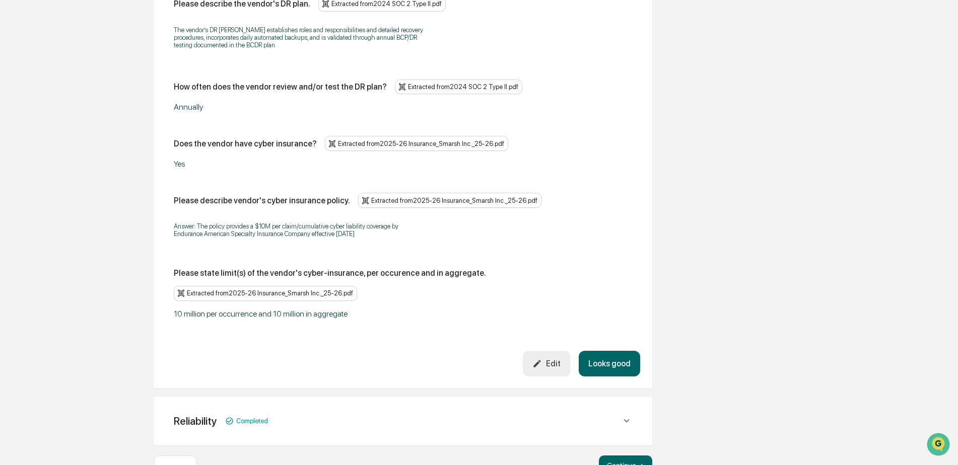
scroll to position [2197, 0]
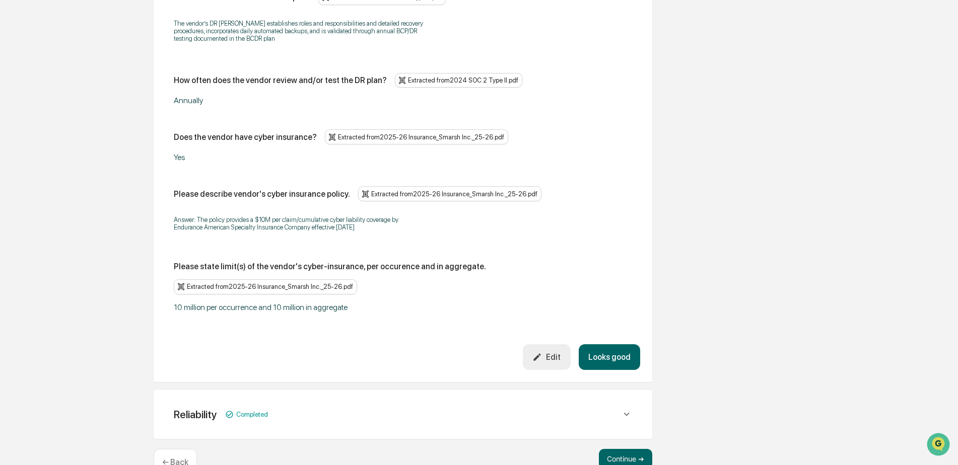
click at [613, 345] on button "Looks good" at bounding box center [609, 358] width 61 height 26
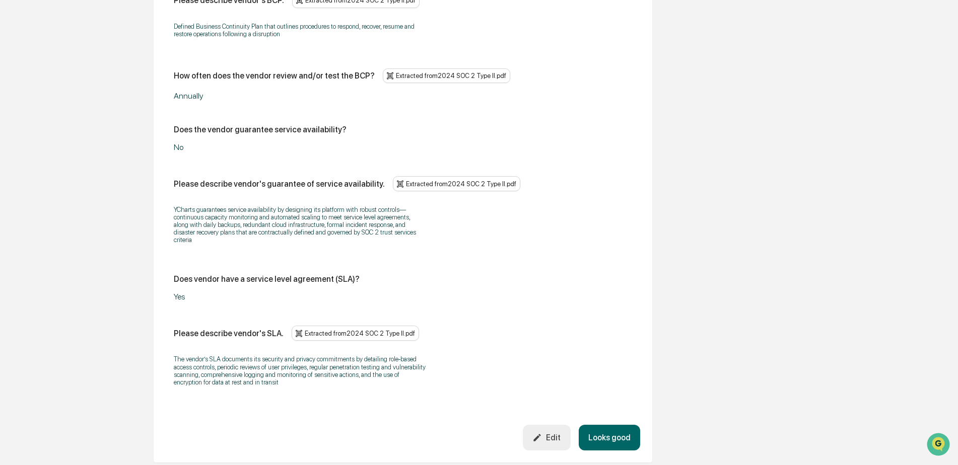
scroll to position [2058, 0]
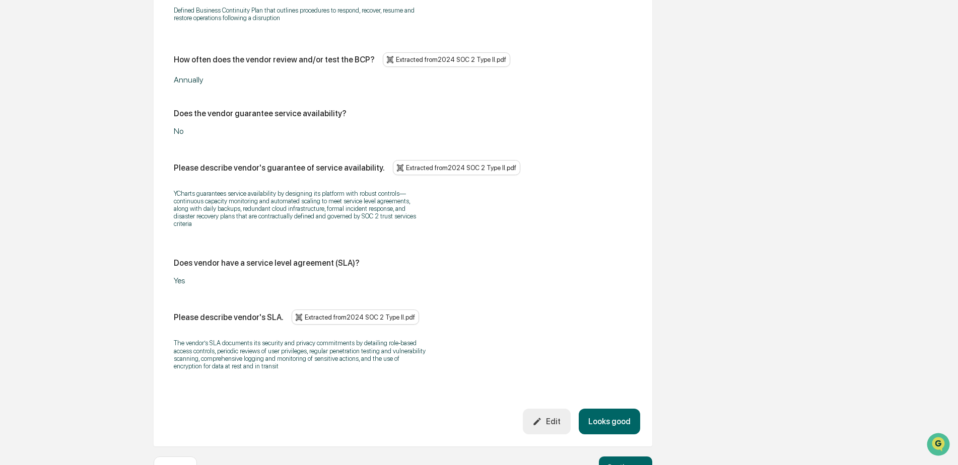
click at [550, 417] on div "Edit" at bounding box center [546, 422] width 28 height 10
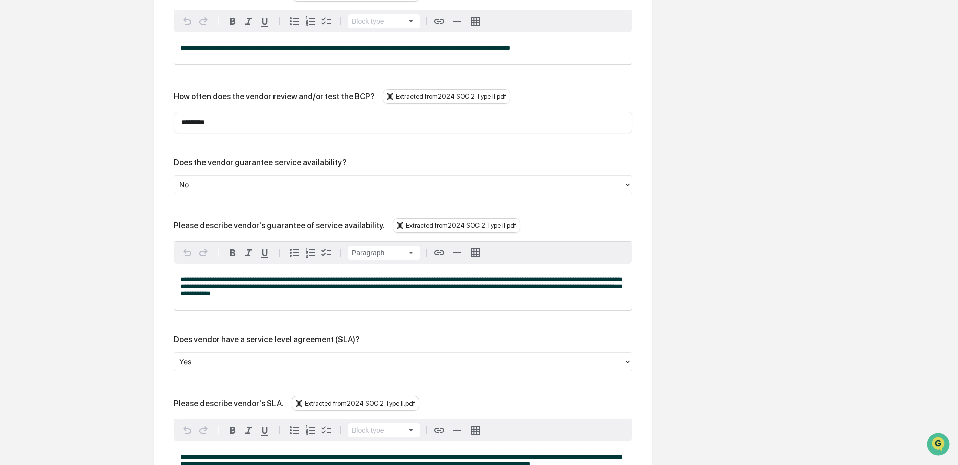
click at [248, 277] on span "**********" at bounding box center [400, 287] width 441 height 21
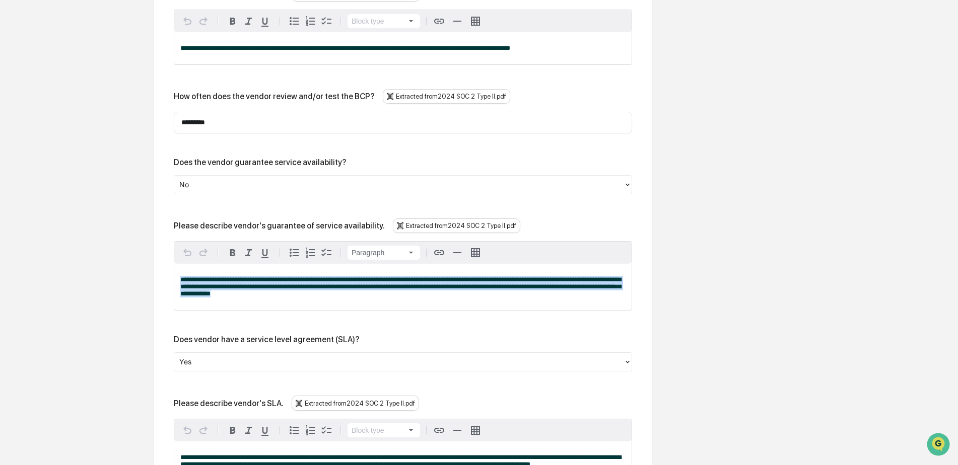
click at [248, 277] on span "**********" at bounding box center [400, 287] width 441 height 21
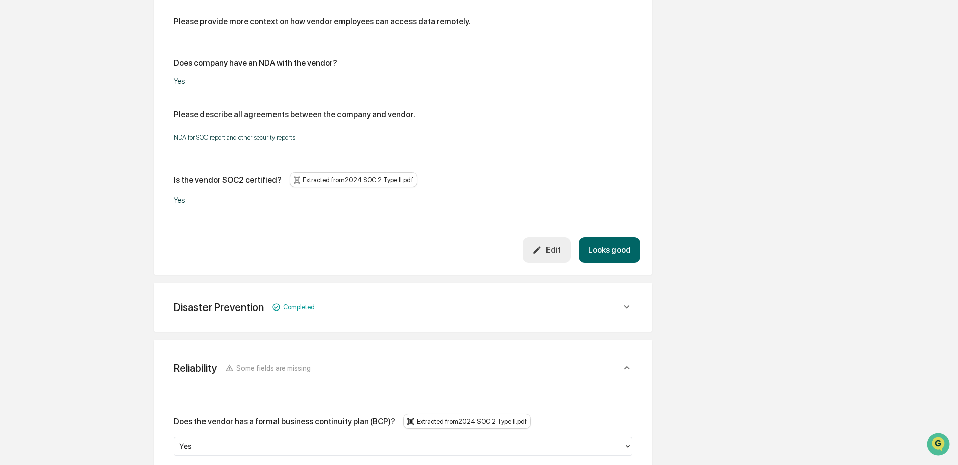
scroll to position [1614, 0]
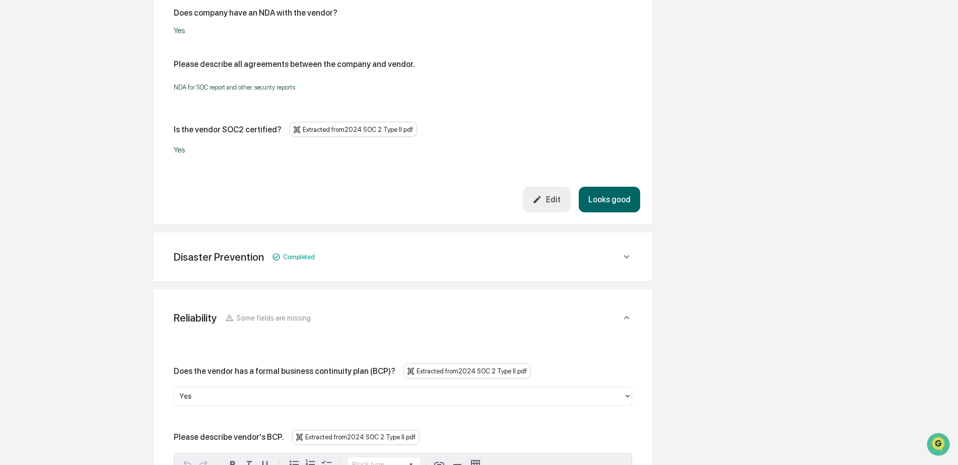
click at [623, 251] on icon at bounding box center [626, 256] width 11 height 11
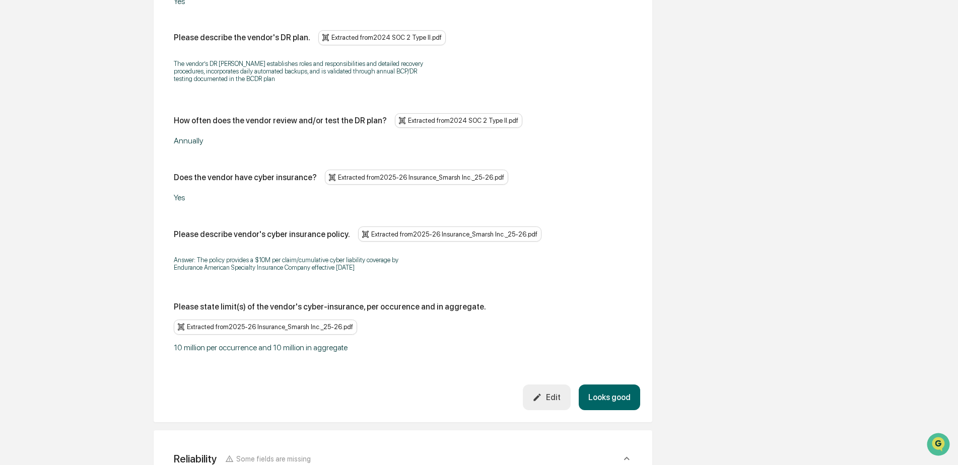
scroll to position [1967, 0]
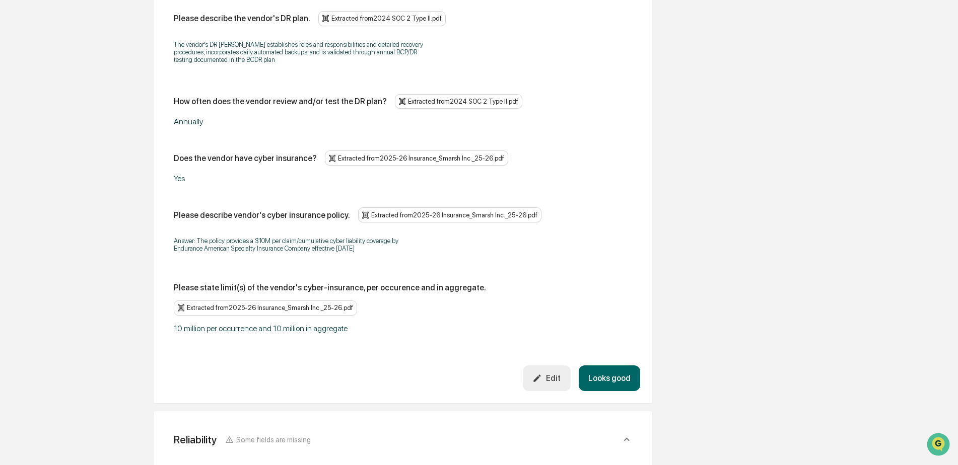
click at [554, 374] on div "Edit" at bounding box center [546, 379] width 28 height 10
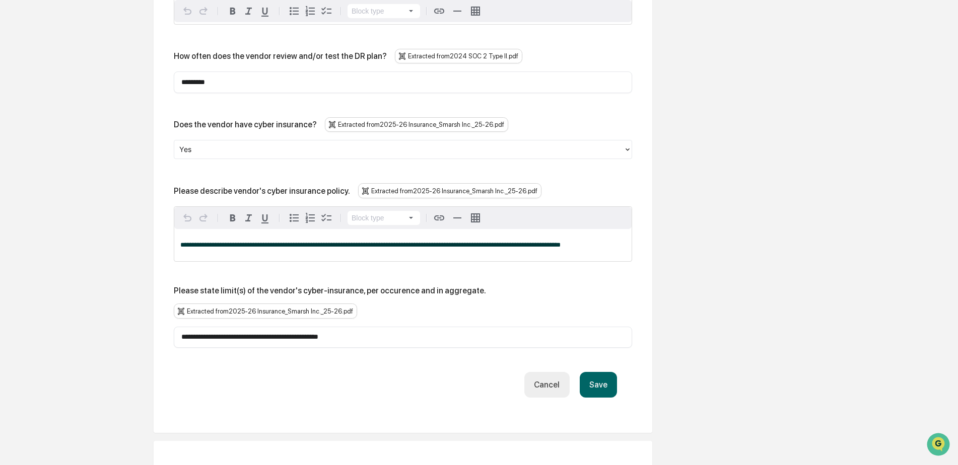
scroll to position [2067, 0]
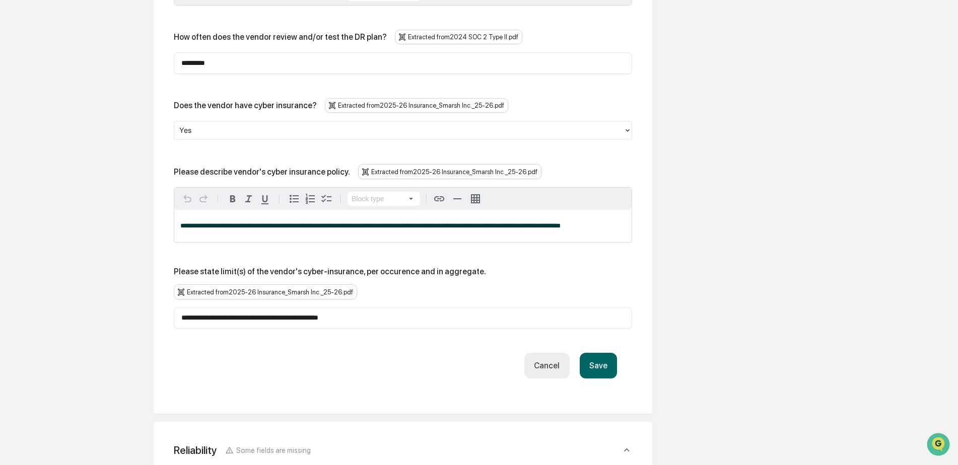
click at [592, 353] on button "Save" at bounding box center [598, 366] width 37 height 26
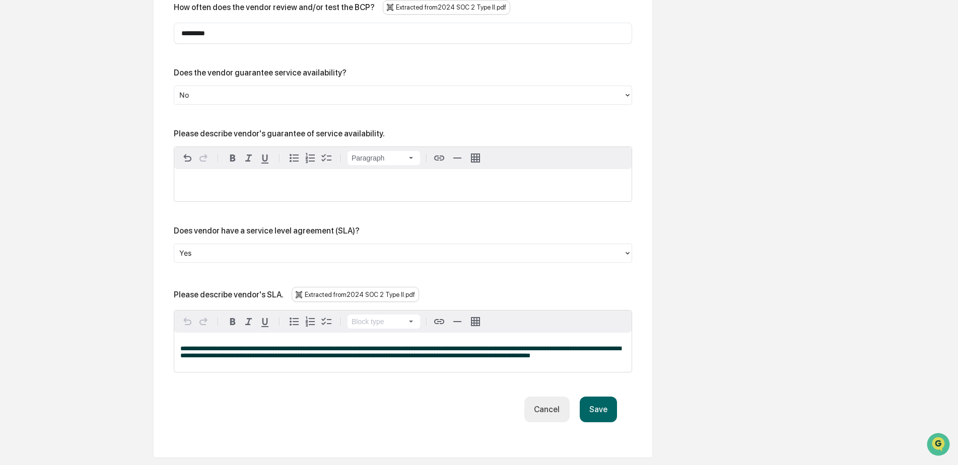
scroll to position [2643, 0]
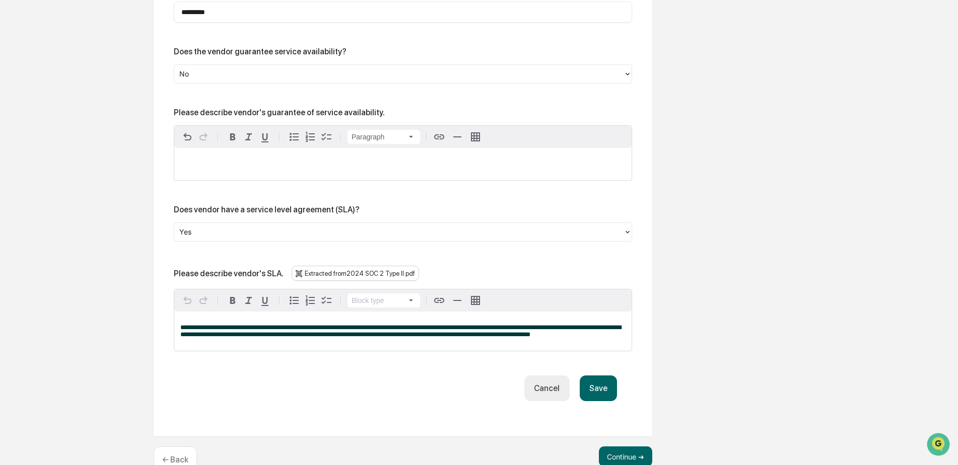
click at [601, 376] on button "Save" at bounding box center [598, 389] width 37 height 26
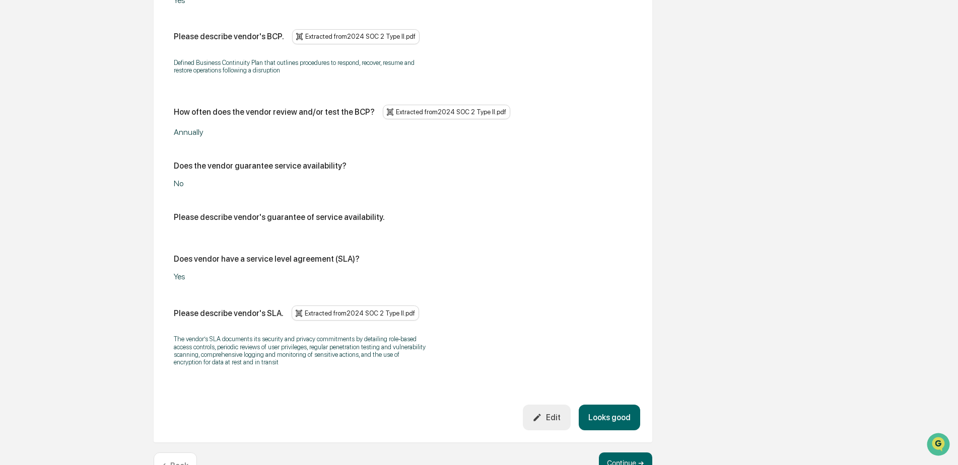
scroll to position [2484, 0]
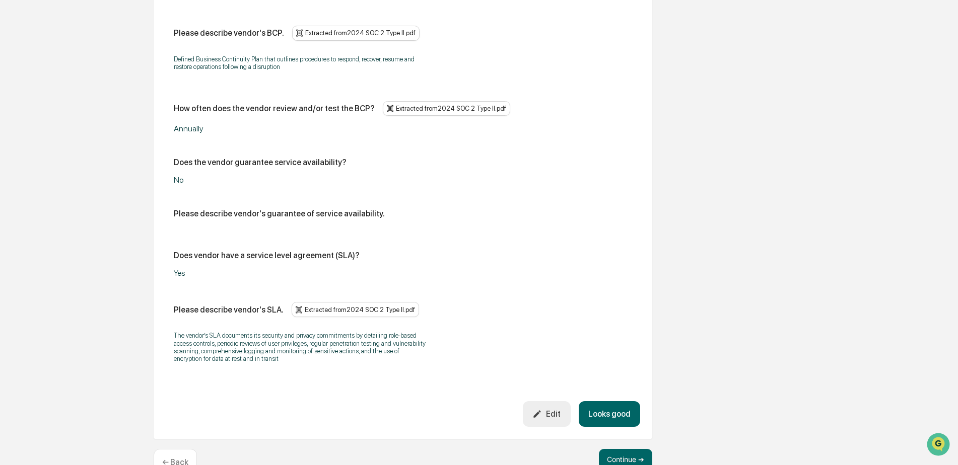
click at [617, 401] on button "Looks good" at bounding box center [609, 414] width 61 height 26
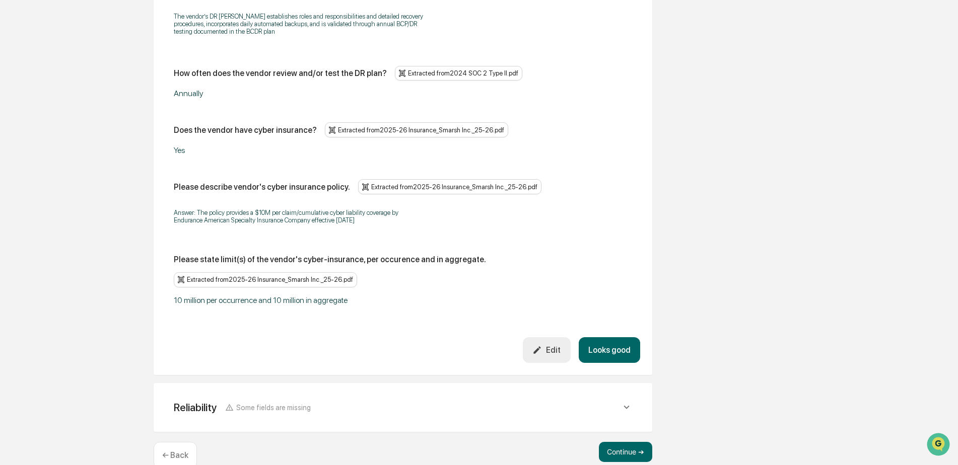
scroll to position [1988, 0]
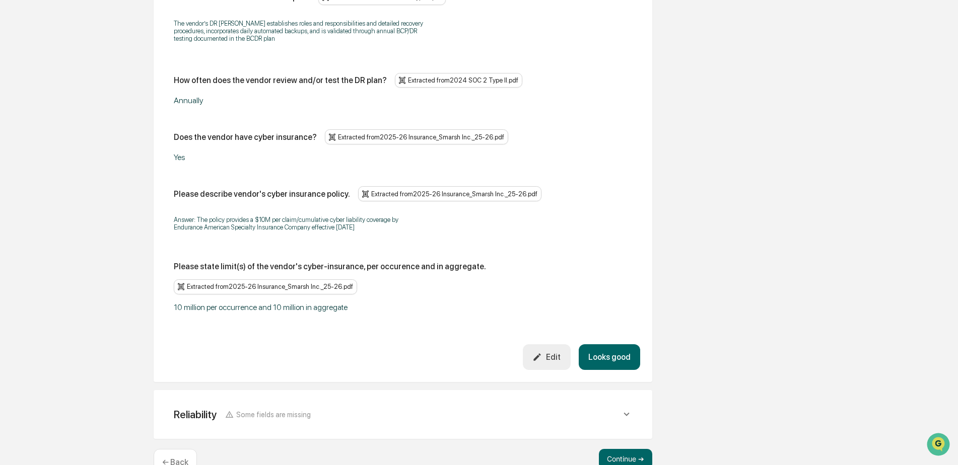
click at [623, 345] on button "Looks good" at bounding box center [609, 358] width 61 height 26
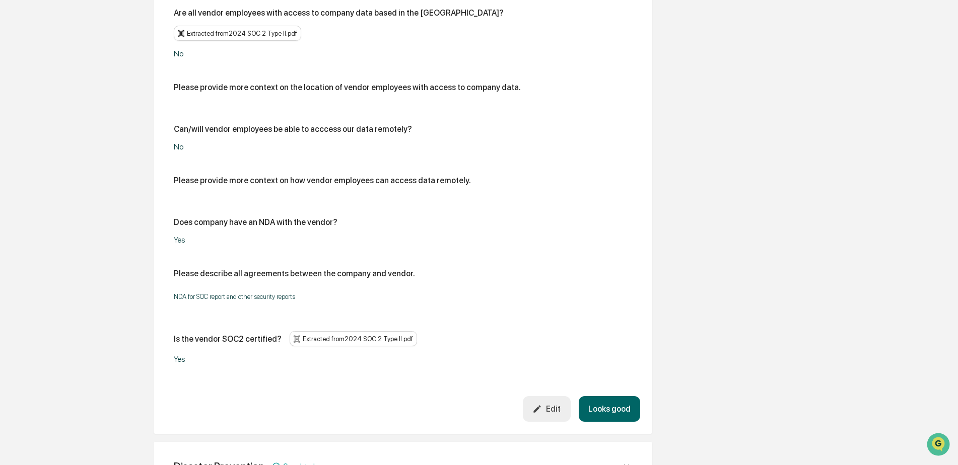
scroll to position [1413, 0]
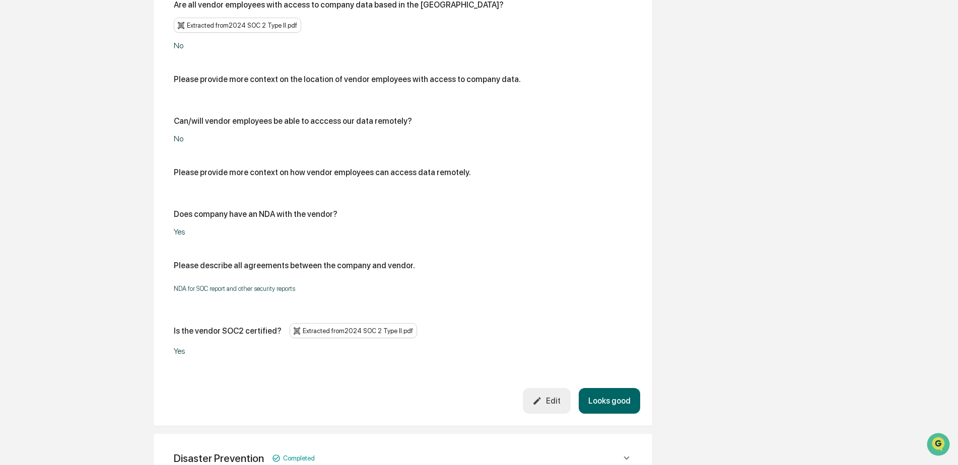
click at [625, 388] on button "Looks good" at bounding box center [609, 401] width 61 height 26
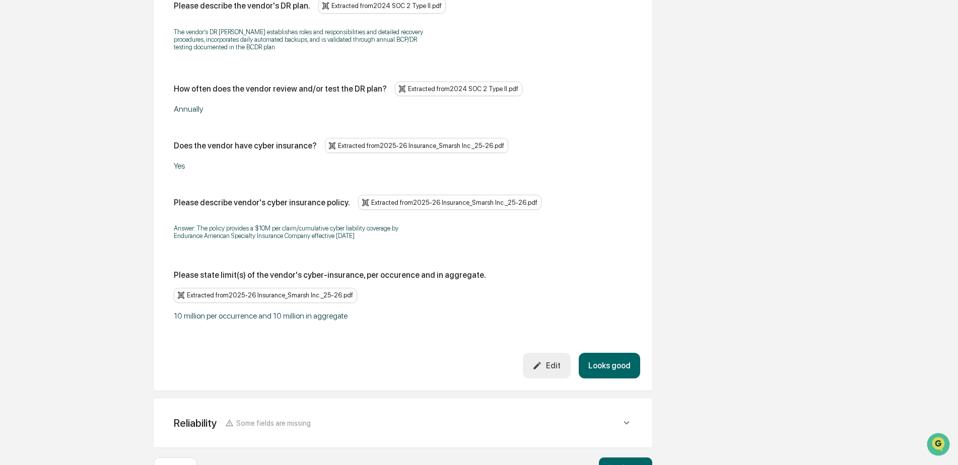
scroll to position [1043, 0]
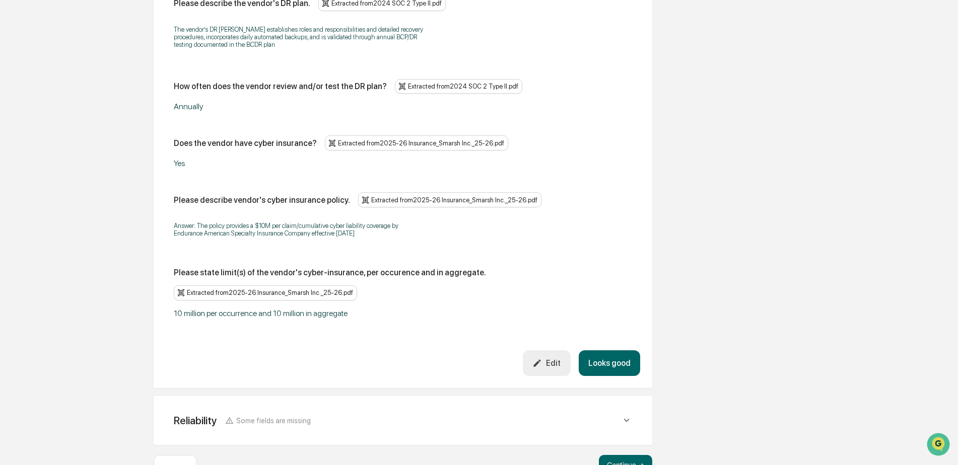
click at [616, 352] on button "Looks good" at bounding box center [609, 364] width 61 height 26
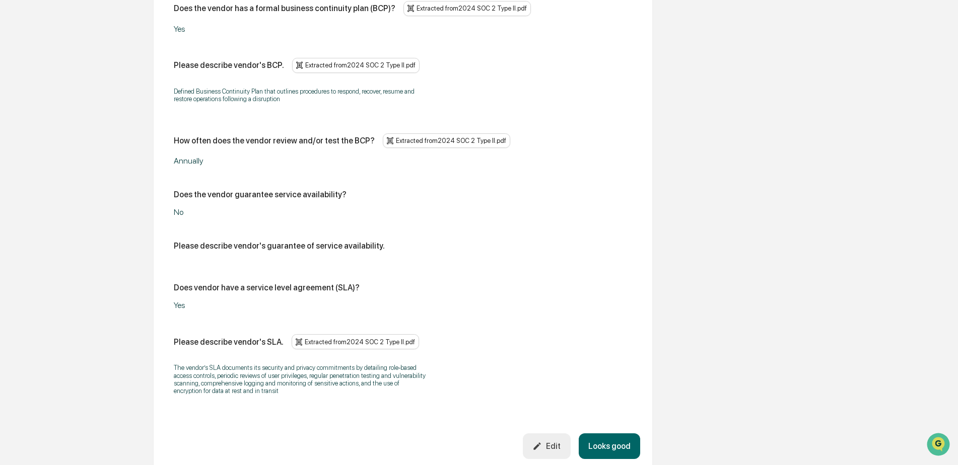
scroll to position [1050, 0]
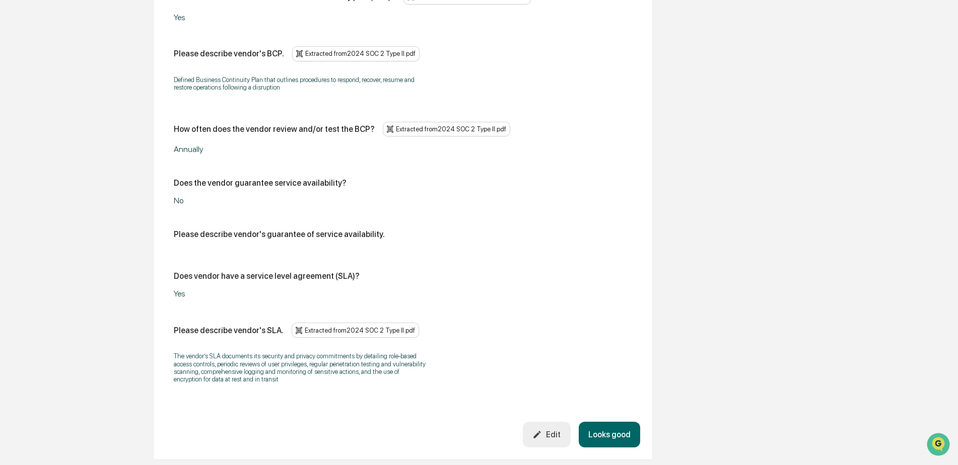
click at [612, 426] on button "Looks good" at bounding box center [609, 435] width 61 height 26
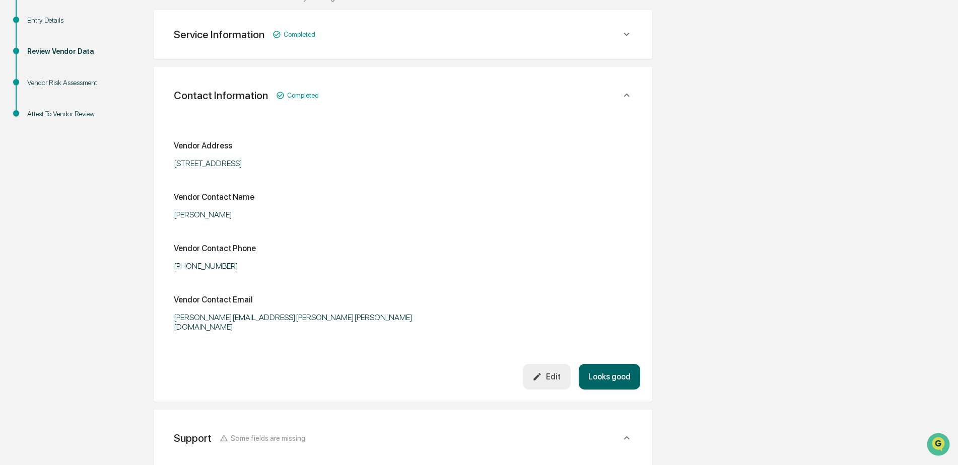
scroll to position [139, 0]
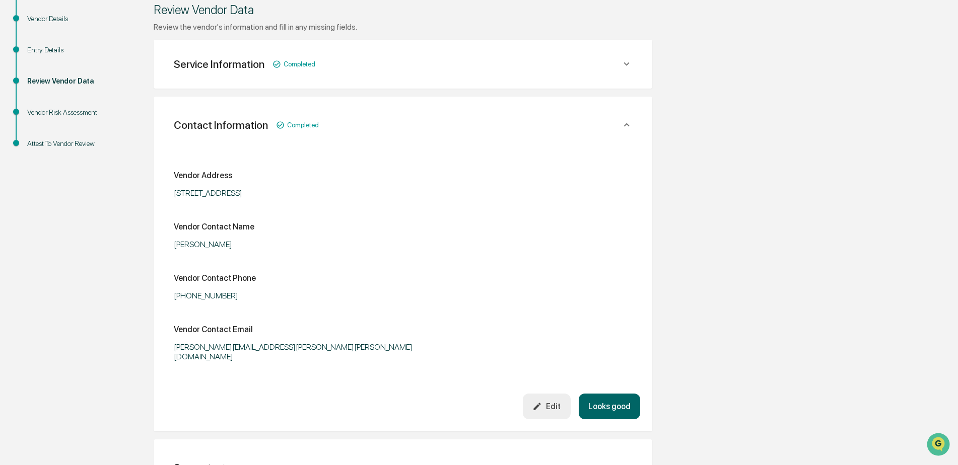
click at [623, 63] on icon at bounding box center [626, 63] width 11 height 11
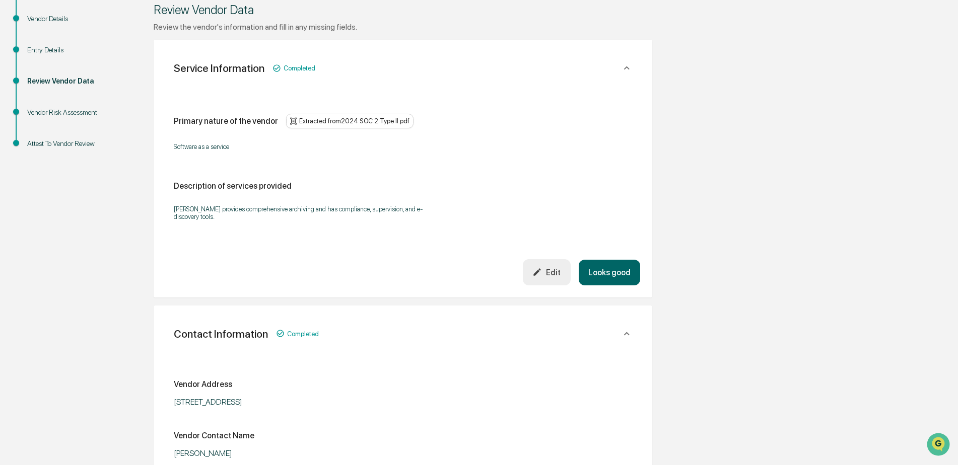
click at [623, 63] on icon at bounding box center [626, 67] width 11 height 11
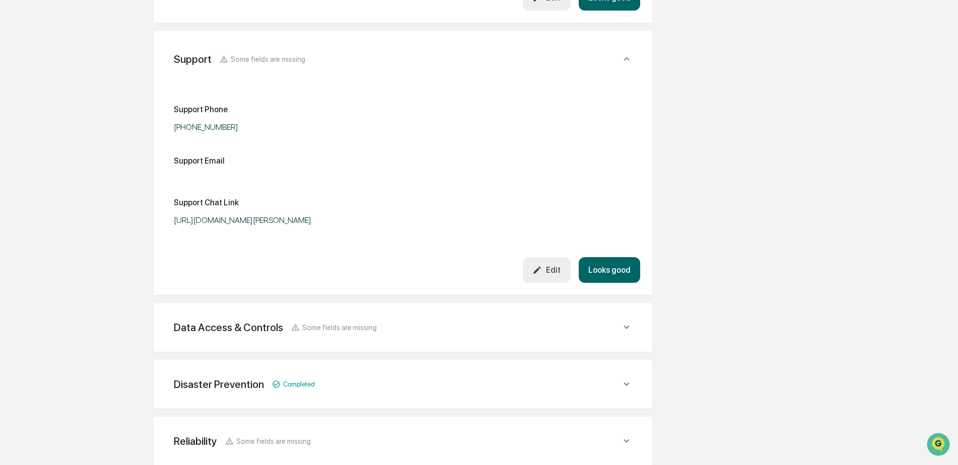
scroll to position [592, 0]
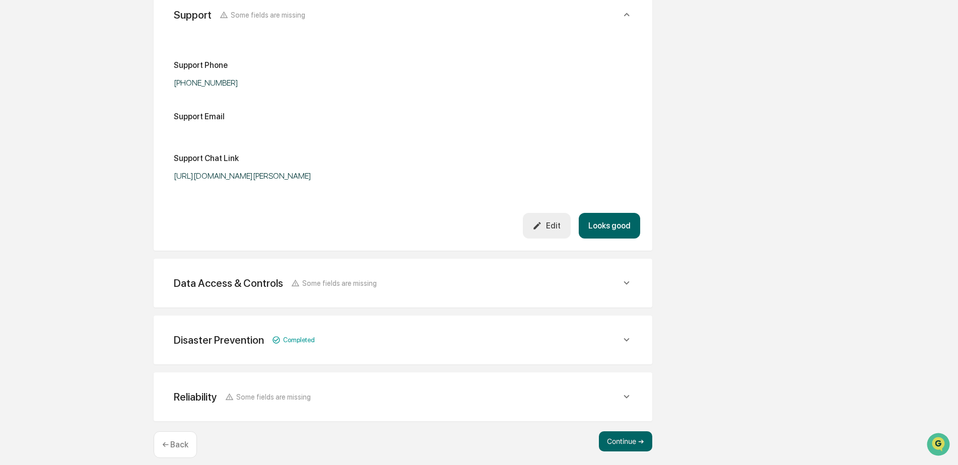
click at [621, 391] on icon at bounding box center [626, 396] width 11 height 11
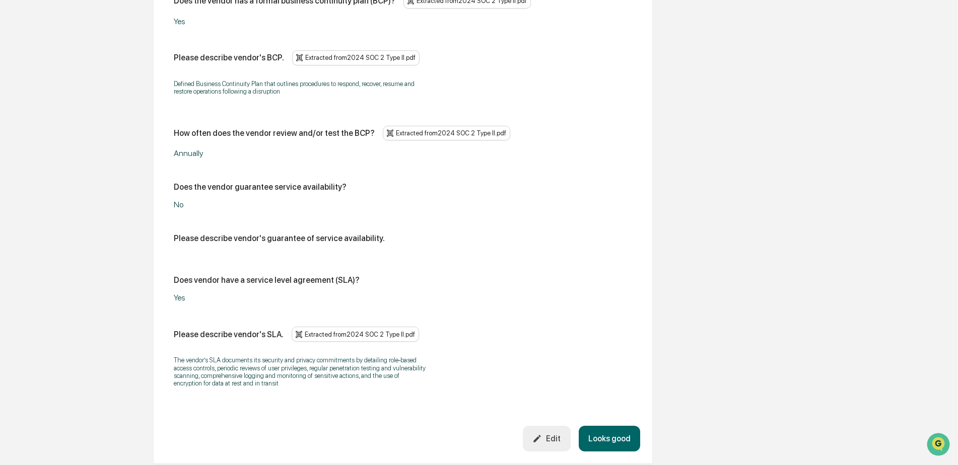
scroll to position [1088, 0]
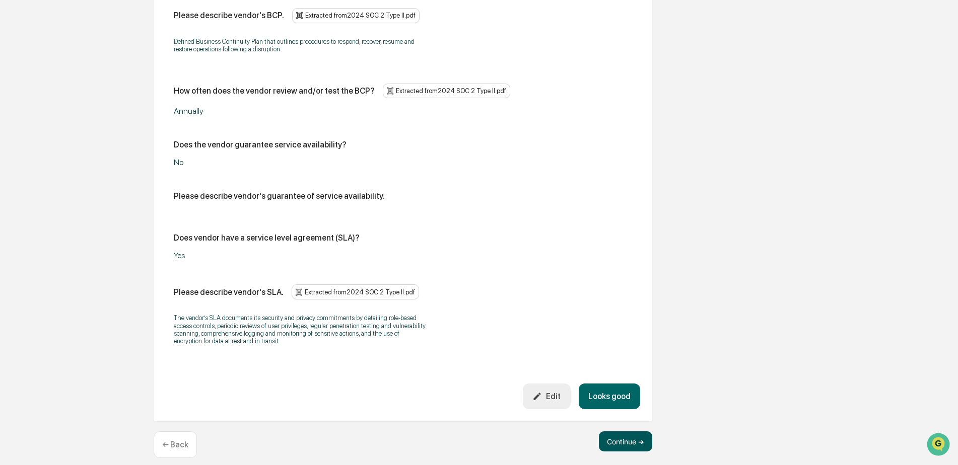
click at [627, 432] on button "Continue ➔" at bounding box center [625, 442] width 53 height 20
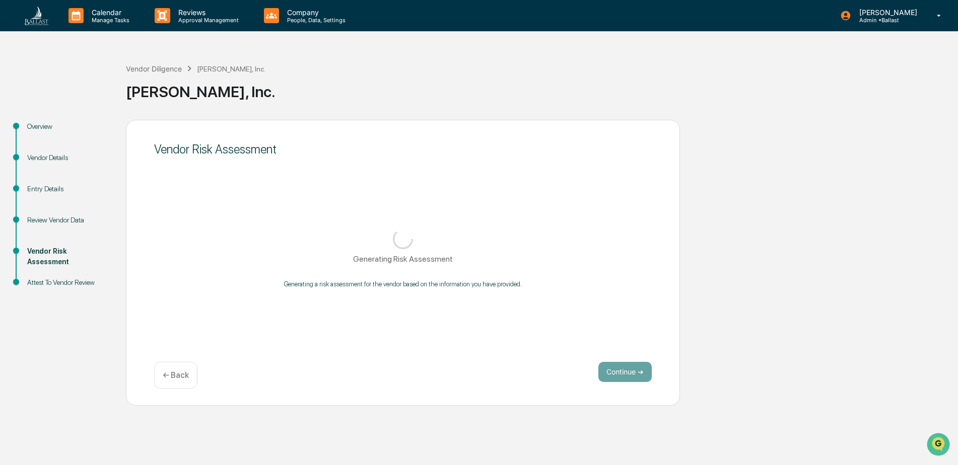
scroll to position [0, 0]
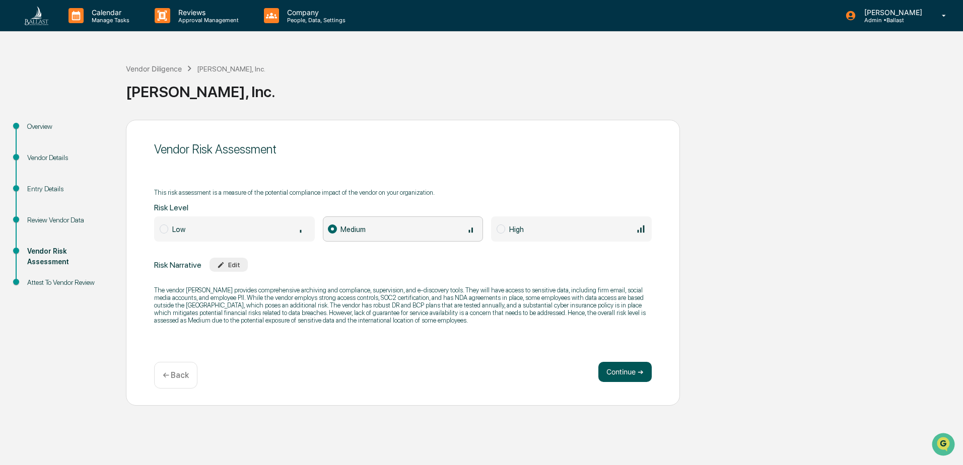
click at [624, 370] on button "Continue ➔" at bounding box center [624, 372] width 53 height 20
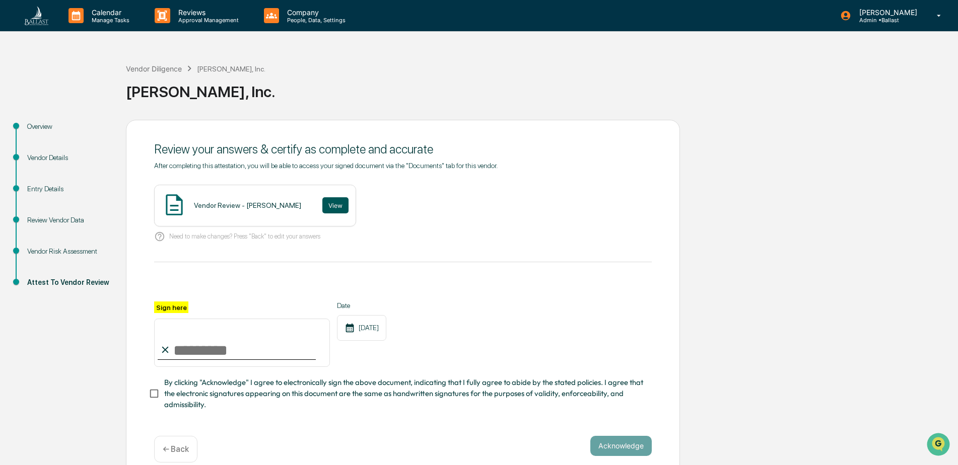
click at [323, 205] on button "View" at bounding box center [335, 205] width 26 height 16
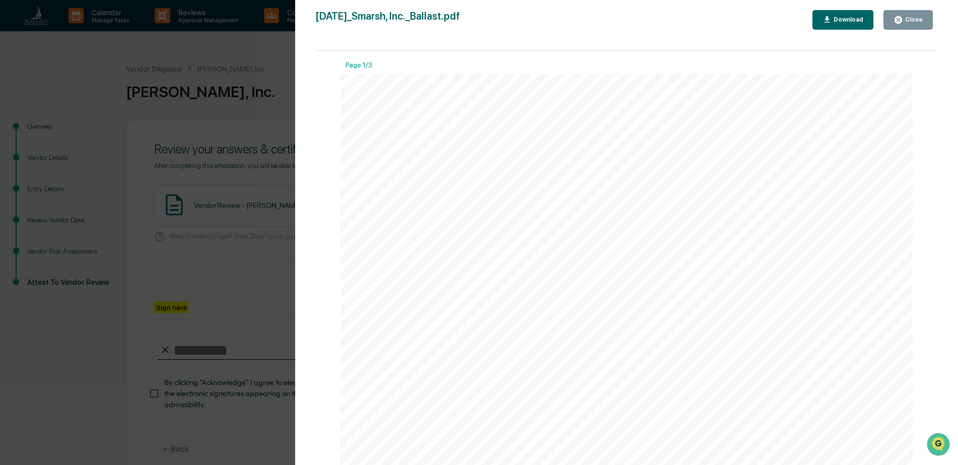
click at [832, 18] on icon "button" at bounding box center [828, 20] width 10 height 10
click at [926, 20] on button "Close" at bounding box center [908, 20] width 49 height 20
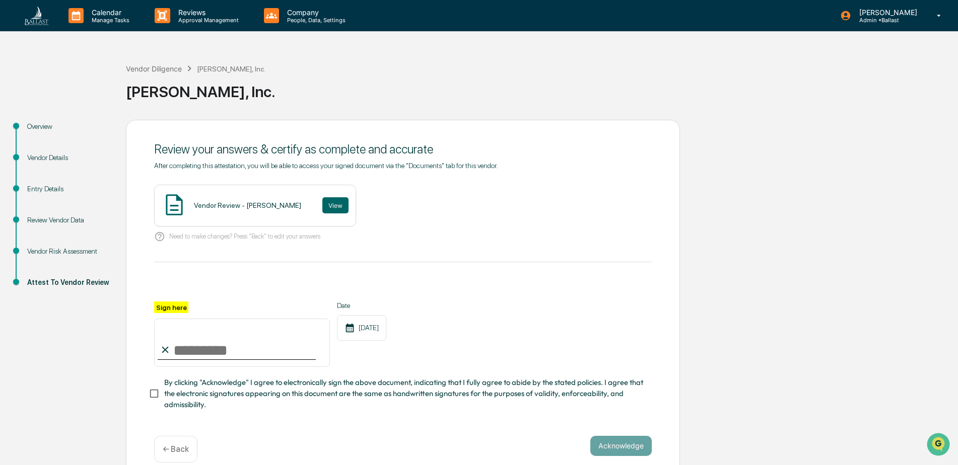
click at [220, 350] on input "Sign here" at bounding box center [242, 343] width 176 height 48
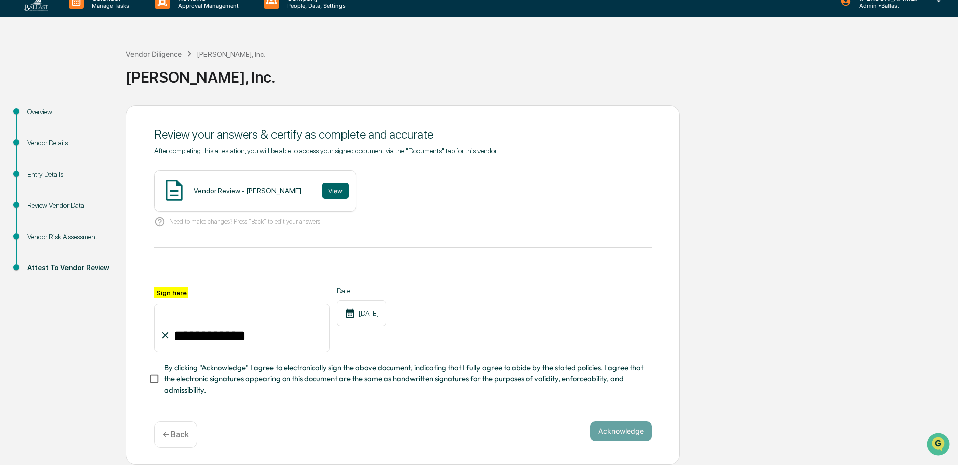
scroll to position [151, 0]
type input "**********"
click at [616, 422] on button "Acknowledge" at bounding box center [620, 432] width 61 height 20
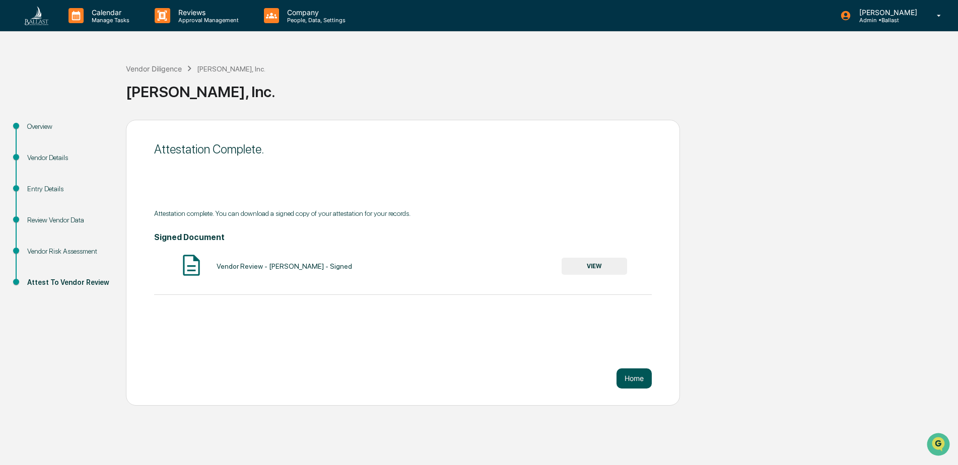
click at [633, 369] on button "Home" at bounding box center [634, 379] width 35 height 20
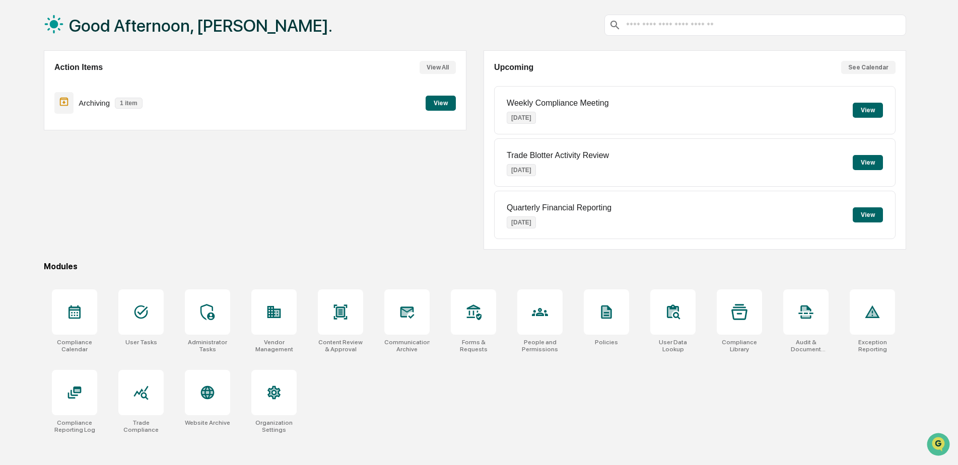
scroll to position [48, 0]
click at [740, 315] on icon at bounding box center [739, 312] width 16 height 16
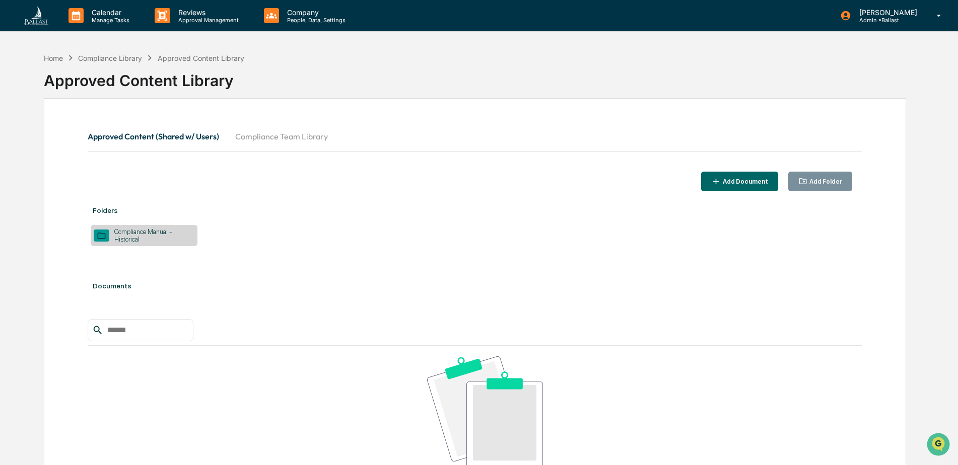
click at [125, 237] on div "Compliance Manual - Historical" at bounding box center [151, 235] width 85 height 15
